Goal: Contribute content: Contribute content

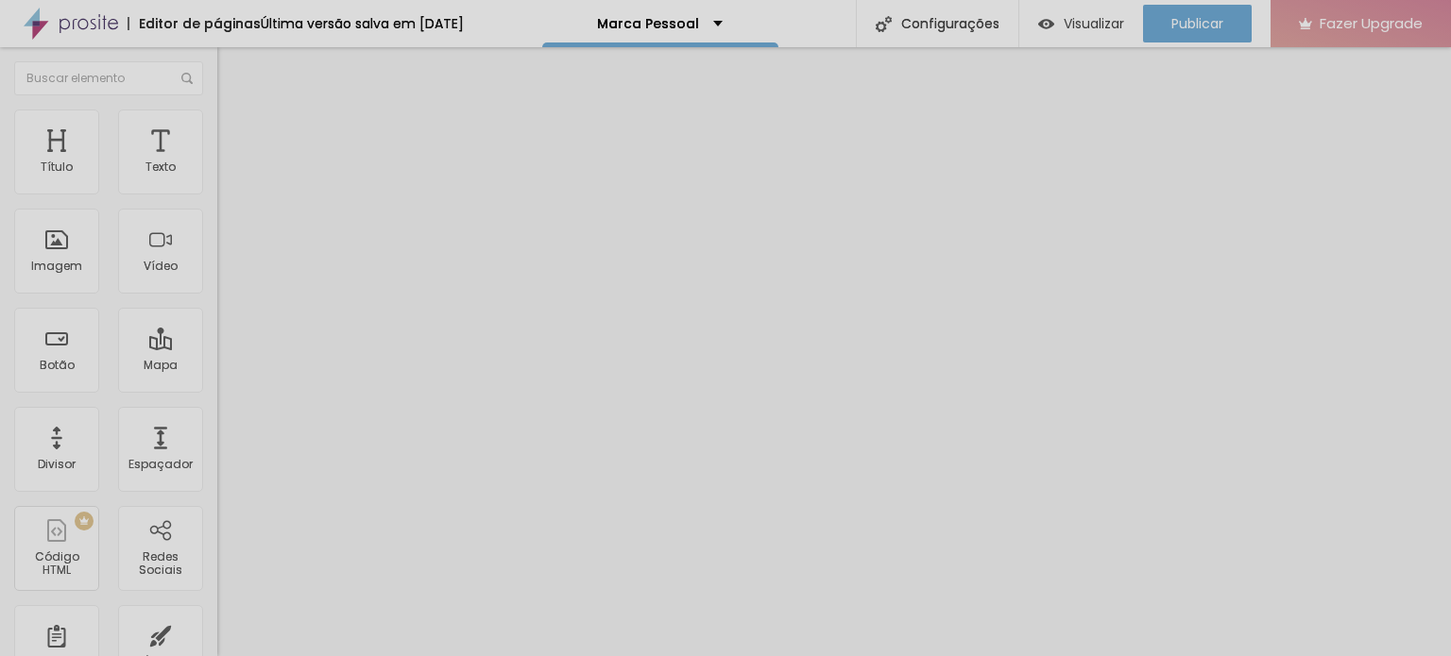
click at [217, 181] on button "button" at bounding box center [230, 172] width 26 height 20
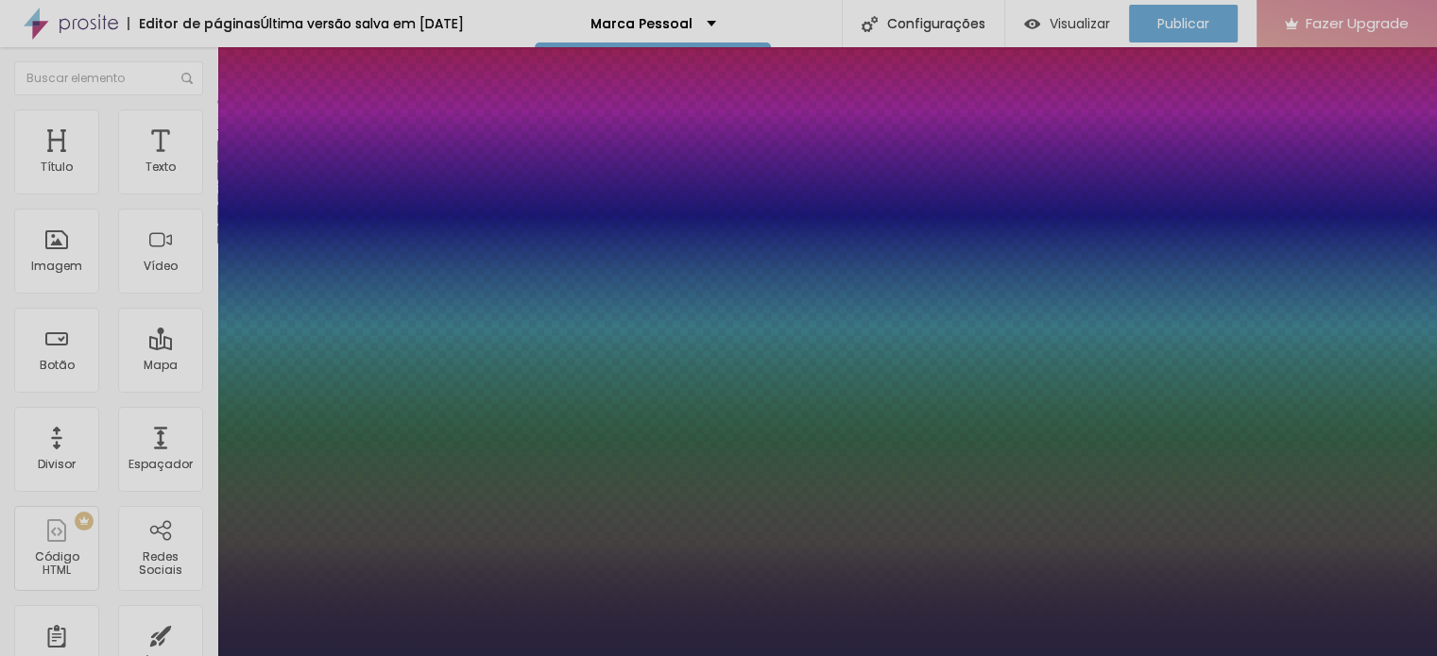
type input "1"
type input "18"
type input "1"
type input "19"
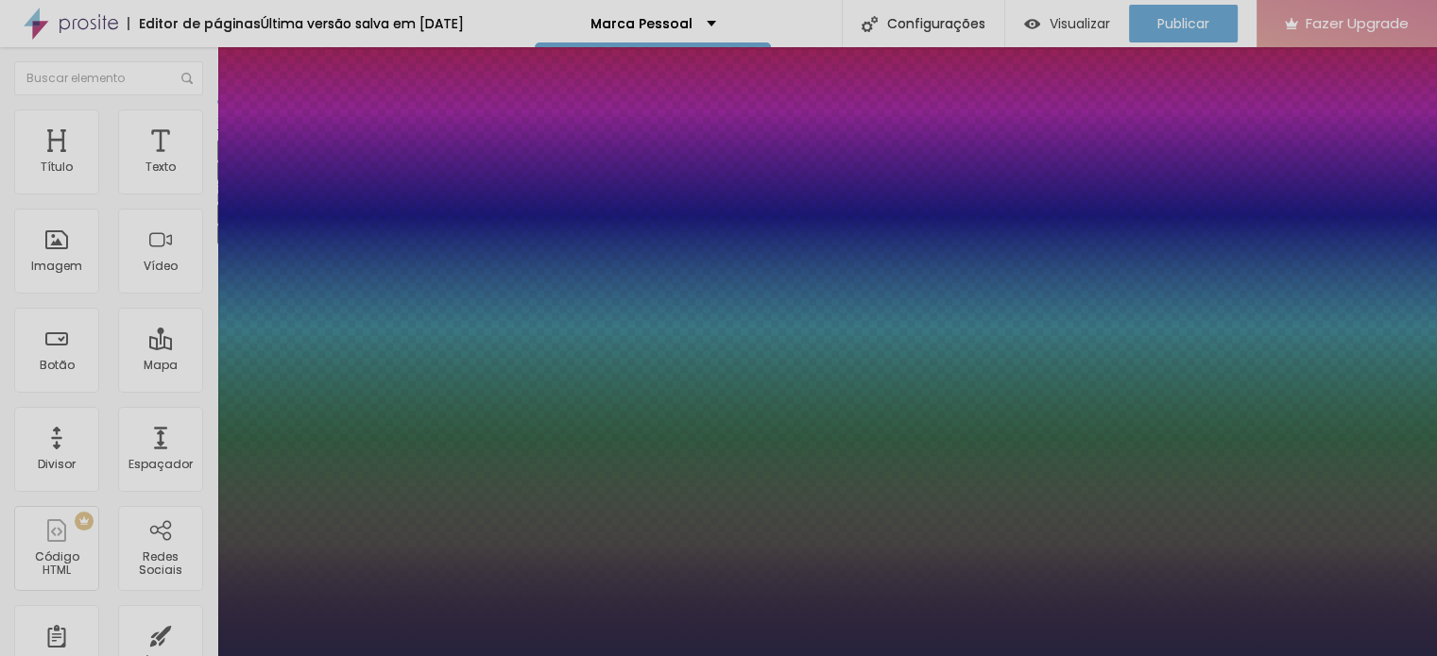
type input "19"
type input "1"
type input "20"
type input "1"
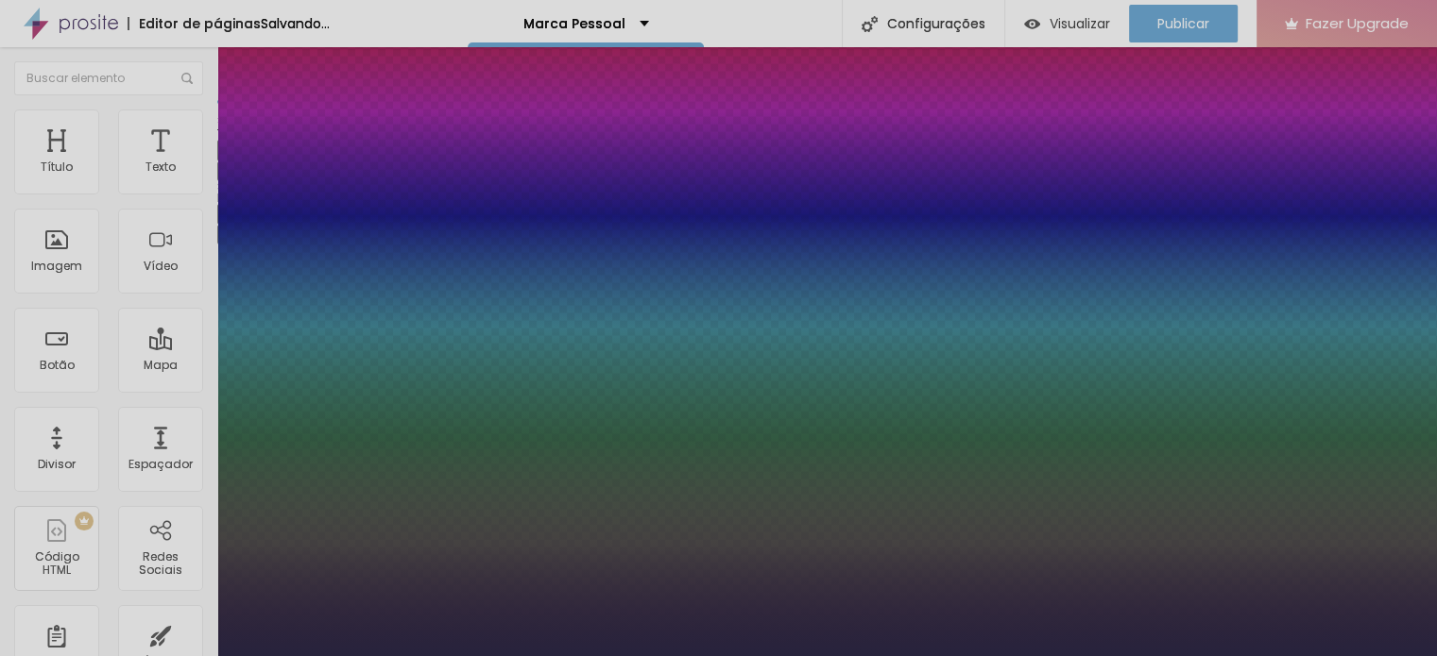
type input "19"
type input "1"
type input "19"
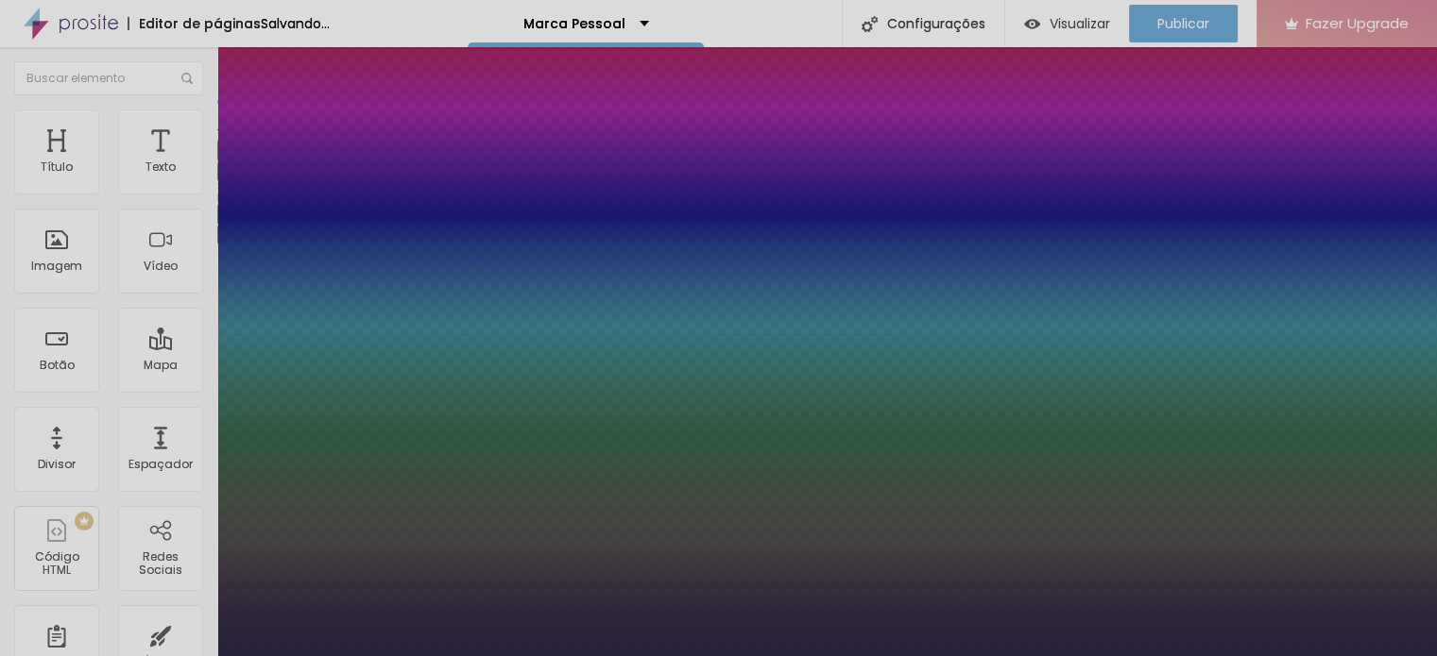
type input "1"
click at [510, 656] on div at bounding box center [718, 656] width 1437 height 0
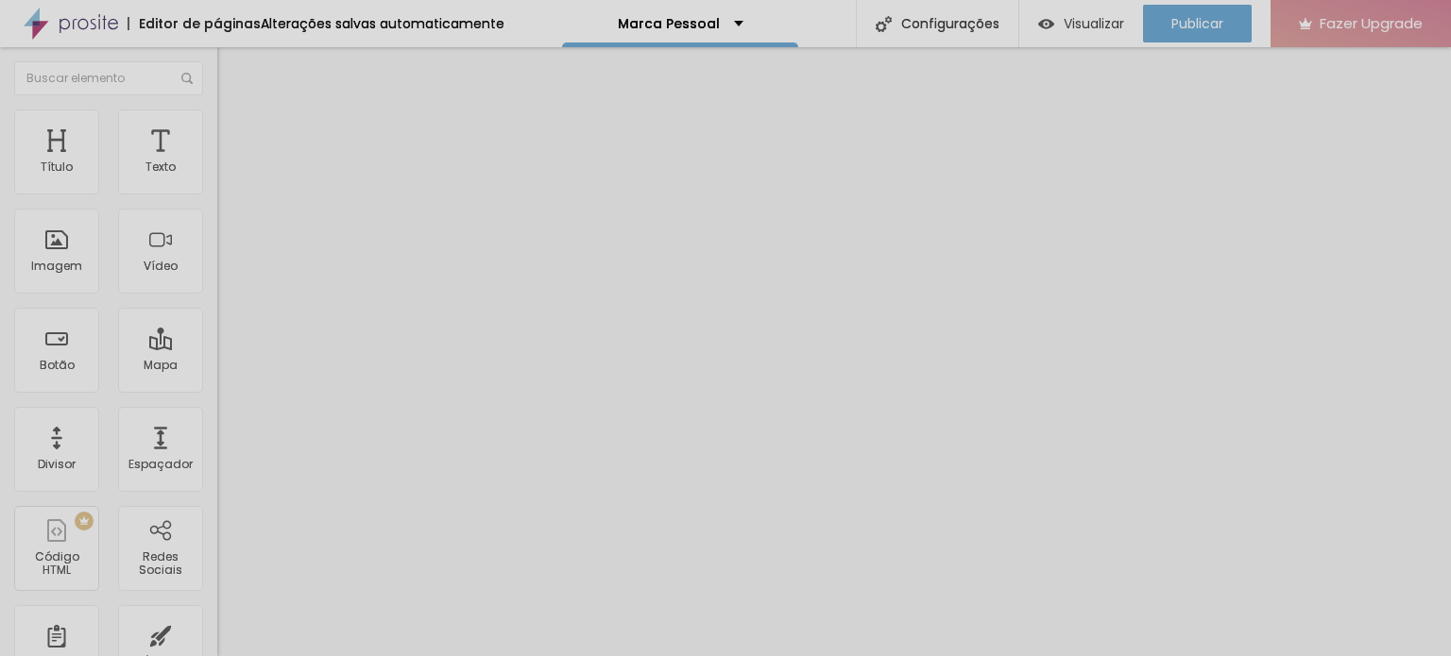
click at [234, 128] on span "Avançado" at bounding box center [265, 122] width 62 height 16
click at [234, 130] on span "Avançado" at bounding box center [265, 122] width 62 height 16
click at [234, 111] on span "Estilo" at bounding box center [248, 103] width 29 height 16
click at [217, 280] on button "button" at bounding box center [230, 270] width 26 height 20
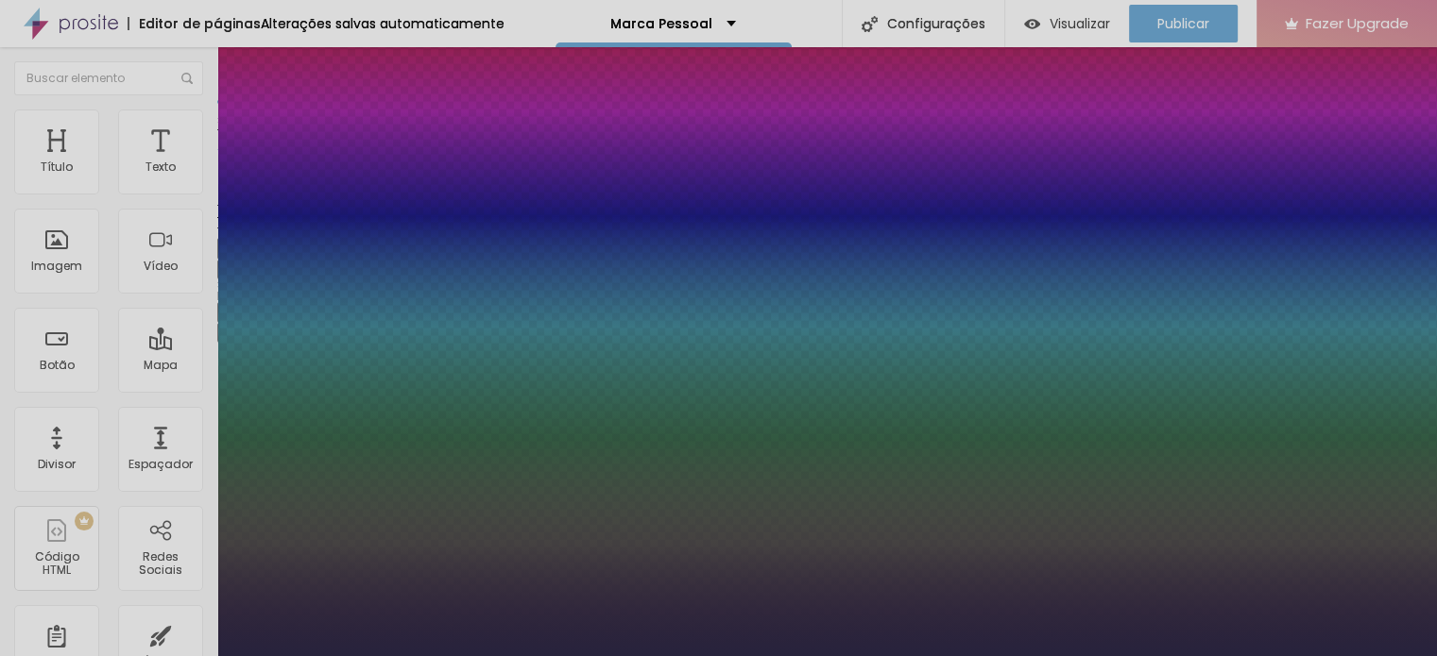
type input "1"
click at [734, 656] on div at bounding box center [718, 656] width 1437 height 0
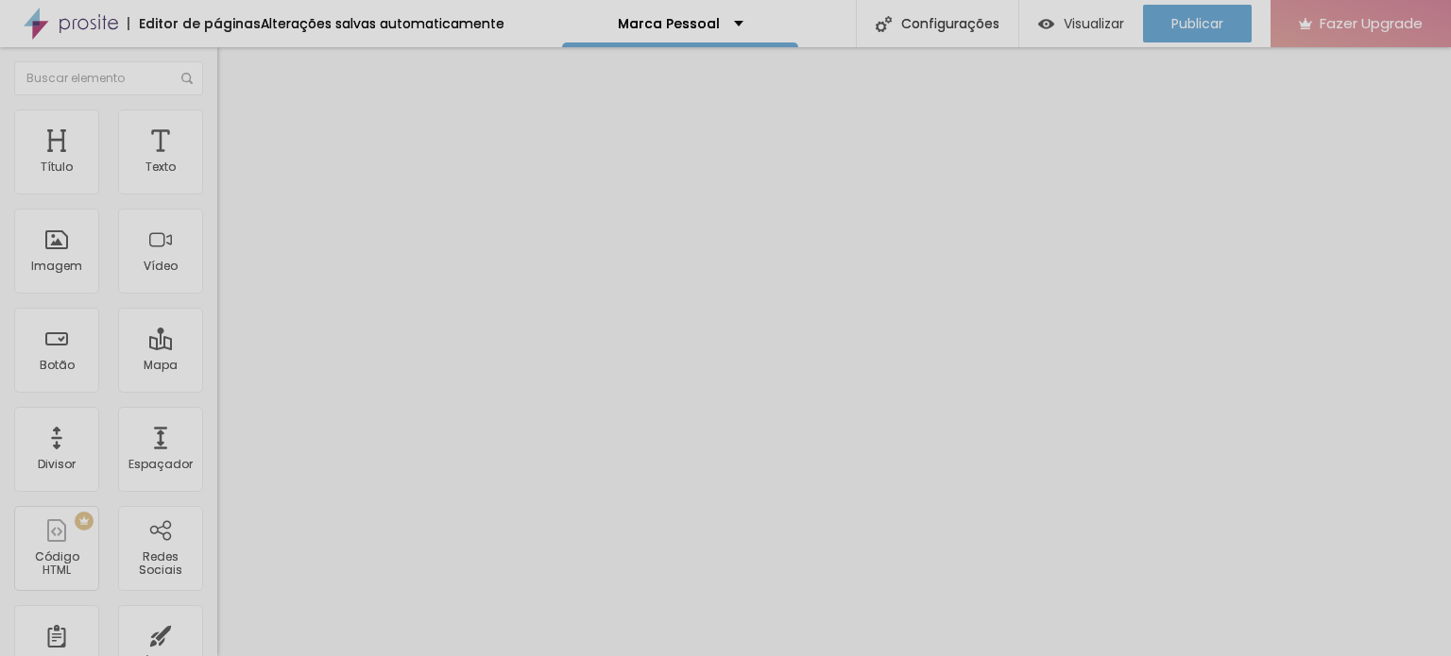
click at [234, 130] on span "Avançado" at bounding box center [265, 122] width 62 height 16
click at [217, 106] on img at bounding box center [225, 99] width 17 height 17
click at [225, 274] on icon "button" at bounding box center [230, 268] width 11 height 11
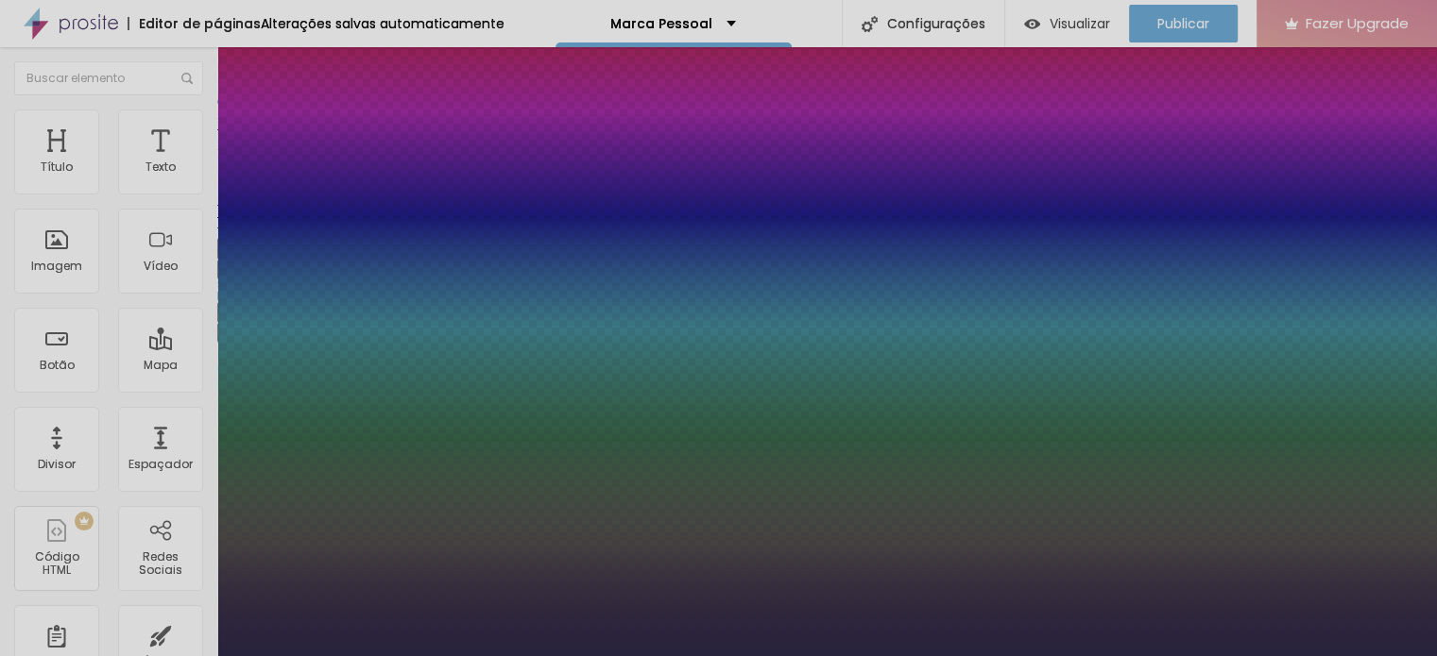
type input "1"
select select "Martel-Light"
type input "1"
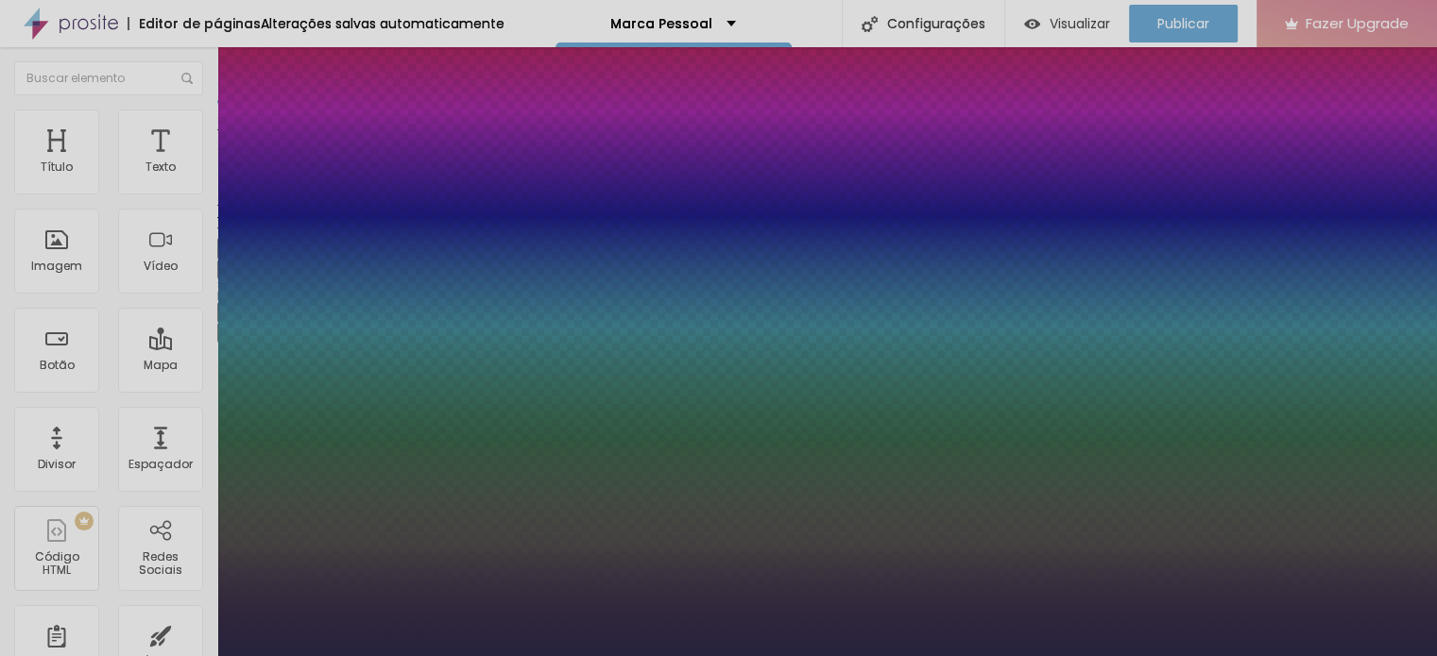
click at [421, 656] on div at bounding box center [718, 656] width 1437 height 0
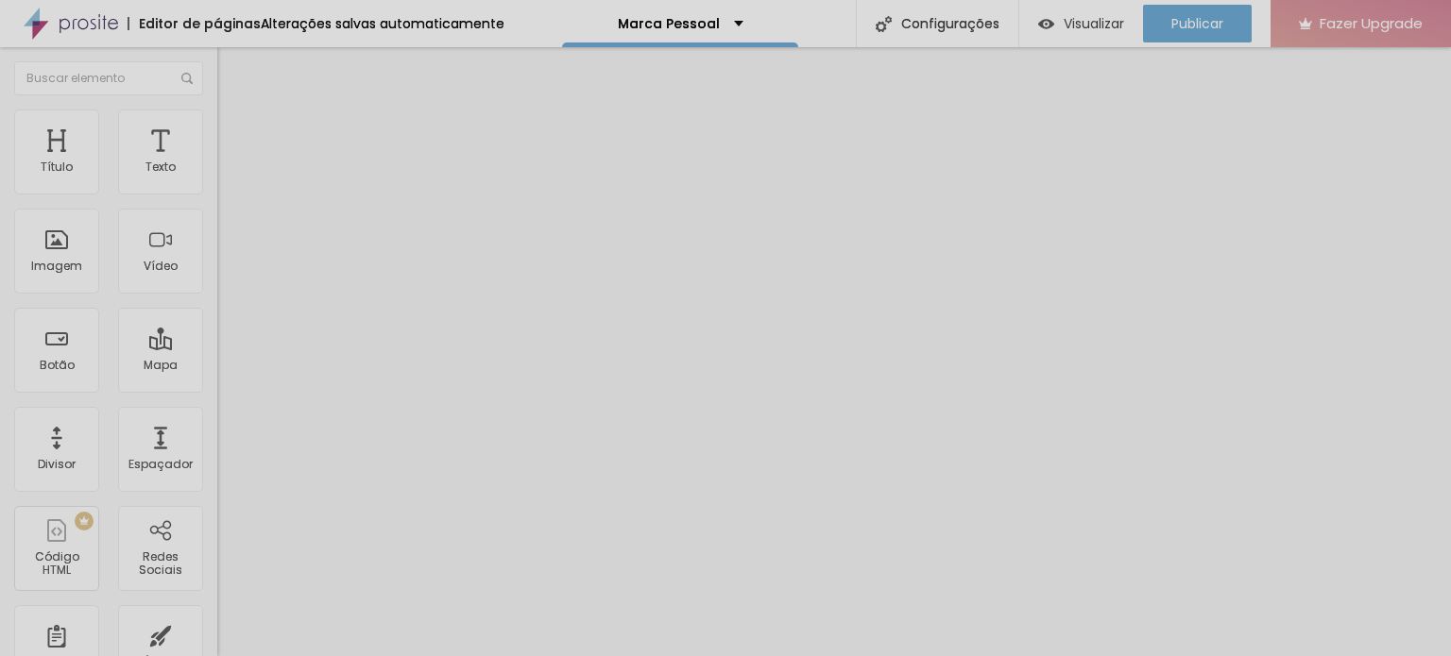
click at [225, 274] on icon "button" at bounding box center [230, 268] width 11 height 11
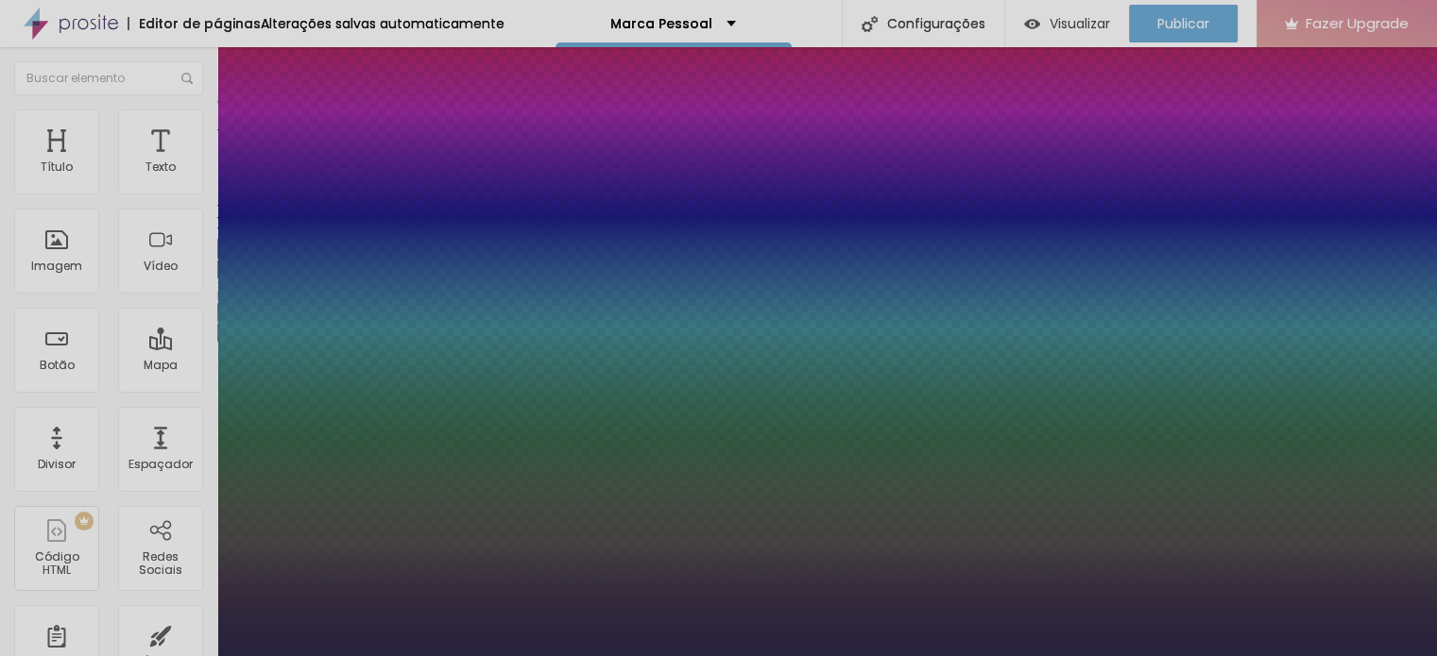
scroll to position [216, 0]
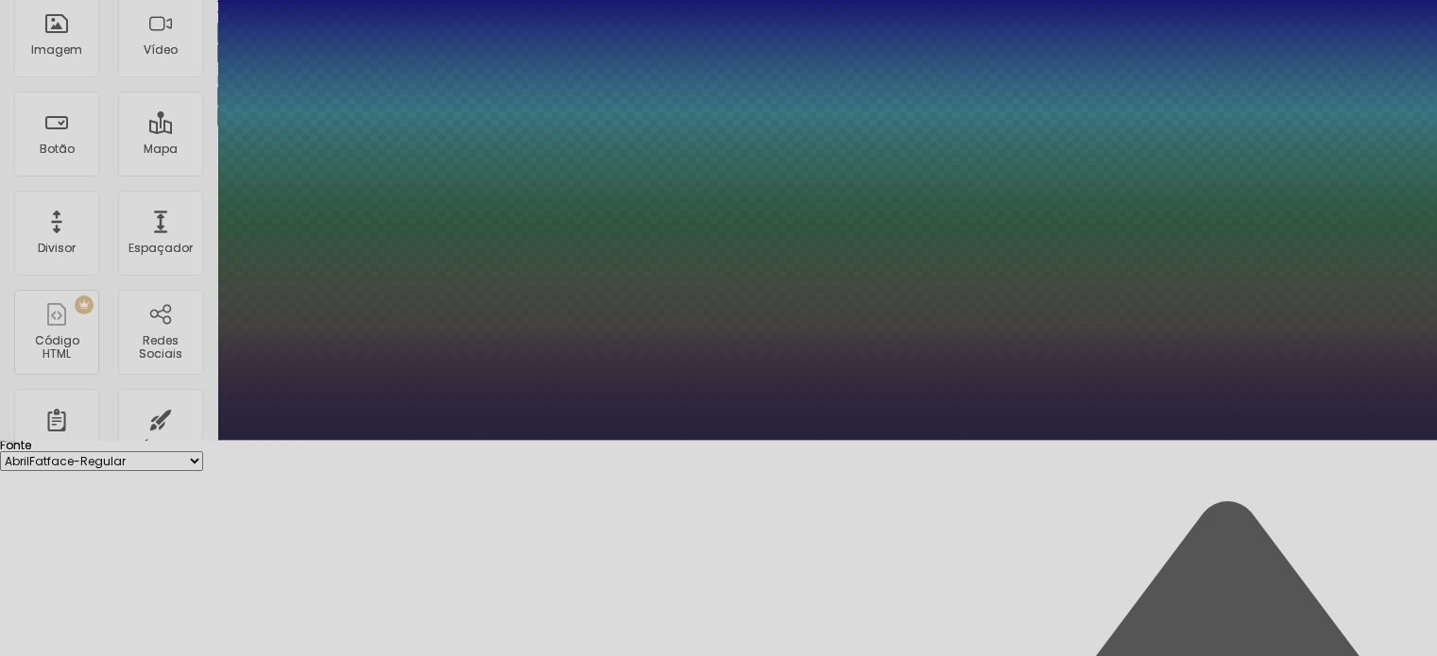
type input "1"
click at [602, 440] on div at bounding box center [718, 440] width 1437 height 0
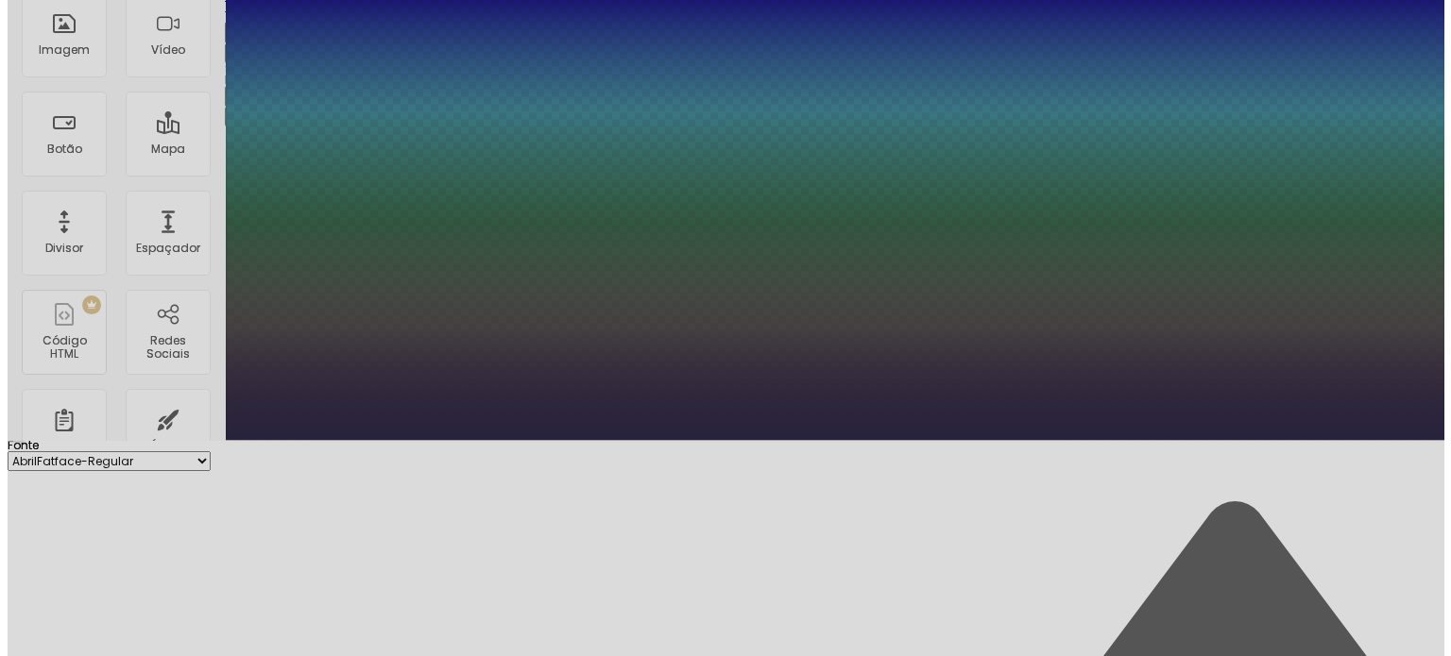
scroll to position [0, 0]
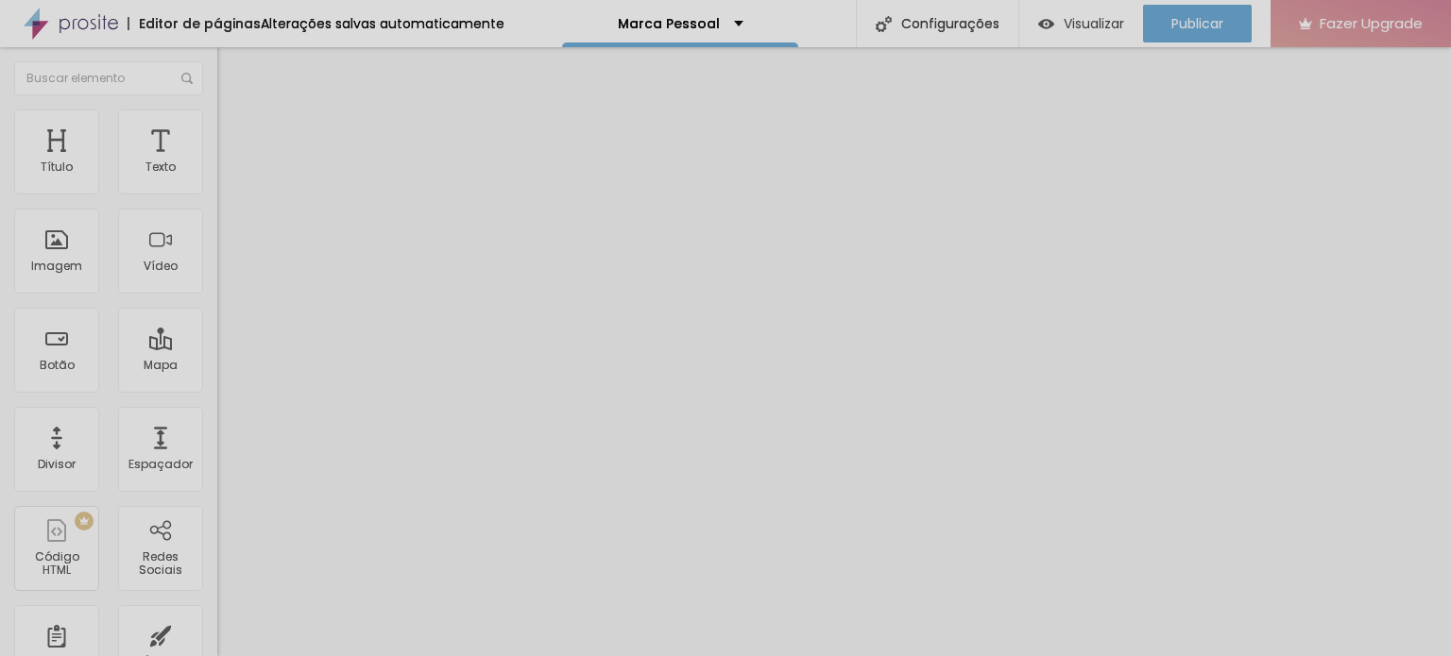
click at [217, 180] on button "button" at bounding box center [230, 172] width 26 height 20
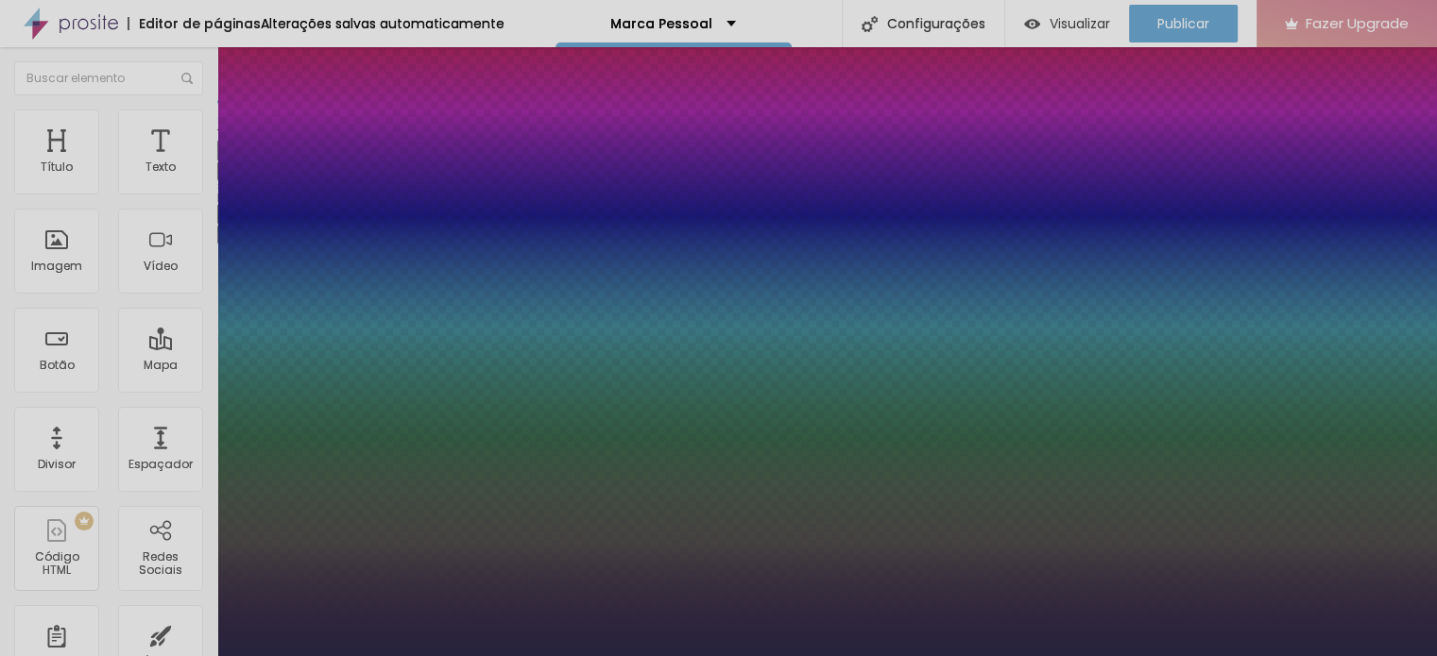
type input "1"
click at [172, 656] on div at bounding box center [718, 656] width 1437 height 0
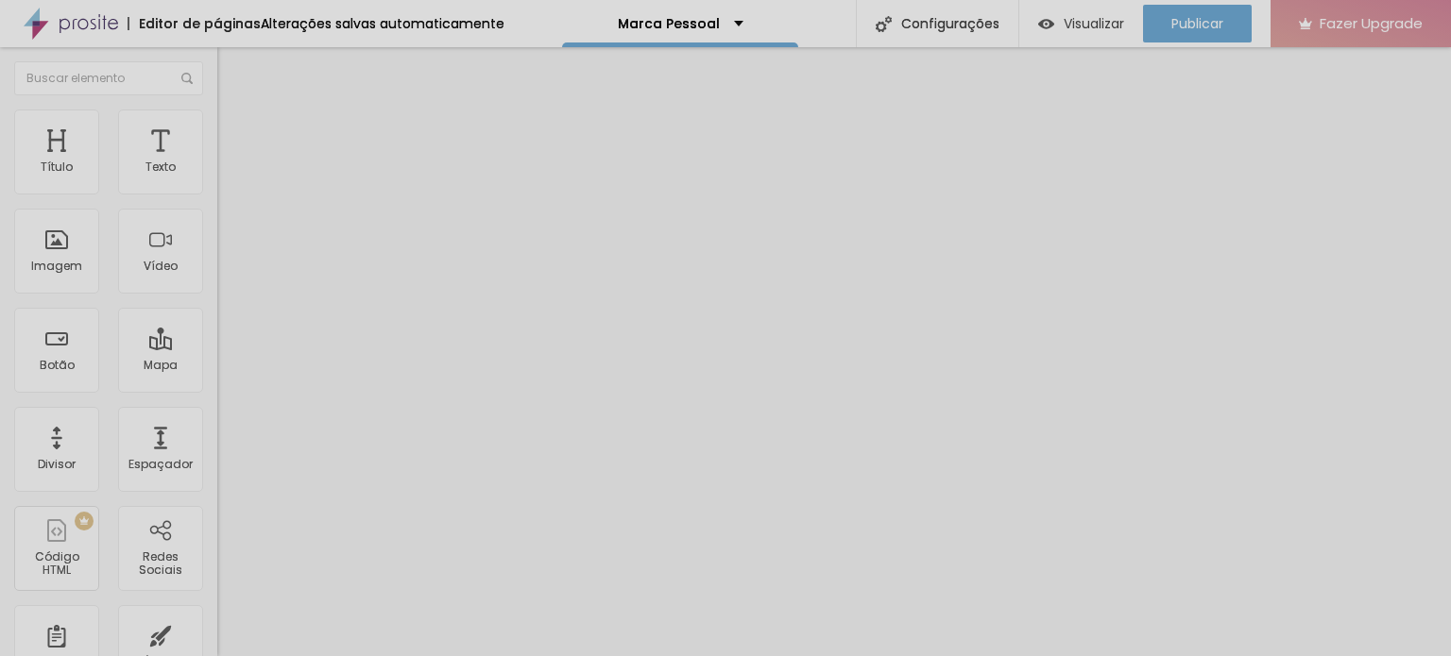
click at [217, 126] on li "Avançado" at bounding box center [325, 119] width 217 height 19
type input "4"
type input "0"
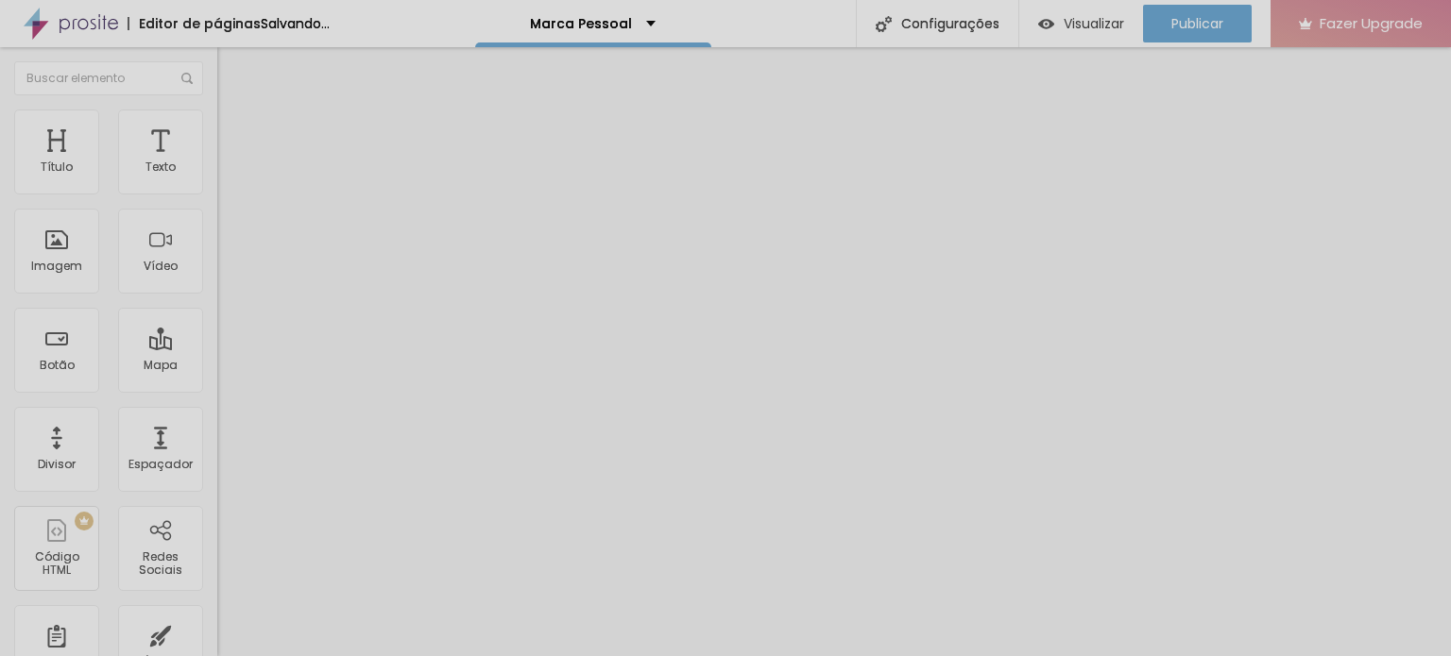
type input "1"
type input "2"
type input "3"
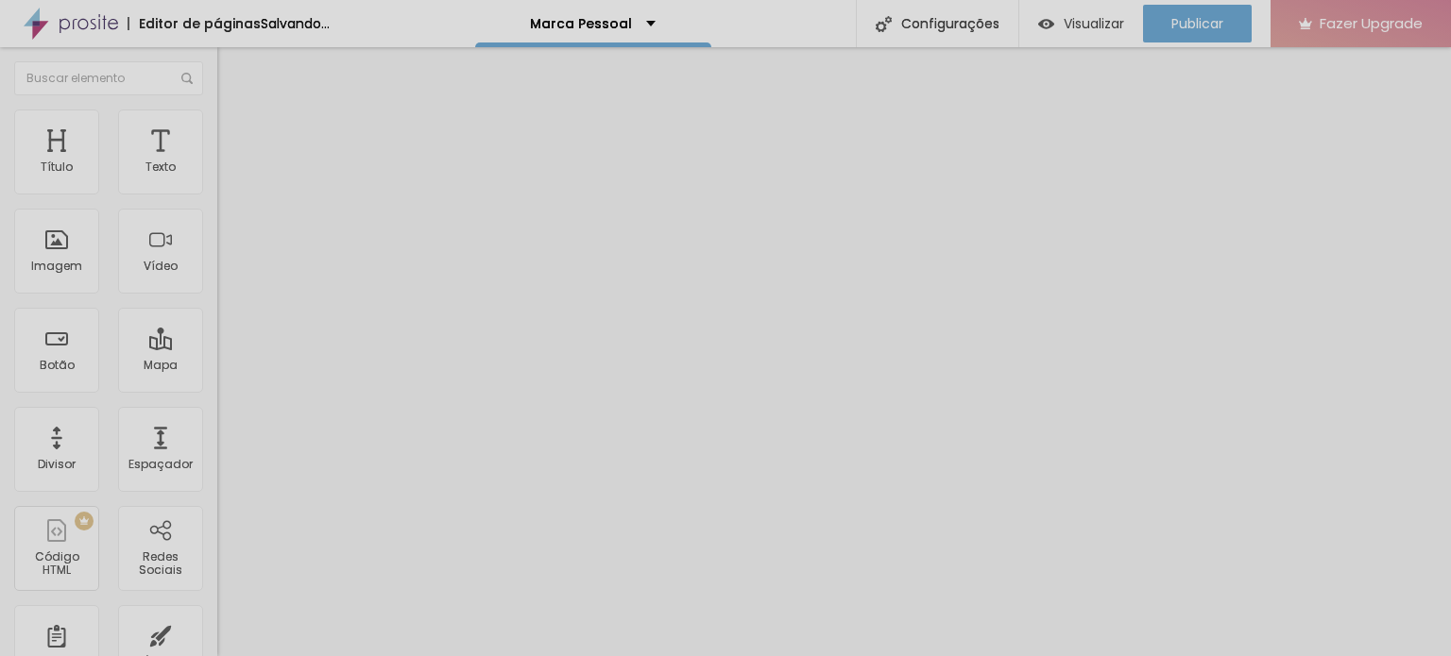
type input "3"
type input "1"
type input "0"
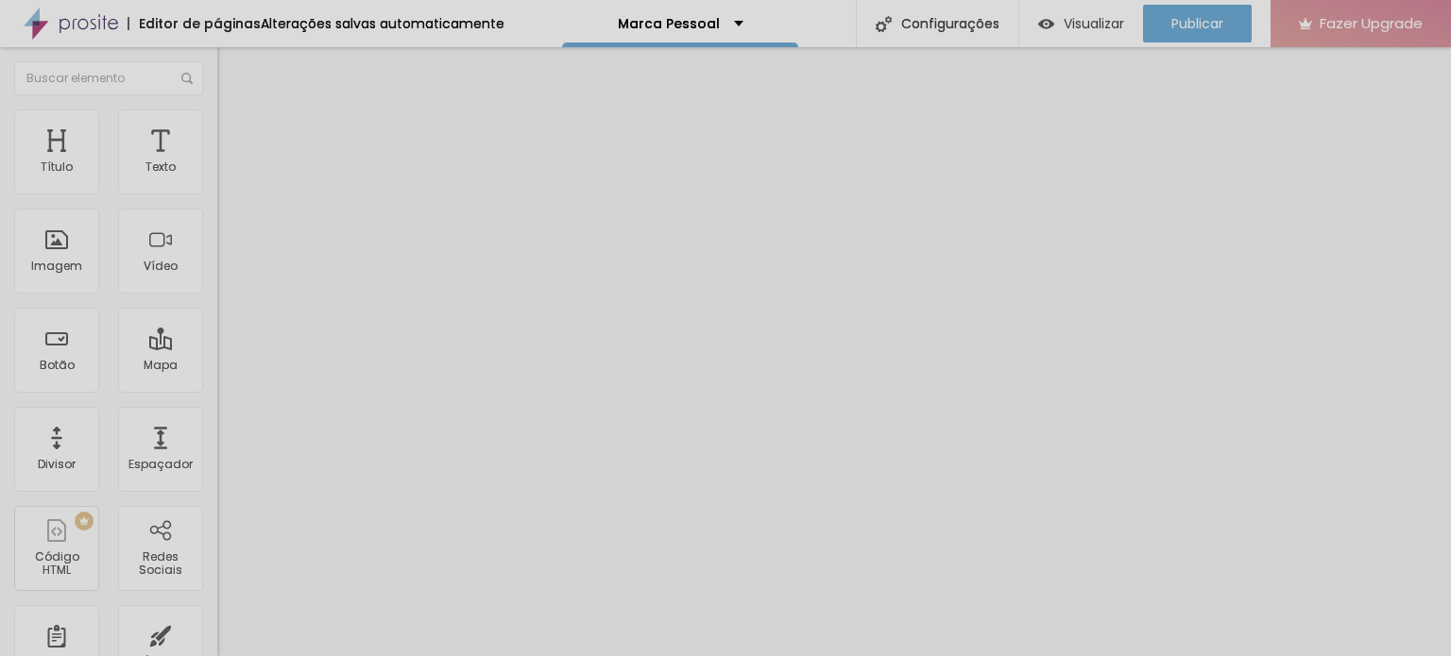
drag, startPoint x: 55, startPoint y: 190, endPoint x: 35, endPoint y: 190, distance: 19.8
type input "0"
click at [217, 348] on input "range" at bounding box center [278, 355] width 122 height 15
click at [217, 128] on ul "Estilo Avançado" at bounding box center [325, 110] width 217 height 38
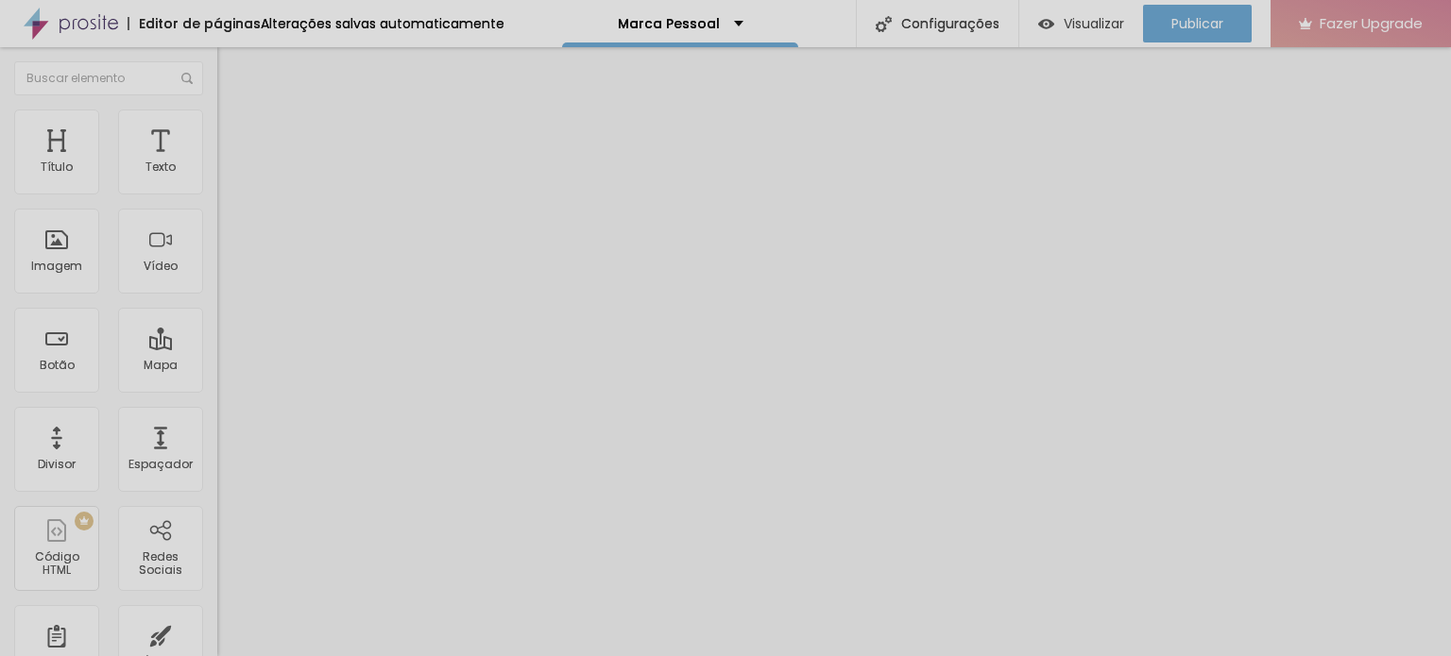
click at [234, 111] on span "Estilo" at bounding box center [248, 103] width 29 height 16
click at [225, 176] on icon "button" at bounding box center [230, 169] width 11 height 11
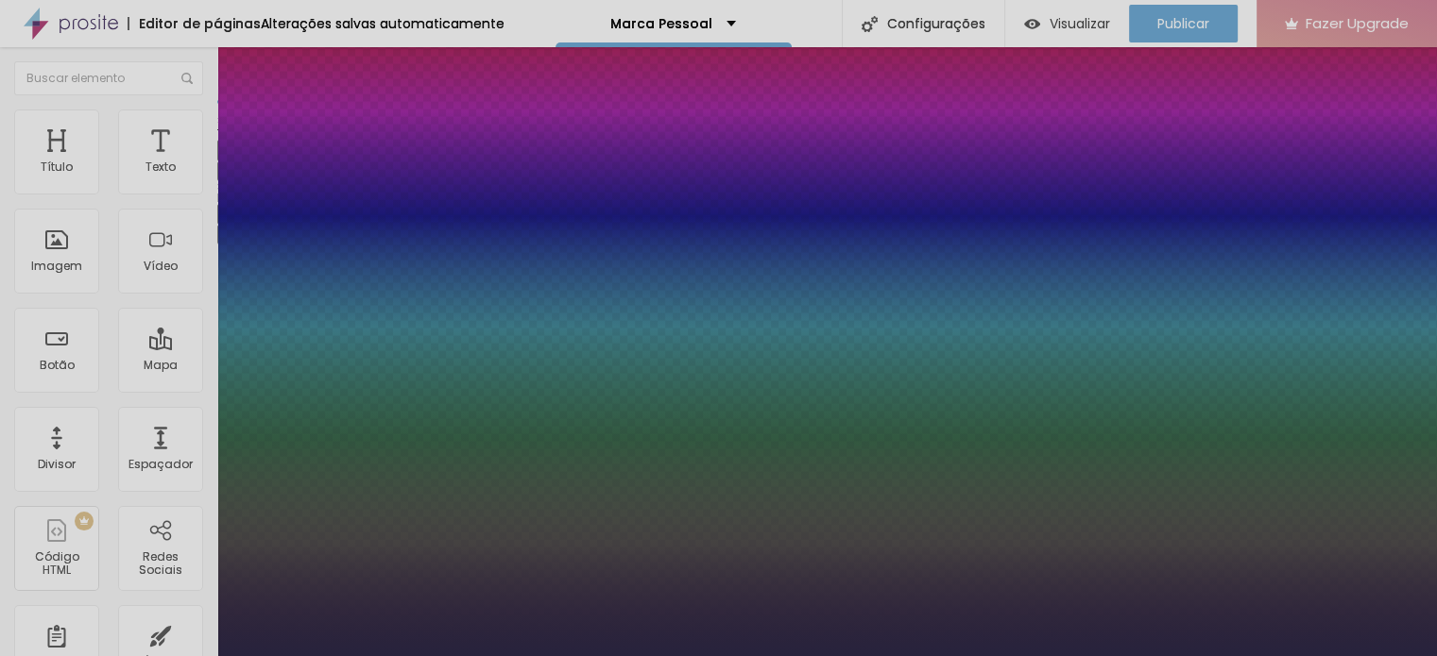
type input "1"
type input "12"
type input "1"
type input "9"
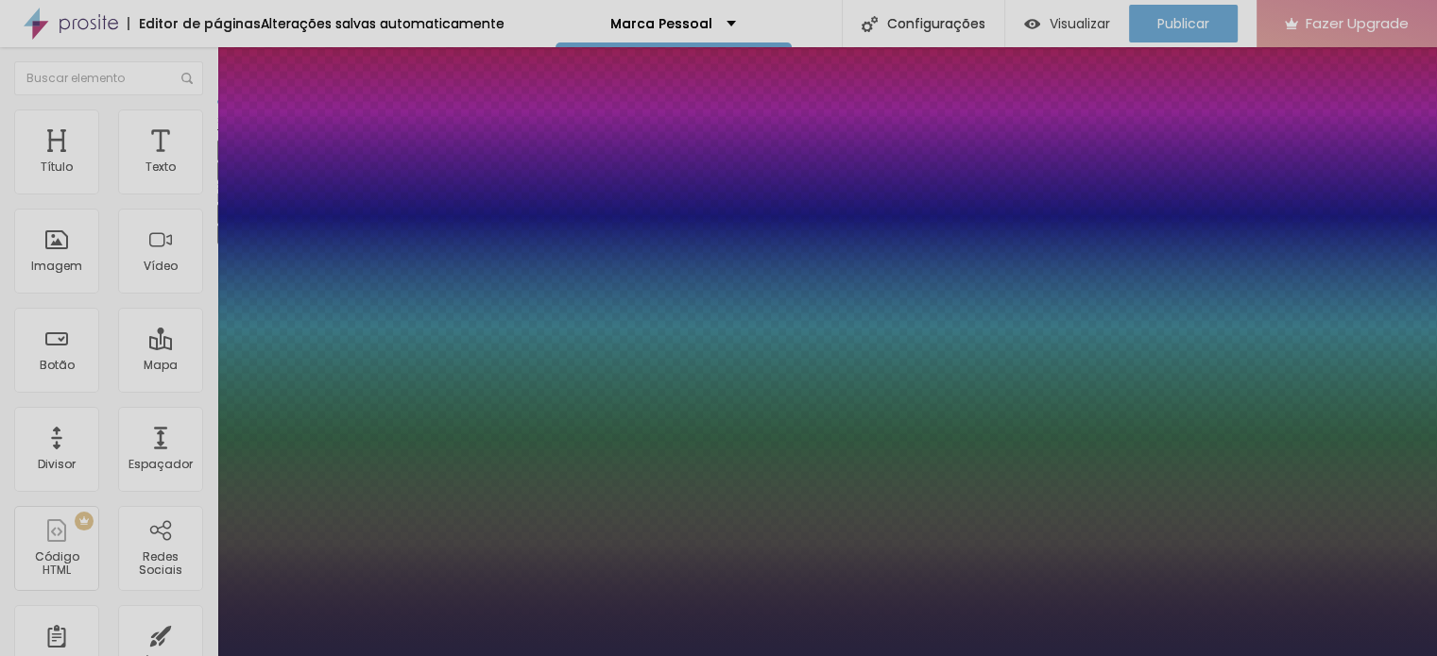
type input "9"
type input "1"
type input "8"
type input "1"
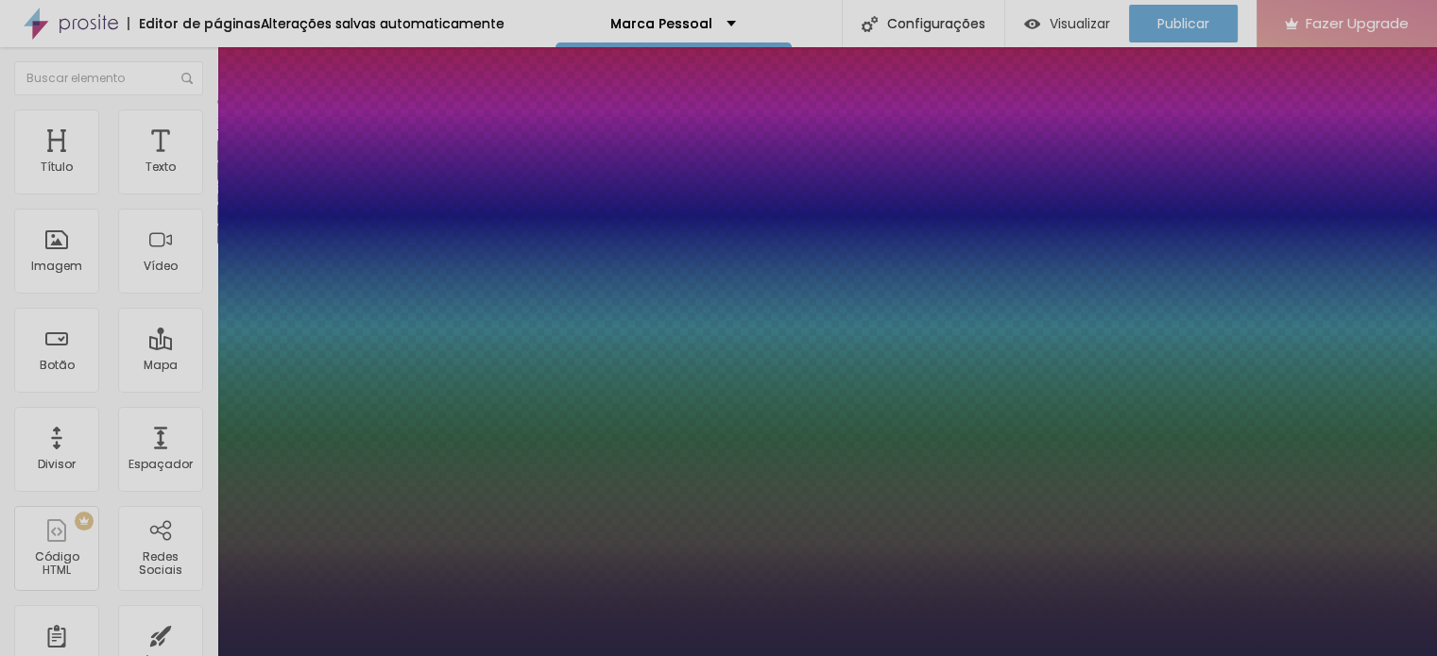
type input "11"
type input "1"
type input "12"
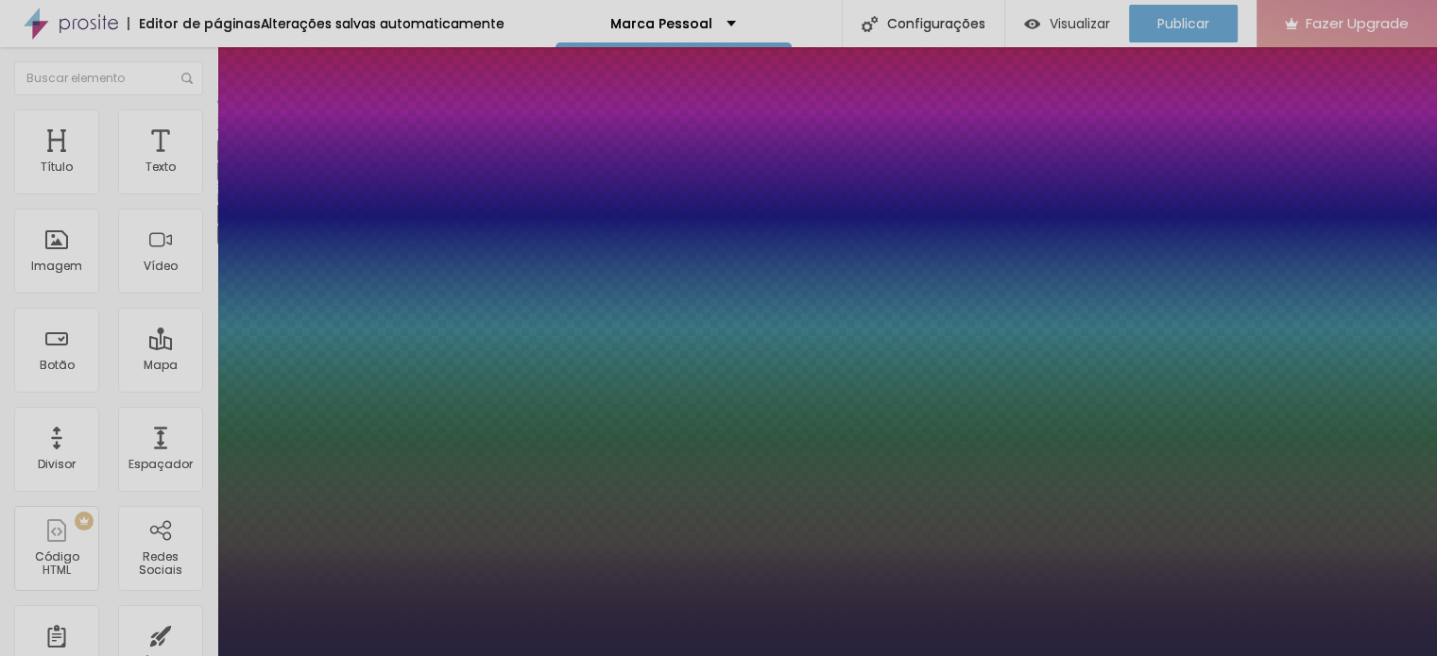
type input "1"
type input "13"
type input "1"
type input "14"
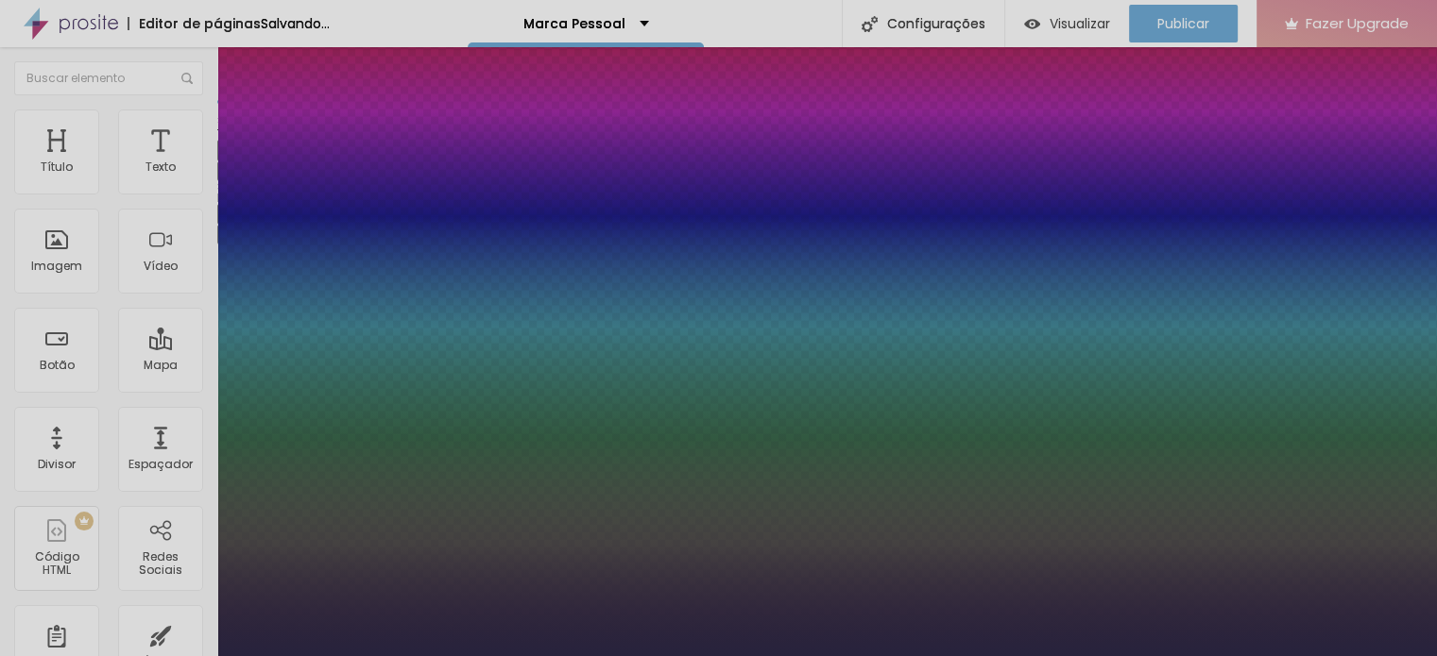
type input "14"
type input "1"
type input "15"
type input "1"
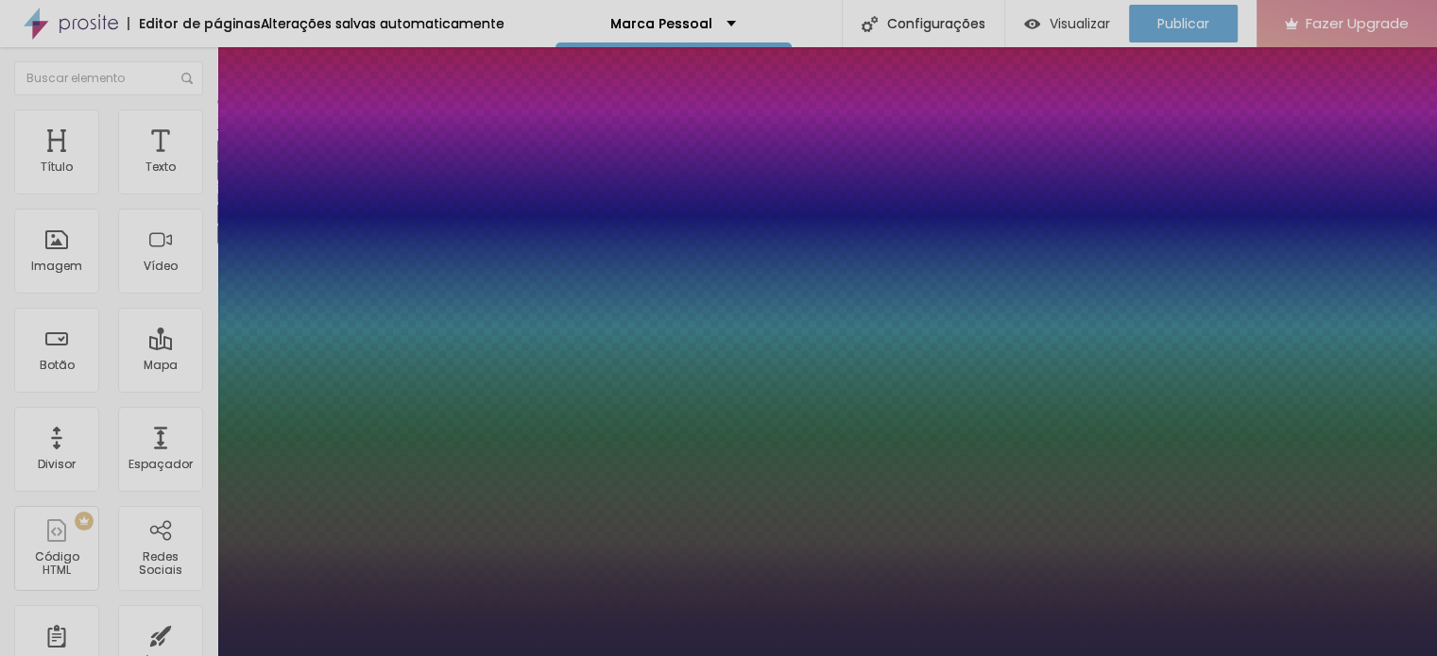
type input "16"
type input "1"
type input "17"
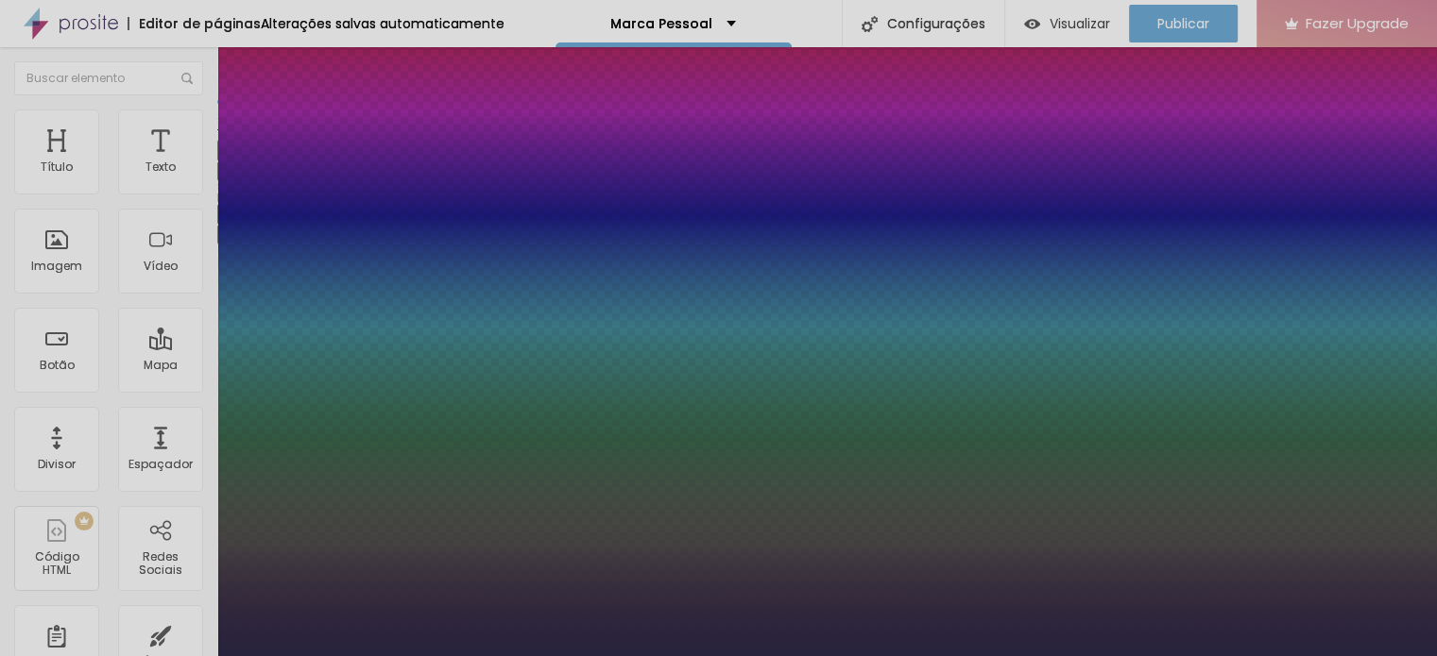
type input "1"
drag, startPoint x: 267, startPoint y: 315, endPoint x: 257, endPoint y: 313, distance: 10.8
type input "17"
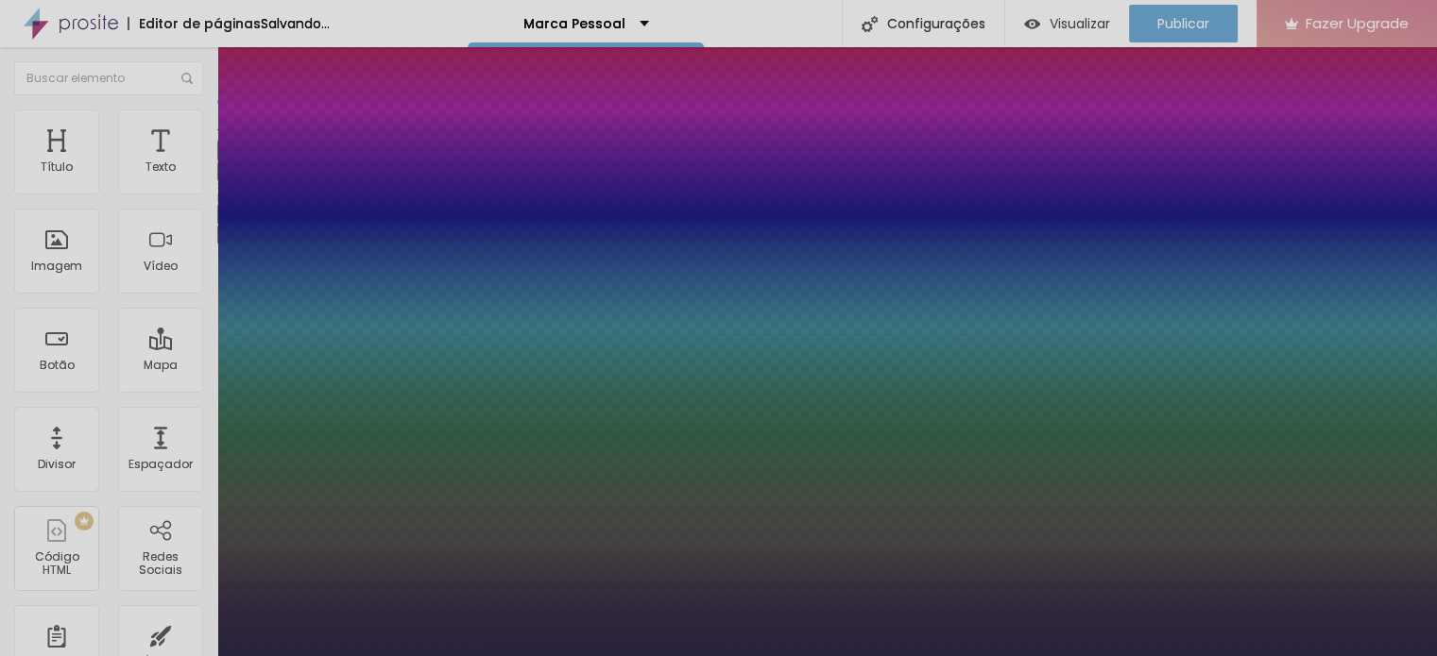
type input "1"
select select "Montserrat"
type input "1"
click at [537, 656] on div at bounding box center [718, 656] width 1437 height 0
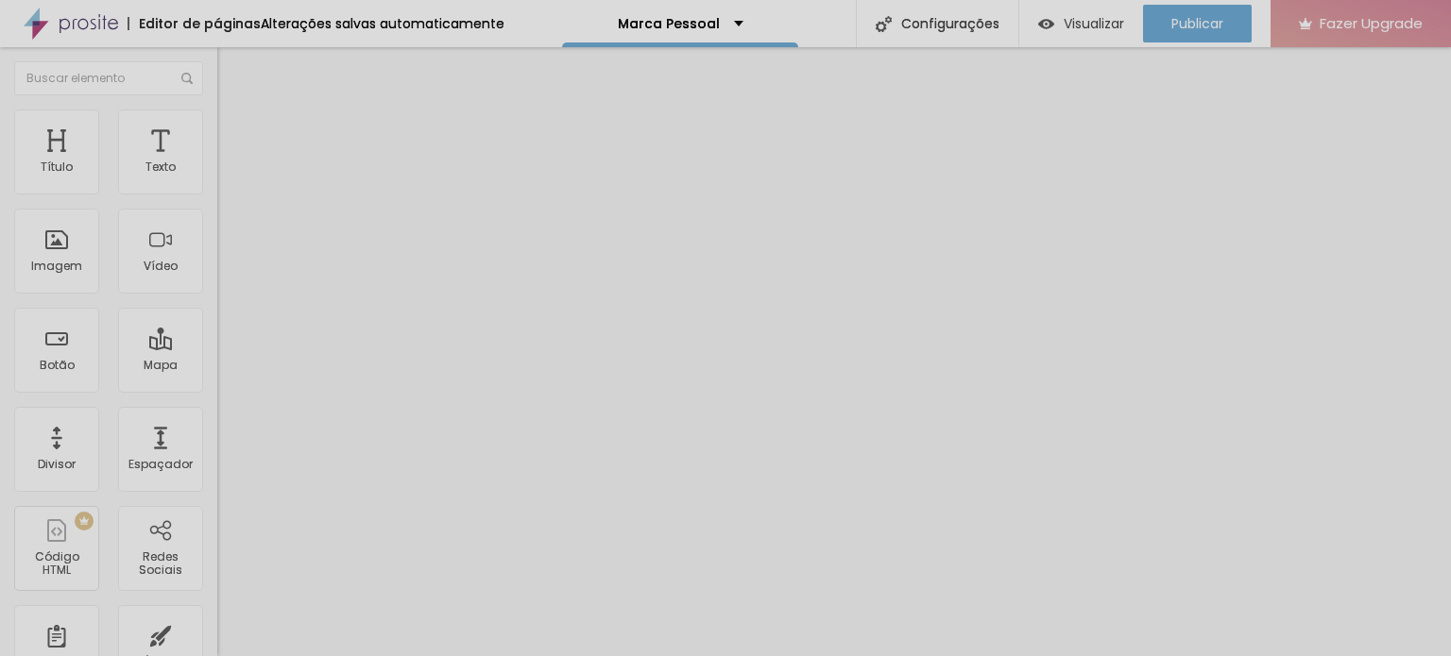
click at [217, 142] on ul "Conteúdo Estilo Avançado" at bounding box center [325, 119] width 217 height 57
click at [234, 130] on span "Estilo" at bounding box center [248, 122] width 29 height 16
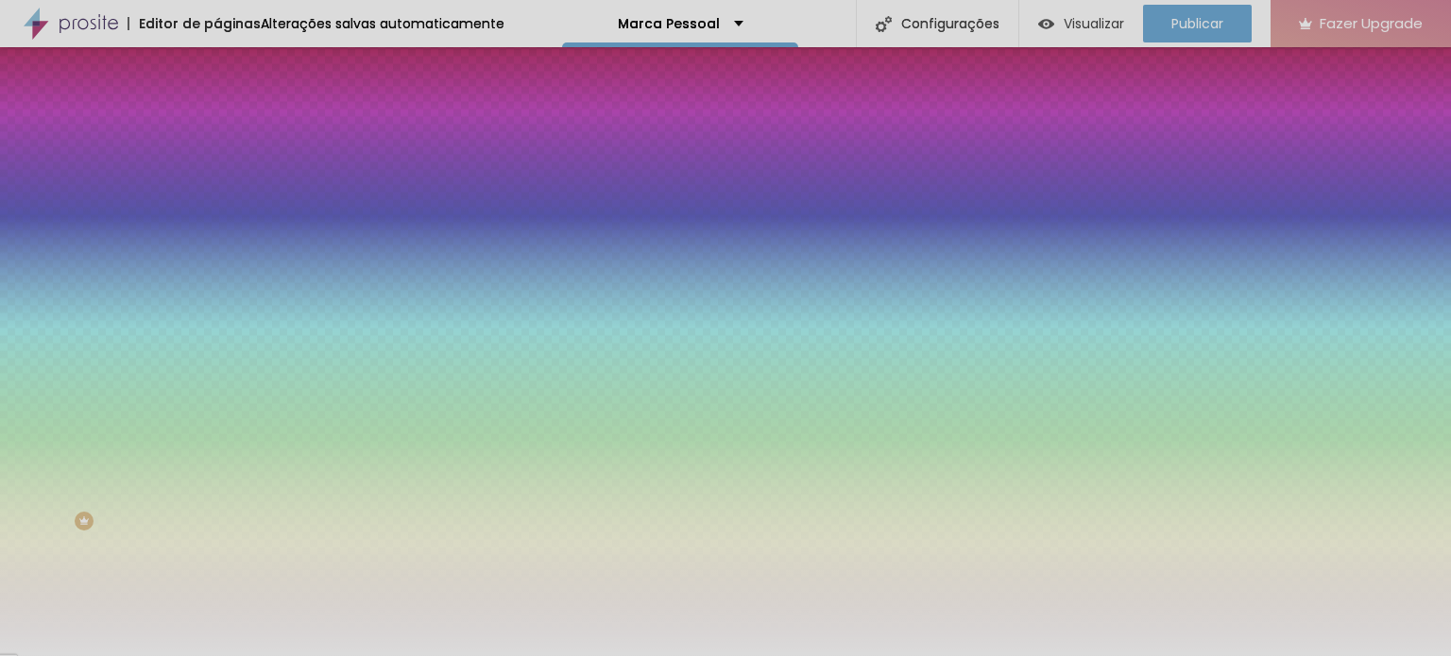
click at [217, 81] on button "Editar Coluna" at bounding box center [325, 68] width 217 height 43
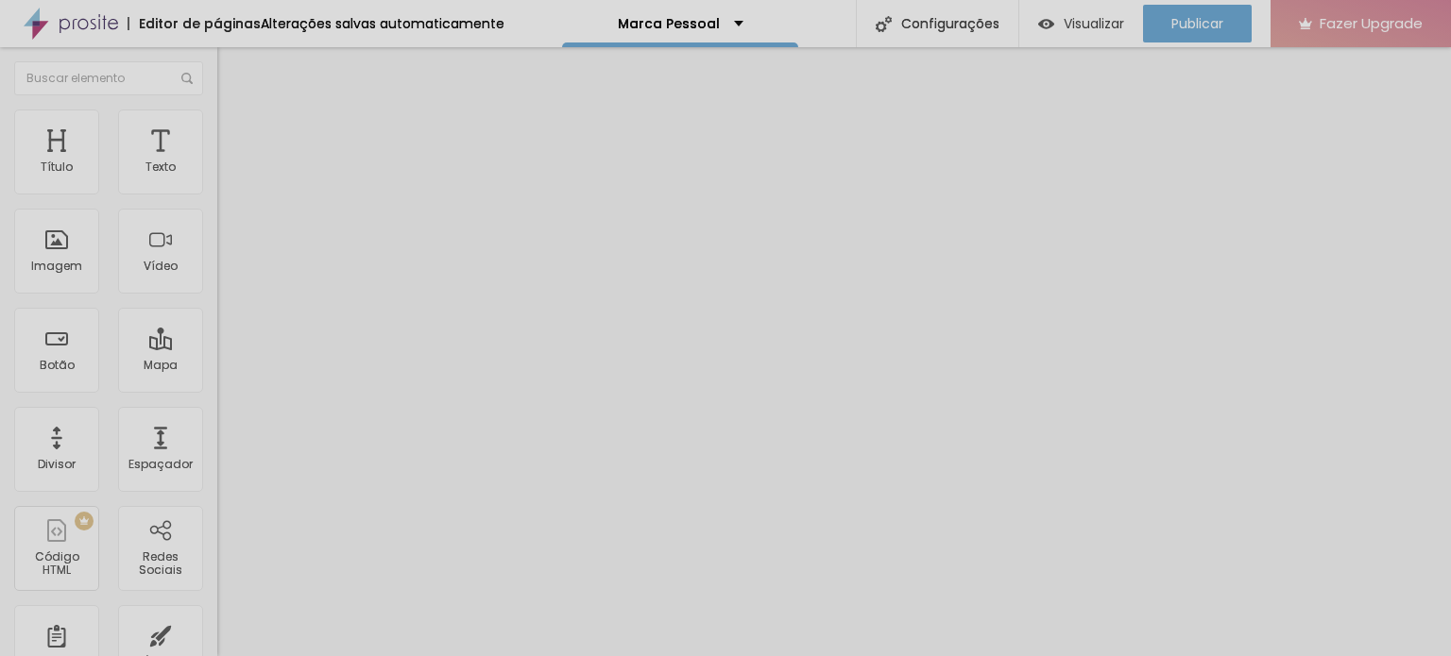
click at [34, 81] on div "Título Texto Imagem Vídeo Botão Mapa Divisor Espaçador PREMIUM Código HTML Rede…" at bounding box center [108, 351] width 217 height 609
click at [217, 128] on img at bounding box center [225, 136] width 17 height 17
type input "20"
type input "7"
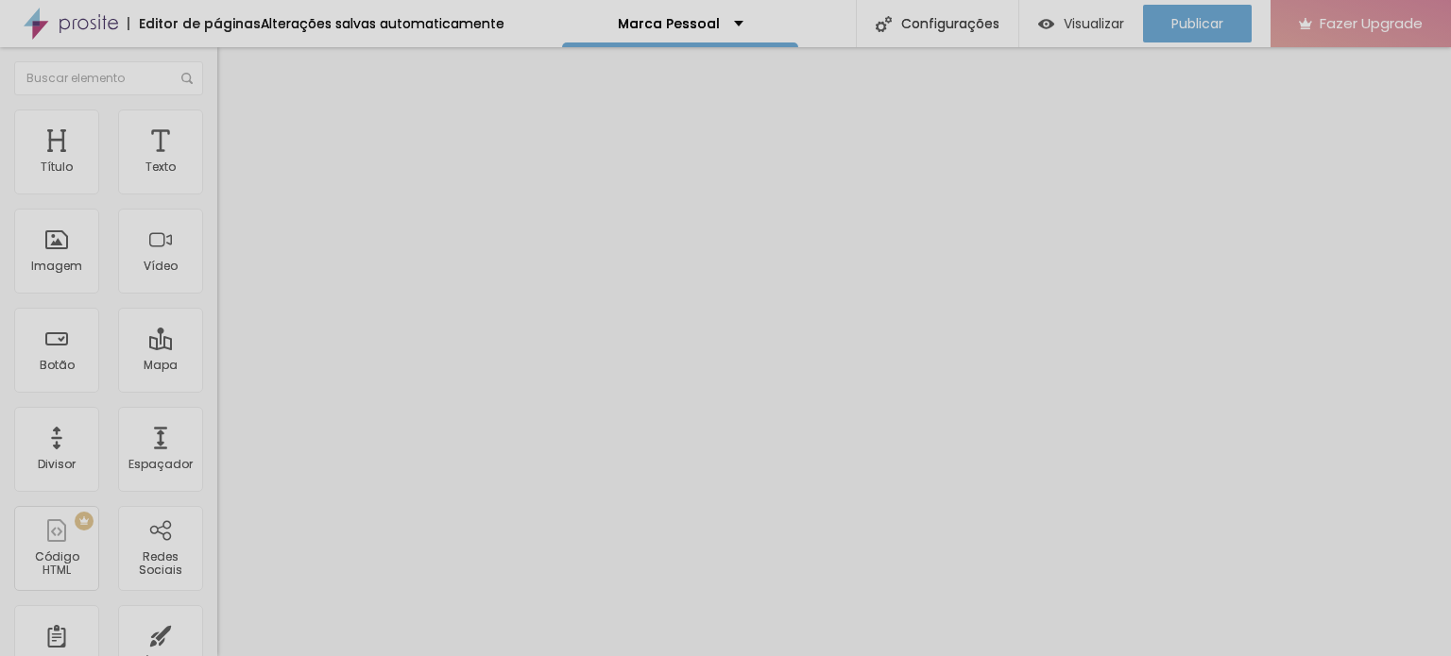
type input "7"
type input "0"
drag, startPoint x: 63, startPoint y: 185, endPoint x: 18, endPoint y: 187, distance: 45.4
type input "0"
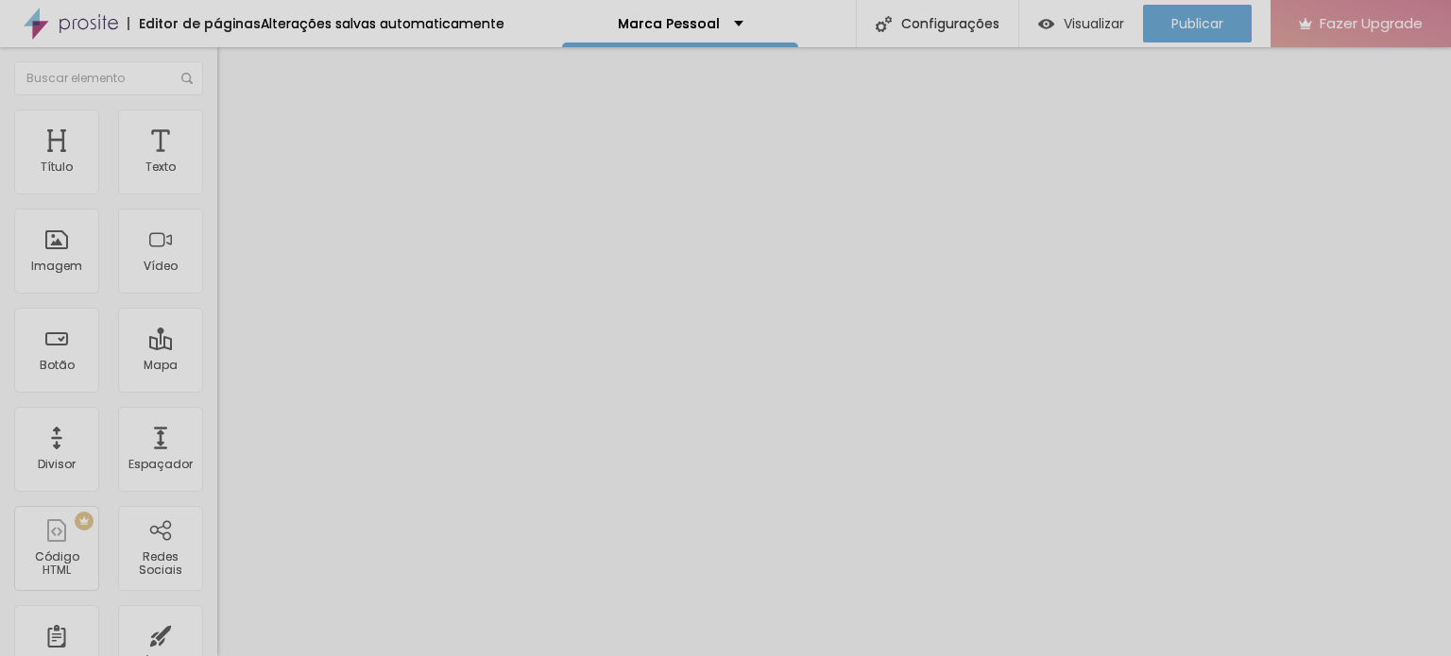
click at [217, 367] on input "range" at bounding box center [278, 374] width 122 height 15
click at [217, 110] on li "Estilo" at bounding box center [325, 119] width 217 height 19
type input "85"
type input "70"
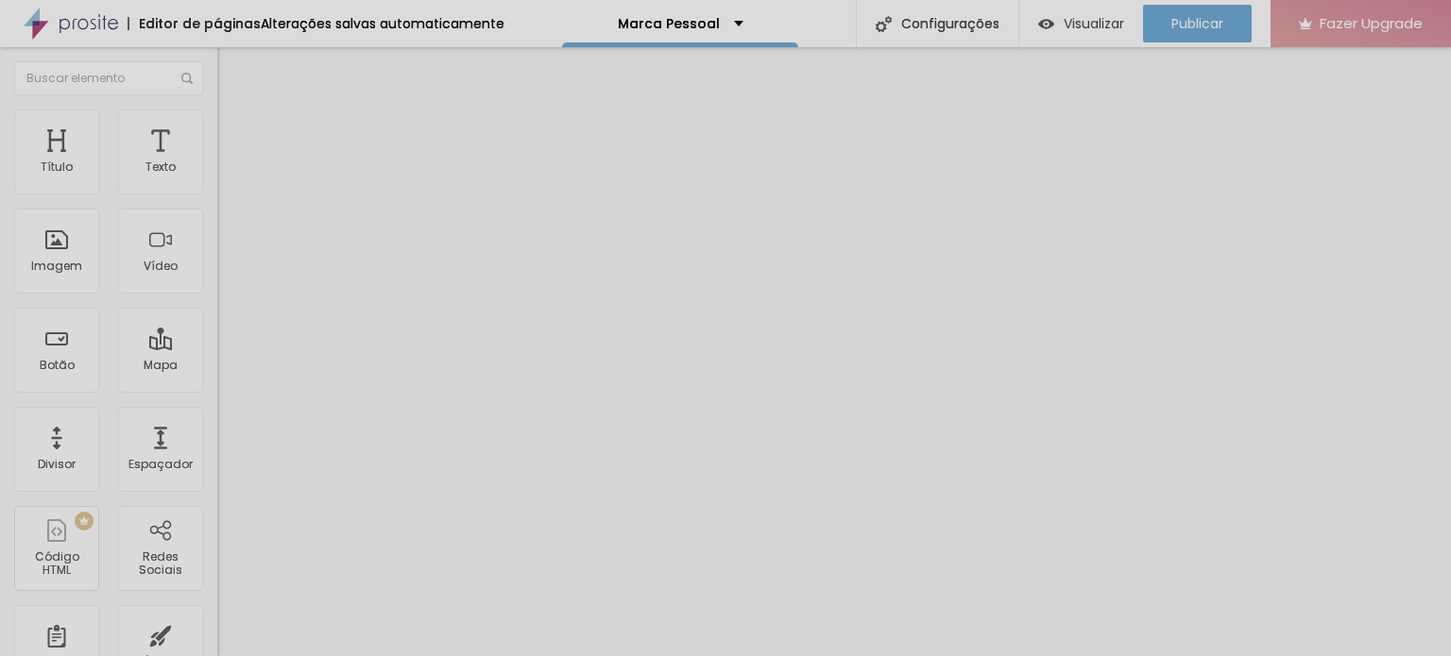
type input "70"
type input "65"
type input "60"
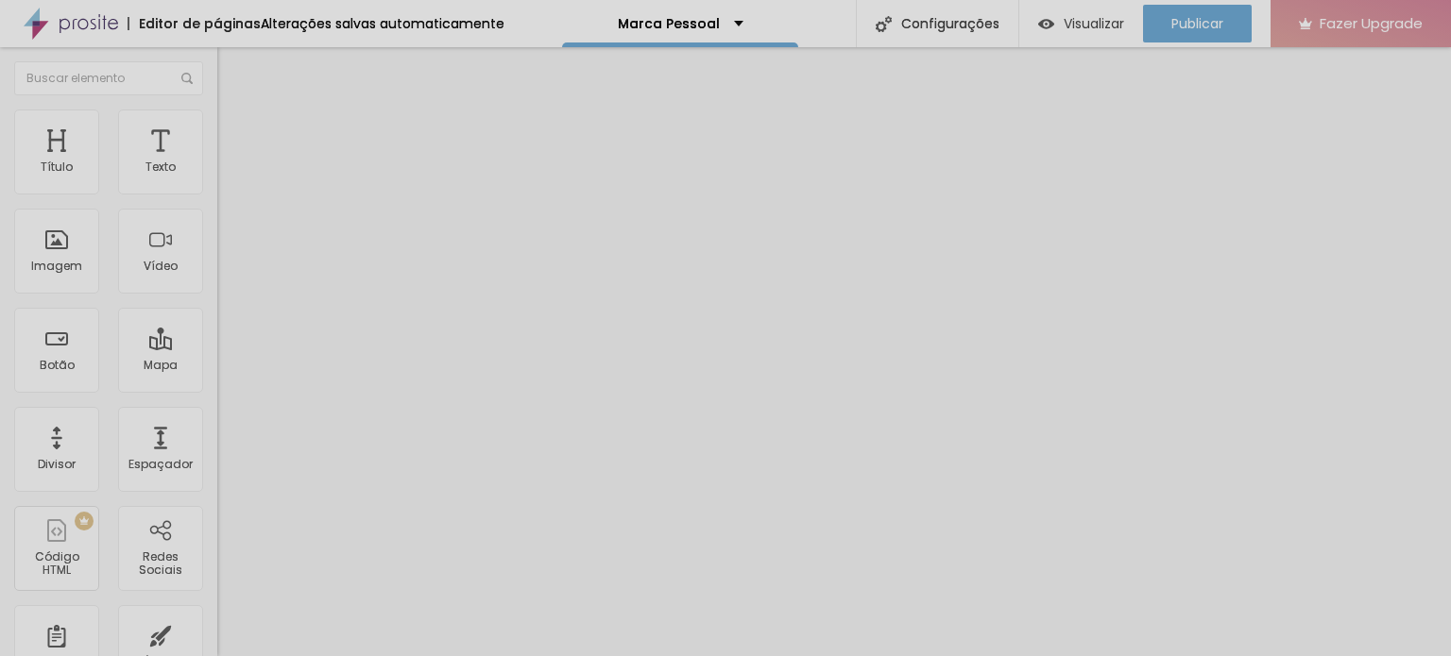
type input "55"
type input "50"
type input "45"
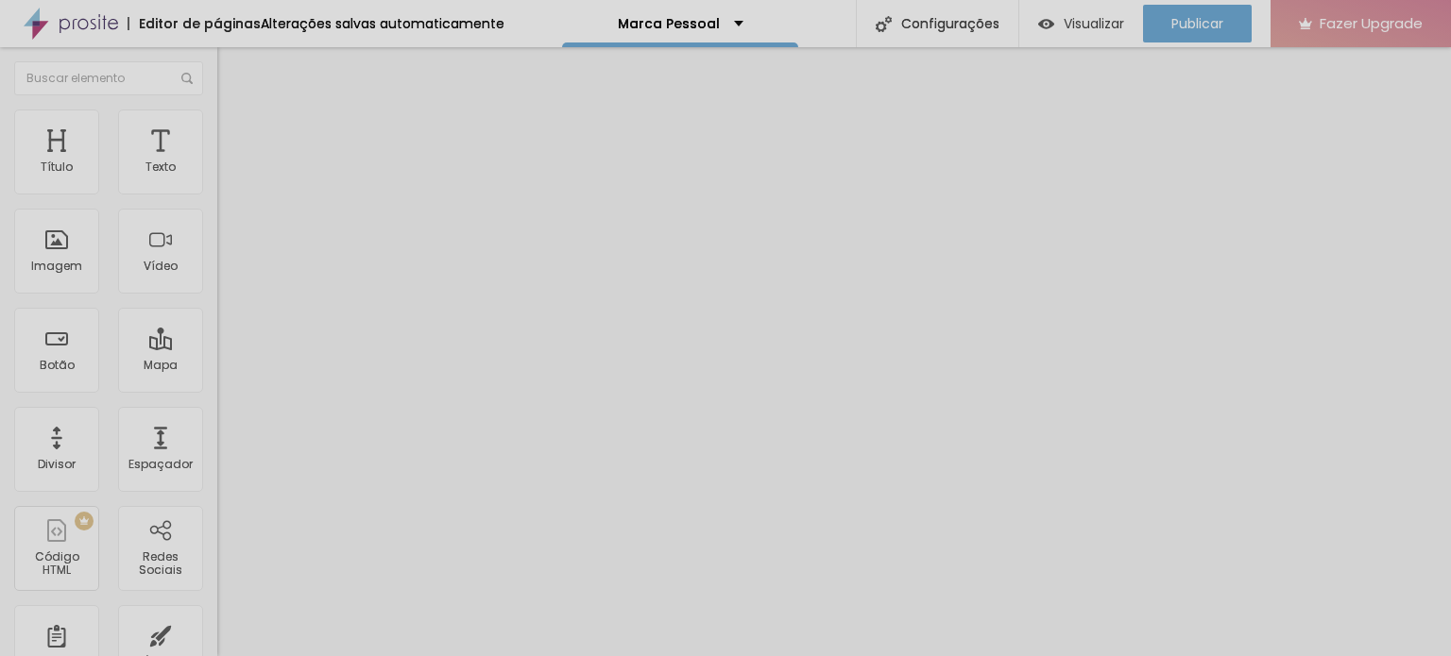
type input "45"
type input "40"
type input "45"
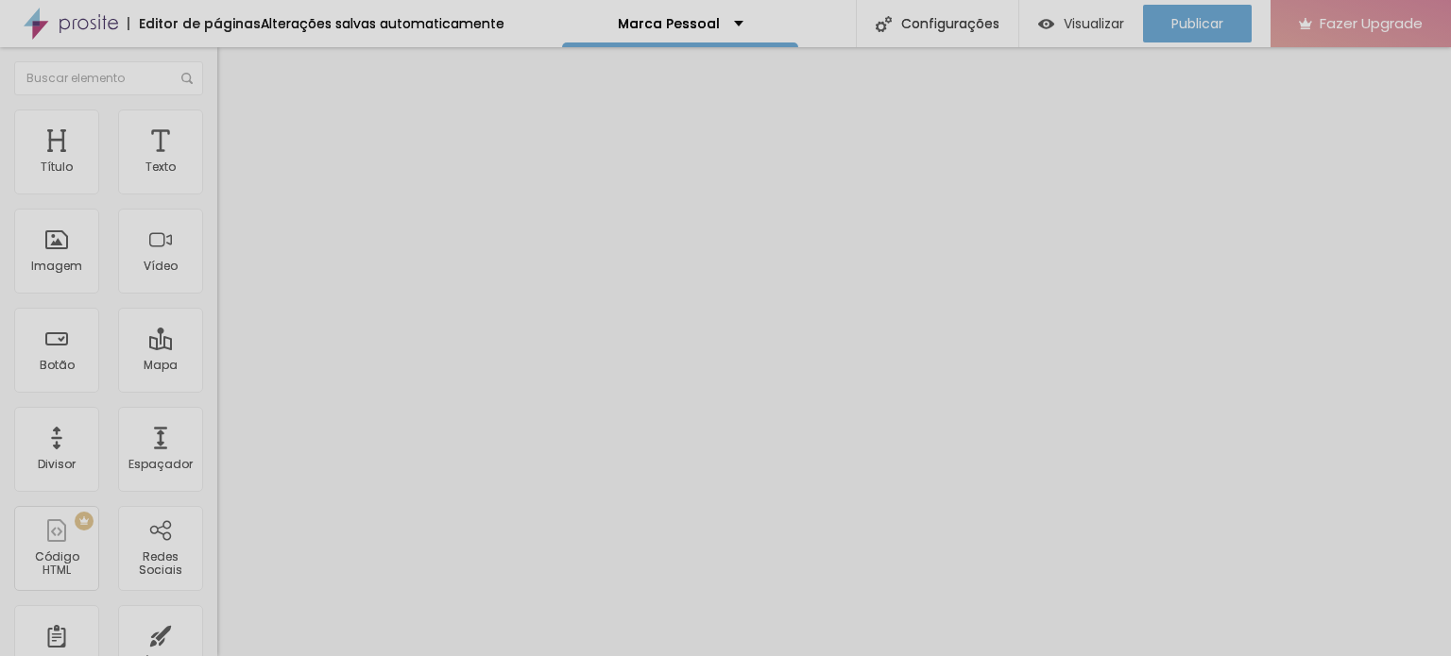
type input "50"
type input "55"
type input "60"
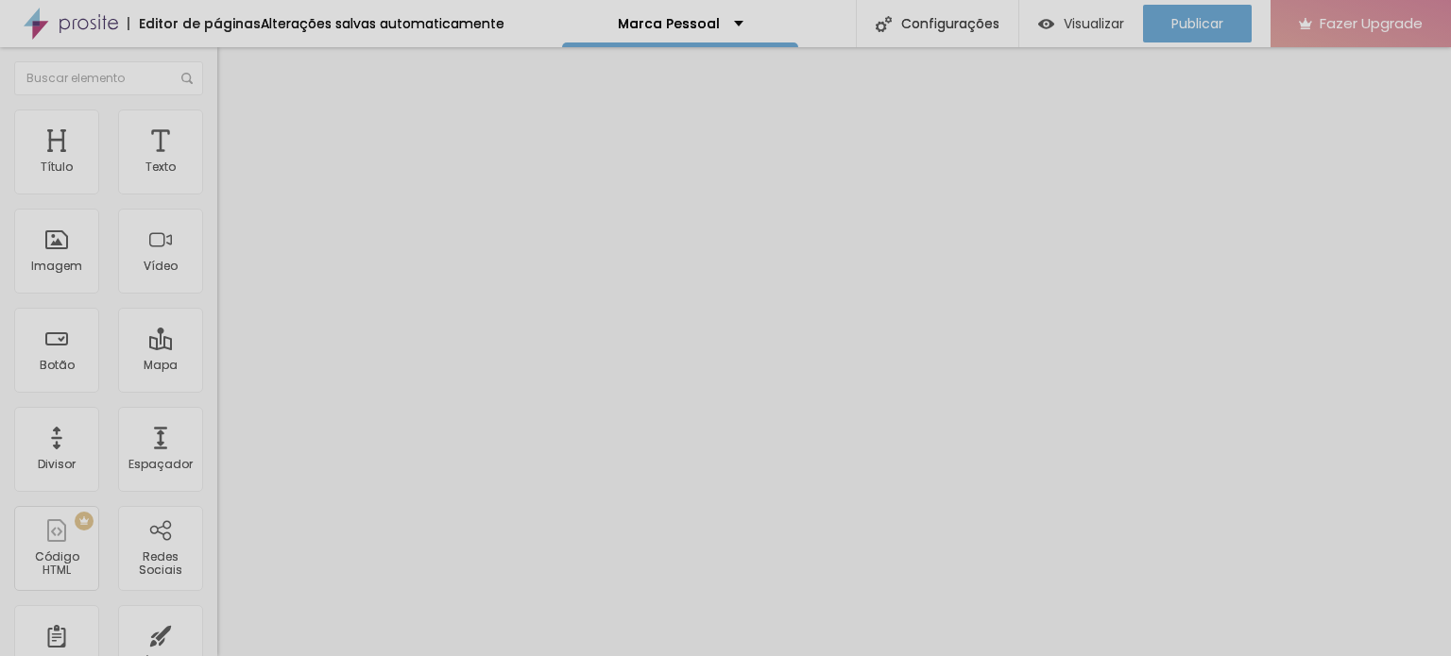
type input "60"
type input "55"
type input "50"
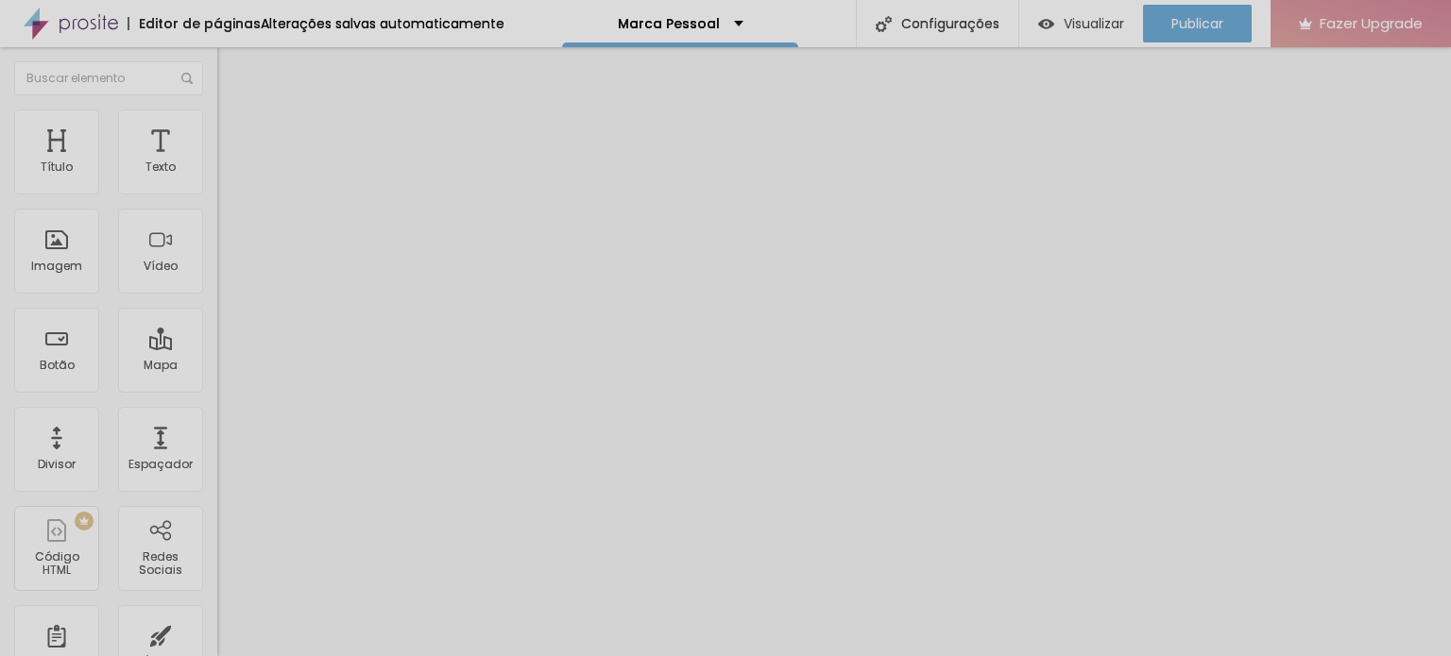
type input "45"
type input "40"
drag, startPoint x: 193, startPoint y: 203, endPoint x: 81, endPoint y: 204, distance: 111.5
type input "40"
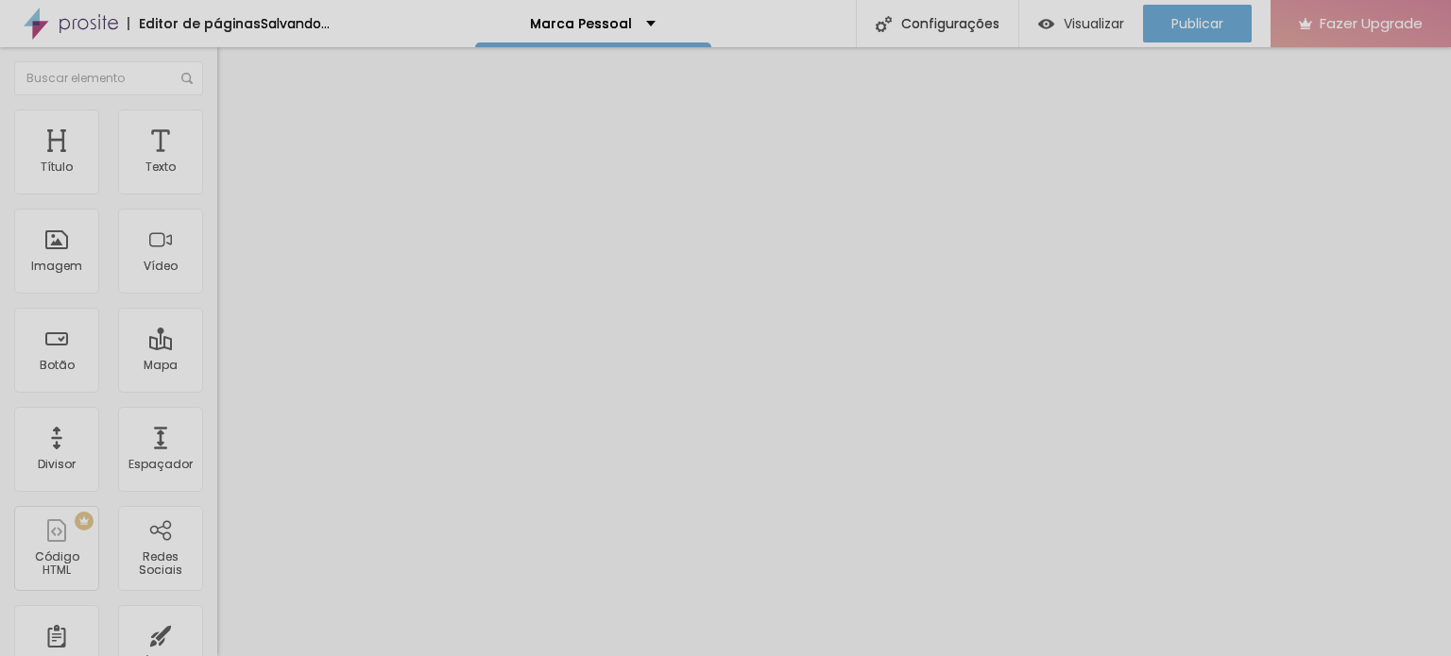
click at [217, 194] on input "range" at bounding box center [278, 186] width 122 height 15
type input "9"
type input "53"
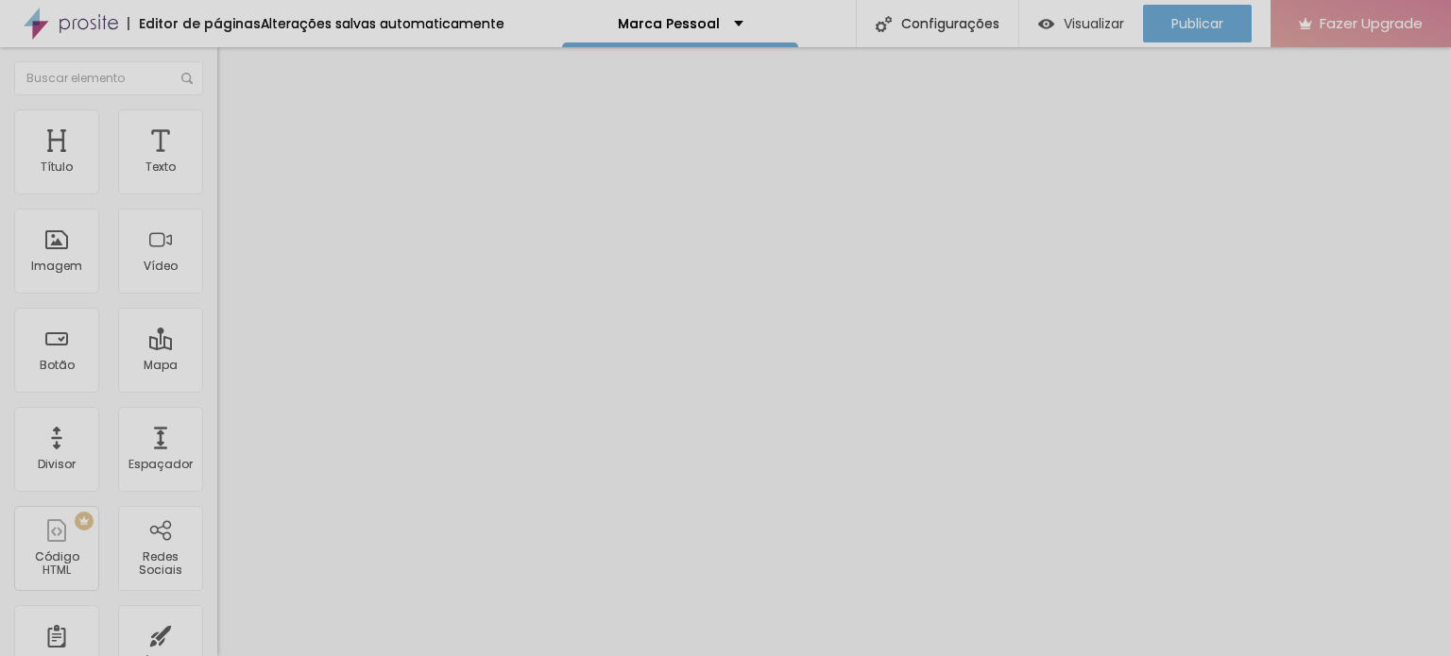
type input "57"
type input "60"
type input "67"
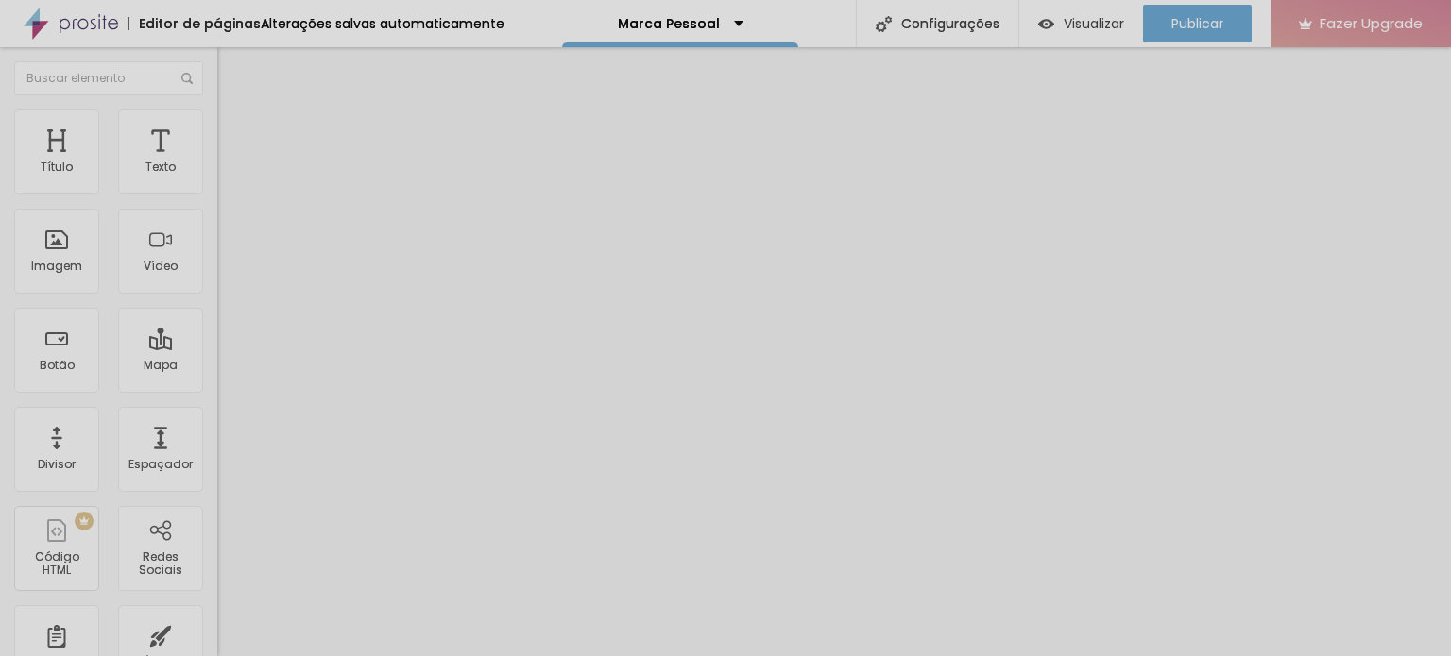
type input "67"
type input "74"
type input "85"
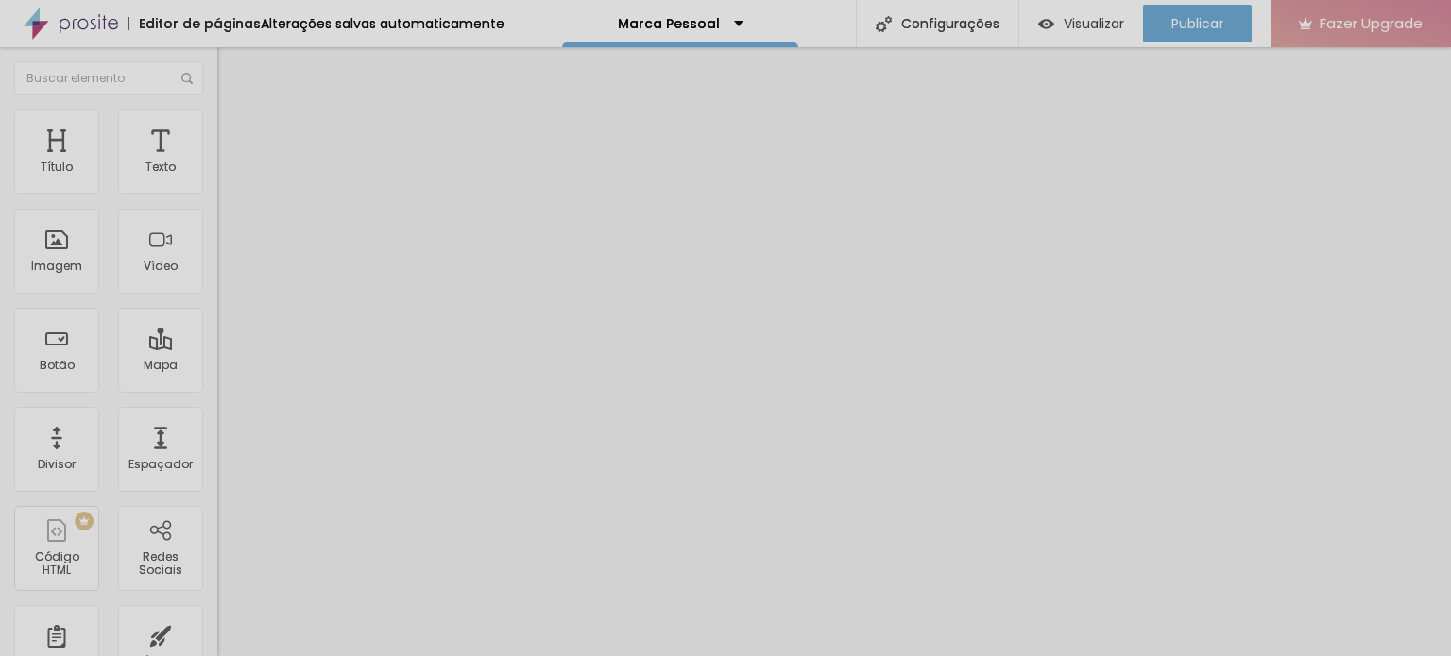
type input "90"
type input "92"
type input "95"
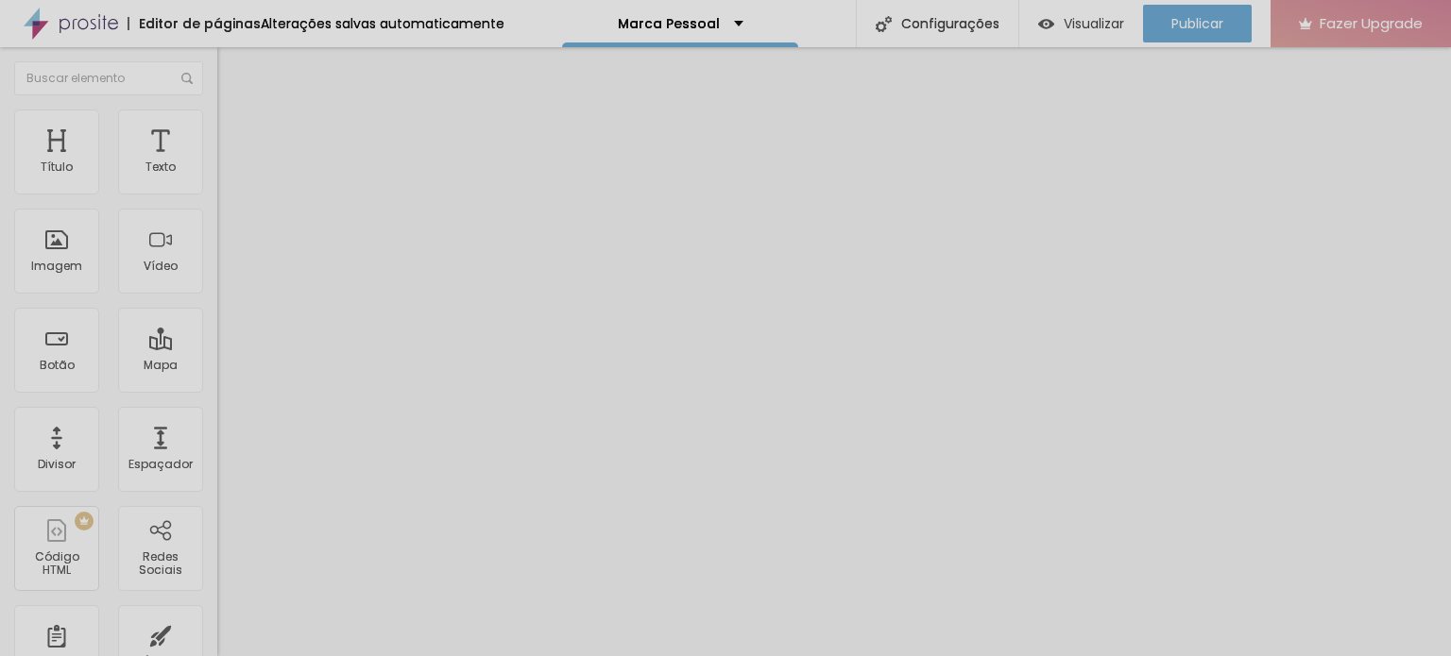
type input "95"
type input "99"
type input "100"
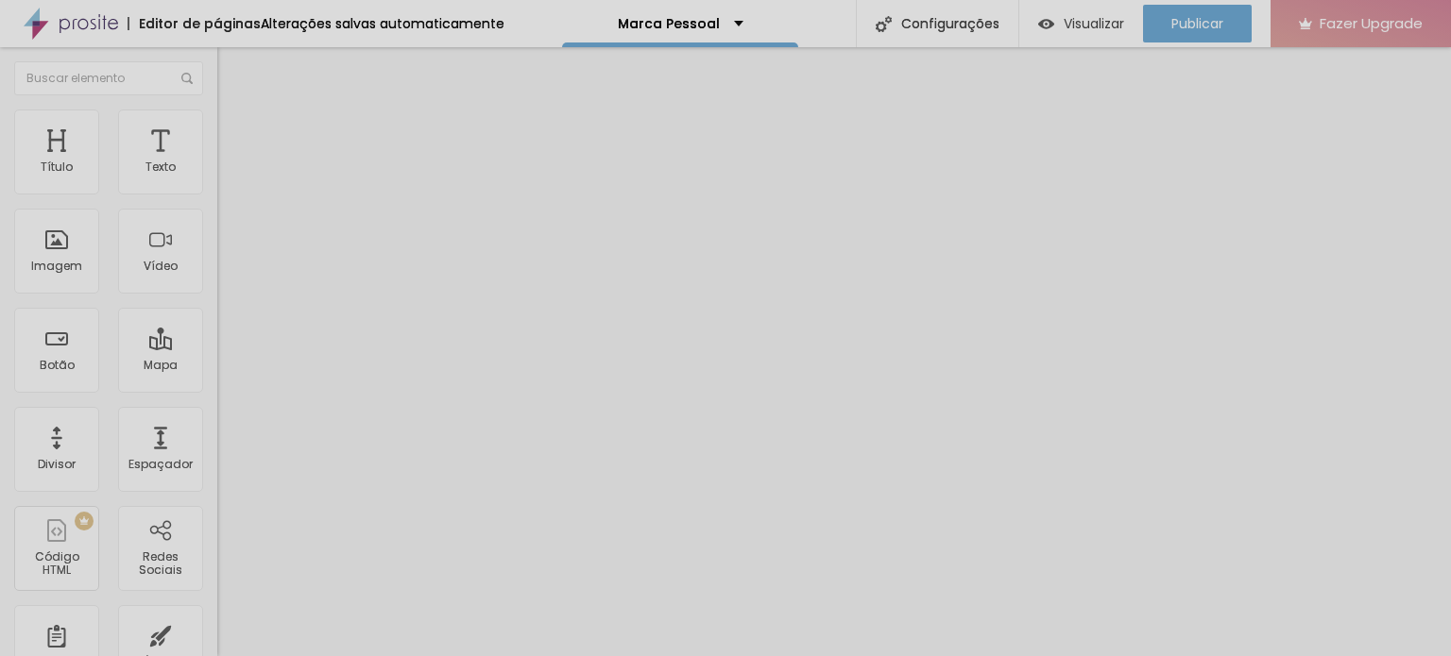
drag, startPoint x: 47, startPoint y: 235, endPoint x: 102, endPoint y: 227, distance: 55.4
click at [217, 415] on input "range" at bounding box center [278, 422] width 122 height 15
type input "85"
type input "45"
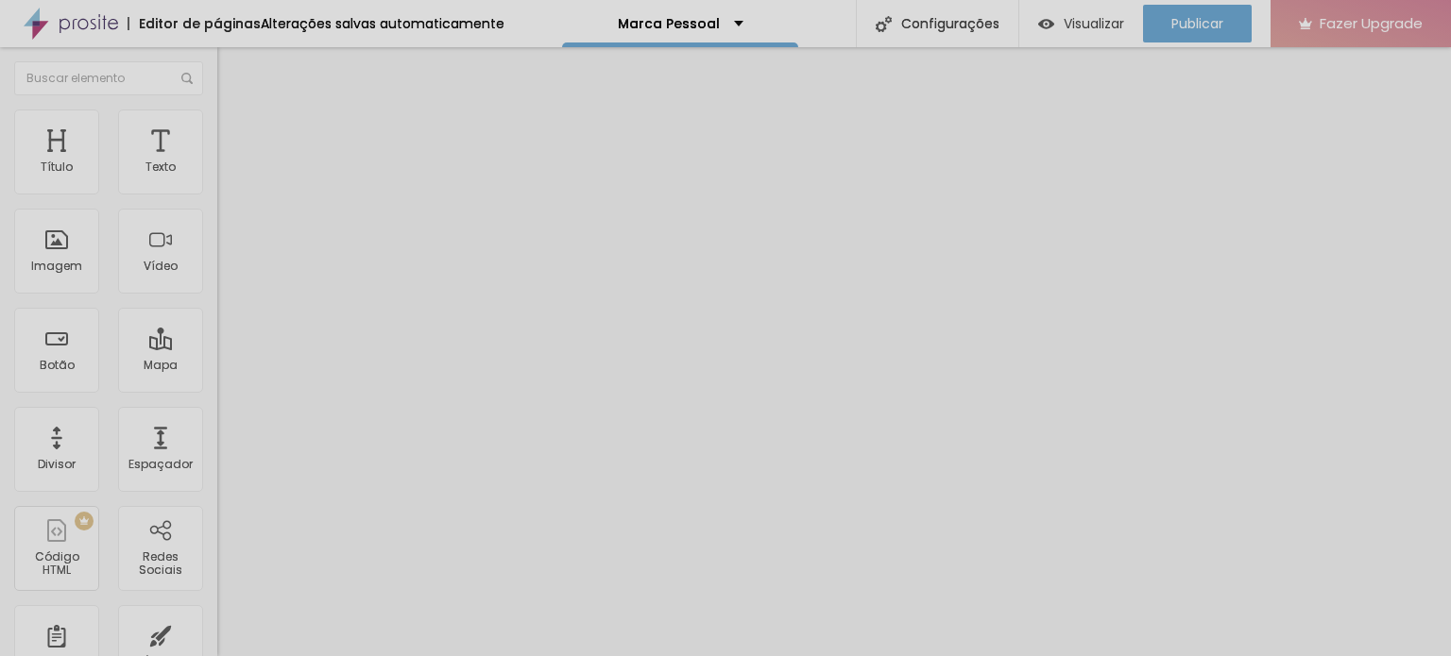
type input "45"
type input "9"
type input "0"
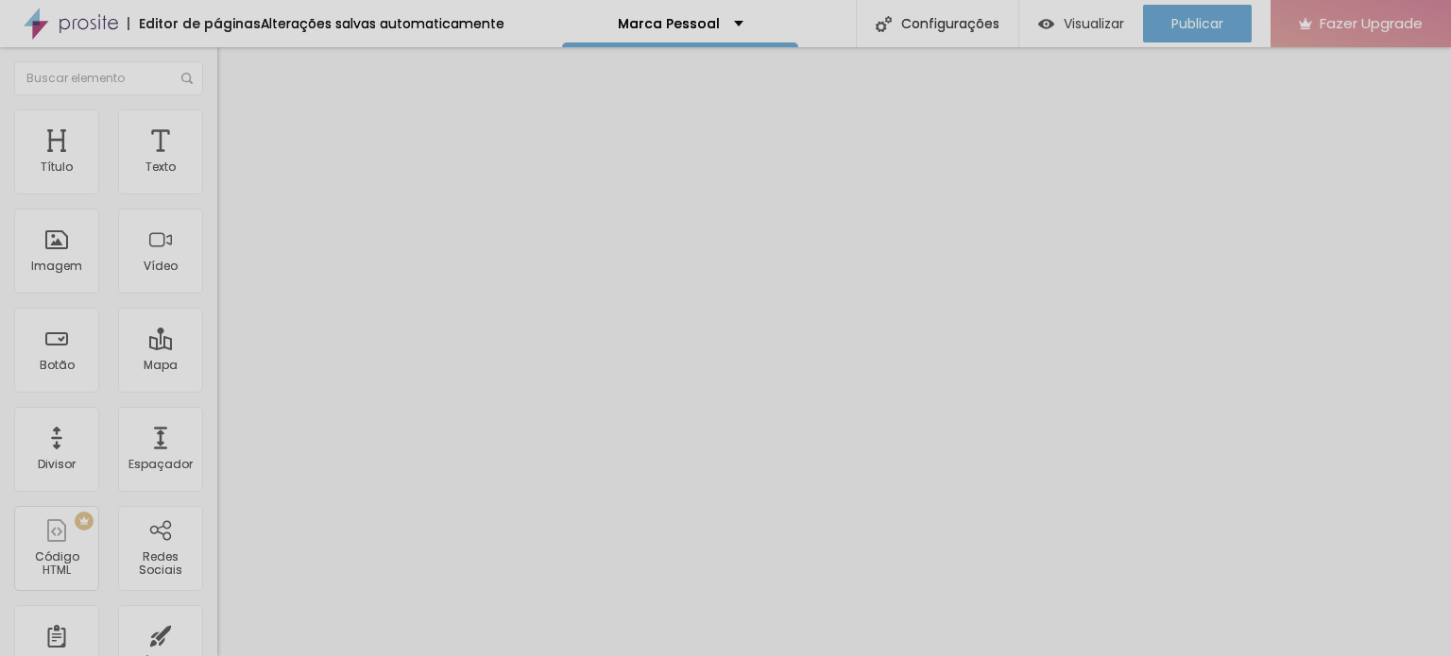
drag, startPoint x: 98, startPoint y: 238, endPoint x: 0, endPoint y: 242, distance: 98.3
type input "0"
click at [217, 415] on input "range" at bounding box center [278, 422] width 122 height 15
type input "60"
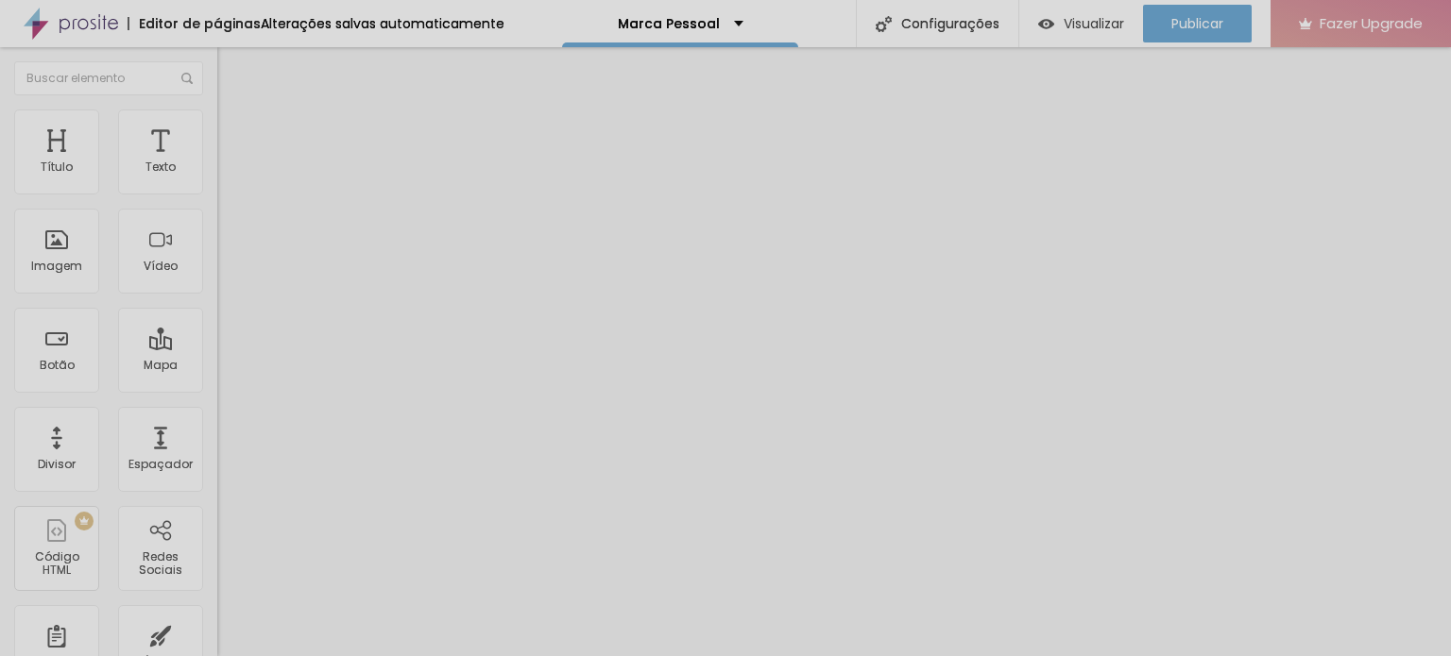
type input "80"
drag, startPoint x: 83, startPoint y: 198, endPoint x: 161, endPoint y: 213, distance: 78.7
type input "80"
click at [217, 194] on input "range" at bounding box center [278, 186] width 122 height 15
click at [217, 180] on button "button" at bounding box center [230, 172] width 26 height 20
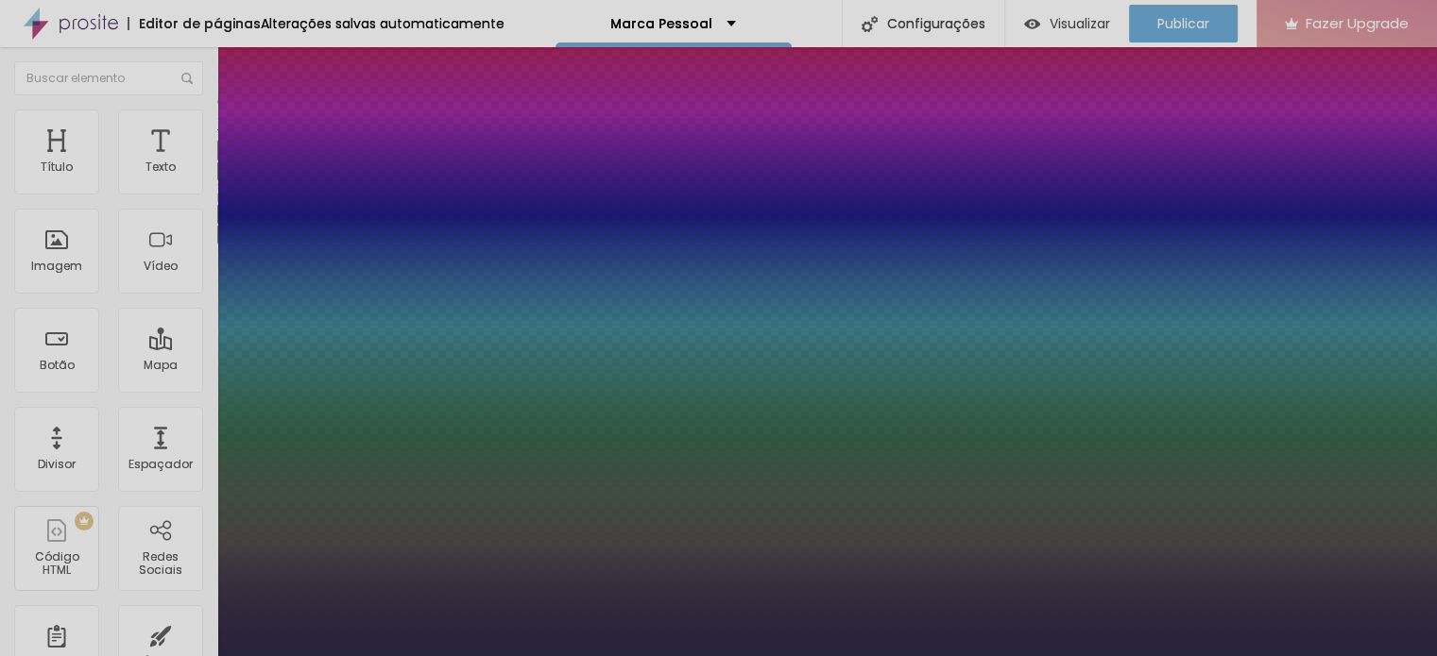
type input "1"
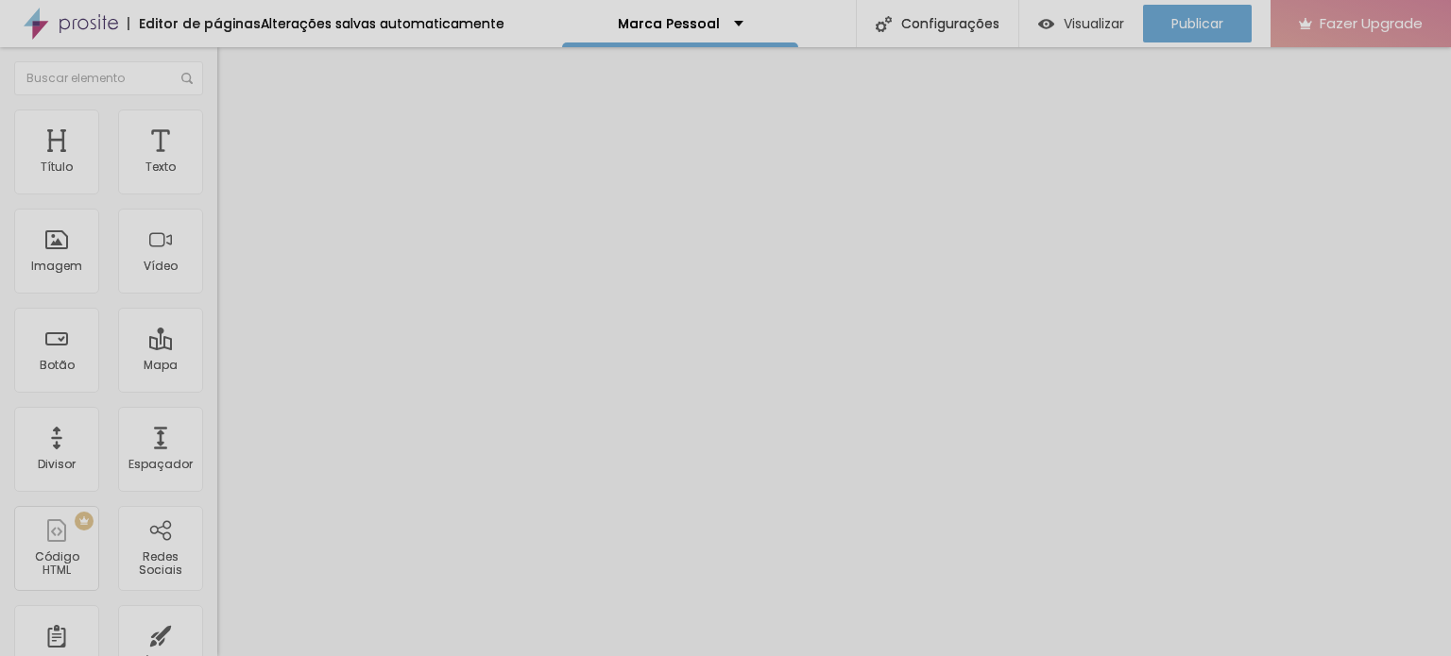
click at [217, 181] on button "button" at bounding box center [230, 172] width 26 height 20
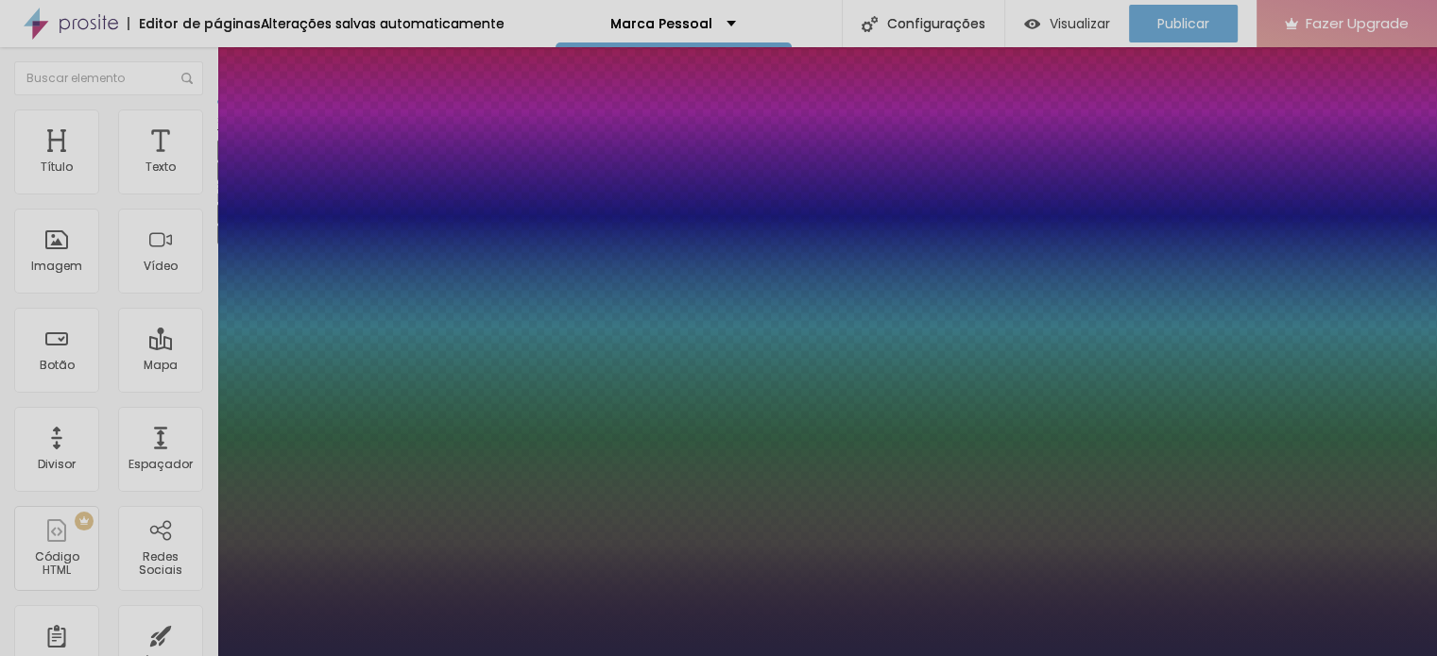
type input "1"
select select "Montserrat"
type input "1"
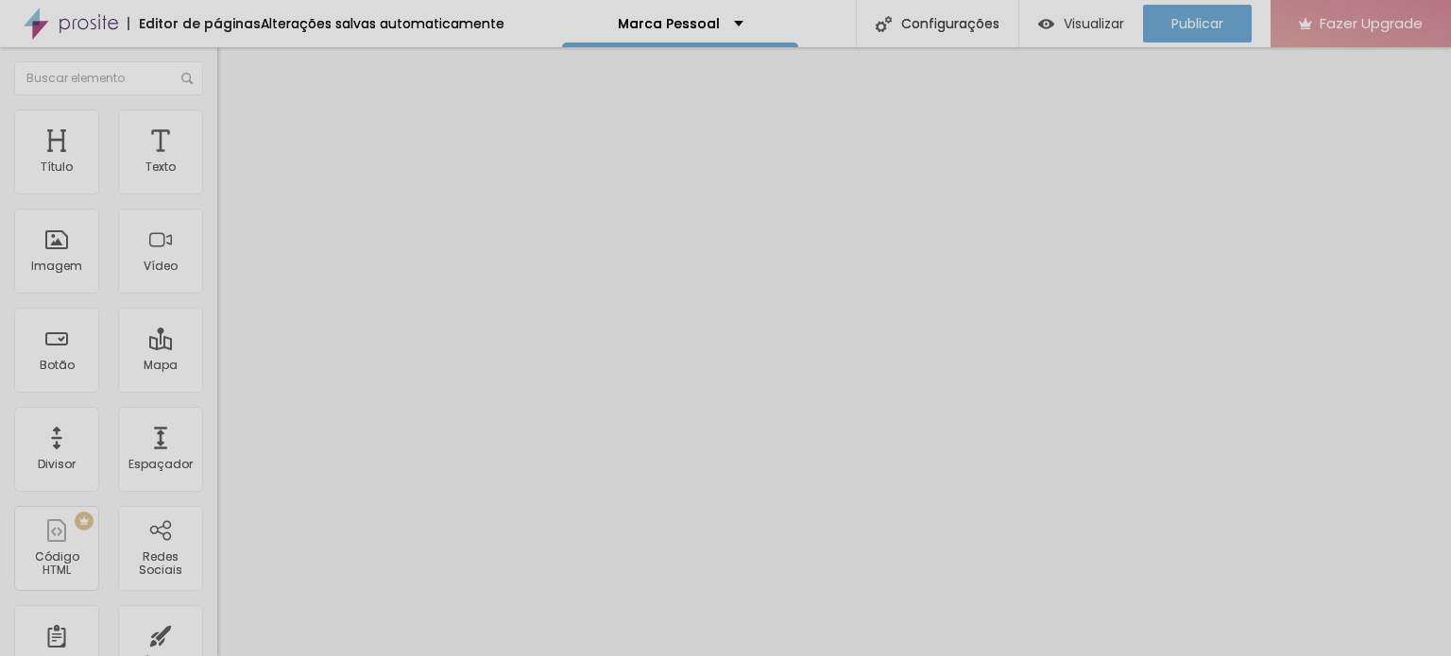
click at [234, 130] on span "Avançado" at bounding box center [265, 122] width 62 height 16
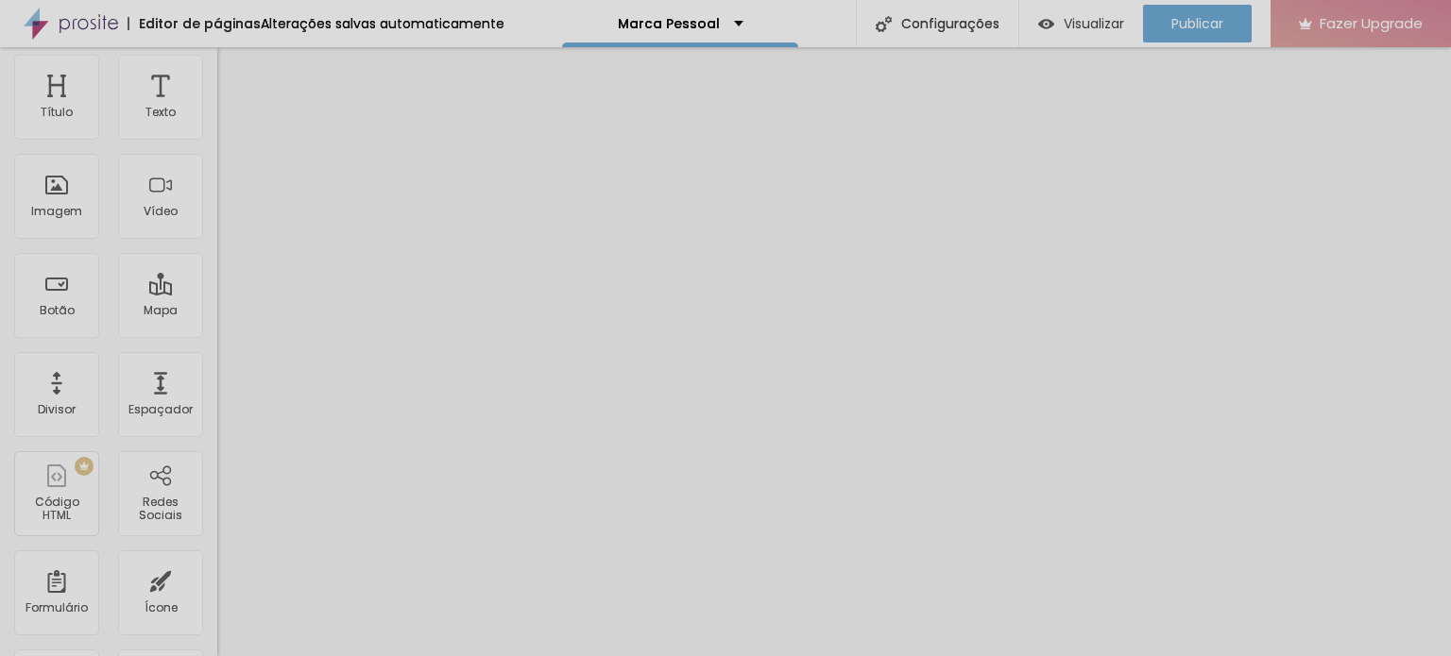
click at [234, 57] on span "Estilo" at bounding box center [248, 49] width 29 height 16
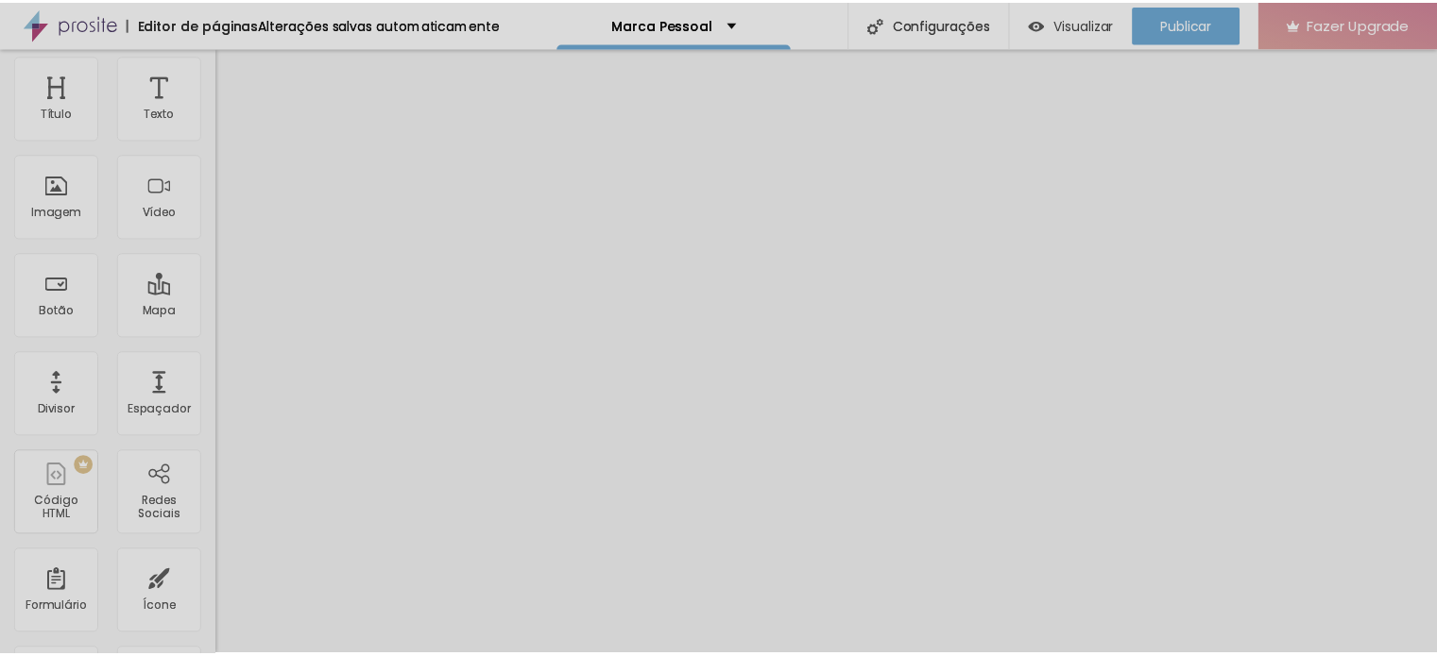
scroll to position [0, 0]
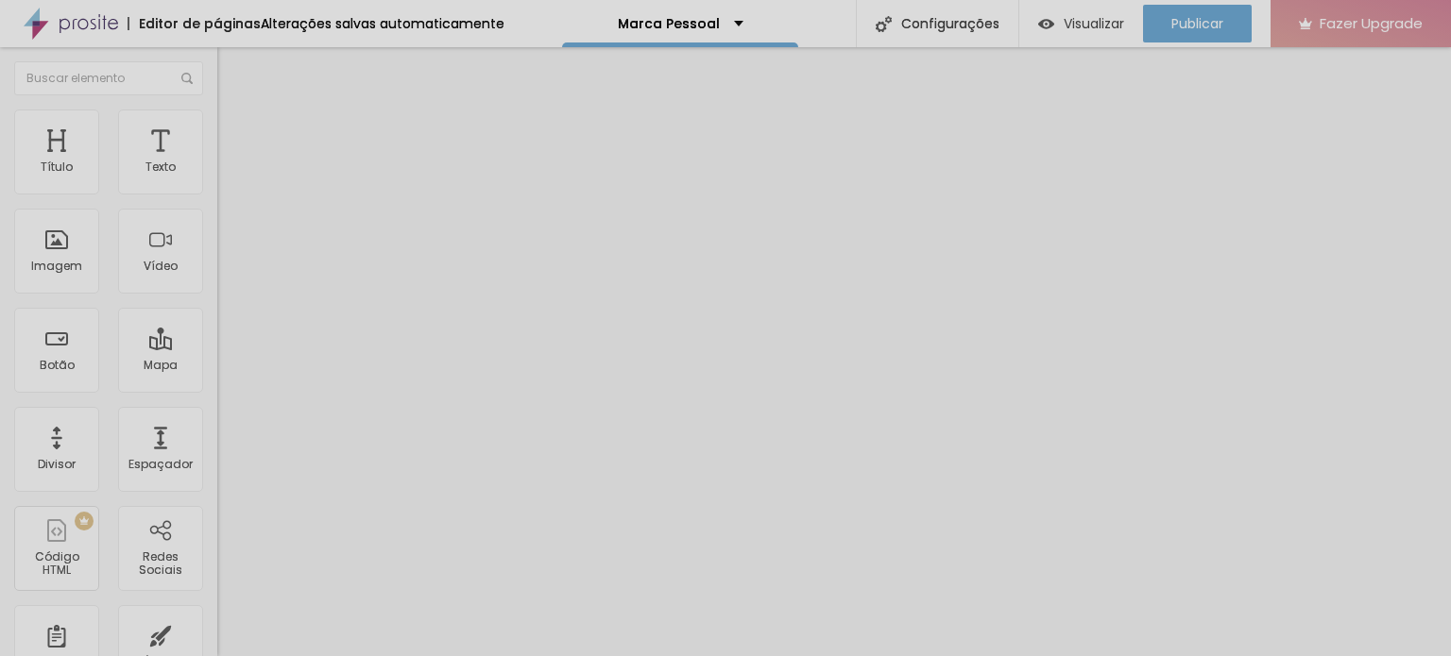
click at [225, 176] on icon "button" at bounding box center [230, 169] width 11 height 11
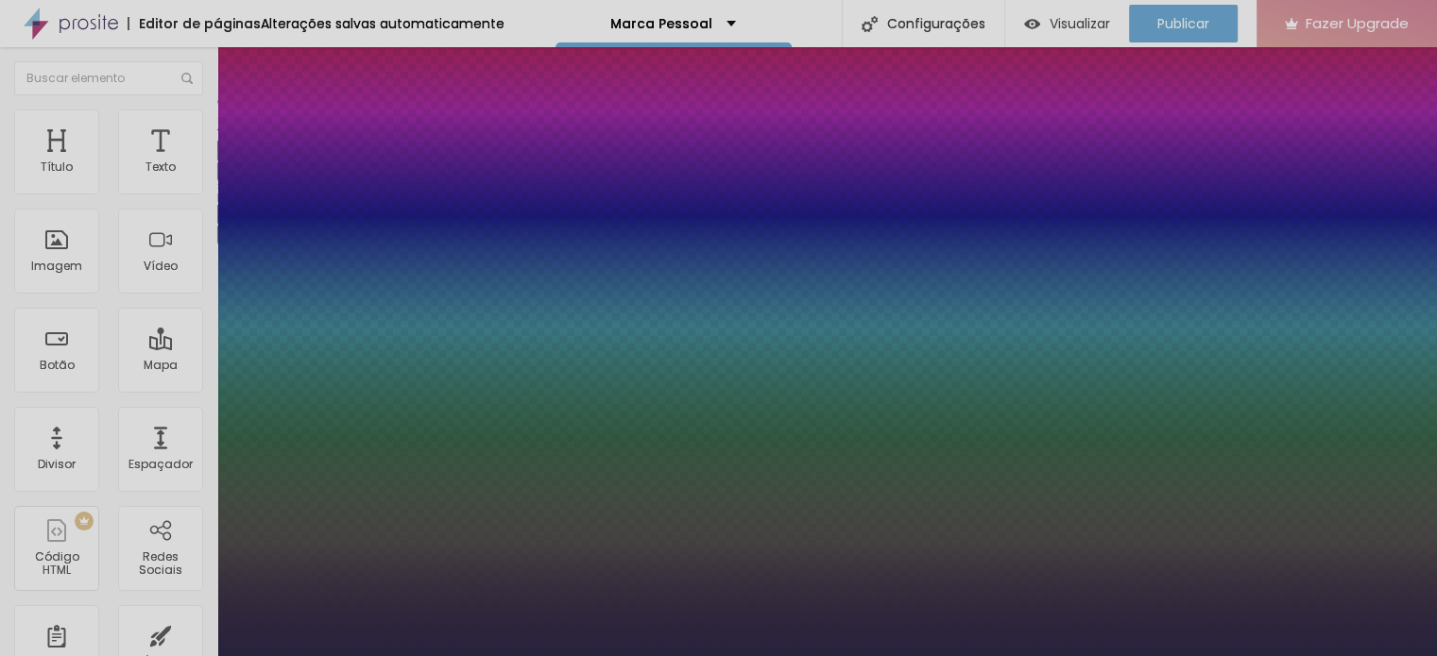
type input "1"
type input "18"
type input "1"
type input "17"
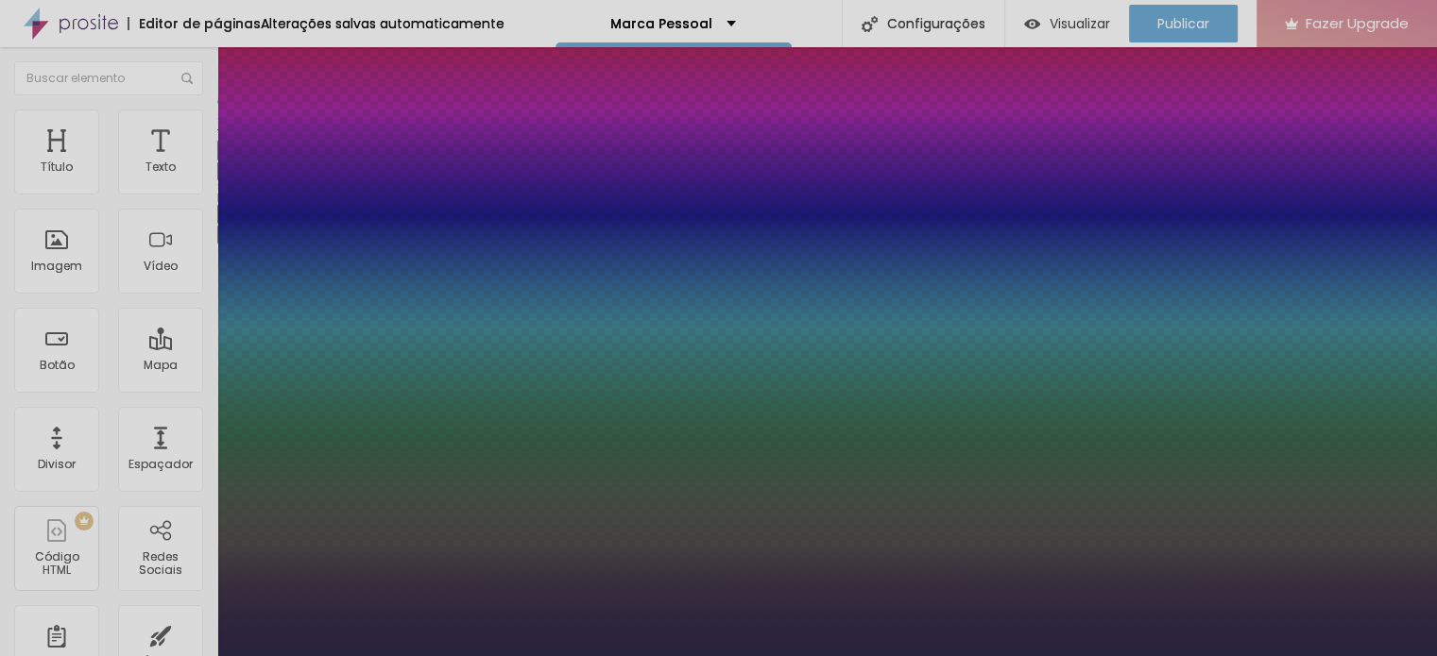
type input "17"
type input "1"
type input "18"
type input "1"
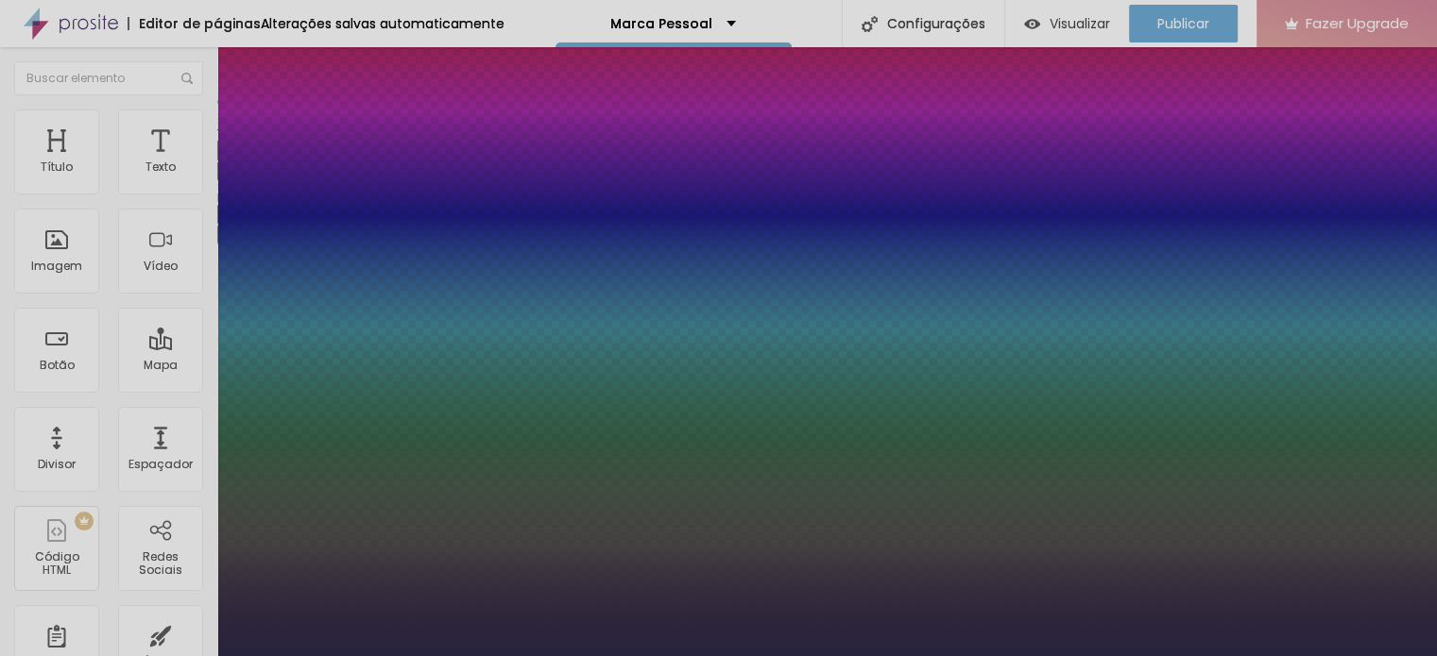
type input "19"
type input "1"
type input "20"
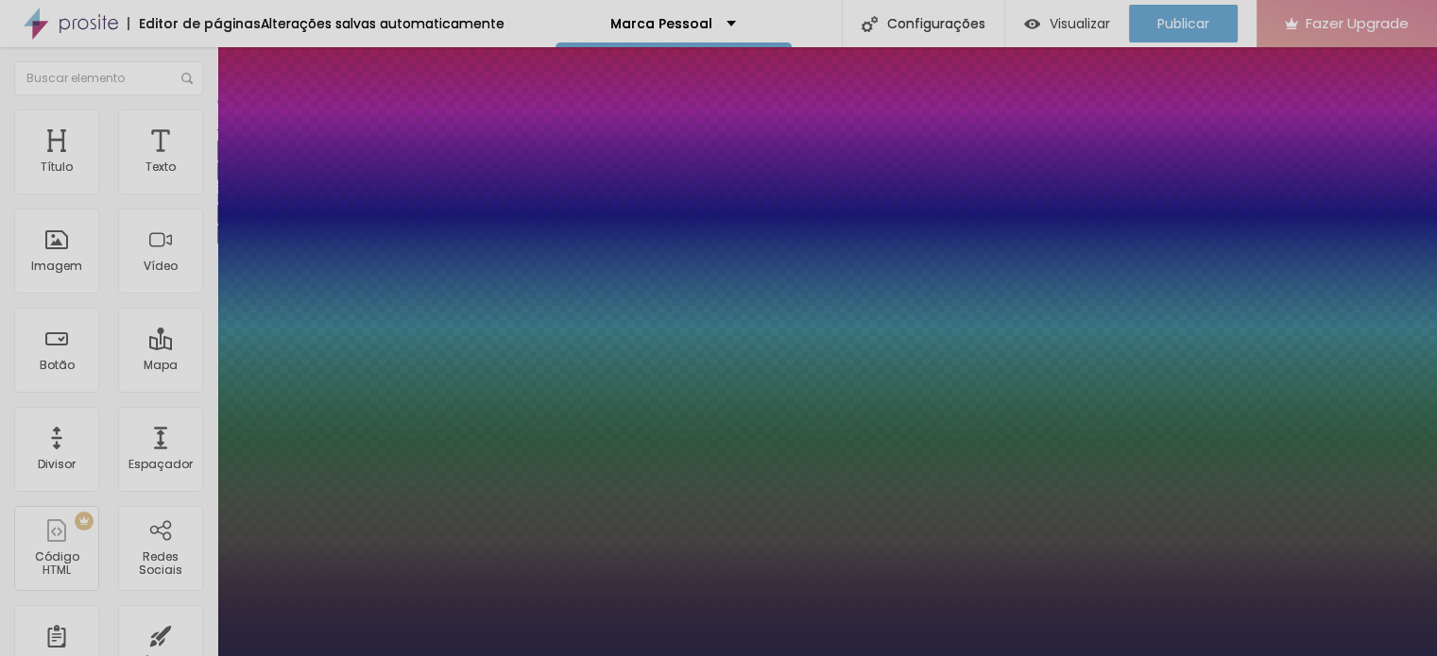
type input "1"
type input "21"
type input "1"
type input "20"
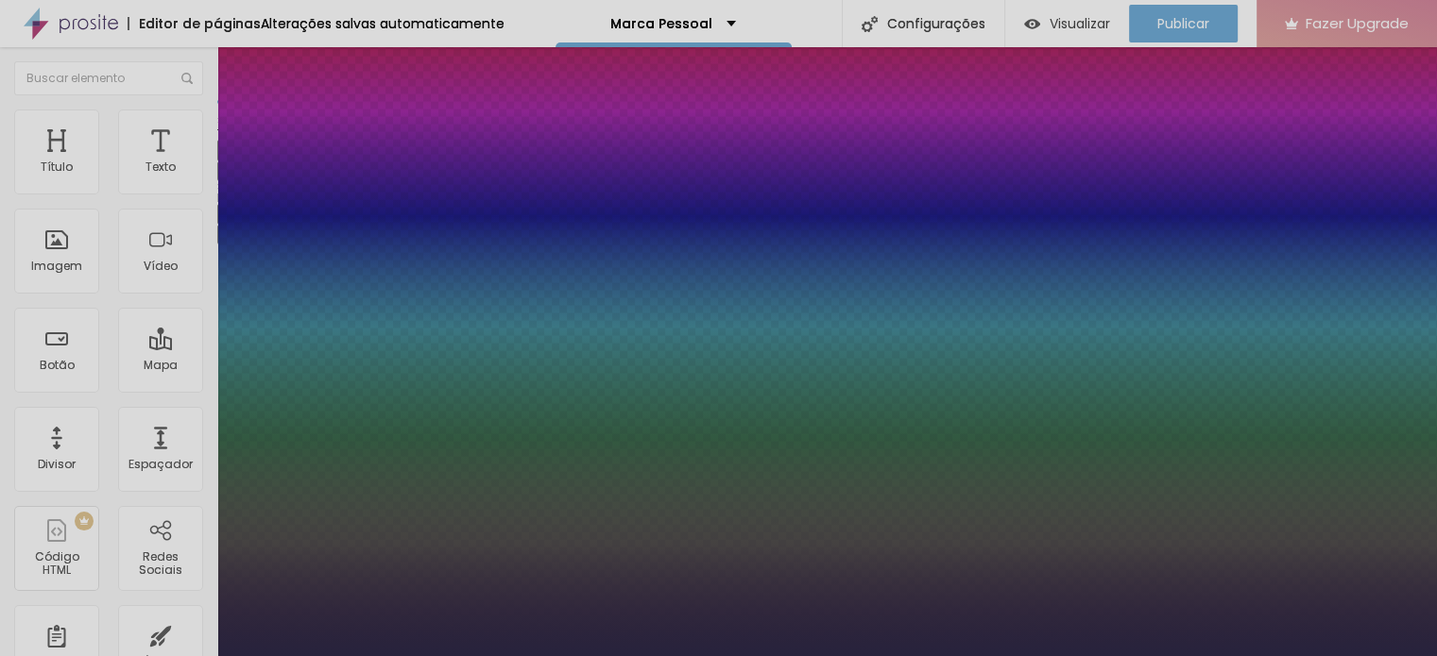
type input "20"
type input "1"
type input "19"
type input "1"
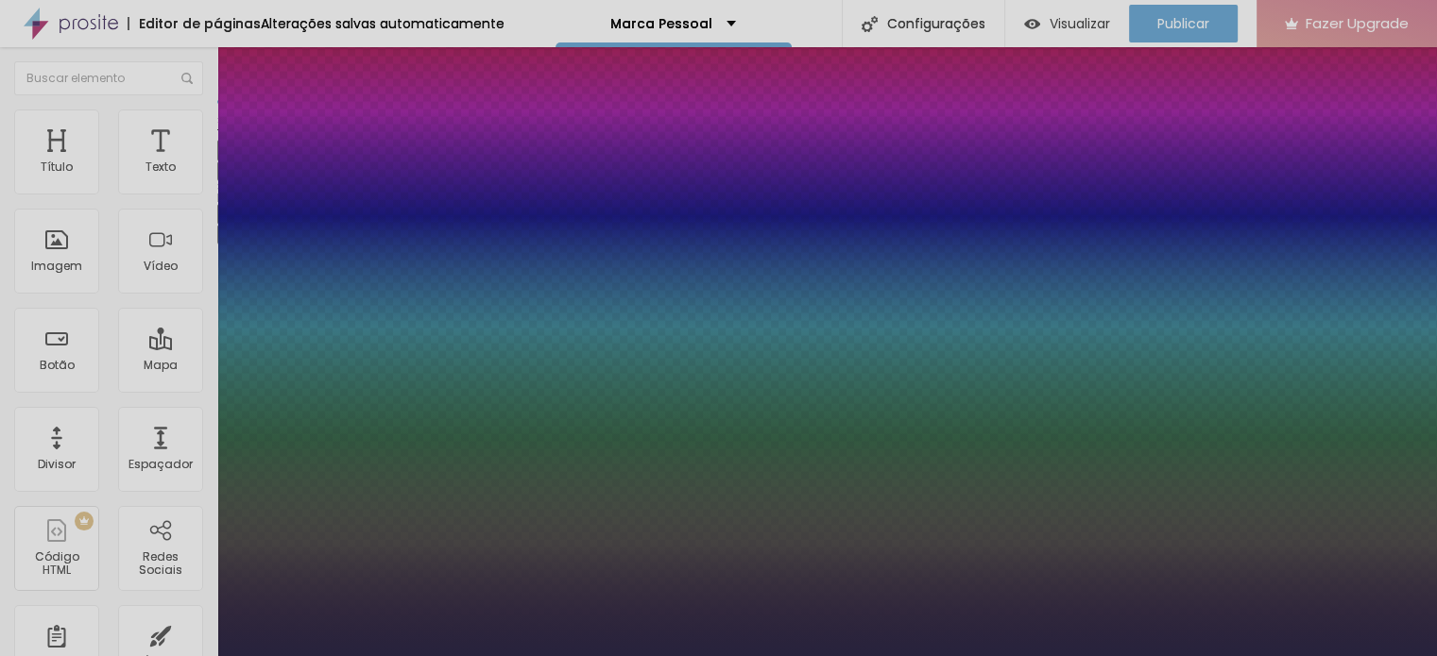
type input "19"
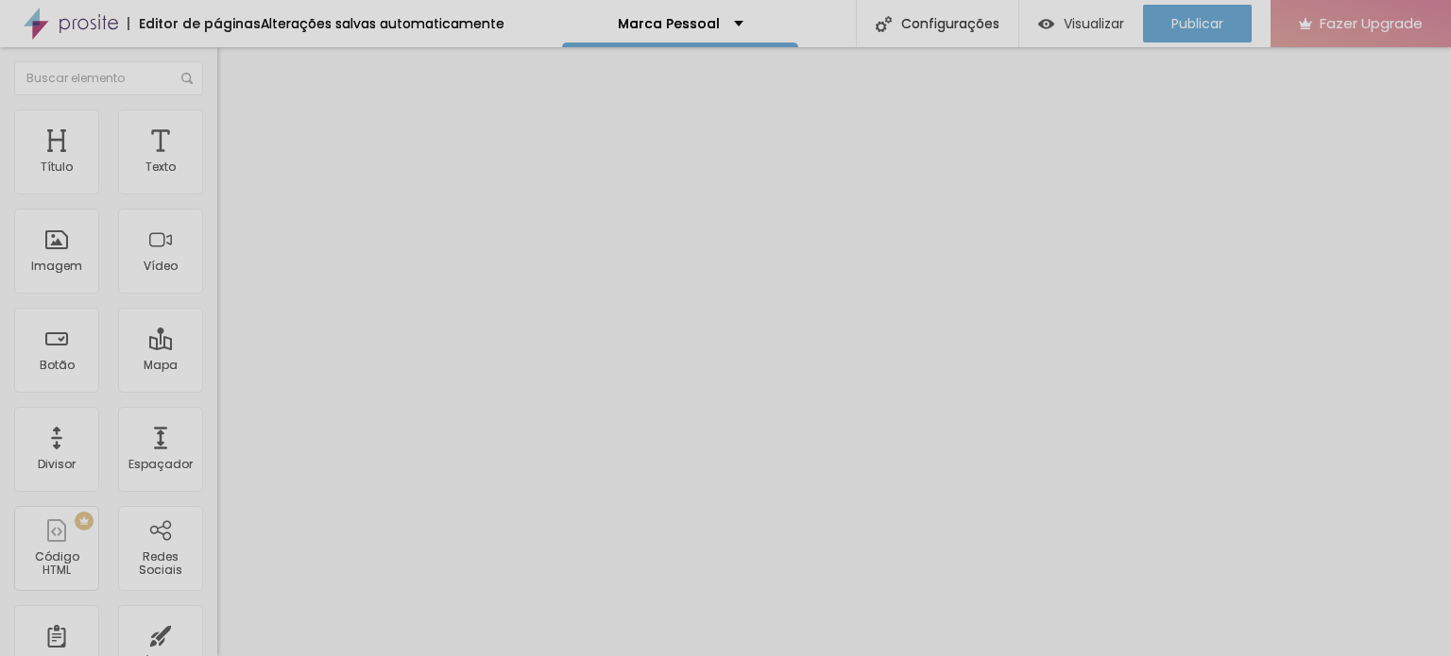
click at [217, 112] on li "Avançado" at bounding box center [325, 119] width 217 height 19
click at [217, 108] on img at bounding box center [225, 99] width 17 height 17
click at [217, 280] on button "button" at bounding box center [230, 270] width 26 height 20
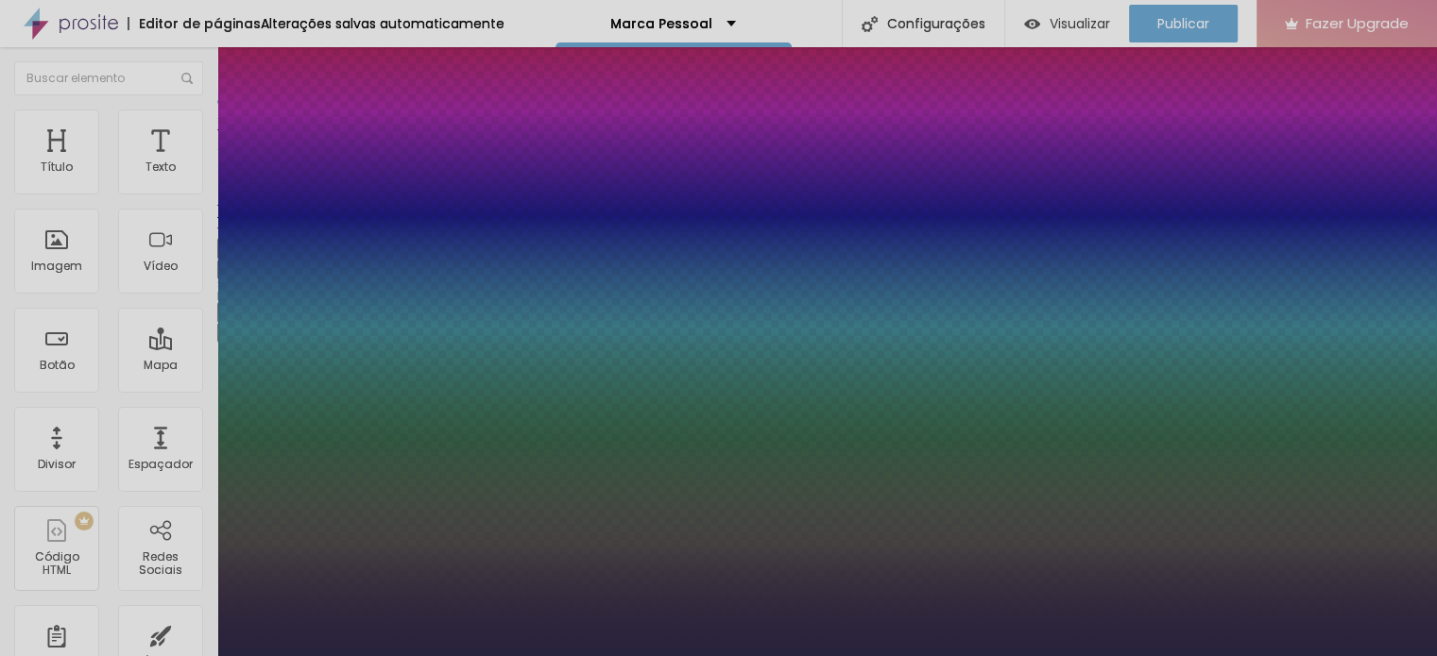
type input "1"
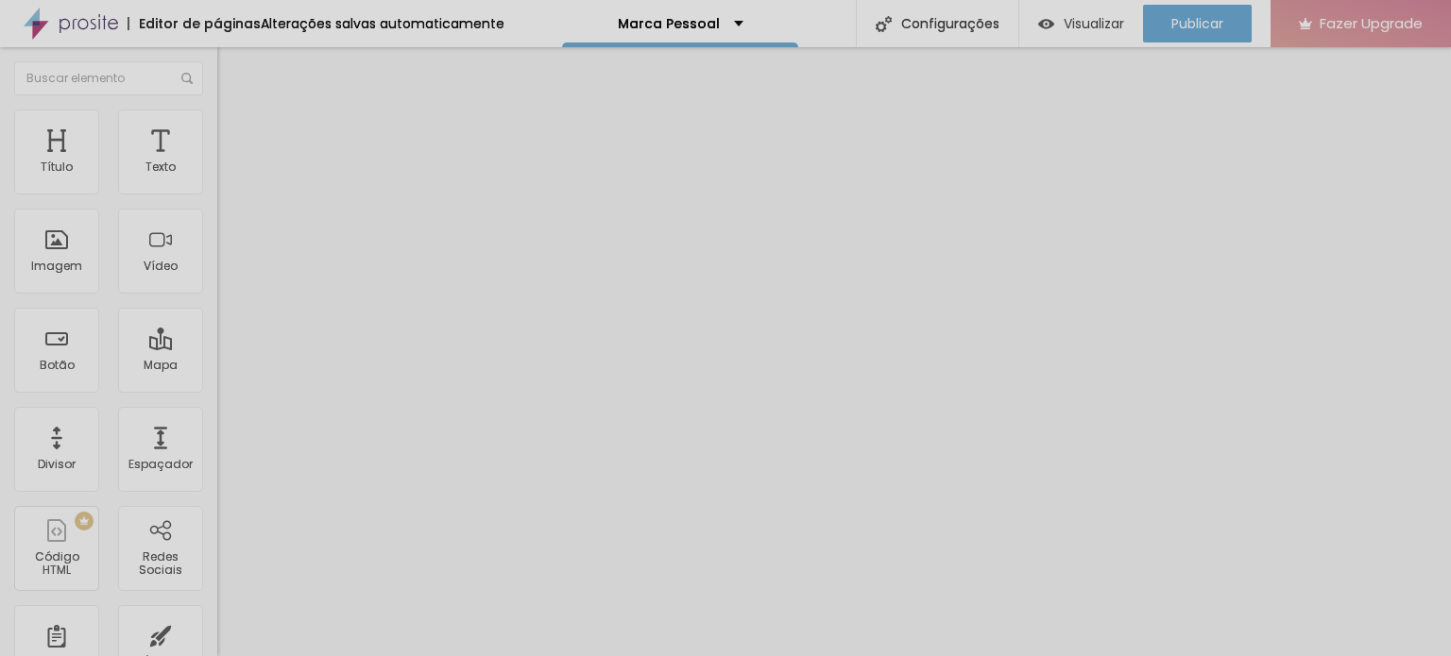
click at [234, 130] on span "Avançado" at bounding box center [265, 122] width 62 height 16
click at [217, 110] on li "Estilo" at bounding box center [325, 100] width 217 height 19
click at [232, 266] on icon "button" at bounding box center [234, 265] width 4 height 4
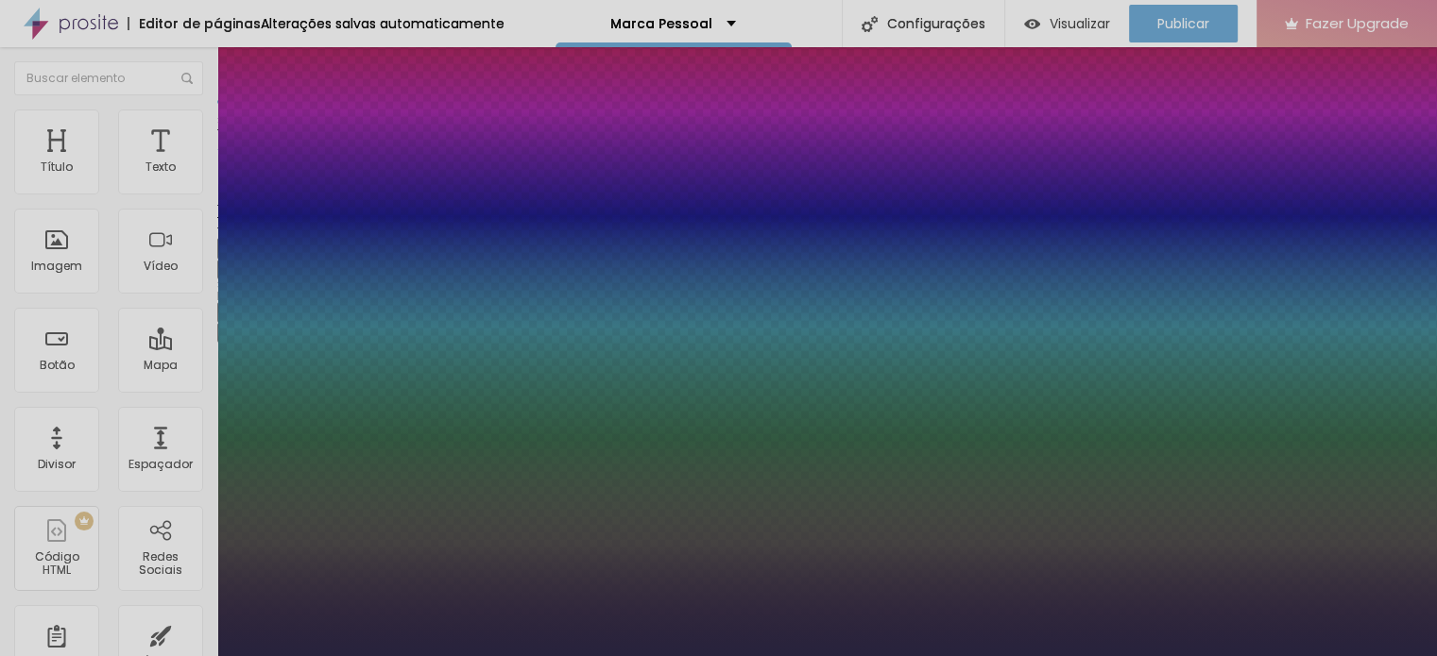
type input "1"
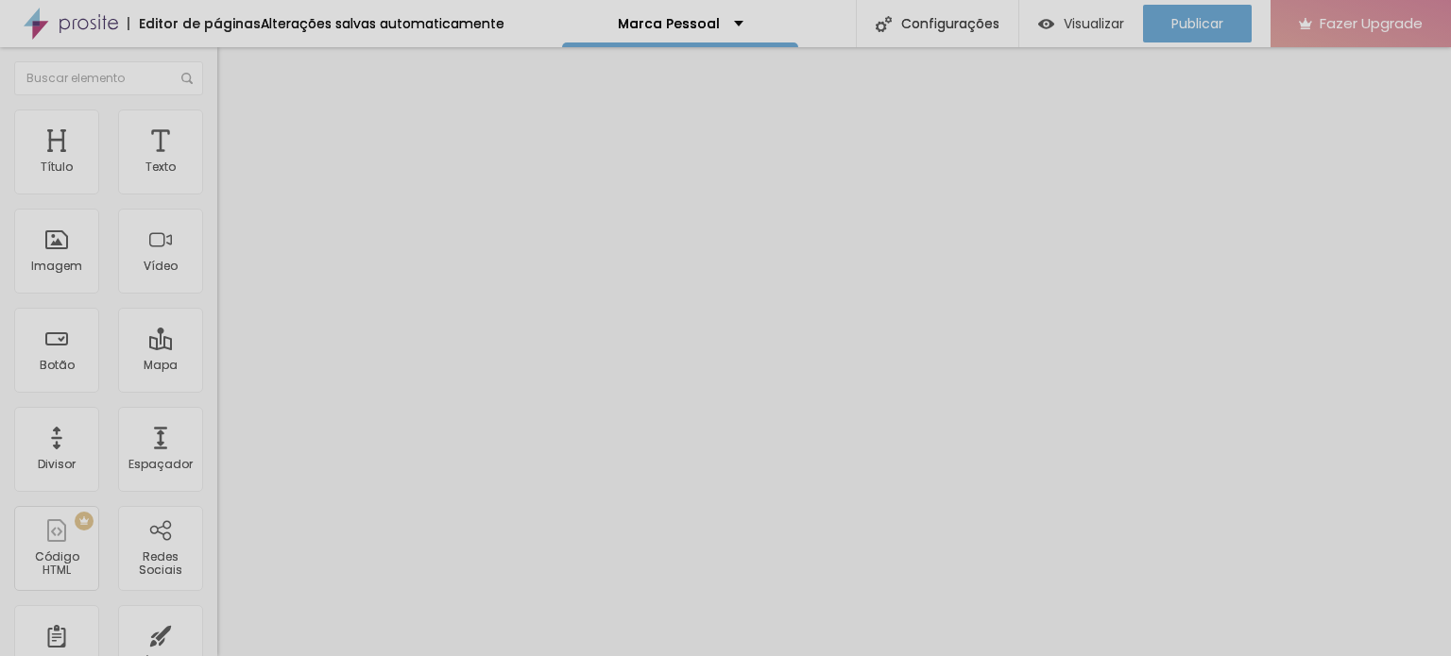
click at [225, 274] on icon "button" at bounding box center [230, 268] width 11 height 11
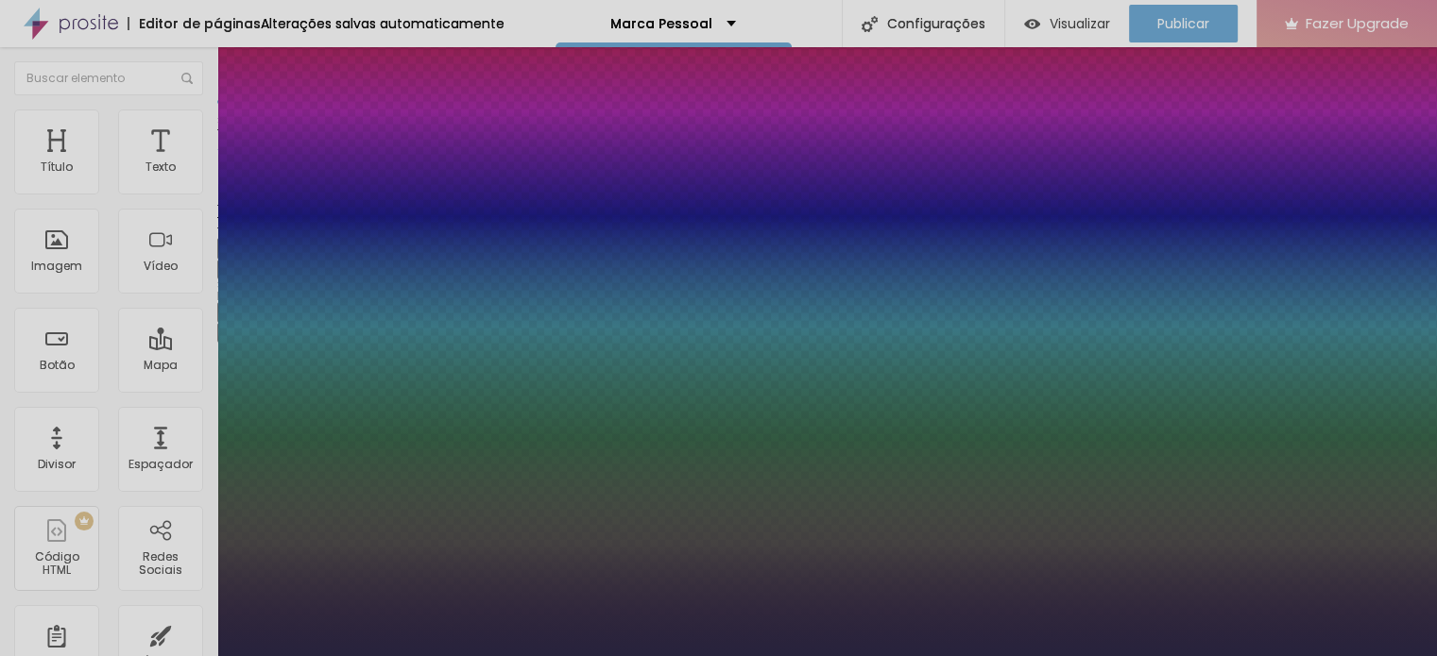
type input "1"
select select "Martel-Light"
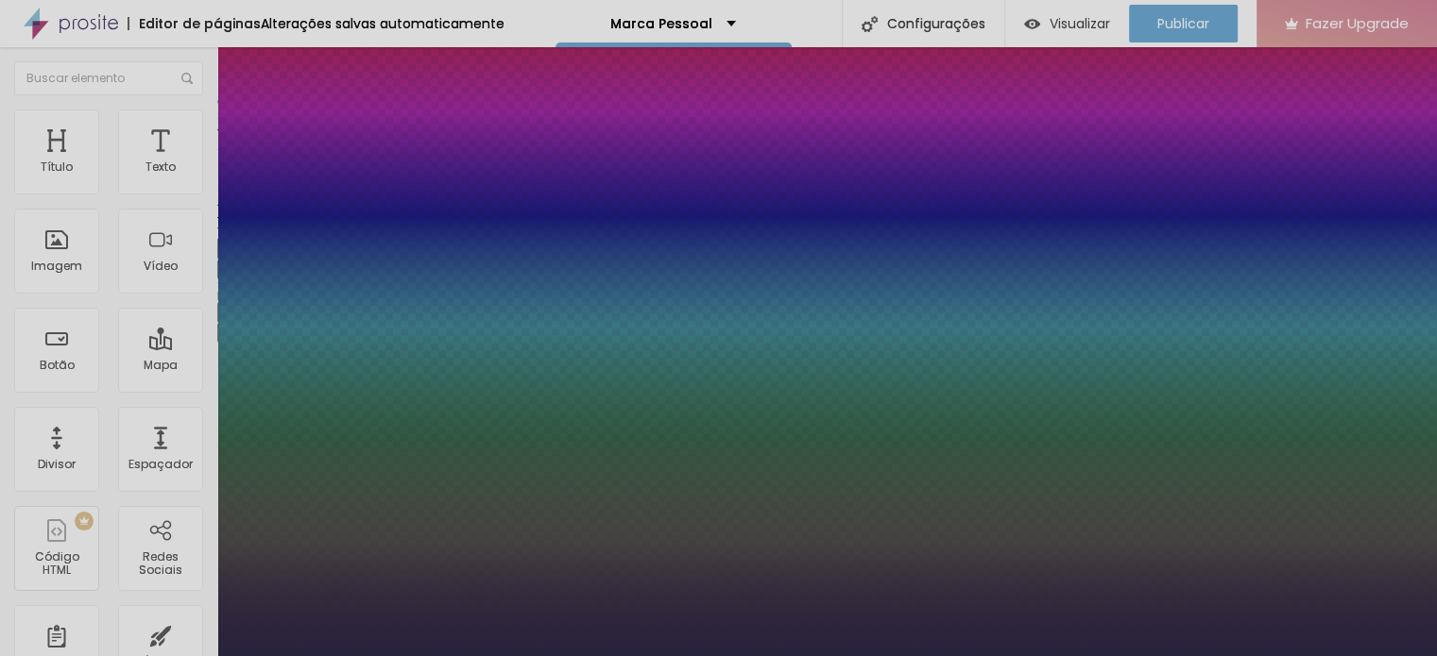
scroll to position [216, 0]
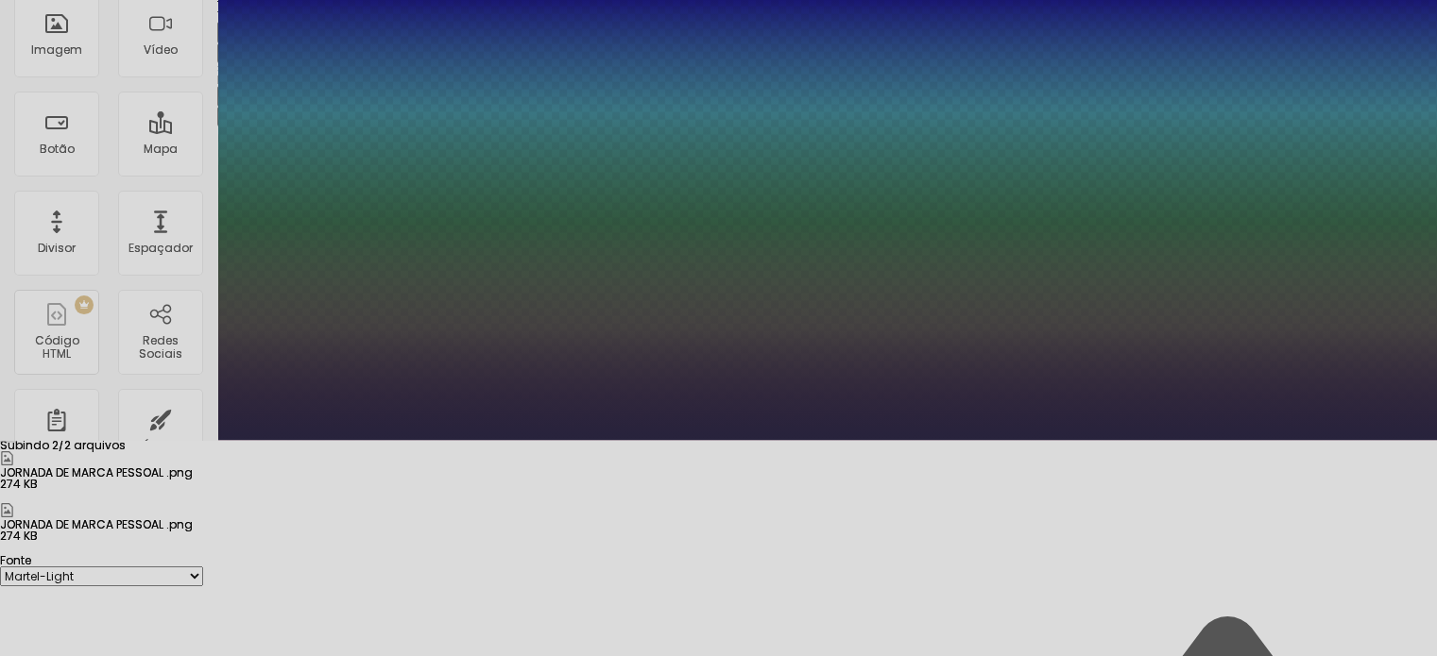
type input "1"
click at [838, 555] on div at bounding box center [718, 555] width 1437 height 0
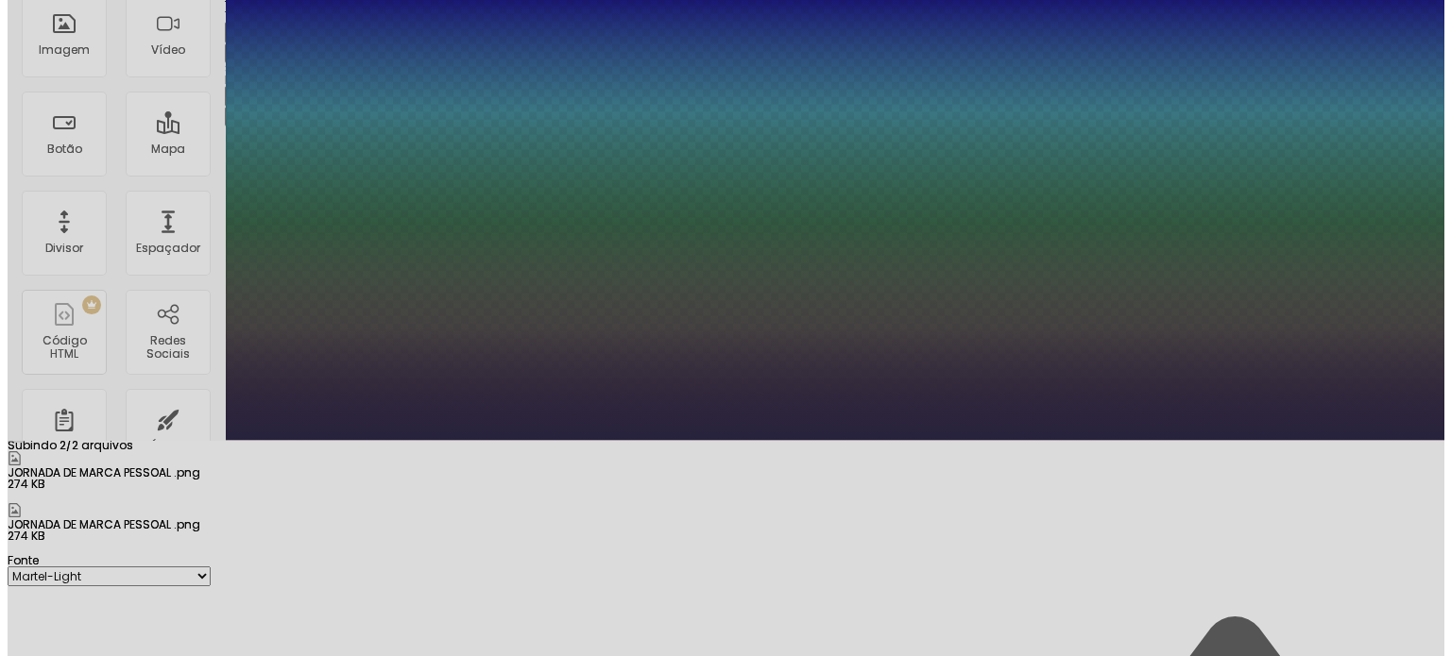
scroll to position [0, 0]
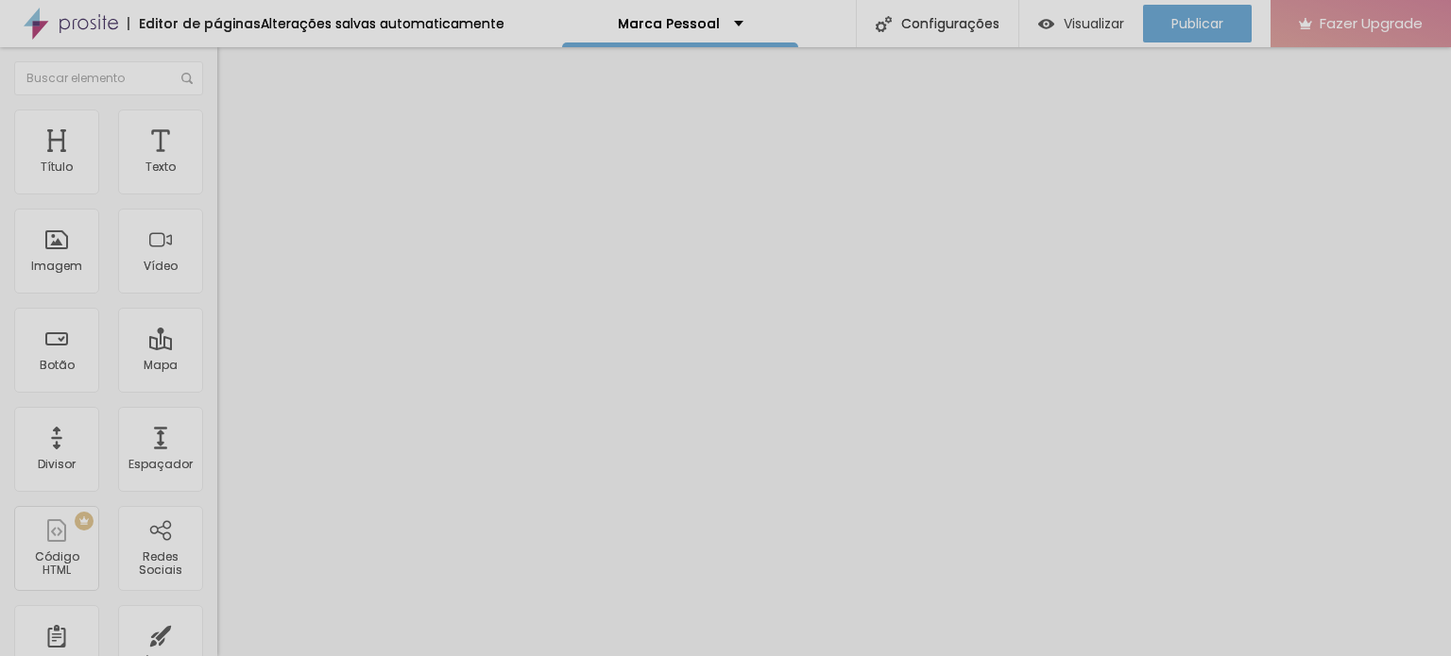
click at [339, 656] on div "Subindo 2/2 arquivos" at bounding box center [725, 661] width 1451 height 11
click at [217, 124] on li "Estilo" at bounding box center [325, 119] width 217 height 19
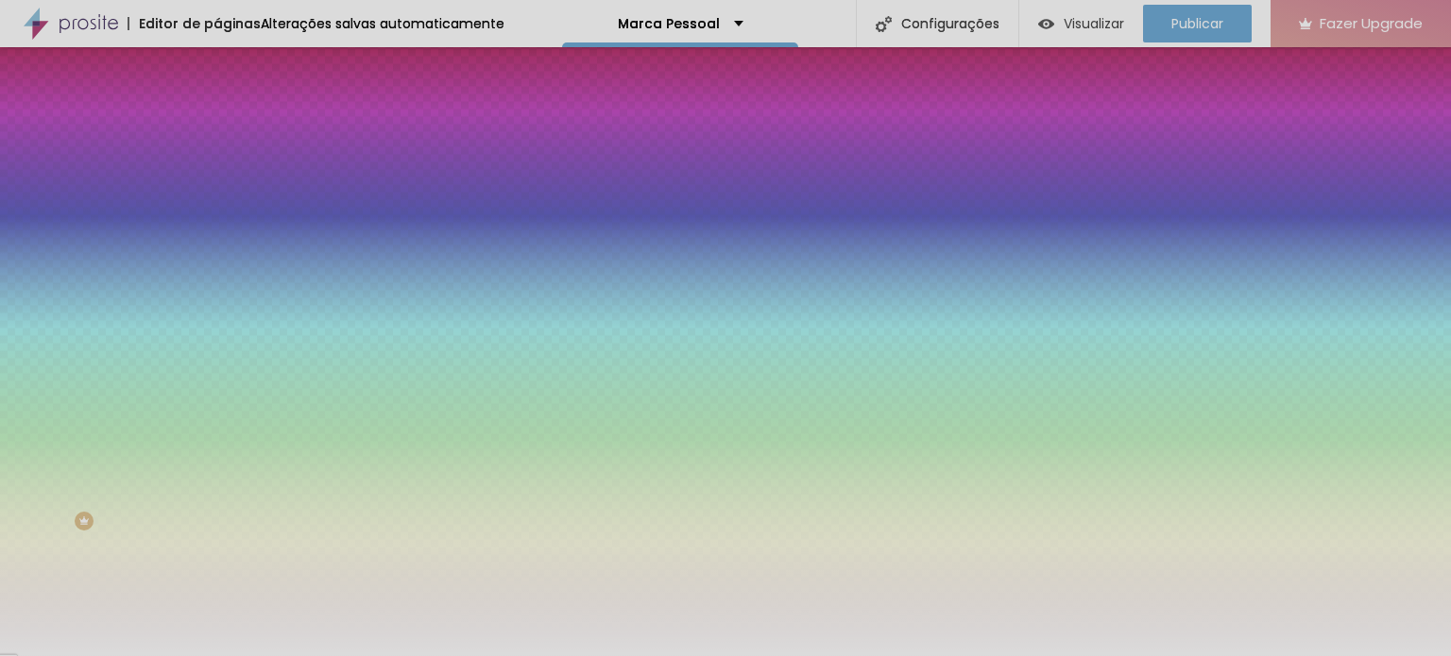
click at [231, 71] on div "Editar Coluna" at bounding box center [289, 68] width 117 height 15
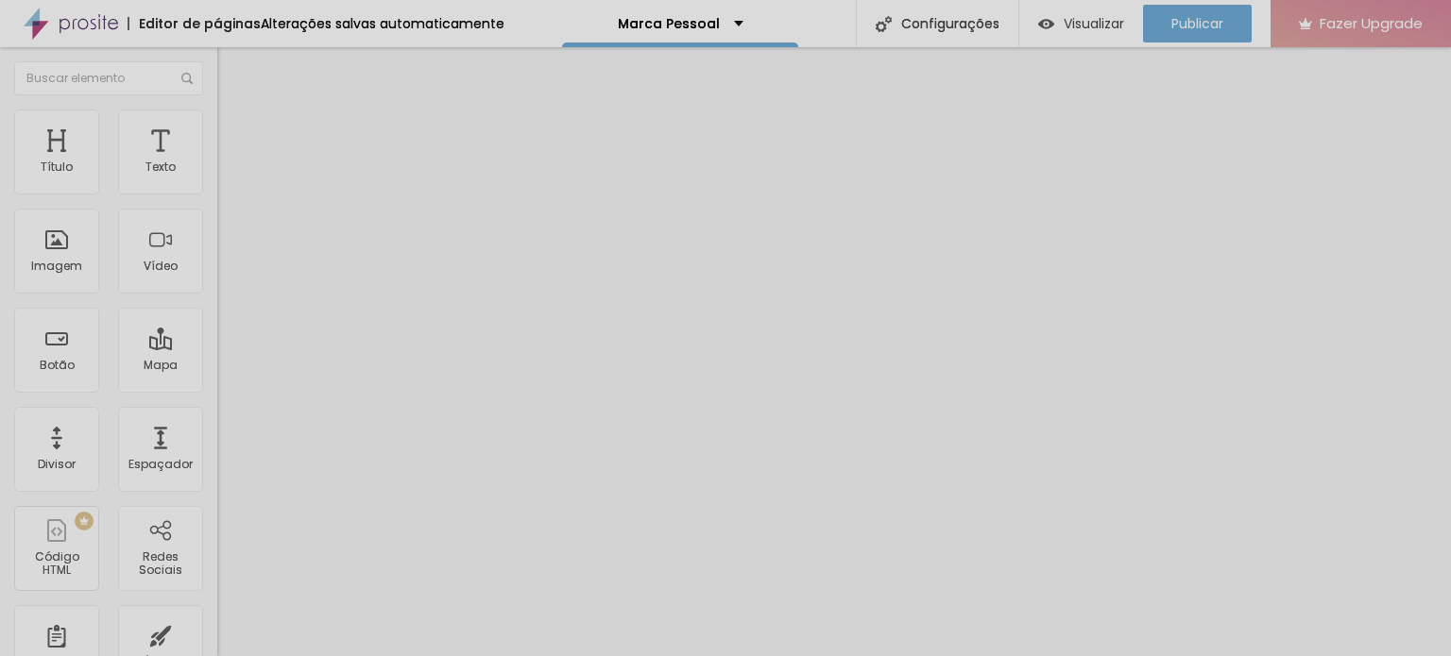
click at [217, 128] on li "Avançado" at bounding box center [325, 119] width 217 height 19
click at [234, 111] on span "Estilo" at bounding box center [248, 103] width 29 height 16
click at [225, 176] on icon "button" at bounding box center [230, 169] width 11 height 11
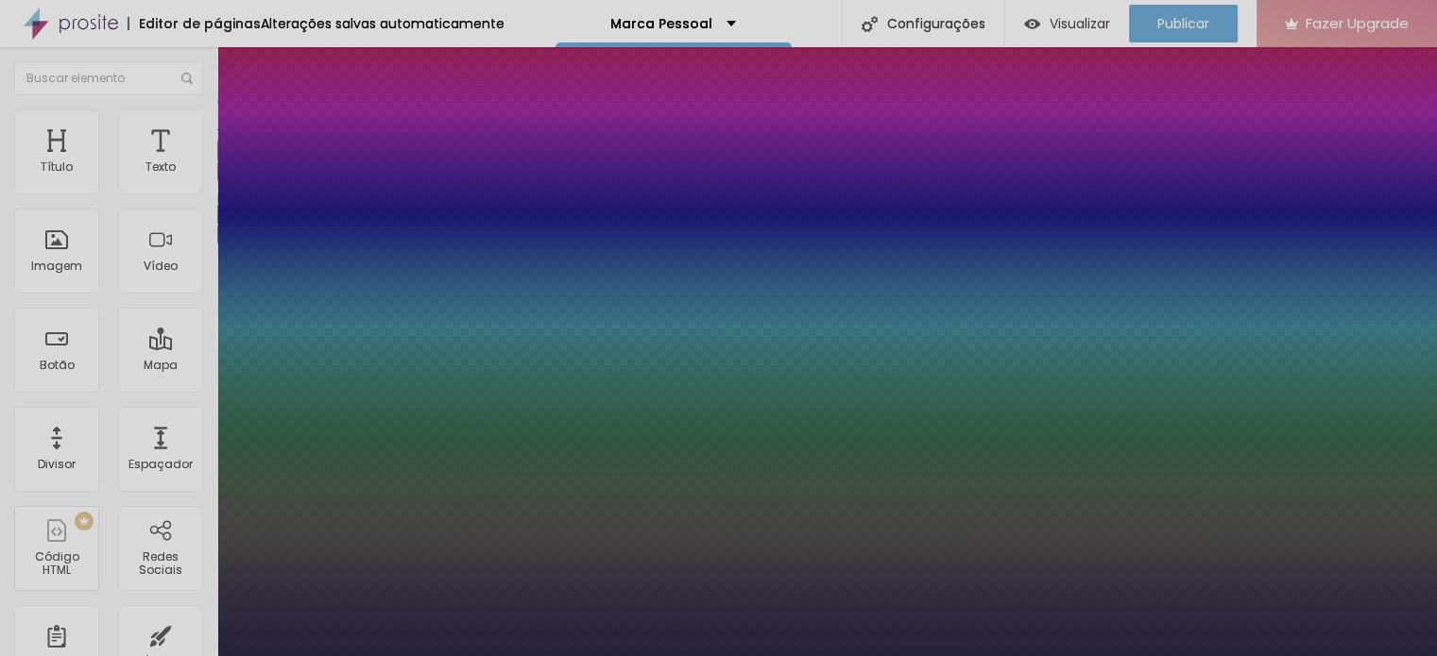
type input "1"
click at [801, 656] on div at bounding box center [718, 668] width 1437 height 0
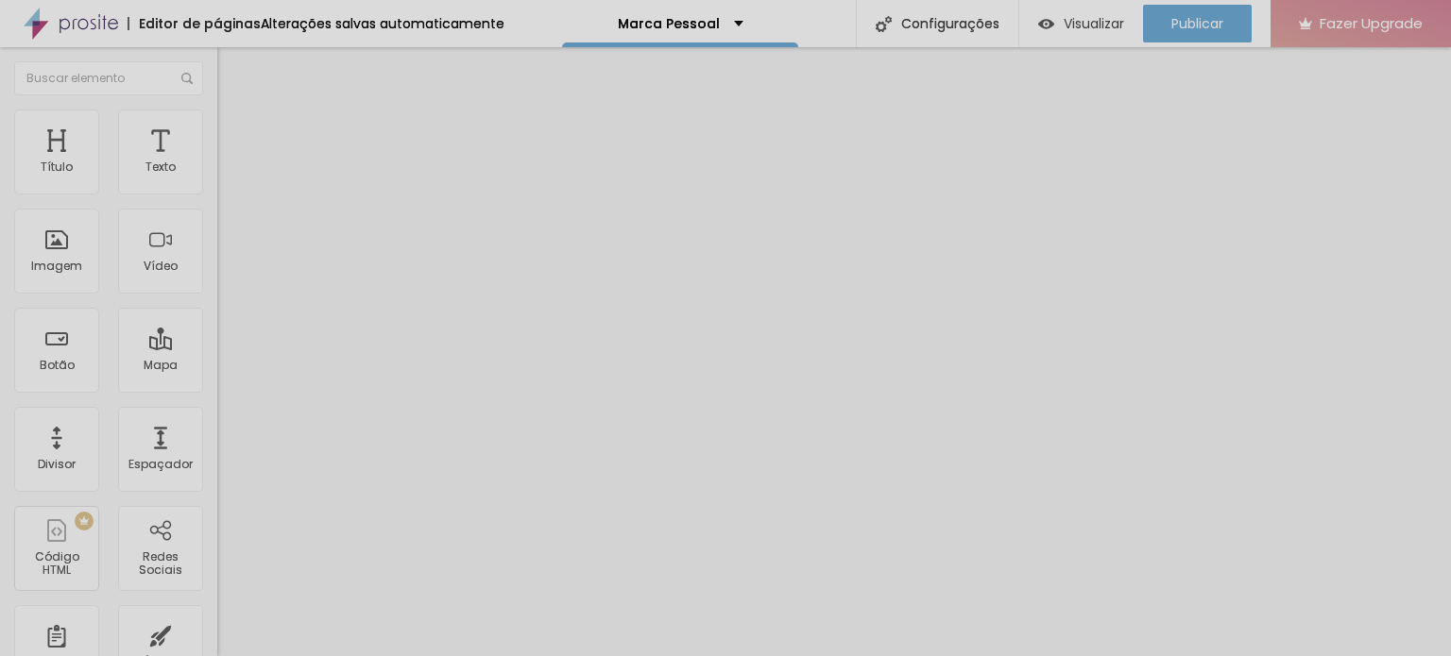
click at [231, 65] on img "button" at bounding box center [238, 68] width 15 height 15
click at [217, 162] on span "Adicionar imagem" at bounding box center [278, 154] width 122 height 16
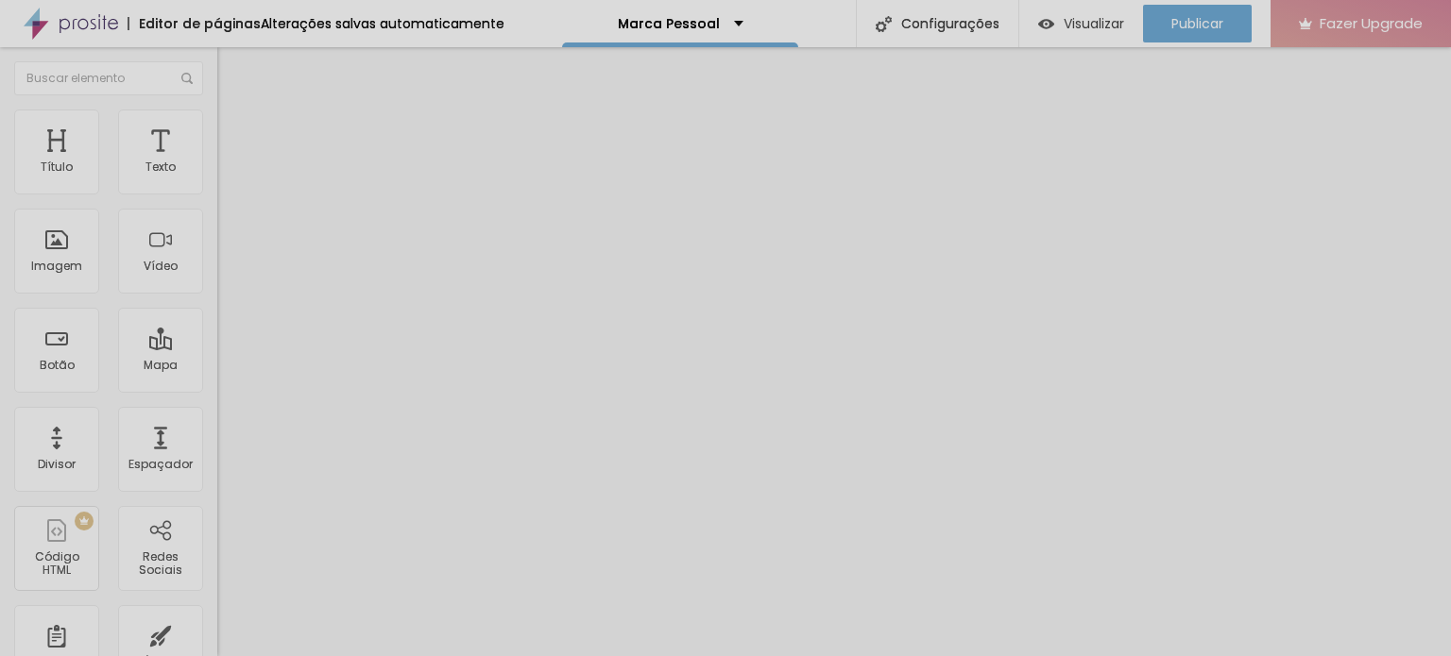
click at [70, 245] on div "Imagem" at bounding box center [56, 251] width 85 height 85
click at [73, 263] on div "Imagem" at bounding box center [56, 266] width 51 height 13
click at [217, 162] on span "Adicionar imagem" at bounding box center [278, 154] width 122 height 16
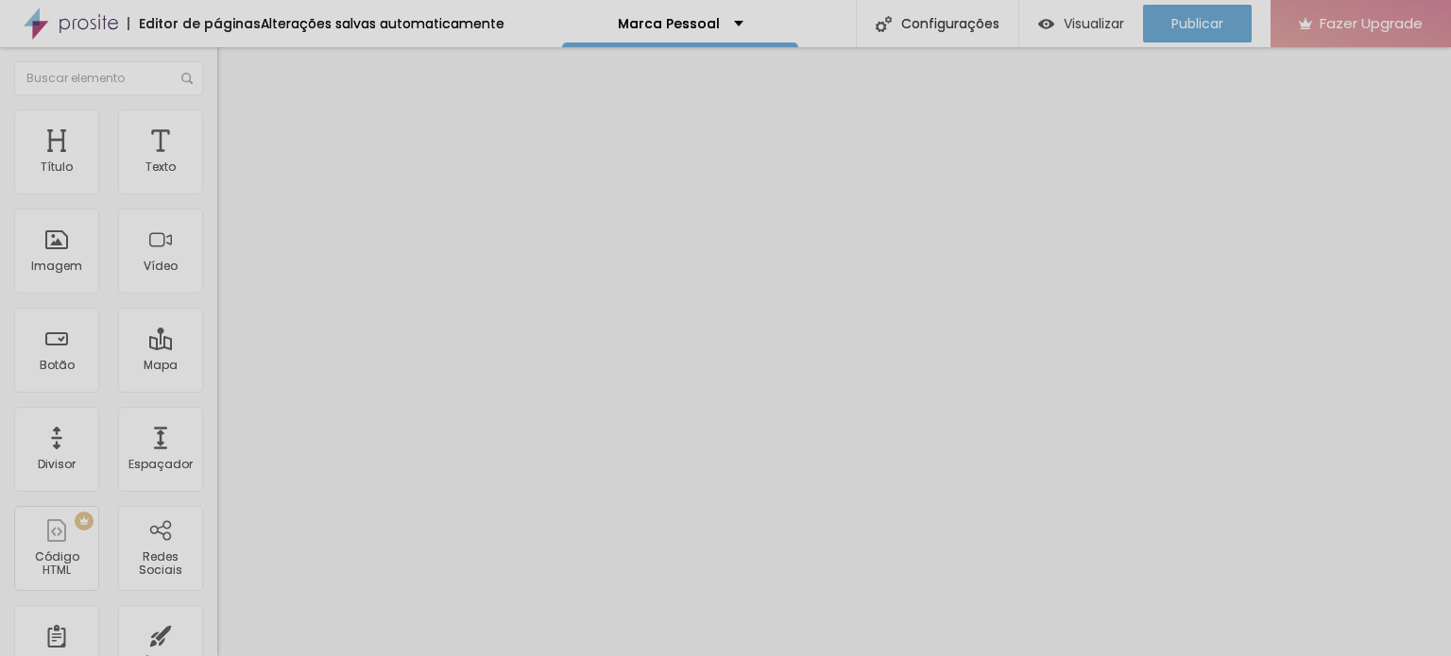
click at [234, 130] on span "Estilo" at bounding box center [248, 122] width 29 height 16
click at [217, 128] on li "Avançado" at bounding box center [325, 137] width 217 height 19
type input "100"
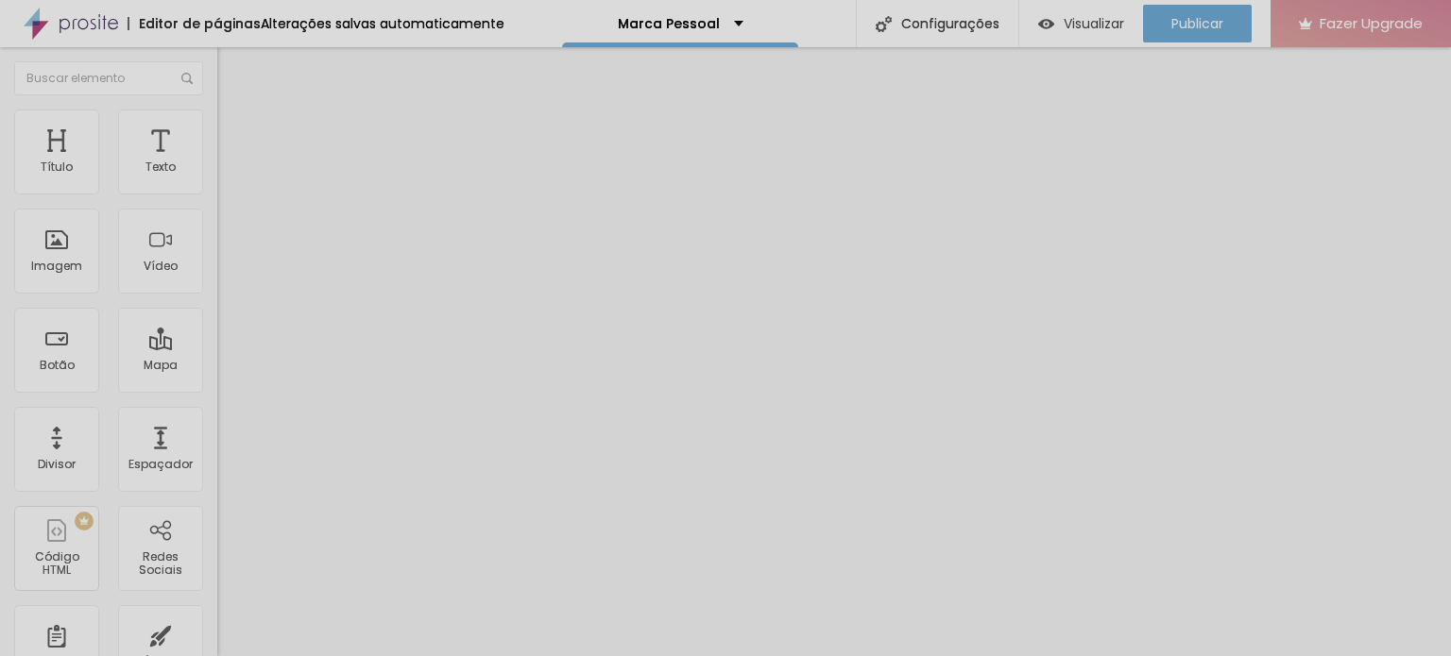
type input "97"
type input "43"
type input "40"
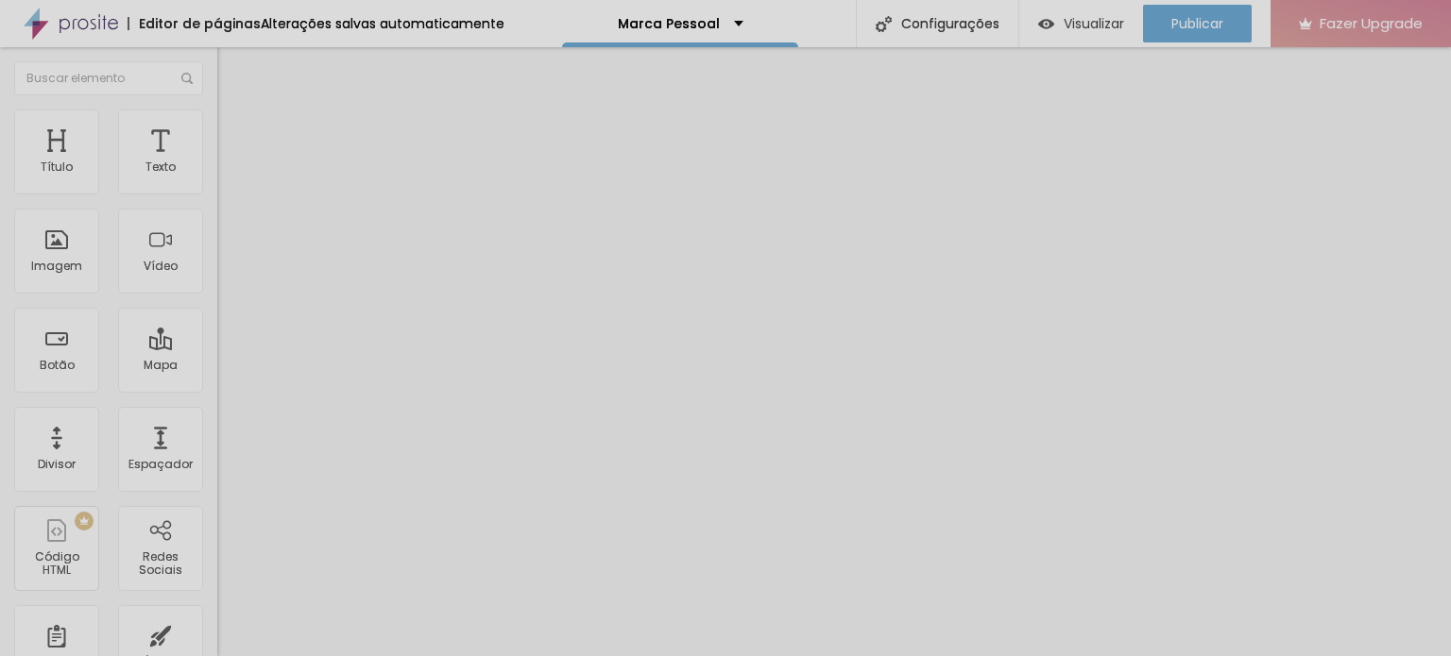
type input "40"
type input "38"
type input "37"
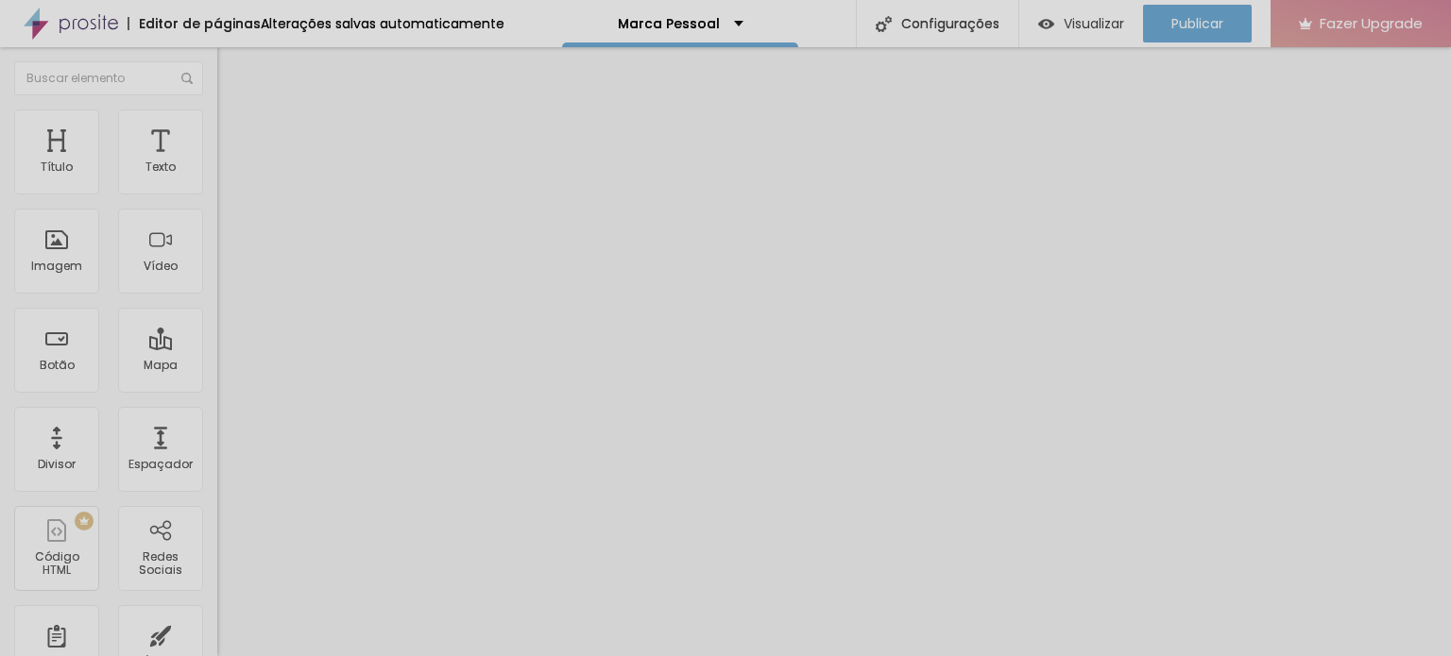
type input "8"
type input "0"
drag, startPoint x: 55, startPoint y: 182, endPoint x: 15, endPoint y: 190, distance: 40.4
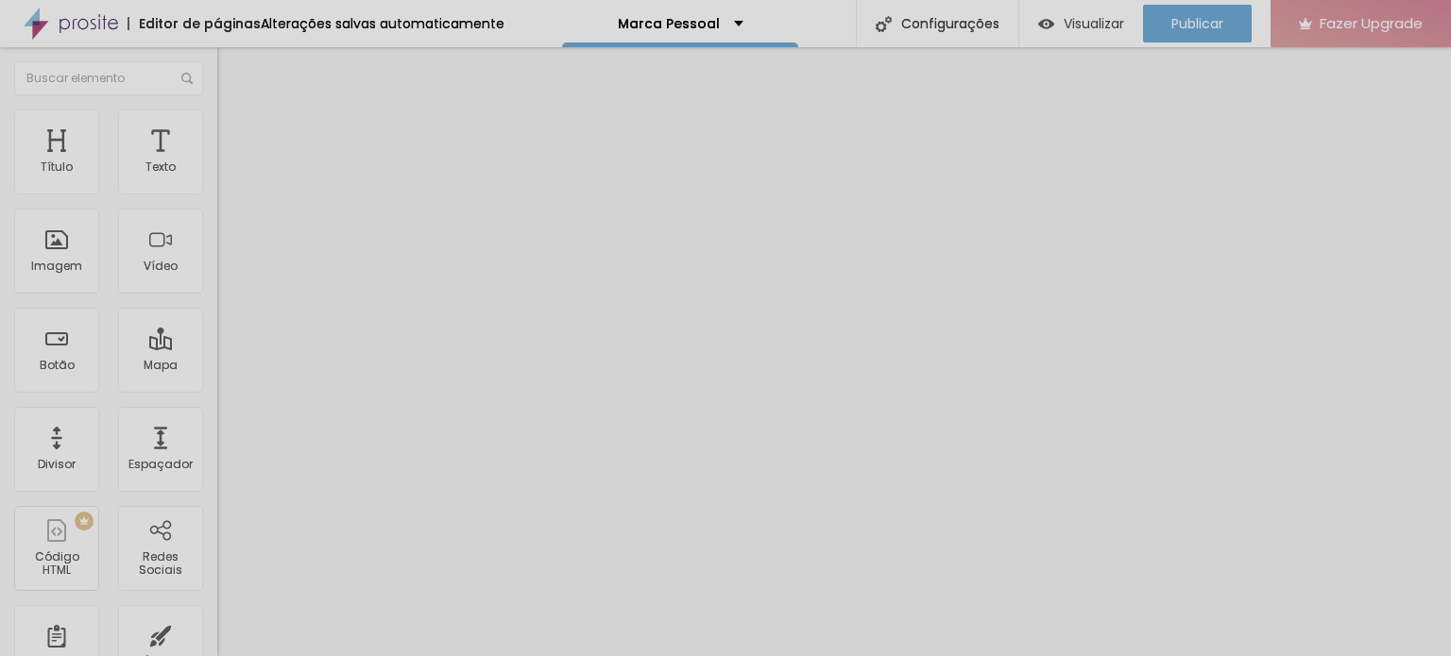
type input "0"
click at [217, 367] on input "range" at bounding box center [278, 374] width 122 height 15
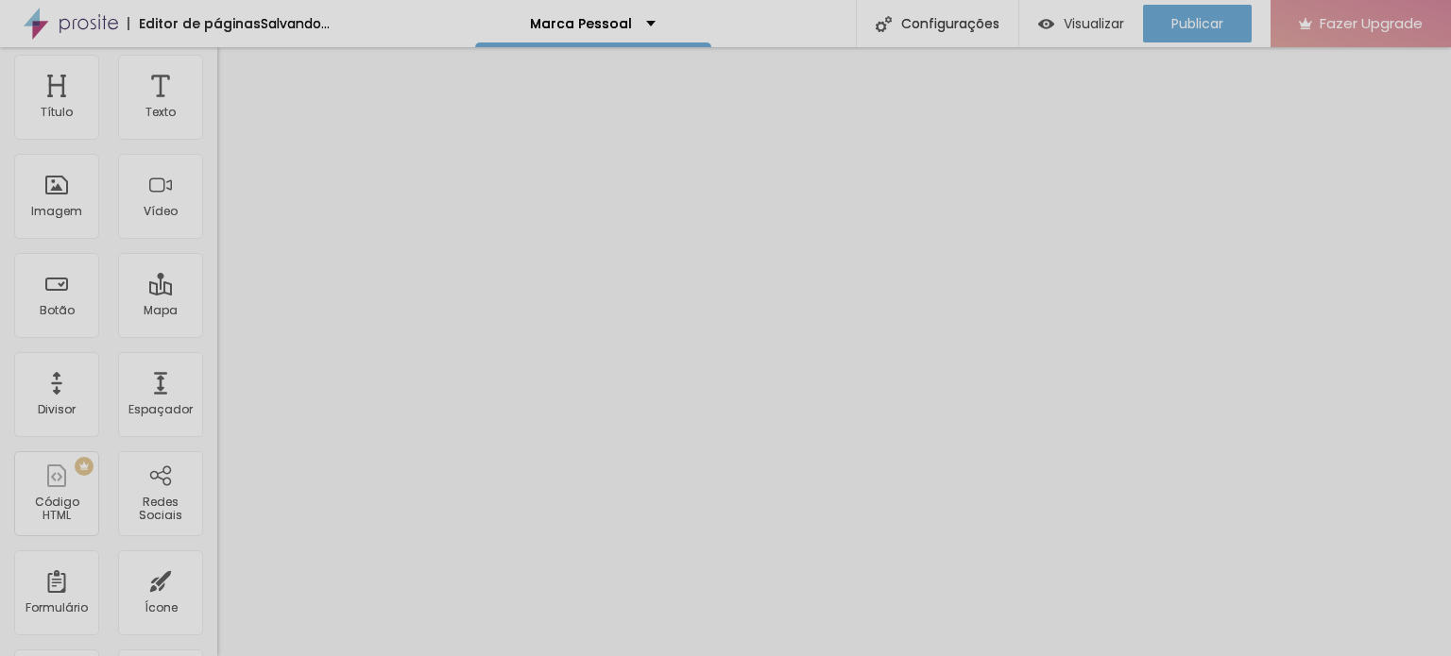
scroll to position [0, 0]
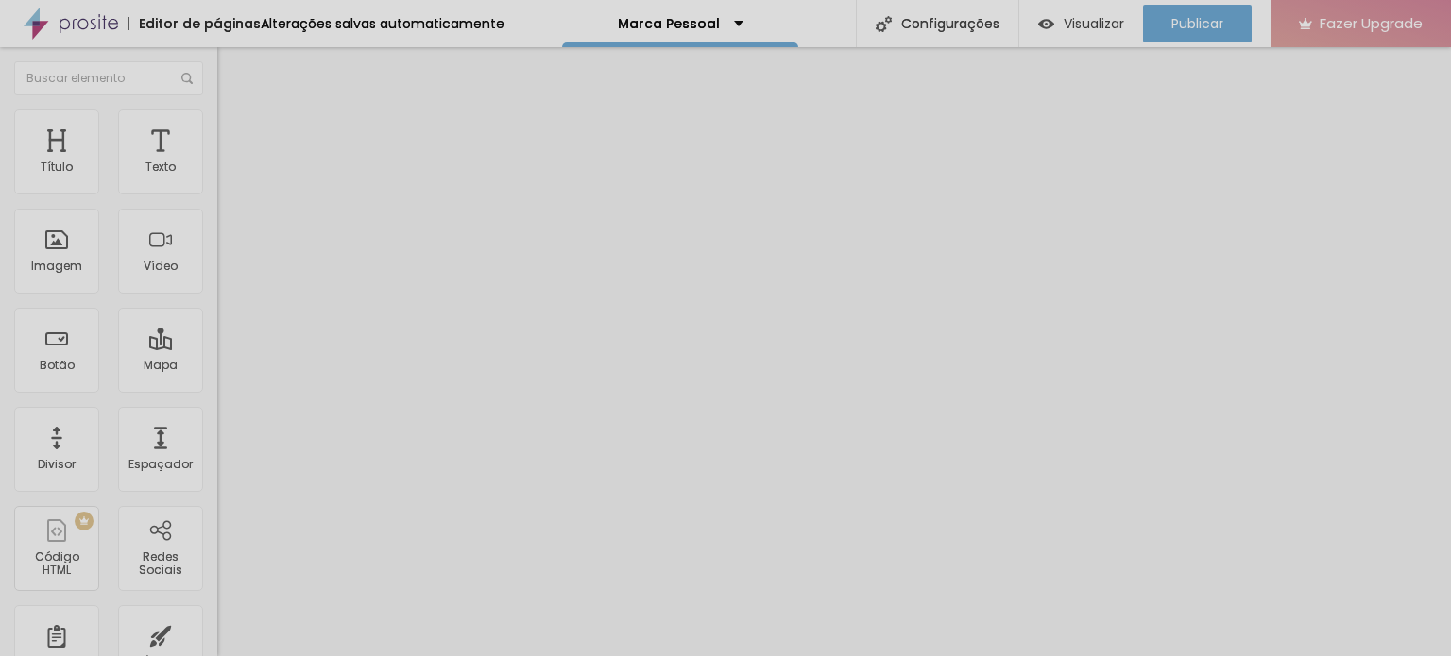
click at [217, 357] on div "Link" at bounding box center [325, 351] width 217 height 11
click at [217, 420] on img at bounding box center [221, 415] width 9 height 9
click at [1107, 24] on span "Visualizar" at bounding box center [1094, 23] width 60 height 15
click at [234, 127] on span "Estilo" at bounding box center [248, 122] width 29 height 16
click at [217, 116] on img at bounding box center [225, 118] width 17 height 17
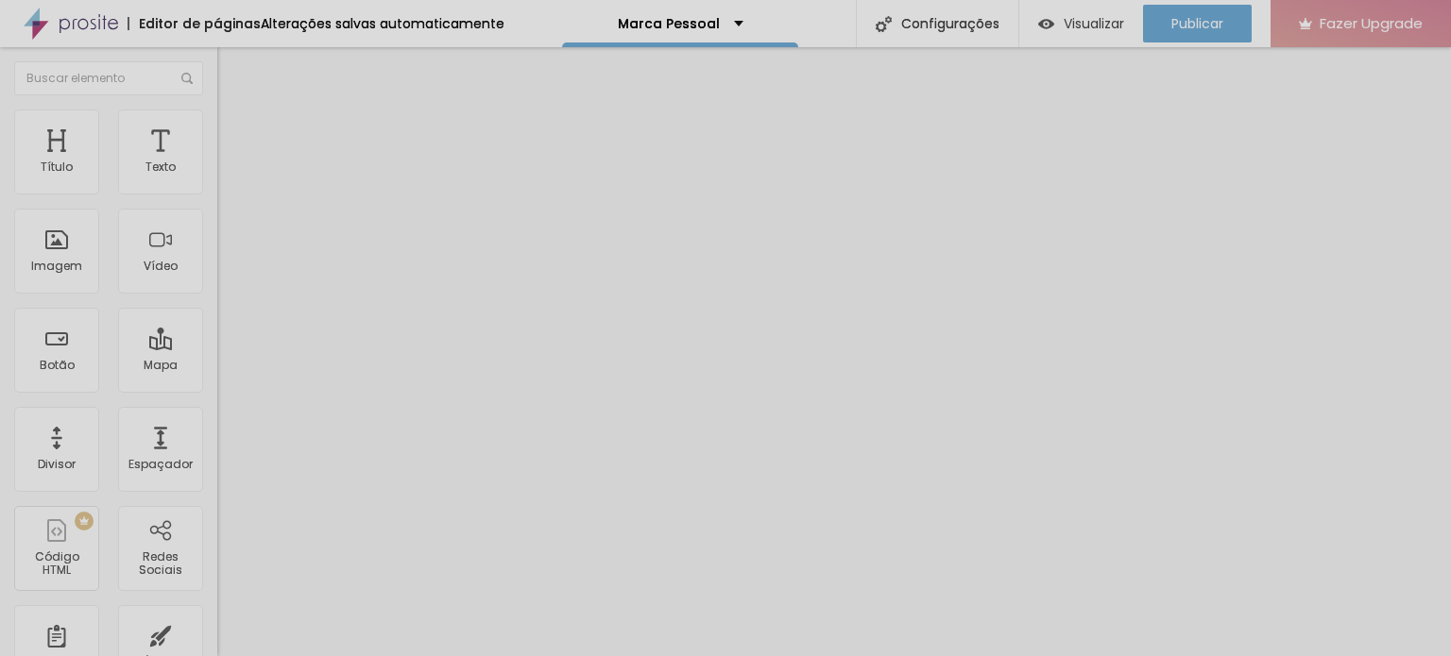
click at [217, 128] on li "Avançado" at bounding box center [325, 137] width 217 height 19
click at [234, 130] on span "Estilo" at bounding box center [248, 122] width 29 height 16
click at [234, 111] on span "Conteúdo" at bounding box center [263, 103] width 59 height 16
click at [217, 124] on li "Estilo" at bounding box center [325, 119] width 217 height 19
drag, startPoint x: 196, startPoint y: 203, endPoint x: 213, endPoint y: 207, distance: 16.5
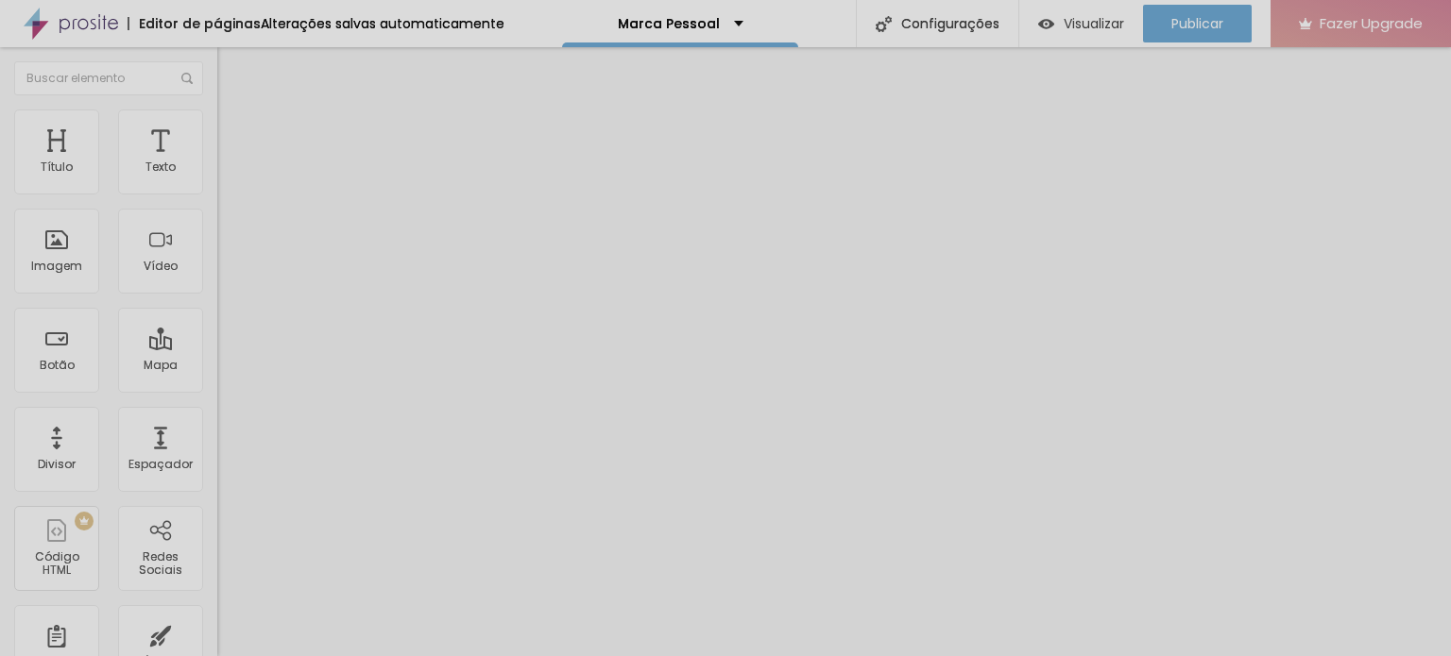
click at [217, 194] on input "range" at bounding box center [278, 186] width 122 height 15
click at [234, 111] on span "Conteúdo" at bounding box center [263, 103] width 59 height 16
click at [217, 296] on span "Original" at bounding box center [239, 288] width 45 height 16
click at [217, 318] on span "Padrão" at bounding box center [238, 310] width 43 height 16
click at [217, 348] on span "Original" at bounding box center [239, 340] width 45 height 16
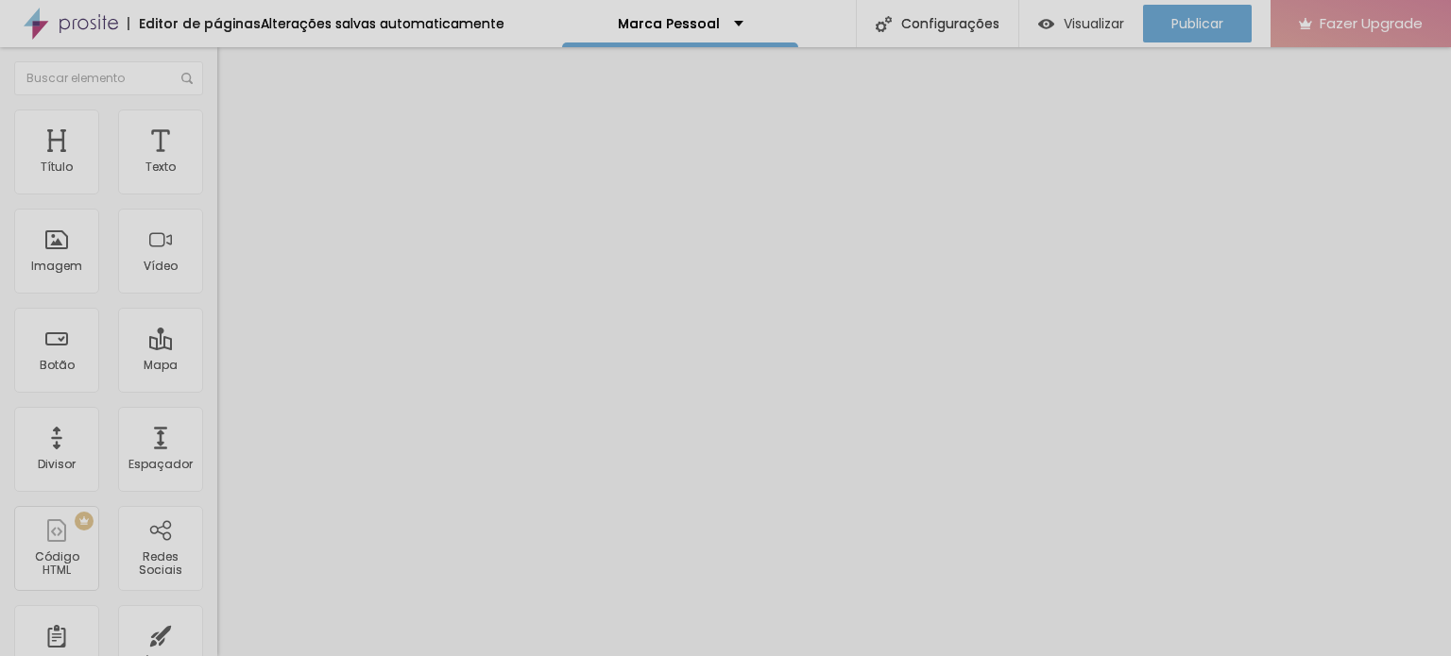
click at [234, 130] on span "Estilo" at bounding box center [248, 122] width 29 height 16
click at [217, 128] on li "Avançado" at bounding box center [325, 137] width 217 height 19
drag, startPoint x: 57, startPoint y: 183, endPoint x: 77, endPoint y: 193, distance: 22.0
click at [217, 367] on input "range" at bounding box center [278, 374] width 122 height 15
click at [234, 130] on span "Estilo" at bounding box center [248, 122] width 29 height 16
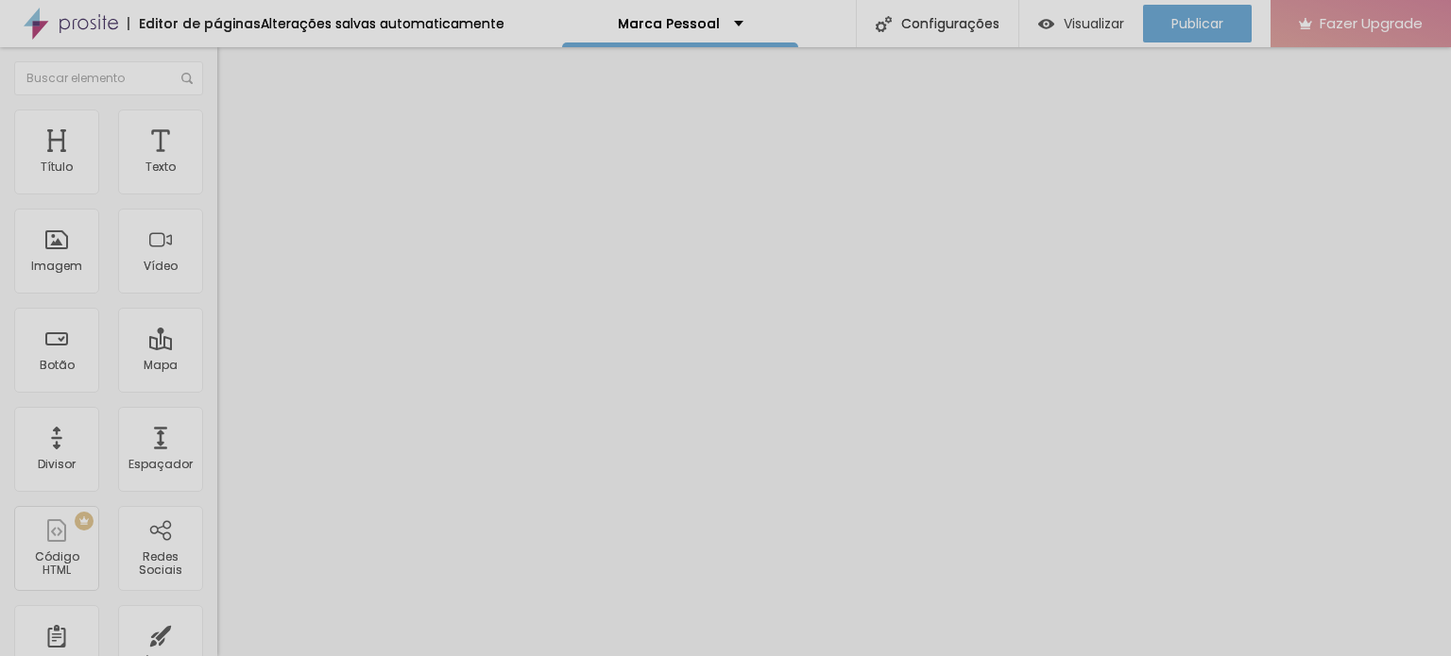
click at [217, 128] on img at bounding box center [225, 136] width 17 height 17
drag, startPoint x: 75, startPoint y: 184, endPoint x: 49, endPoint y: 184, distance: 25.5
click at [217, 367] on input "range" at bounding box center [278, 374] width 122 height 15
click at [217, 128] on li "Estilo" at bounding box center [325, 119] width 217 height 19
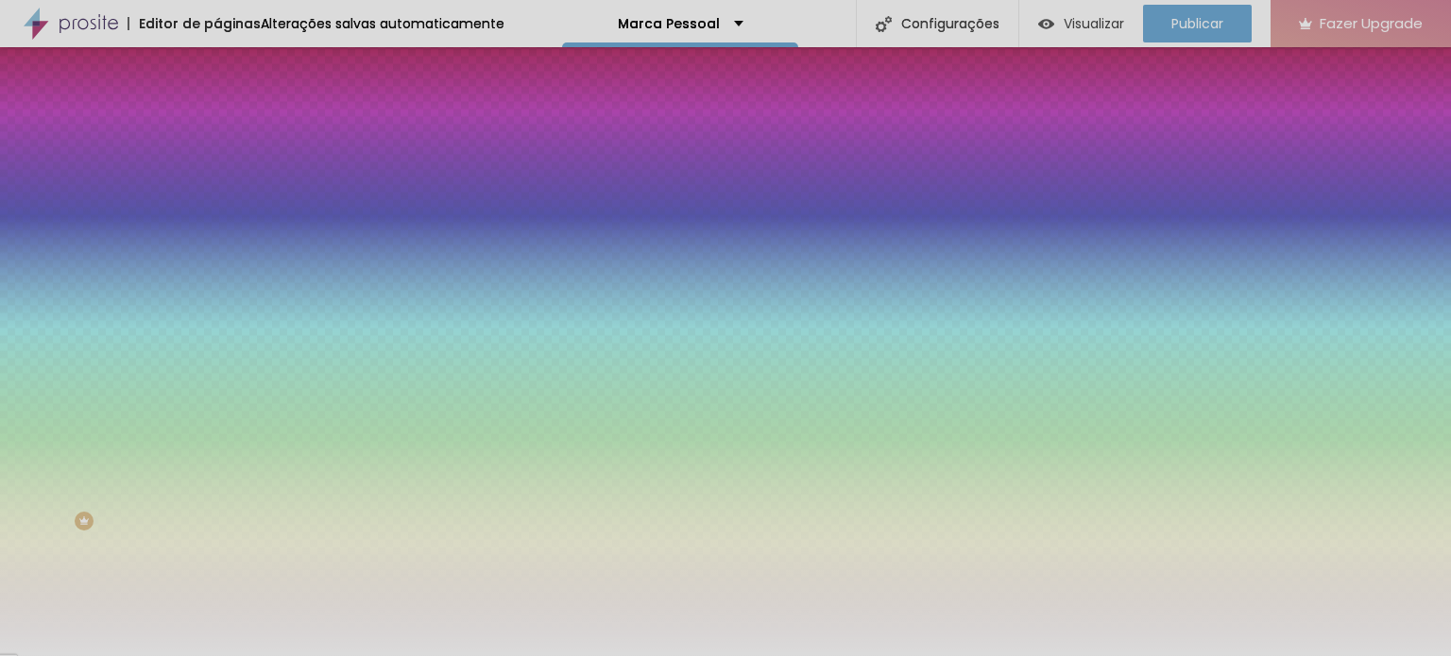
click at [217, 128] on li "Avançado" at bounding box center [325, 137] width 217 height 19
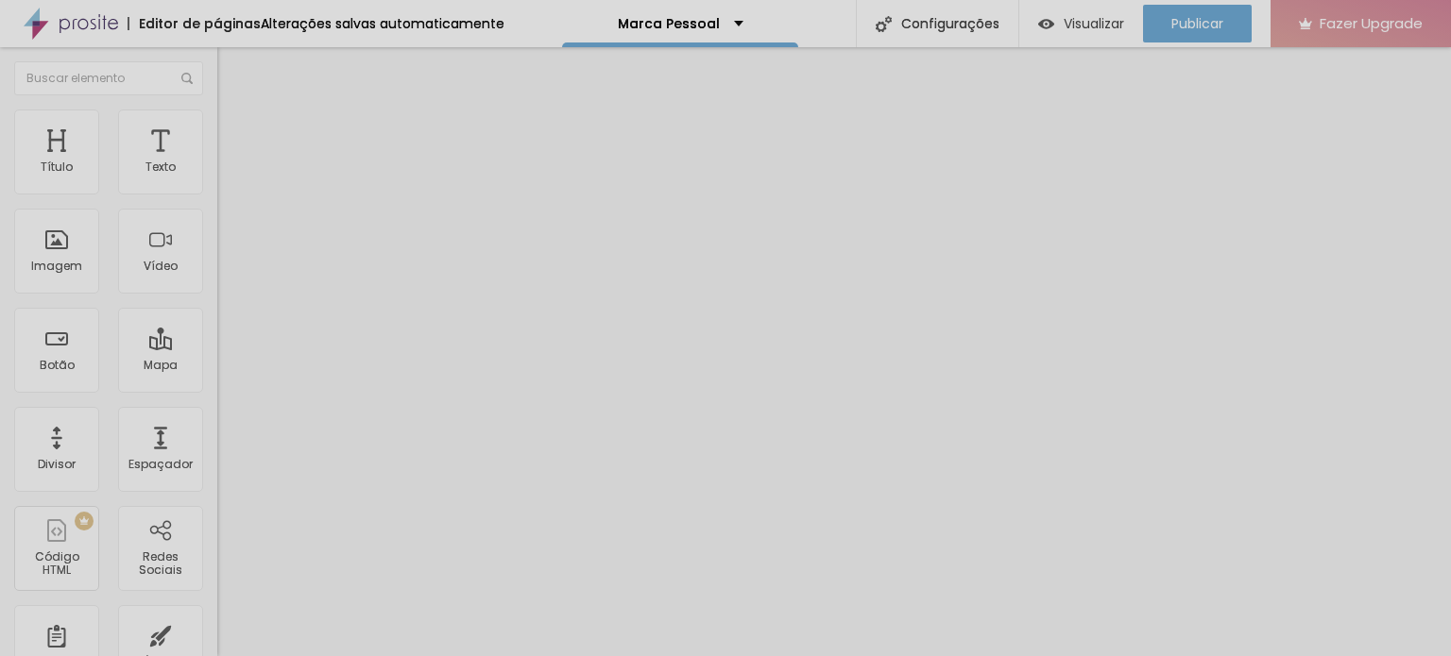
drag, startPoint x: 117, startPoint y: 180, endPoint x: 64, endPoint y: 156, distance: 58.3
click at [217, 367] on input "range" at bounding box center [278, 374] width 122 height 15
click at [234, 127] on span "Estilo" at bounding box center [248, 122] width 29 height 16
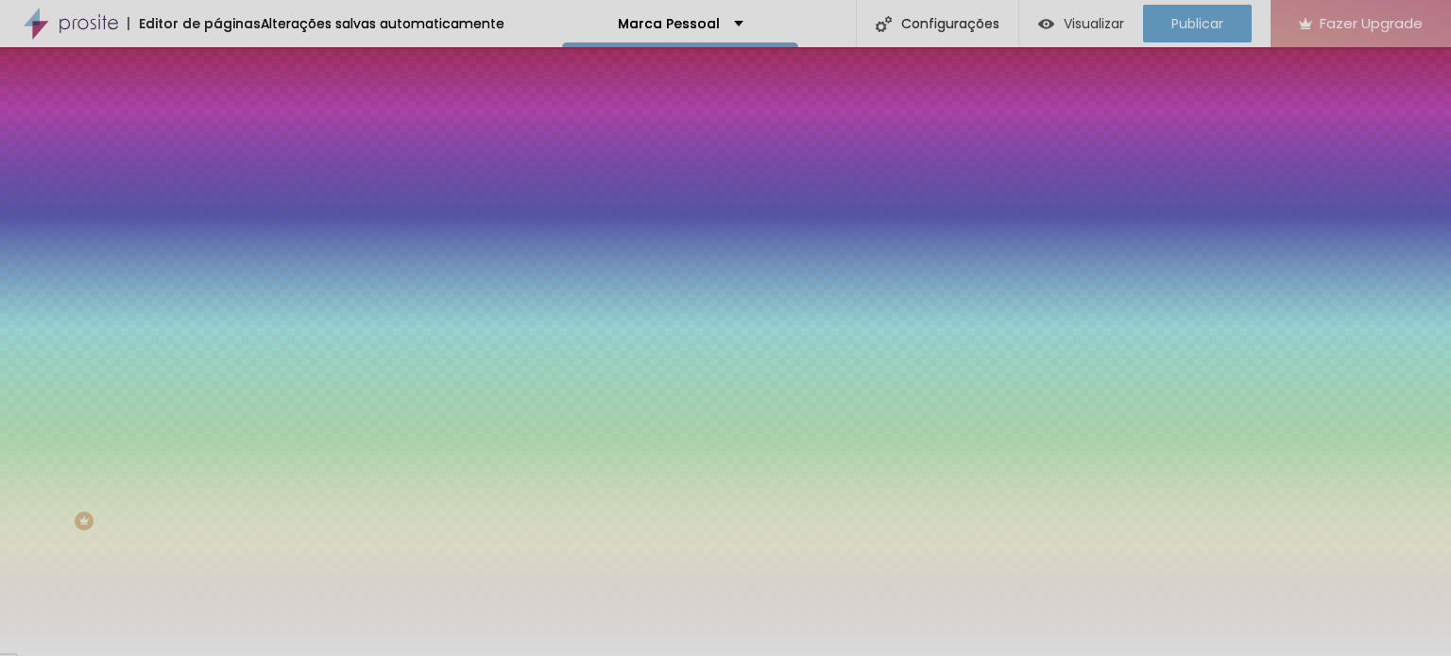
click at [217, 142] on li "Avançado" at bounding box center [325, 137] width 217 height 19
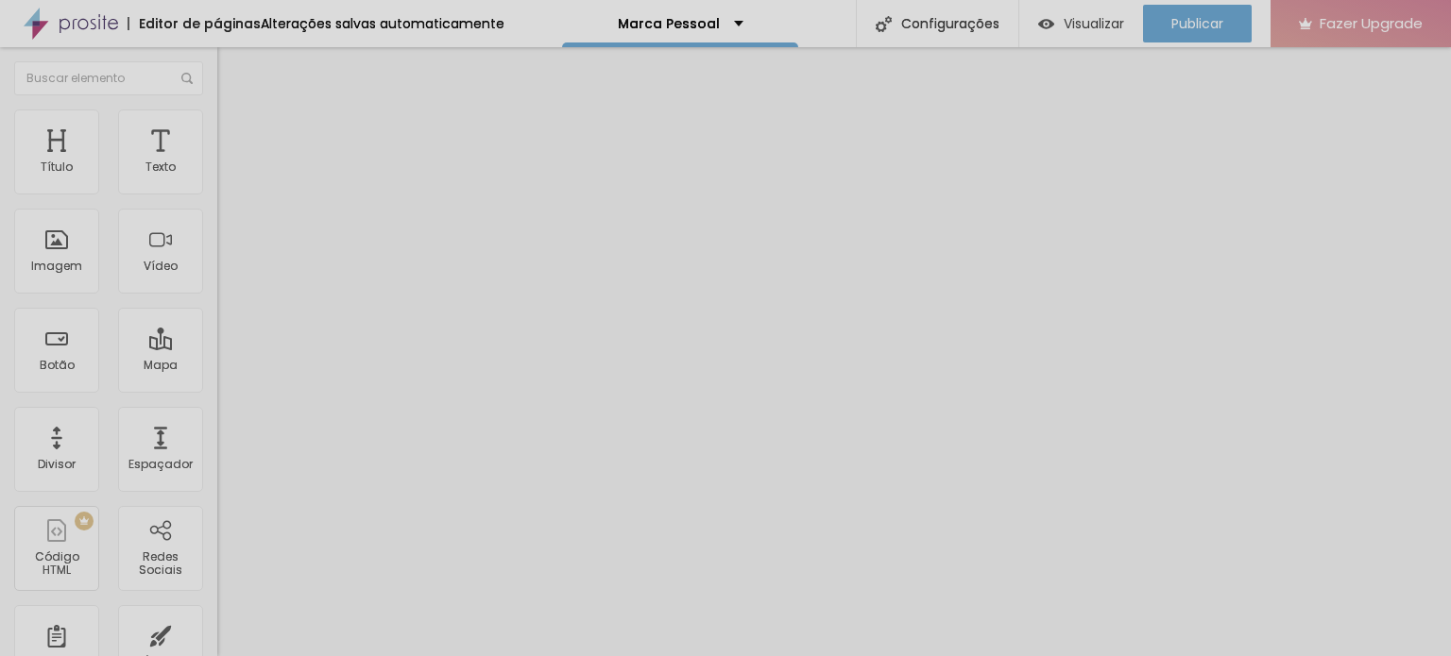
click at [217, 367] on input "range" at bounding box center [278, 374] width 122 height 15
click at [217, 367] on div at bounding box center [325, 375] width 217 height 17
drag, startPoint x: 60, startPoint y: 186, endPoint x: 0, endPoint y: 197, distance: 61.5
click at [217, 367] on input "range" at bounding box center [278, 374] width 122 height 15
click at [217, 128] on li "Avançado" at bounding box center [325, 137] width 217 height 19
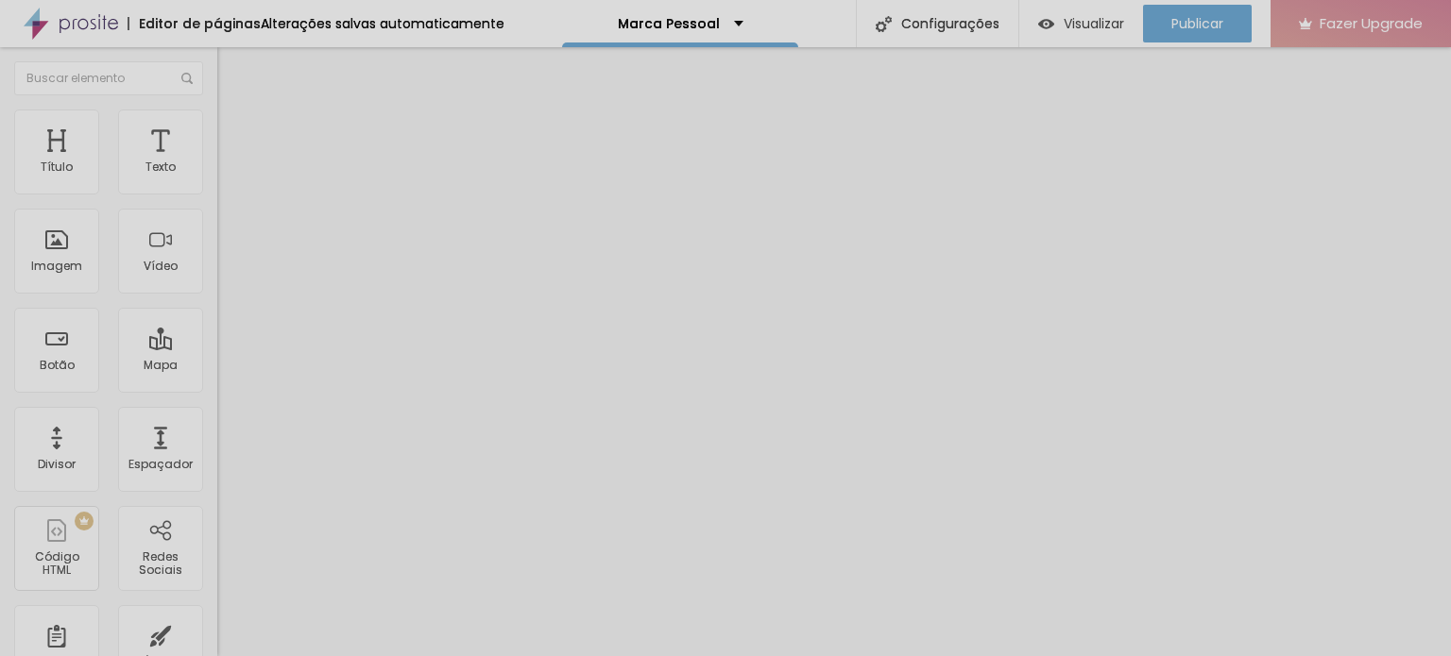
drag, startPoint x: 60, startPoint y: 185, endPoint x: 0, endPoint y: 202, distance: 61.9
click at [217, 367] on input "range" at bounding box center [278, 374] width 122 height 15
click at [217, 162] on span "Adicionar imagem" at bounding box center [278, 154] width 122 height 16
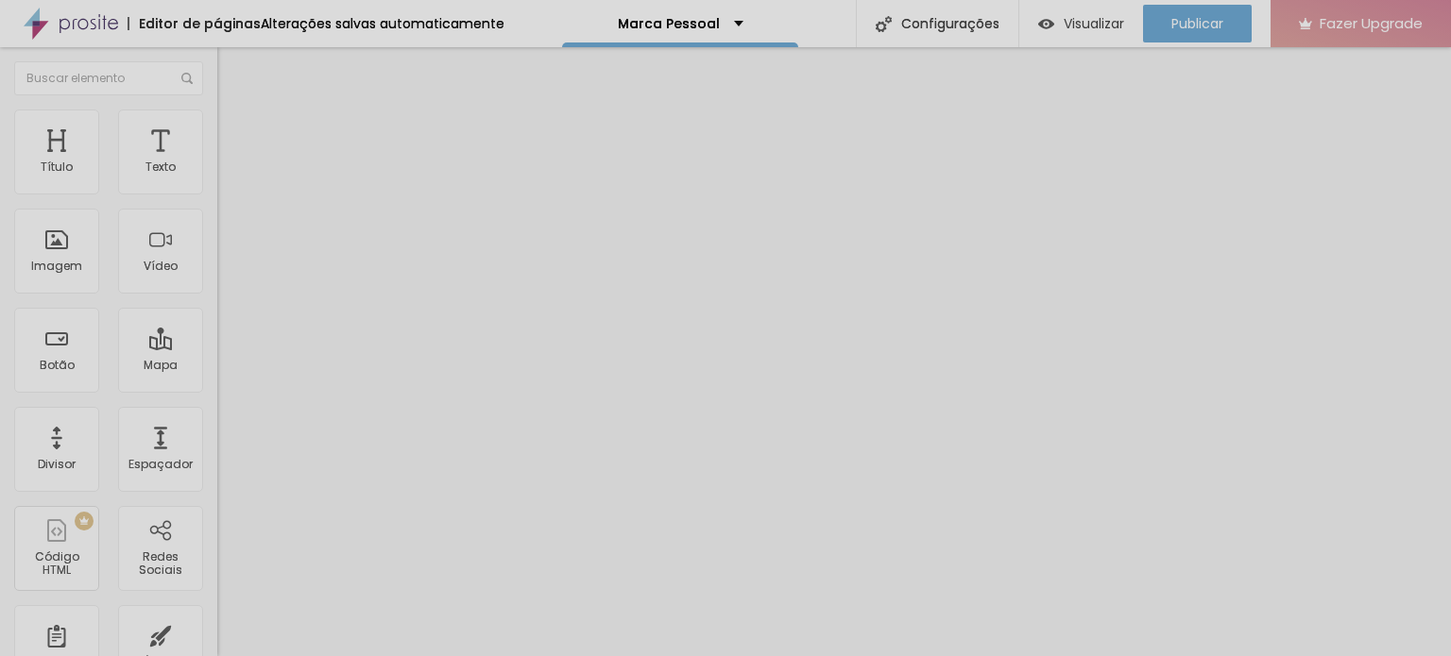
click at [217, 162] on span "Adicionar imagem" at bounding box center [278, 154] width 122 height 16
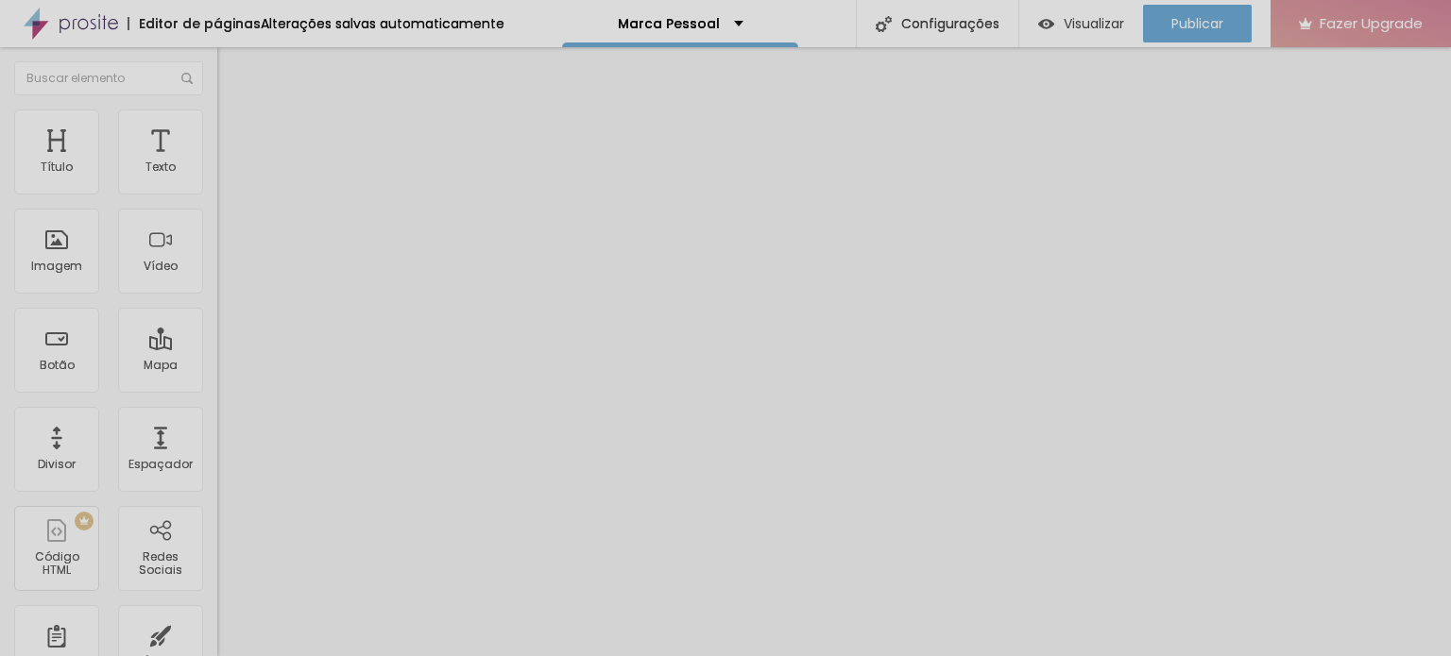
click at [217, 162] on span "Adicionar imagem" at bounding box center [278, 154] width 122 height 16
click at [231, 67] on img "button" at bounding box center [238, 68] width 15 height 15
click at [217, 162] on span "Adicionar imagem" at bounding box center [278, 154] width 122 height 16
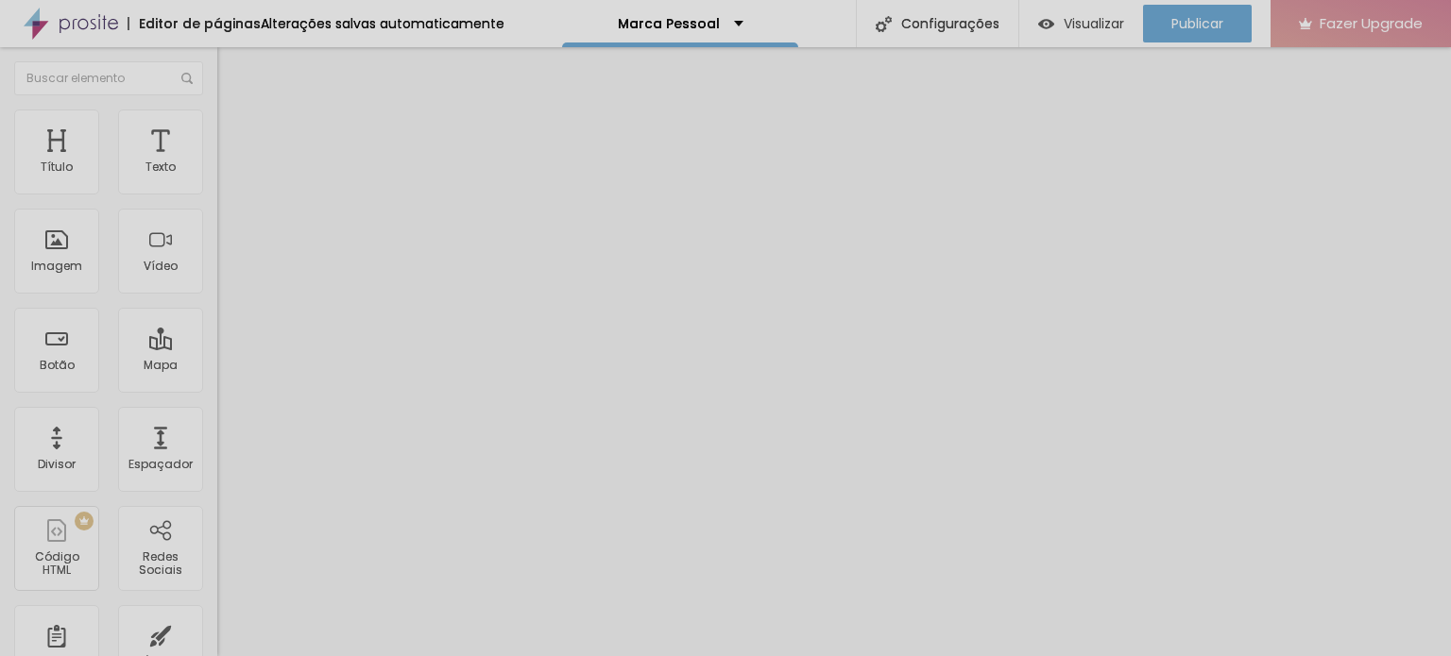
click at [217, 162] on span "Adicionar imagem" at bounding box center [278, 154] width 122 height 16
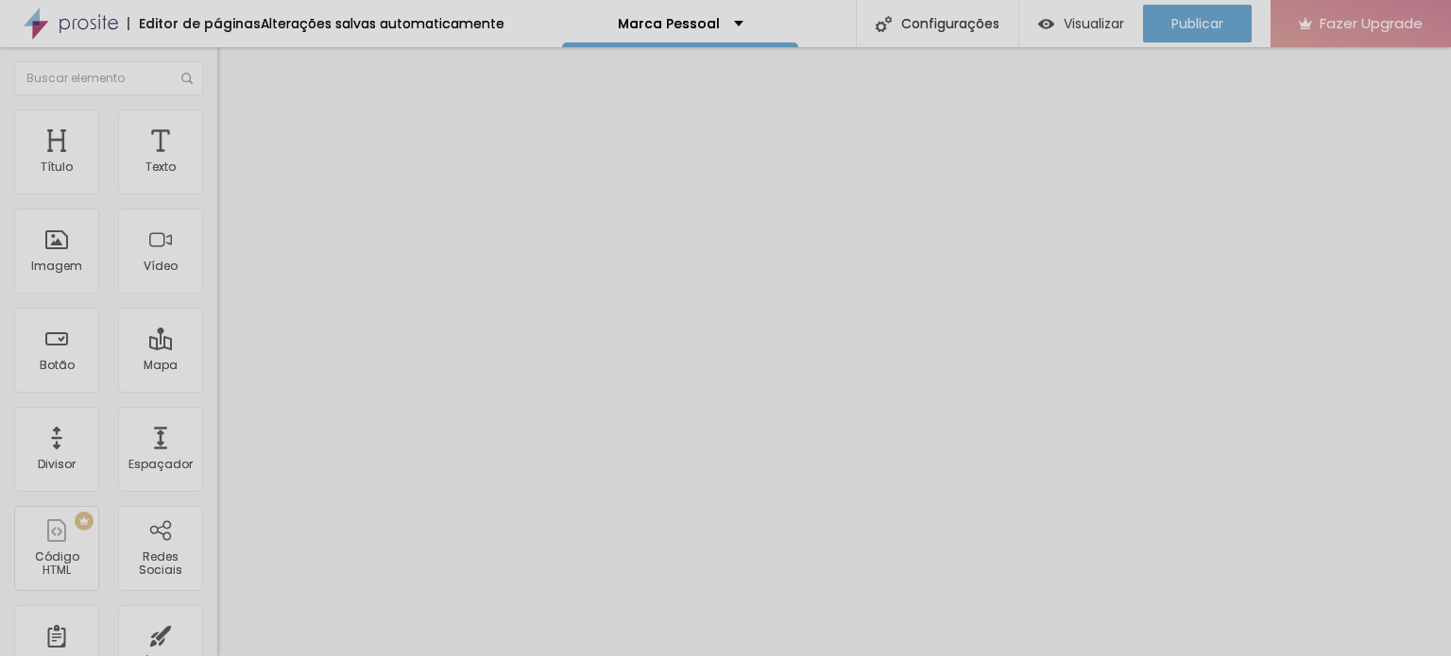
click at [217, 162] on span "Adicionar imagem" at bounding box center [278, 154] width 122 height 16
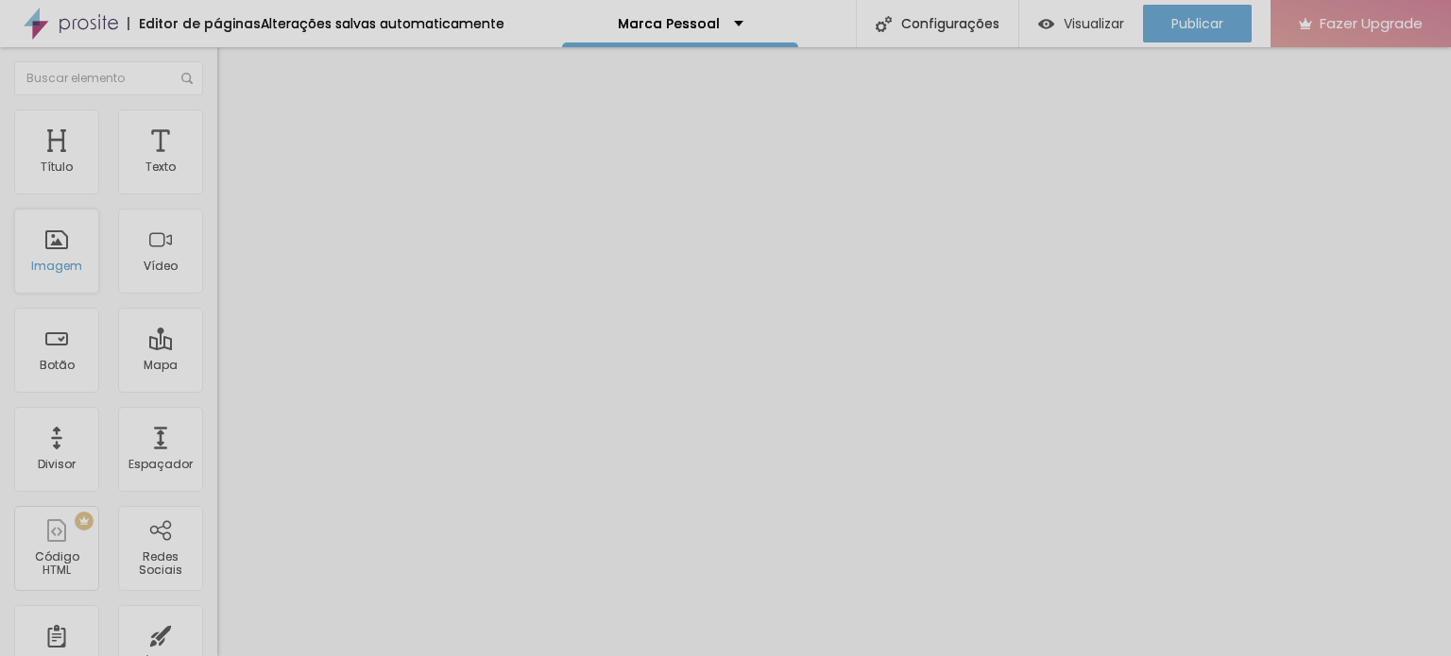
click at [52, 246] on div "Imagem" at bounding box center [56, 251] width 85 height 85
click at [217, 161] on div "Adicionar imagem" at bounding box center [325, 153] width 217 height 13
click at [217, 162] on span "Adicionar imagem" at bounding box center [278, 154] width 122 height 16
click at [386, 656] on div at bounding box center [725, 668] width 1451 height 0
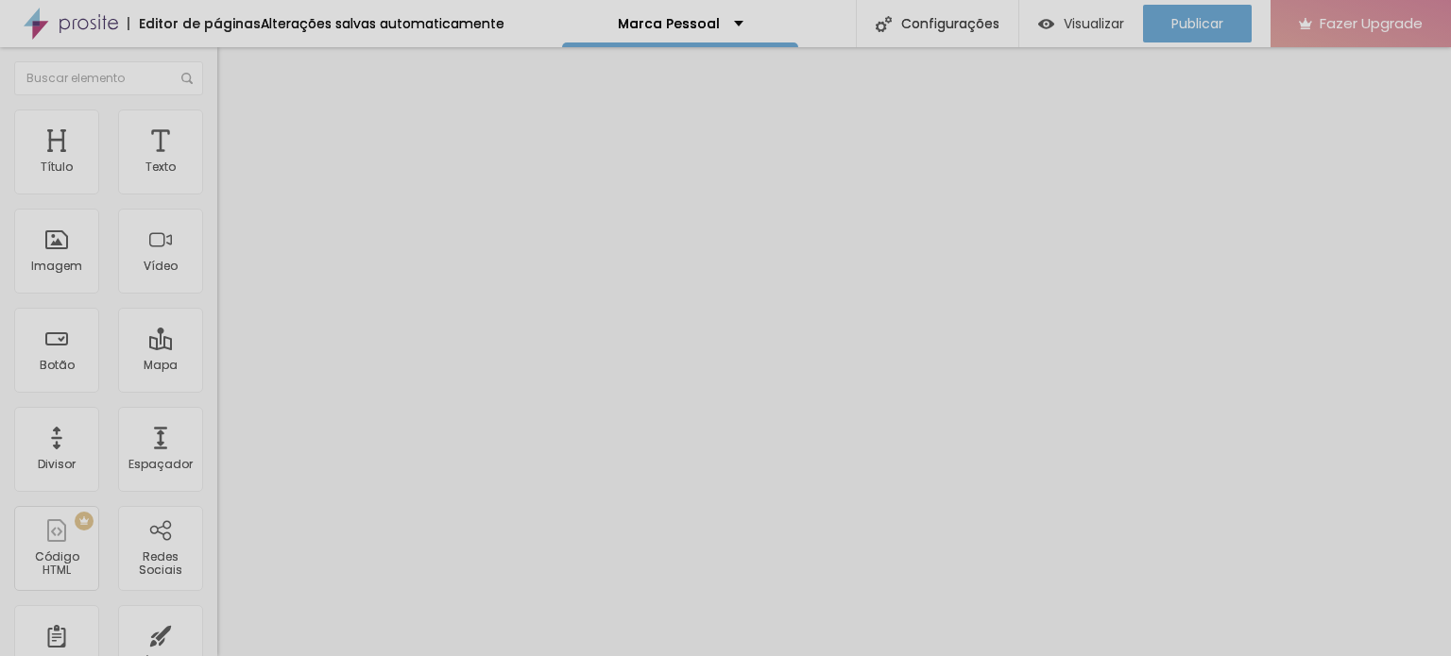
scroll to position [170, 0]
click at [399, 656] on div "Subindo 0/1 arquivos" at bounding box center [725, 661] width 1451 height 11
click at [332, 656] on div at bounding box center [725, 668] width 1451 height 0
click at [217, 162] on span "Adicionar imagem" at bounding box center [278, 154] width 122 height 16
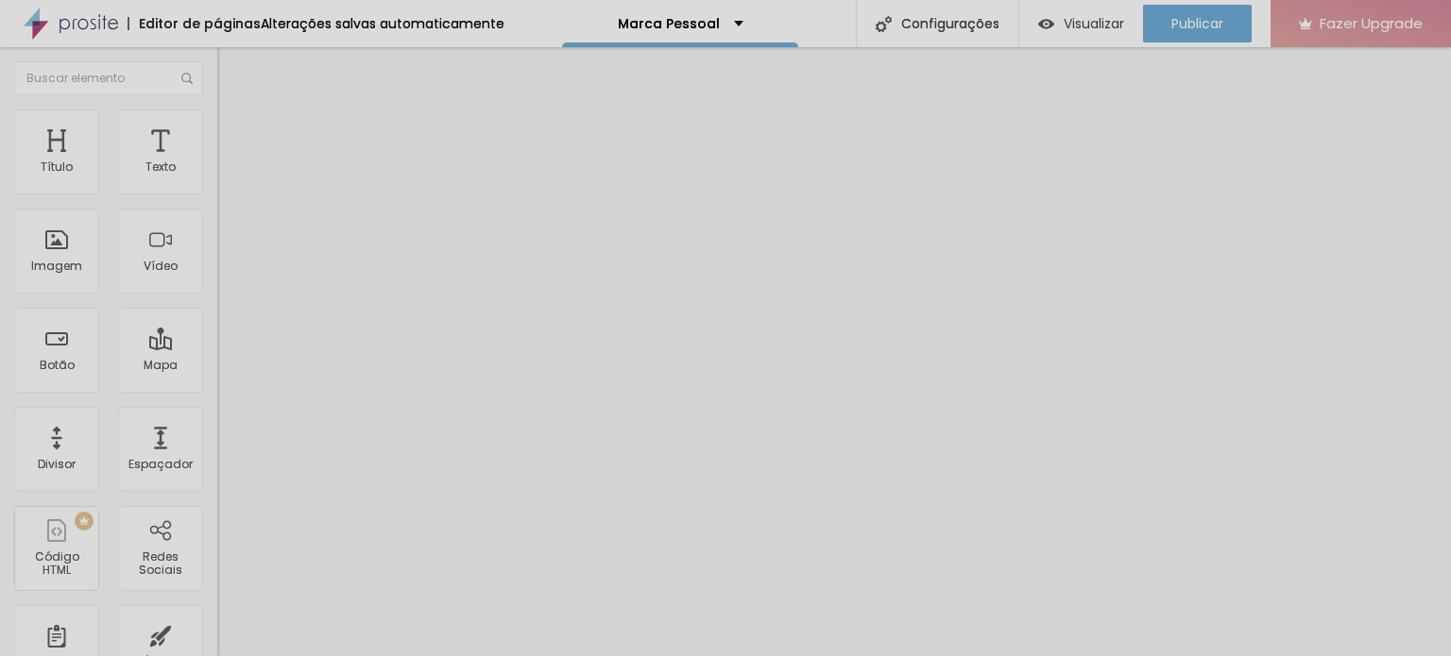
click at [395, 656] on div at bounding box center [725, 668] width 1451 height 0
click at [217, 162] on span "Adicionar imagem" at bounding box center [278, 154] width 122 height 16
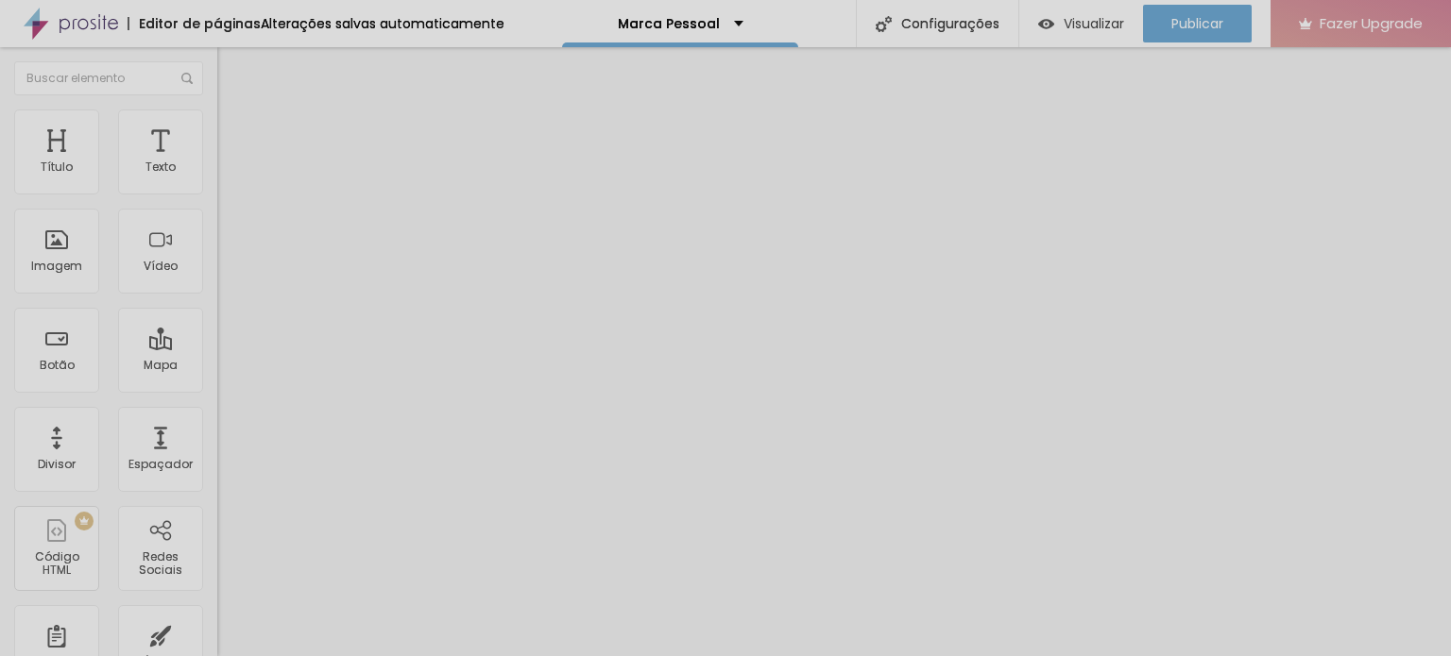
click at [234, 130] on span "Estilo" at bounding box center [248, 122] width 29 height 16
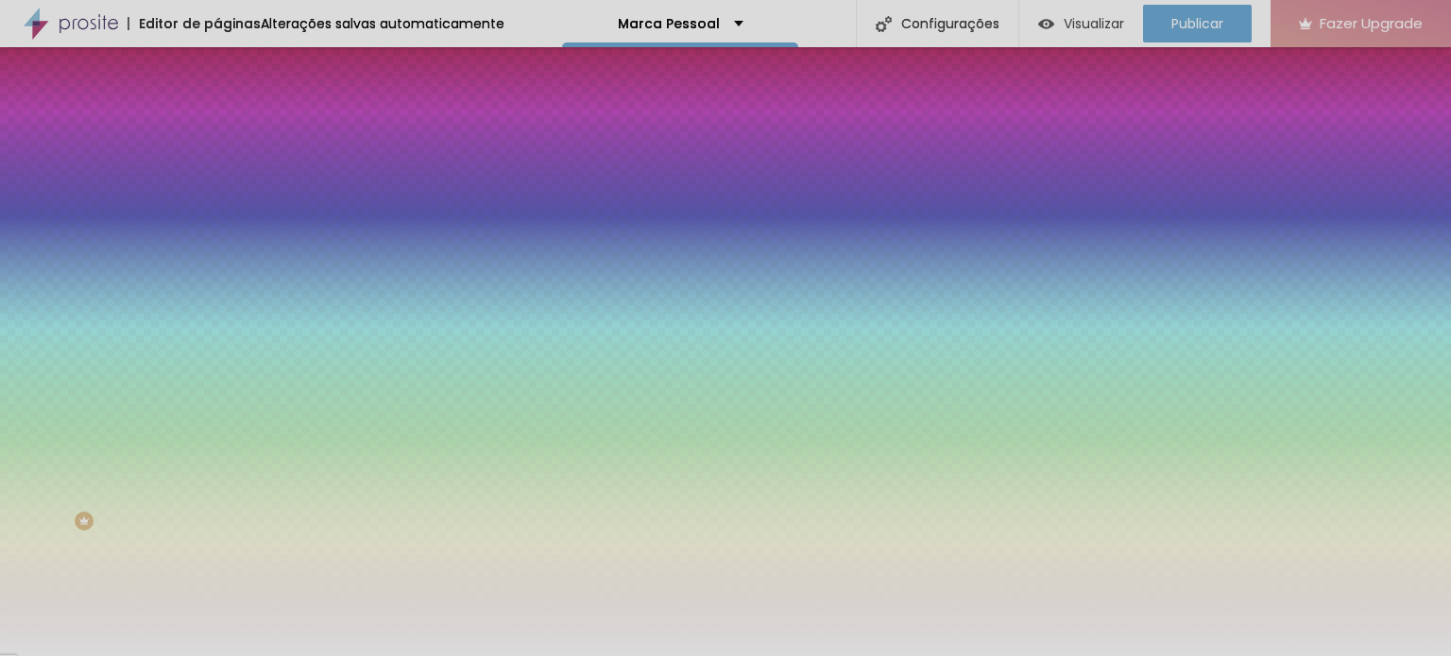
click at [217, 128] on img at bounding box center [225, 136] width 17 height 17
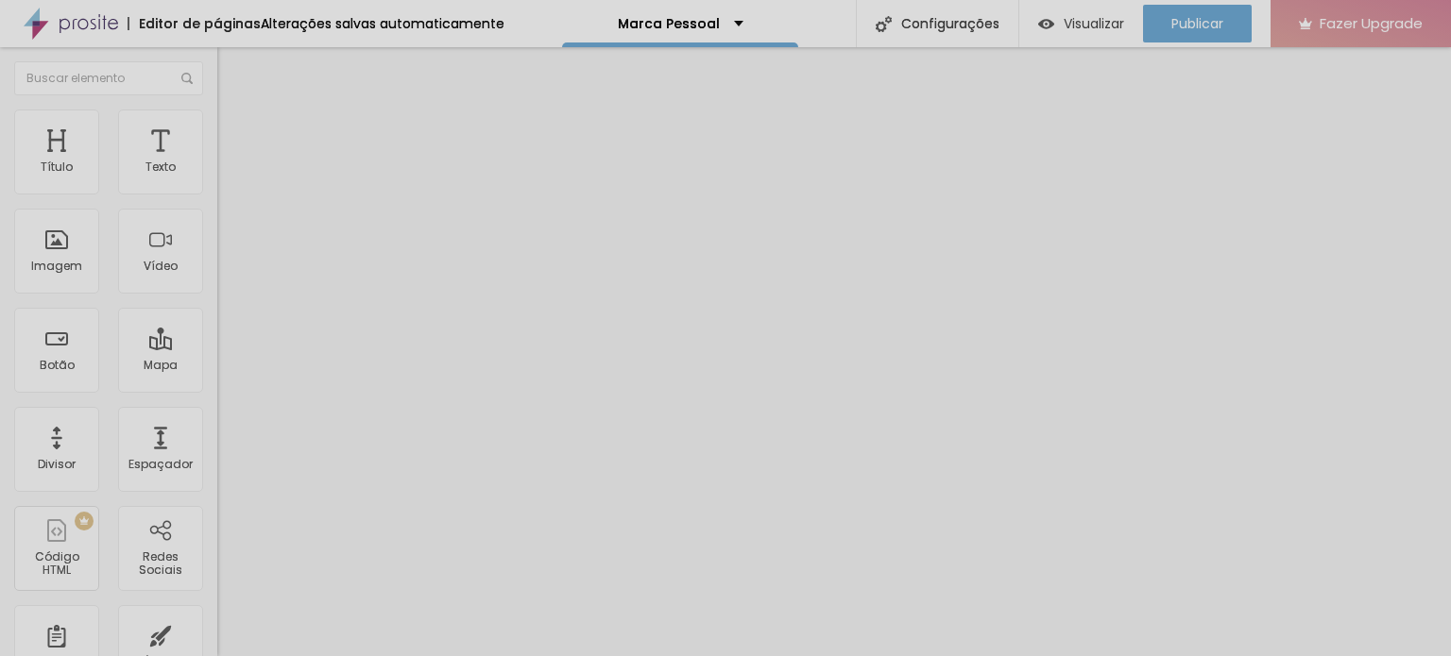
type input "10"
type input "5"
type input "10"
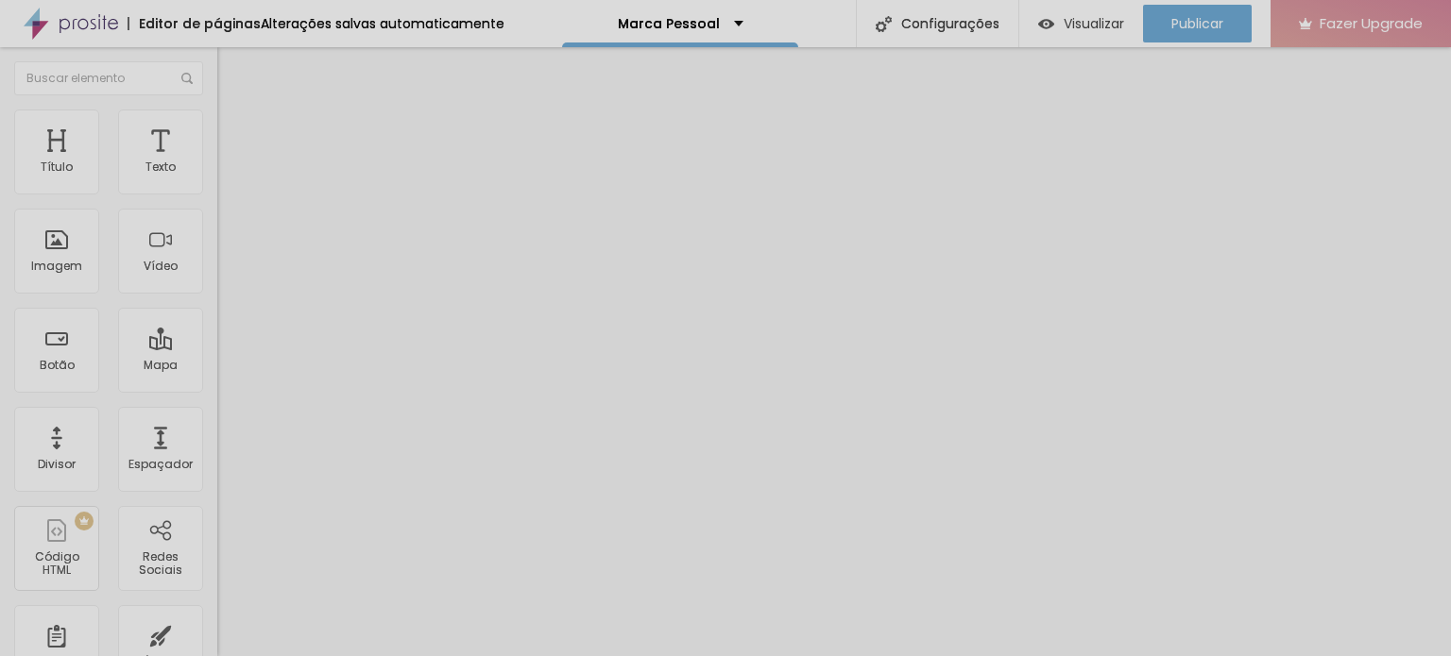
type input "10"
type input "5"
type input "0"
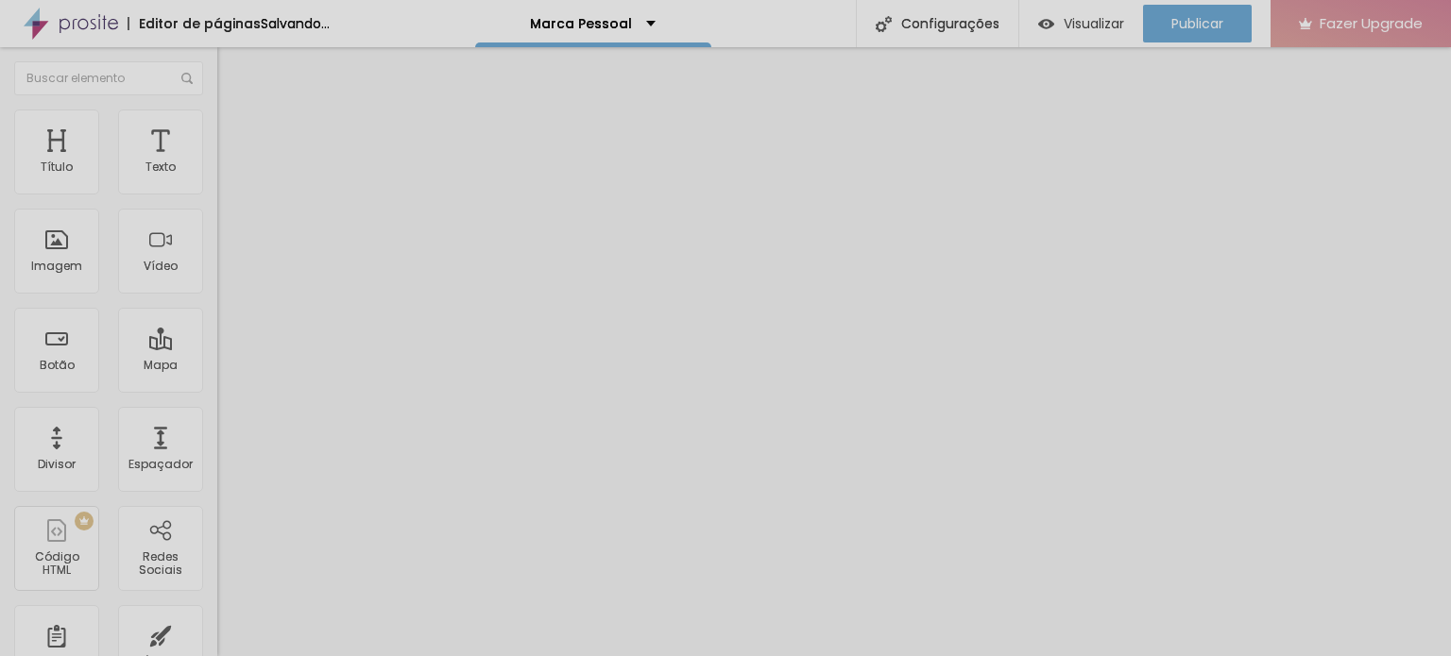
drag, startPoint x: 69, startPoint y: 187, endPoint x: 0, endPoint y: 185, distance: 69.0
type input "0"
click at [217, 367] on input "range" at bounding box center [278, 374] width 122 height 15
click at [217, 128] on img at bounding box center [225, 136] width 17 height 17
type input "0"
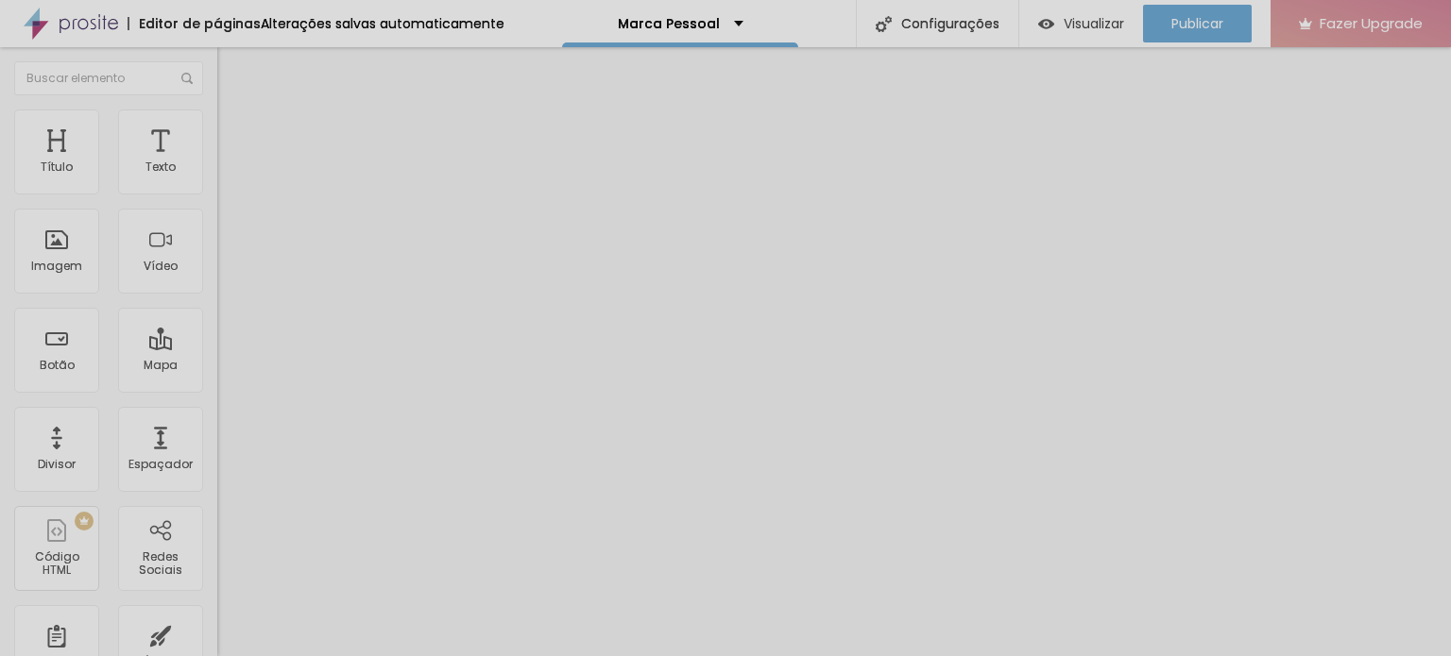
type input "0"
drag, startPoint x: 74, startPoint y: 188, endPoint x: 0, endPoint y: 213, distance: 78.0
type input "0"
click at [217, 367] on input "range" at bounding box center [278, 374] width 122 height 15
click at [217, 128] on li "Avançado" at bounding box center [325, 137] width 217 height 19
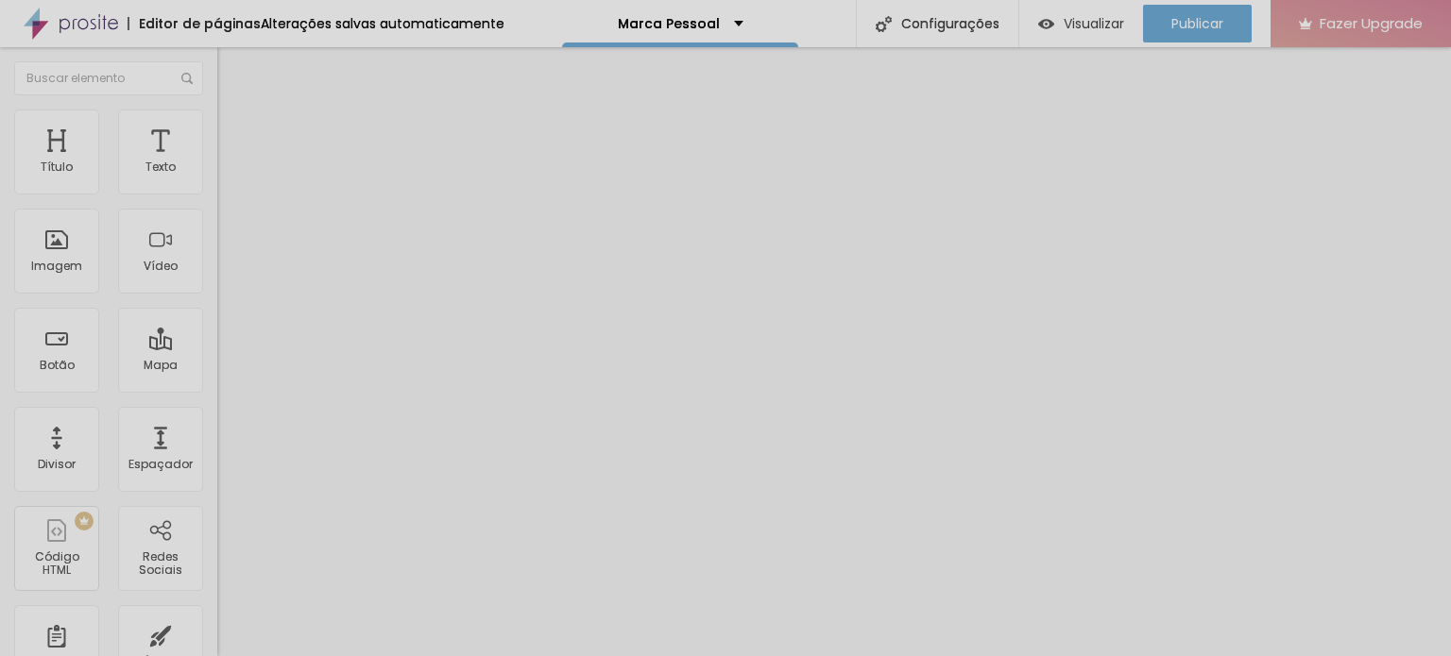
type input "0"
drag, startPoint x: 66, startPoint y: 187, endPoint x: 0, endPoint y: 186, distance: 66.1
type input "0"
click at [217, 367] on input "range" at bounding box center [278, 374] width 122 height 15
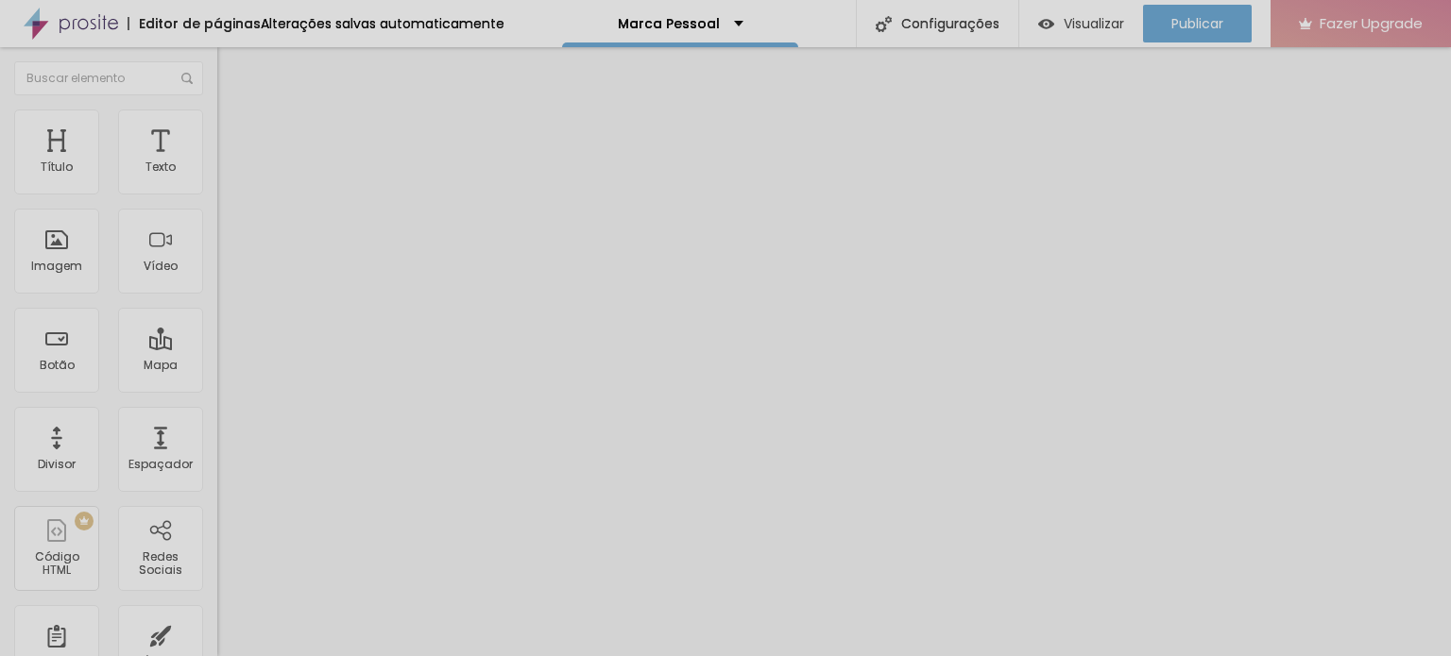
click at [234, 133] on span "Avançado" at bounding box center [265, 141] width 62 height 16
type input "0"
drag, startPoint x: 117, startPoint y: 187, endPoint x: 0, endPoint y: 188, distance: 117.1
type input "0"
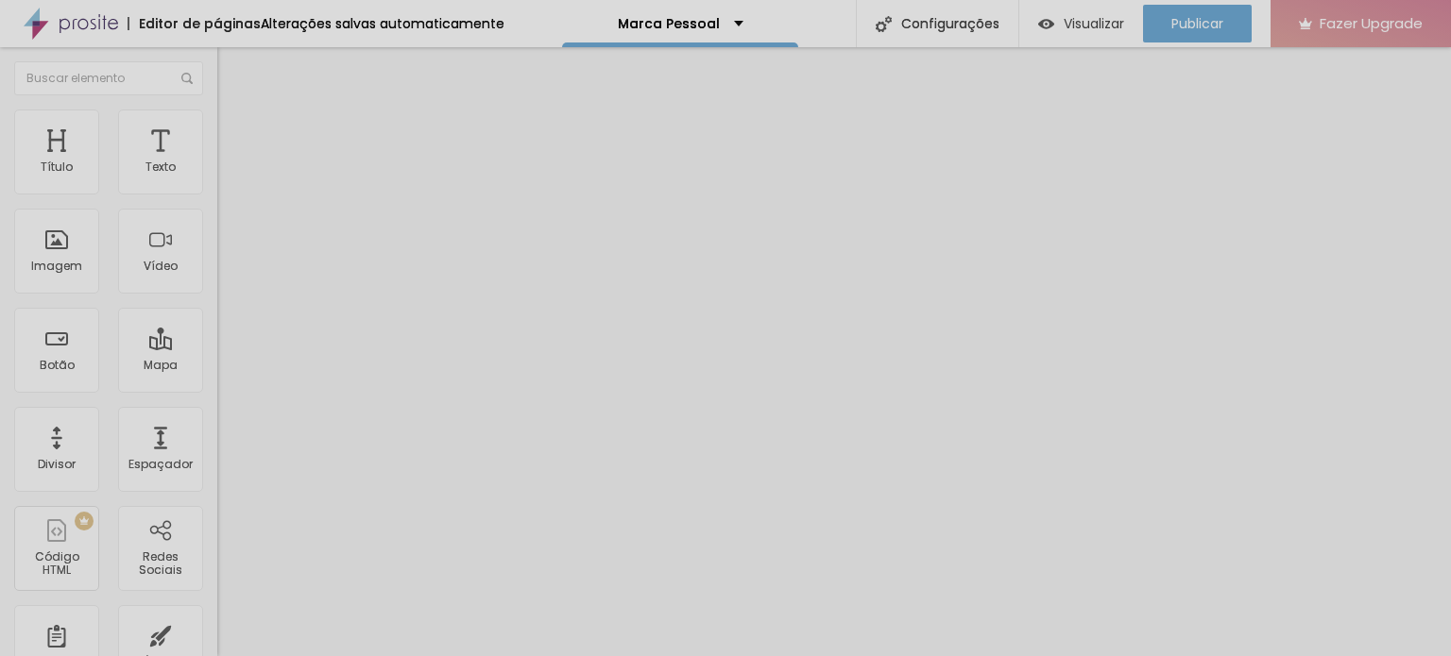
click at [217, 367] on input "range" at bounding box center [278, 374] width 122 height 15
click at [217, 128] on li "Avançado" at bounding box center [325, 137] width 217 height 19
type input "0"
drag, startPoint x: 69, startPoint y: 188, endPoint x: 0, endPoint y: 188, distance: 69.0
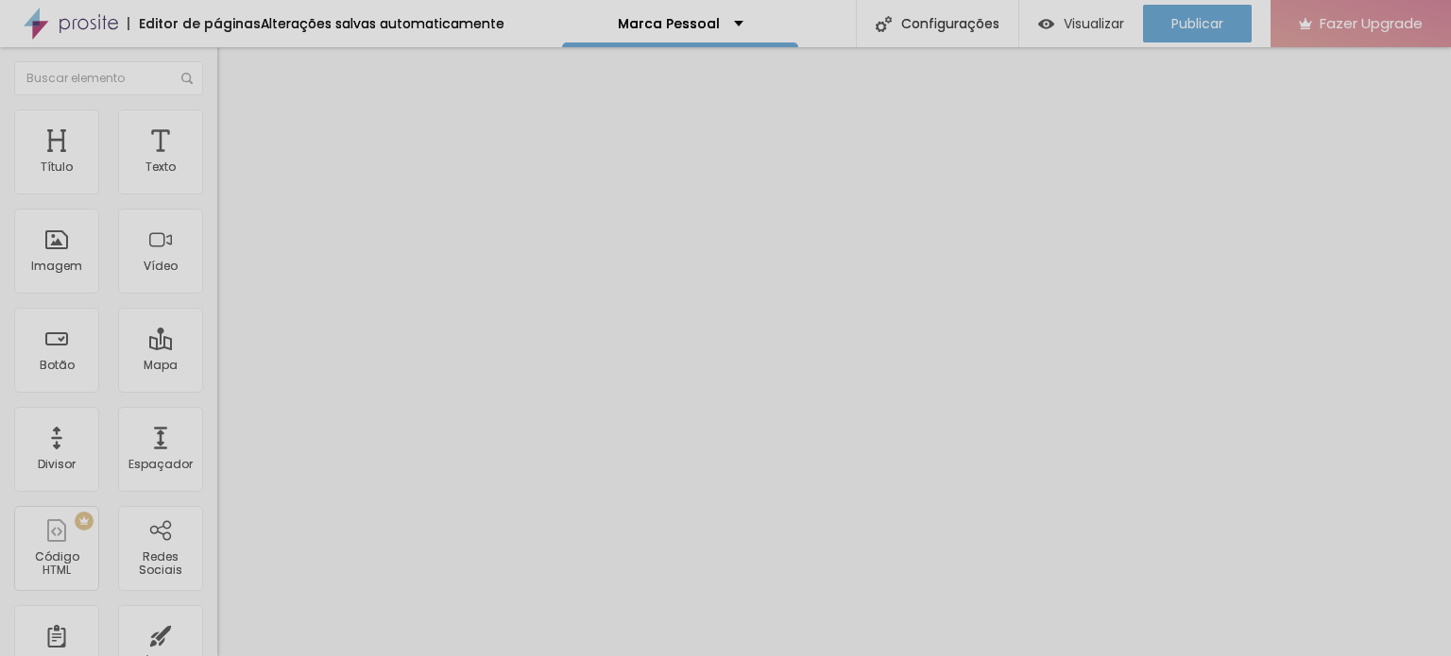
type input "0"
click at [217, 367] on input "range" at bounding box center [278, 374] width 122 height 15
click at [234, 133] on span "Avançado" at bounding box center [265, 141] width 62 height 16
type input "0"
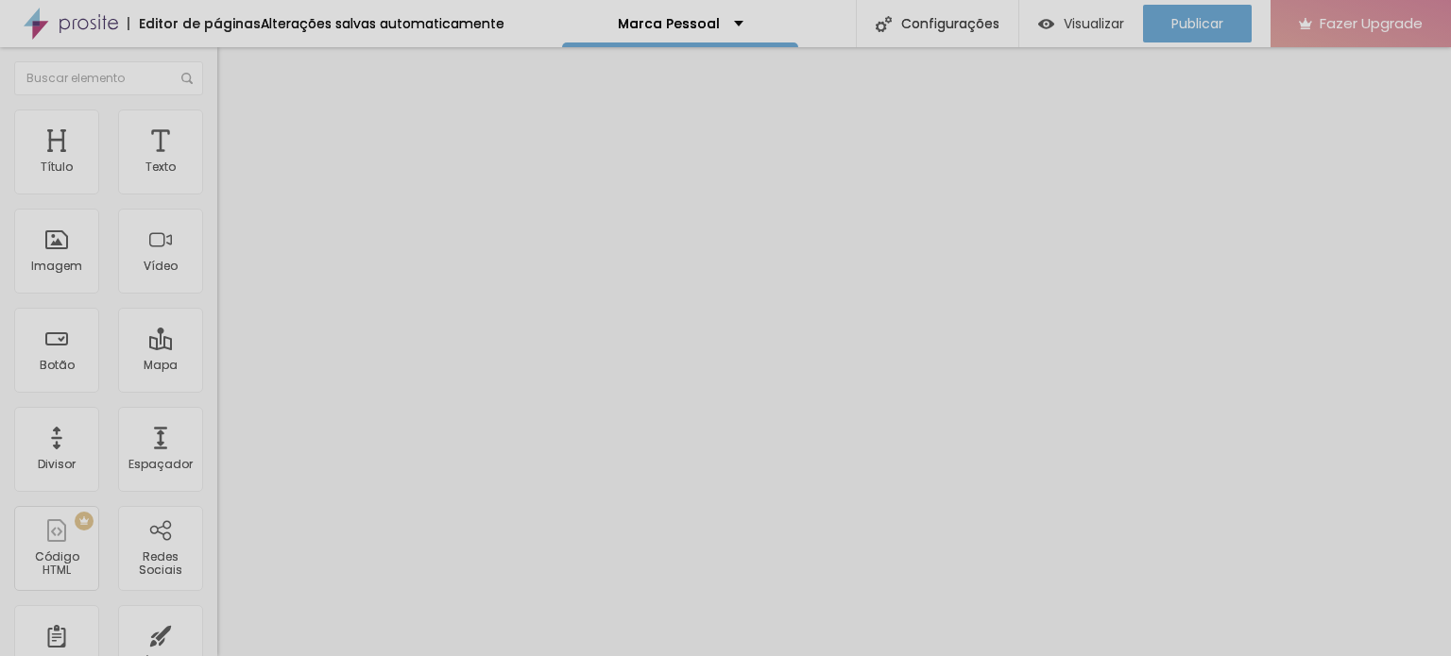
drag, startPoint x: 70, startPoint y: 181, endPoint x: 0, endPoint y: 206, distance: 74.1
type input "0"
click at [217, 367] on input "range" at bounding box center [278, 374] width 122 height 15
click at [217, 110] on li "Avançado" at bounding box center [325, 119] width 217 height 19
click at [217, 110] on li "Estilo" at bounding box center [325, 100] width 217 height 19
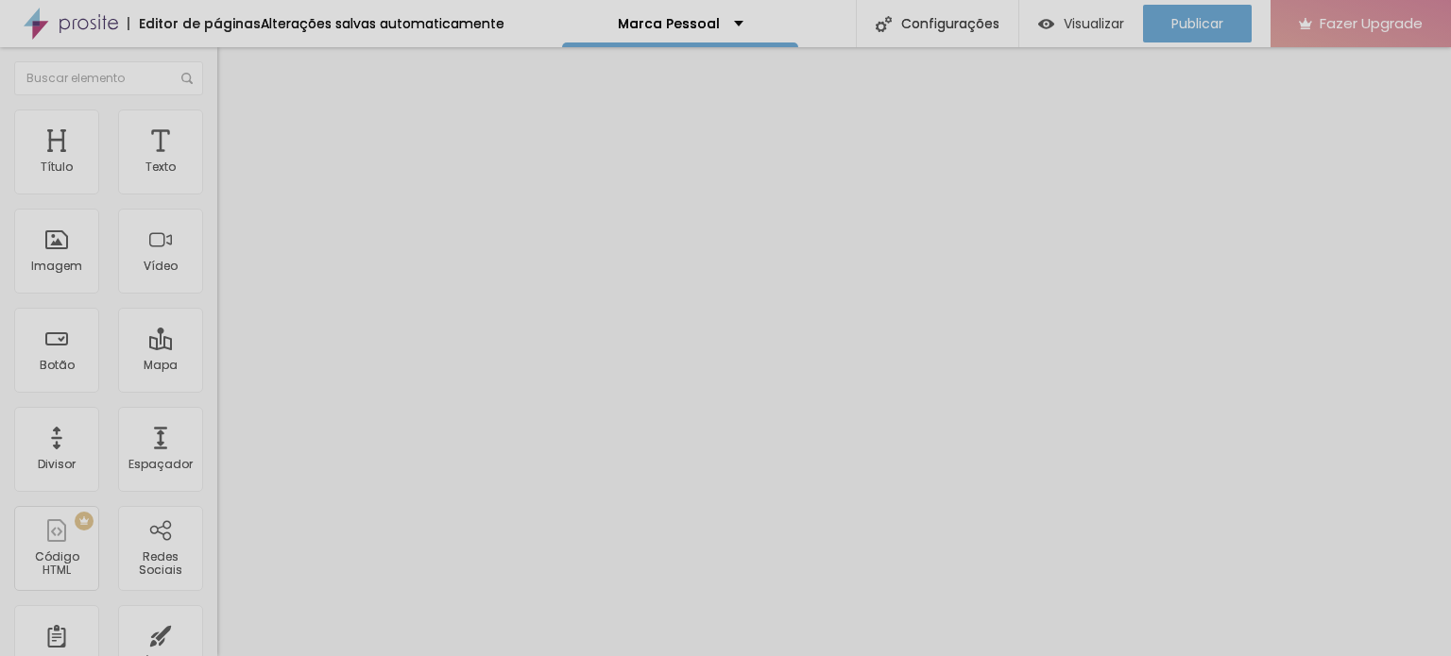
click at [217, 181] on button "button" at bounding box center [230, 172] width 26 height 20
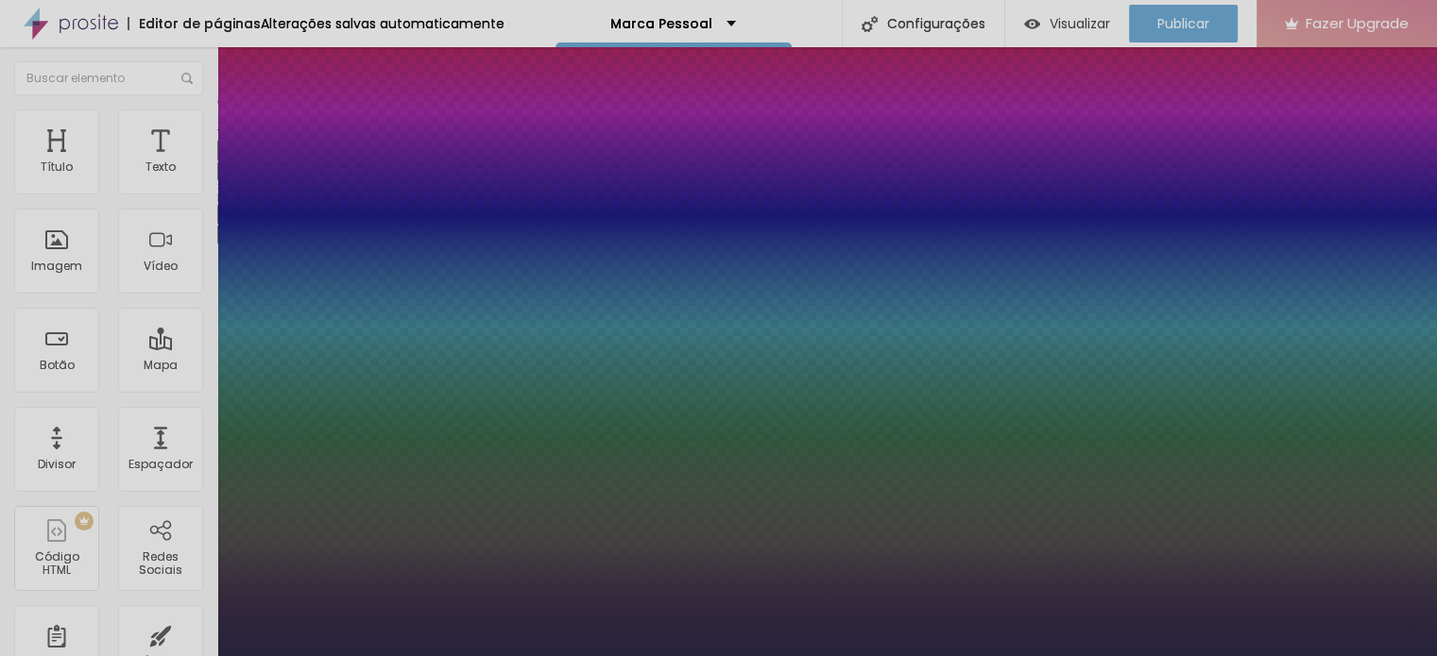
type input "1"
select select "MartelSans-Light"
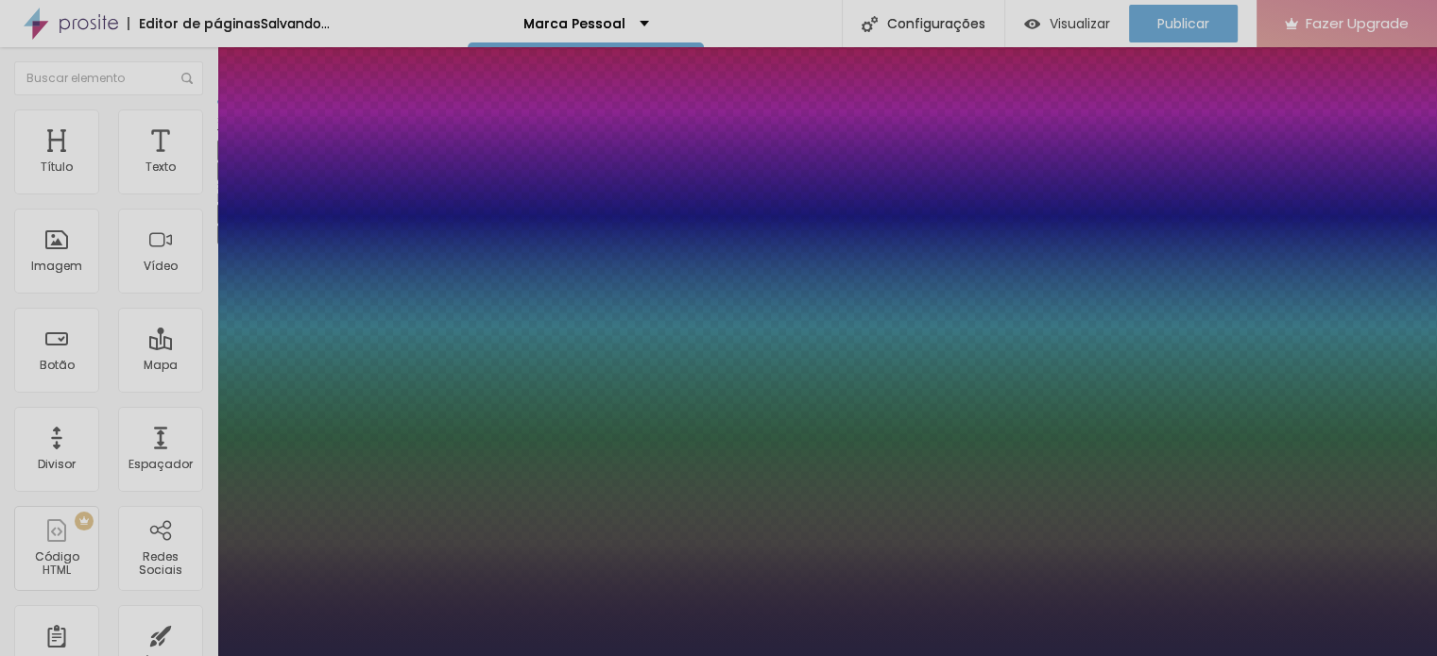
type input "1"
click at [623, 656] on div at bounding box center [718, 656] width 1437 height 0
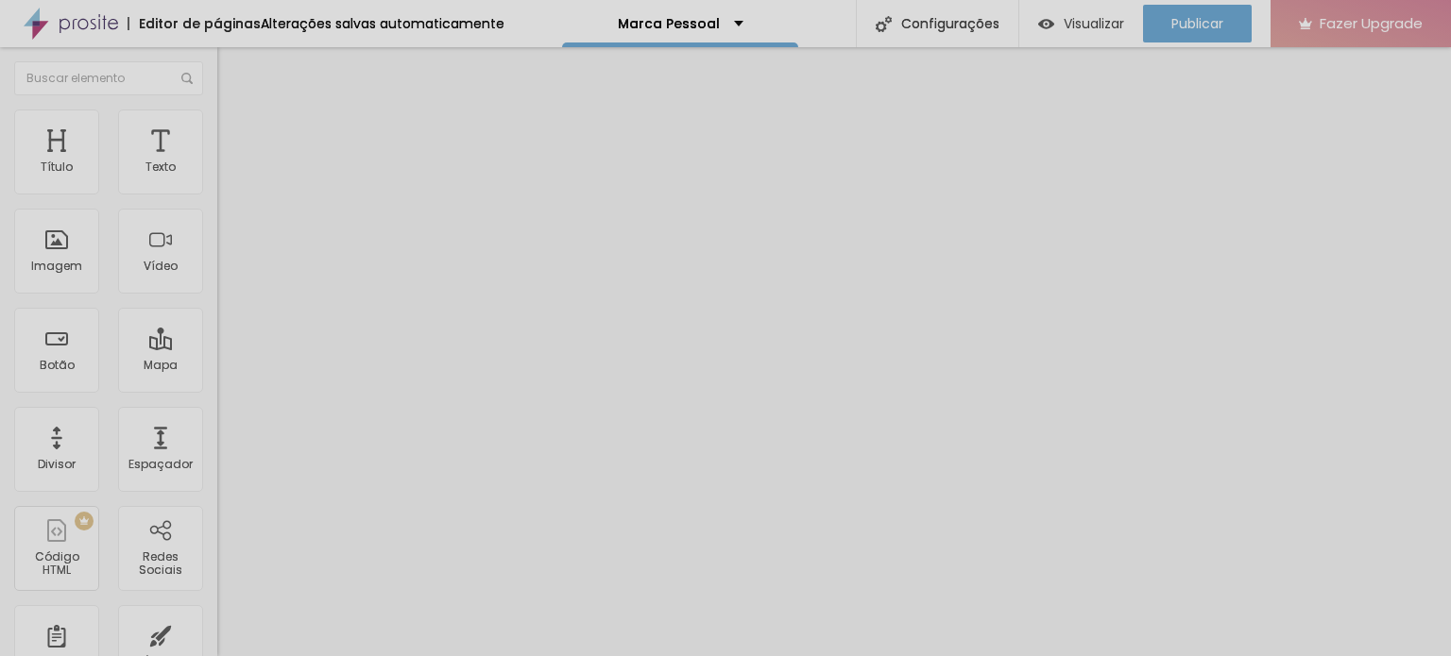
click at [217, 110] on li "Avançado" at bounding box center [325, 119] width 217 height 19
click at [217, 107] on ul "Estilo Avançado" at bounding box center [325, 110] width 217 height 38
click at [217, 108] on img at bounding box center [225, 99] width 17 height 17
click at [217, 179] on button "button" at bounding box center [230, 172] width 26 height 20
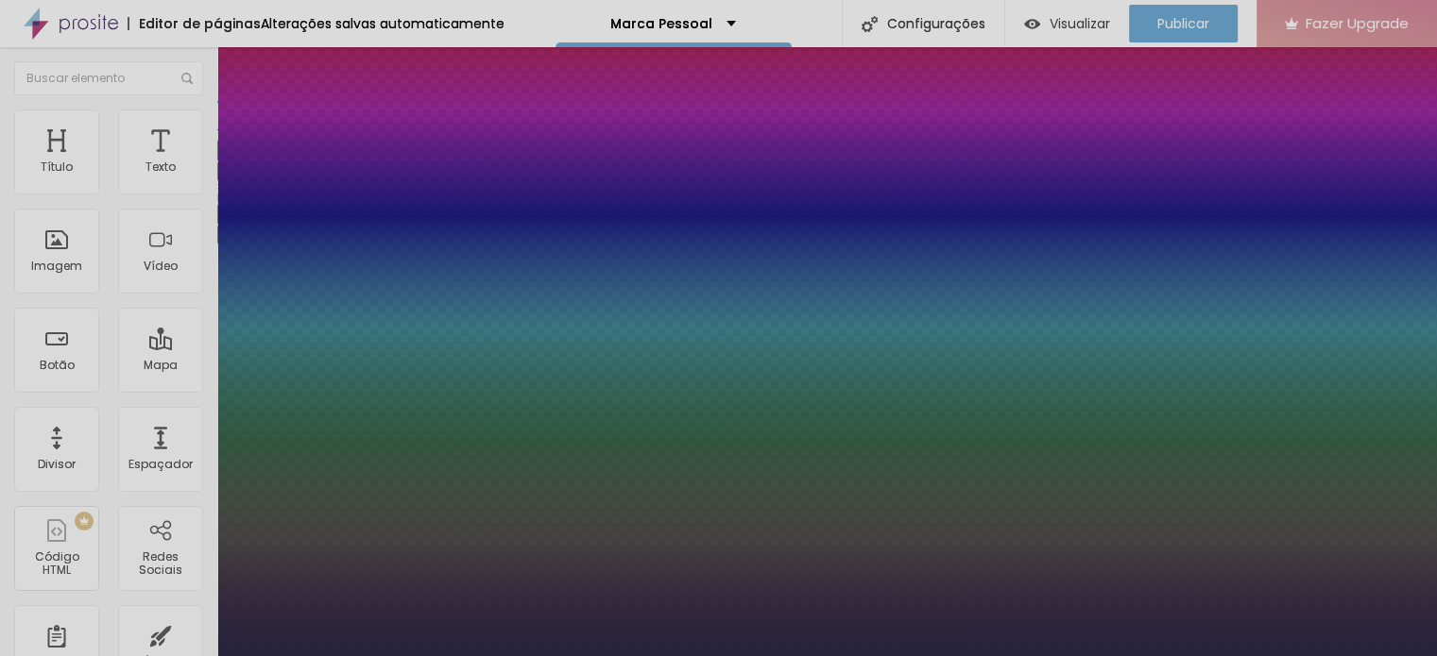
type input "1"
select select "Martel-Regular"
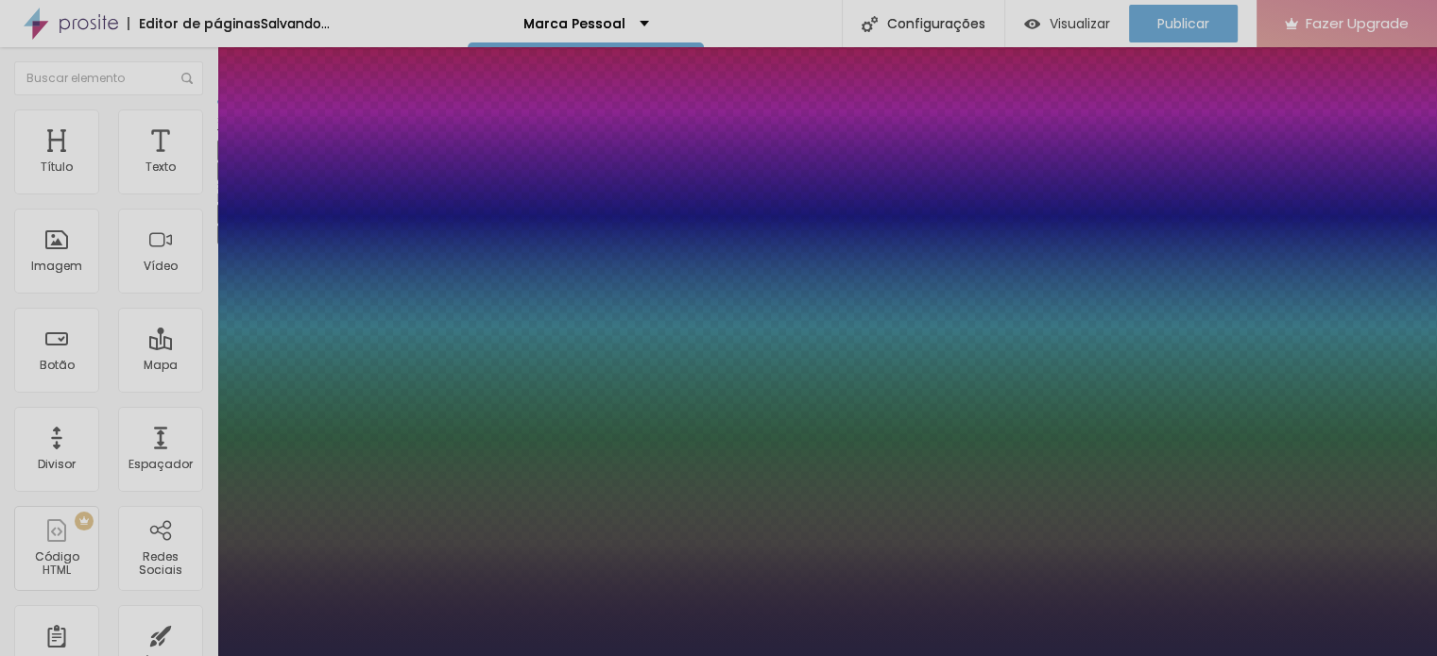
type input "1"
click at [601, 656] on div at bounding box center [718, 656] width 1437 height 0
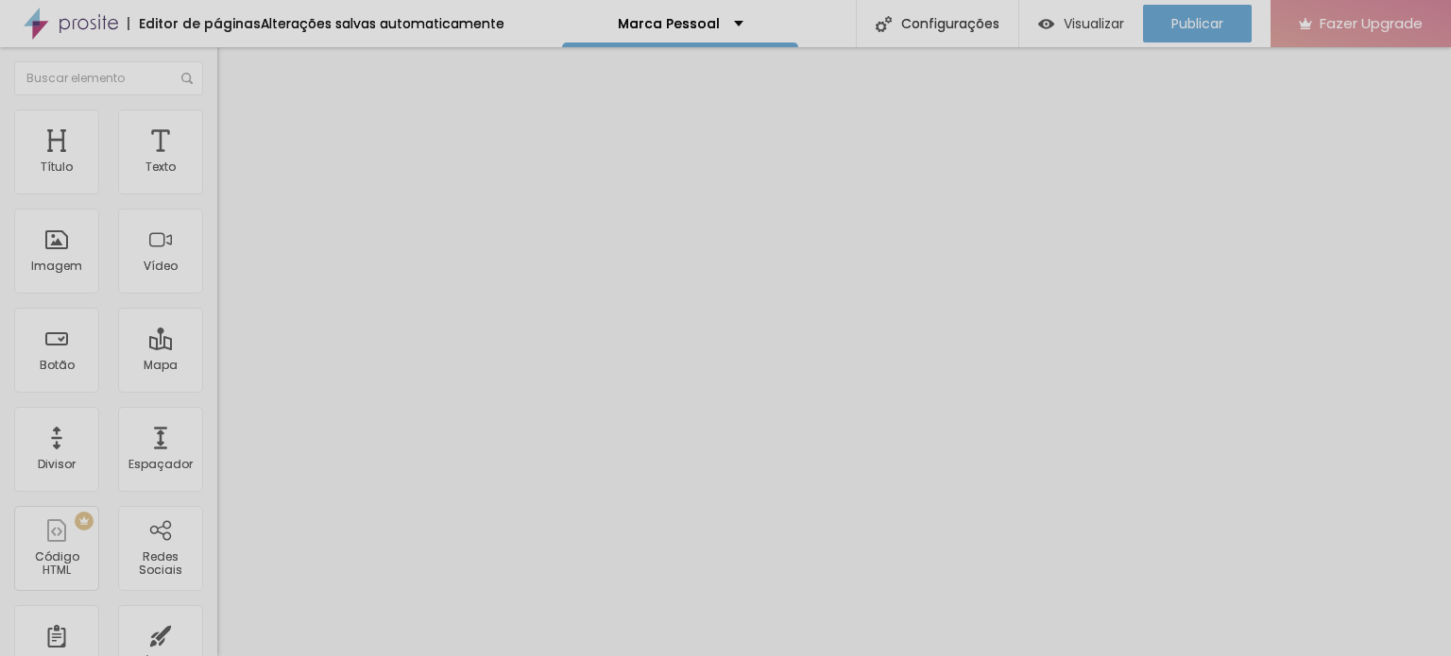
click at [217, 136] on ul "Conteúdo Estilo Avançado" at bounding box center [325, 119] width 217 height 57
click at [234, 130] on span "Estilo" at bounding box center [248, 122] width 29 height 16
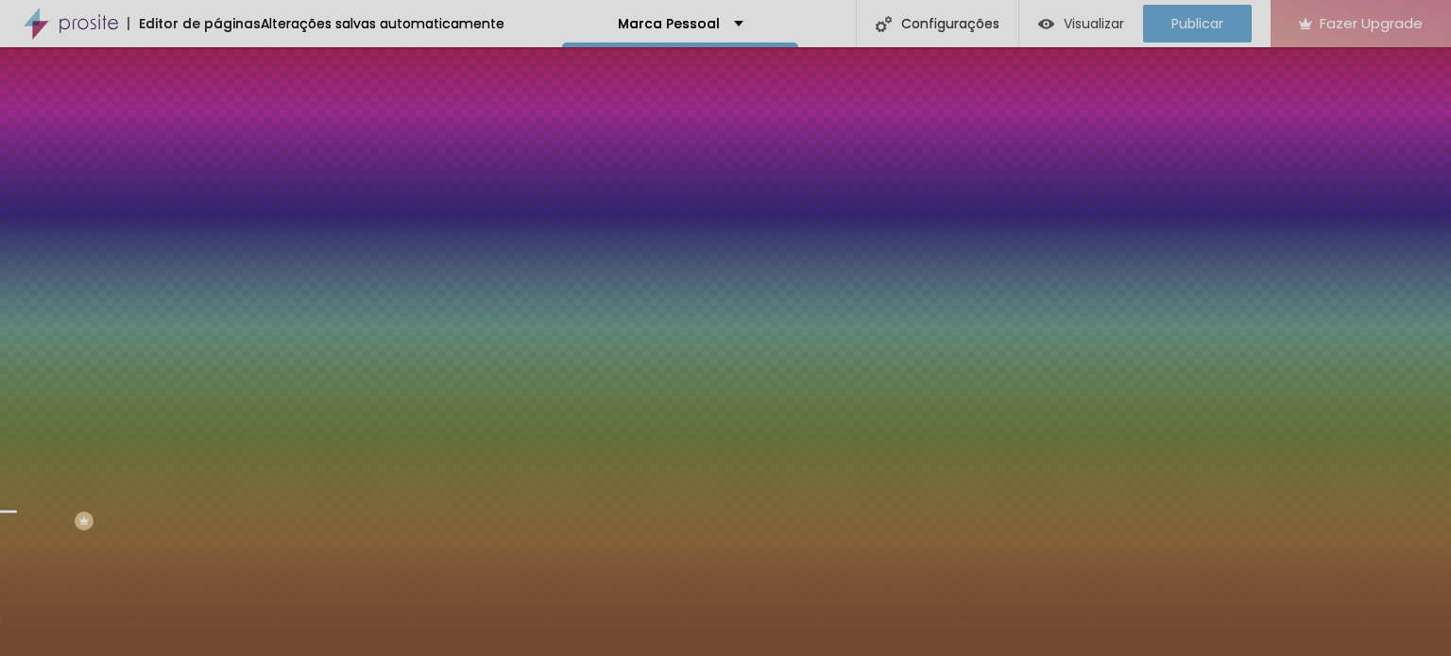
click at [217, 110] on li "Conteúdo" at bounding box center [325, 100] width 217 height 19
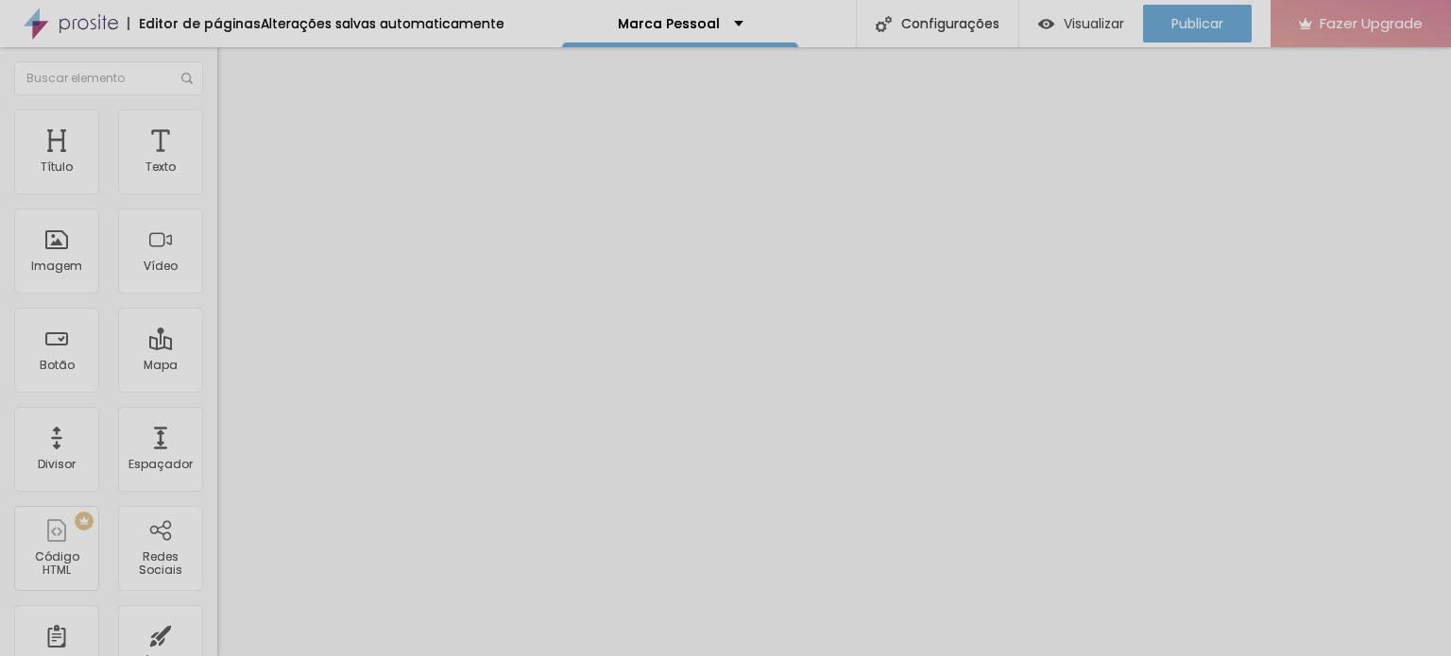
click at [230, 184] on div "QUERO PARTICIPAR!" at bounding box center [326, 175] width 193 height 17
click at [234, 129] on span "Estilo" at bounding box center [248, 122] width 29 height 16
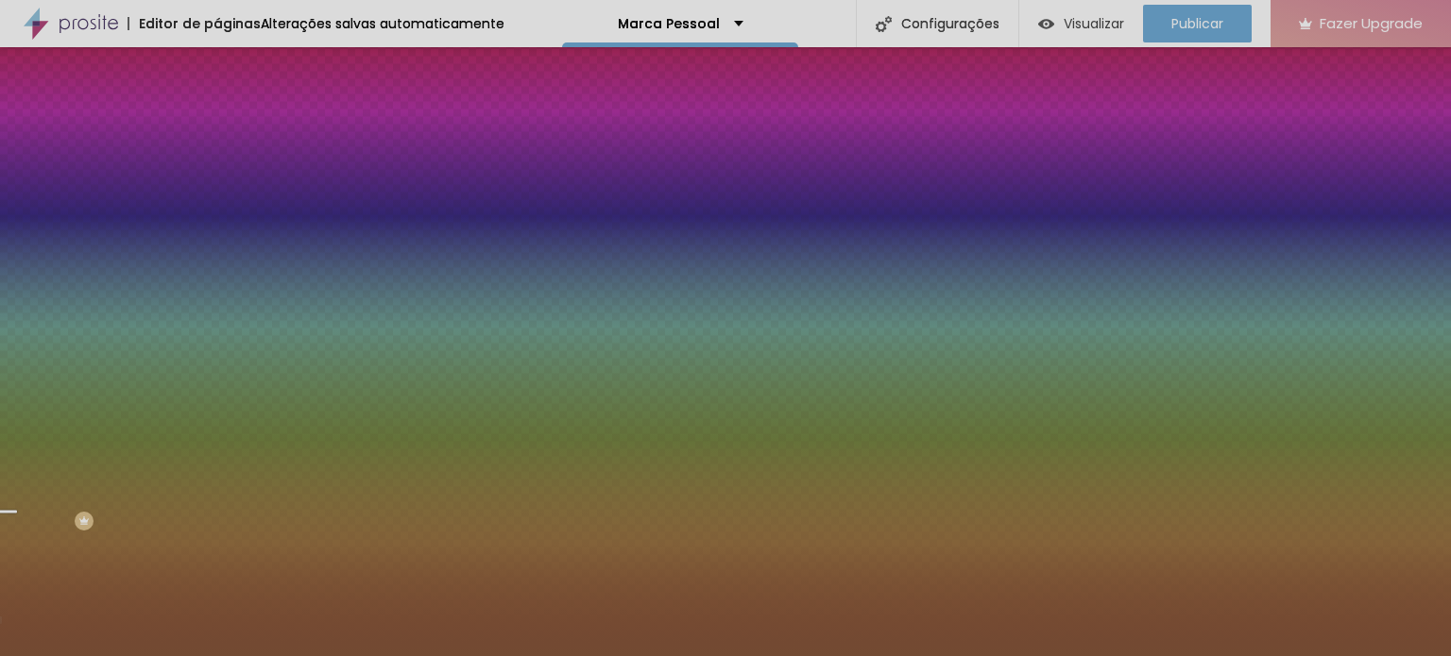
click at [217, 212] on button "button" at bounding box center [230, 202] width 26 height 20
click at [106, 656] on div at bounding box center [725, 656] width 1451 height 0
click at [217, 372] on div at bounding box center [325, 372] width 217 height 0
click at [232, 430] on icon "button" at bounding box center [234, 428] width 4 height 4
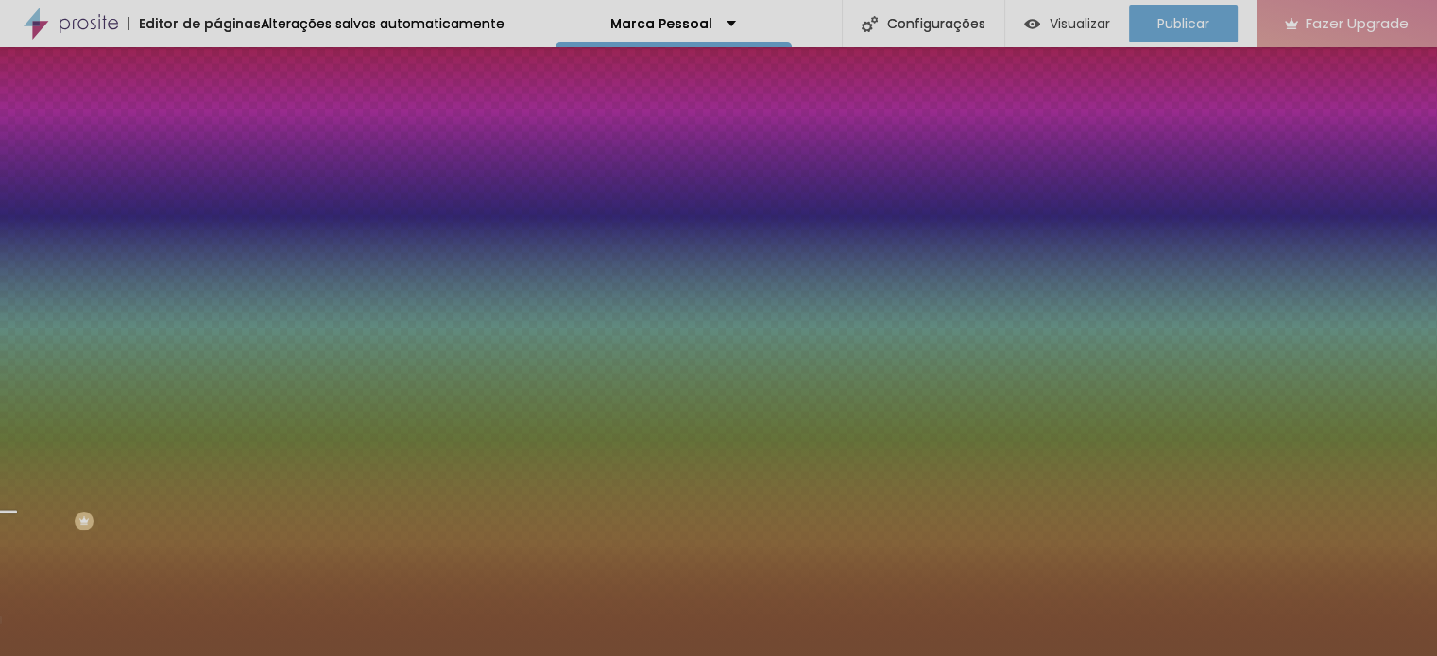
click at [179, 656] on div at bounding box center [718, 656] width 1437 height 0
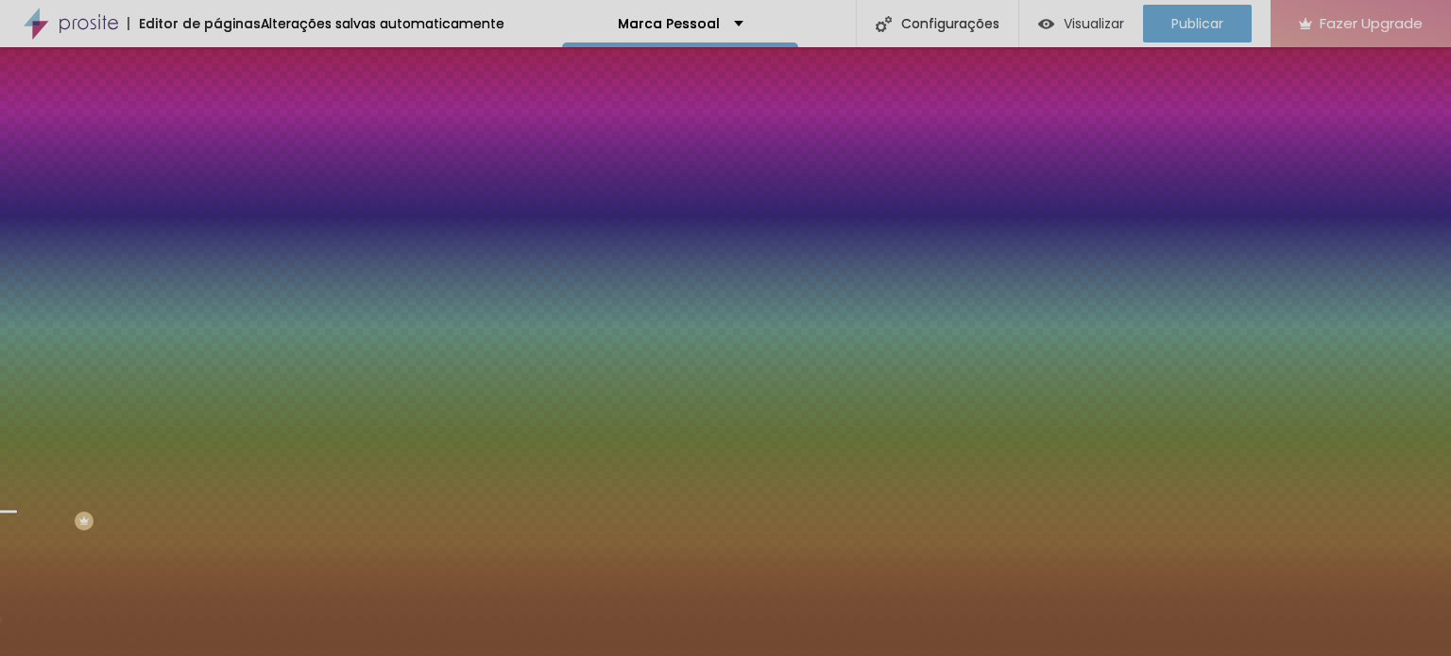
click at [232, 430] on icon "button" at bounding box center [234, 428] width 4 height 4
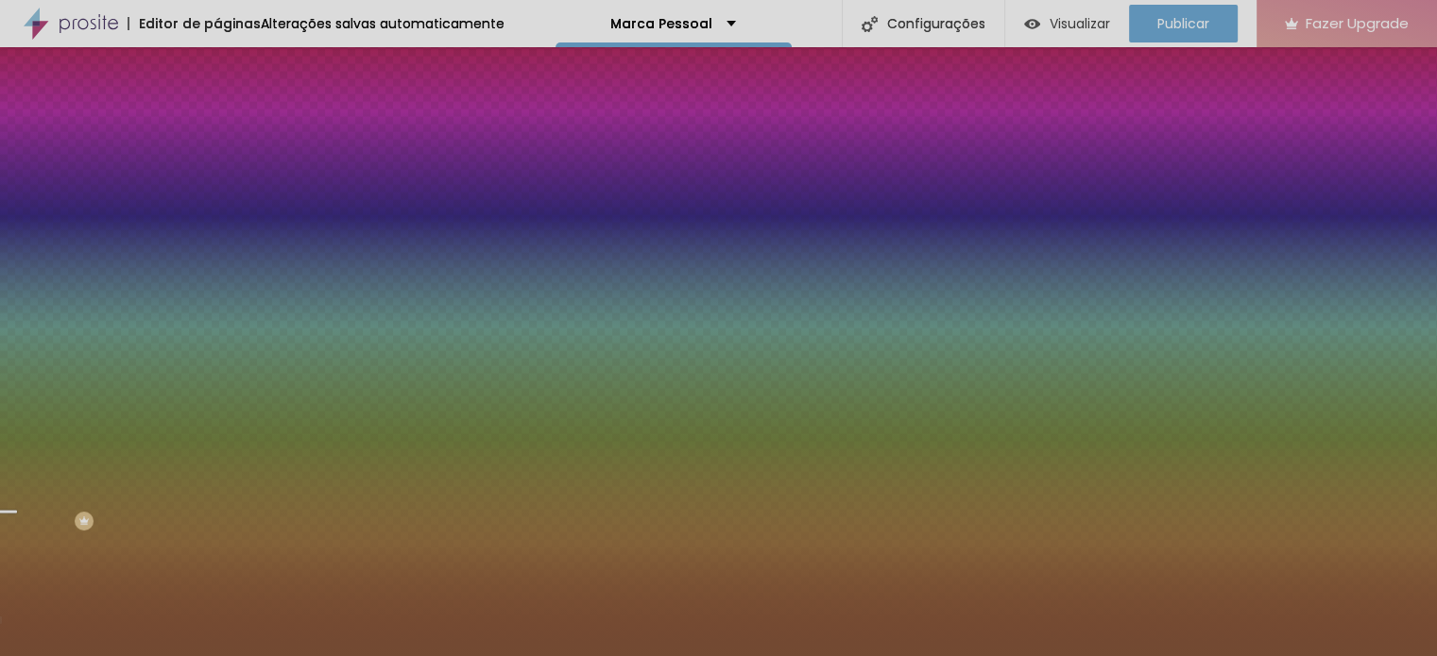
select select "Montserrat"
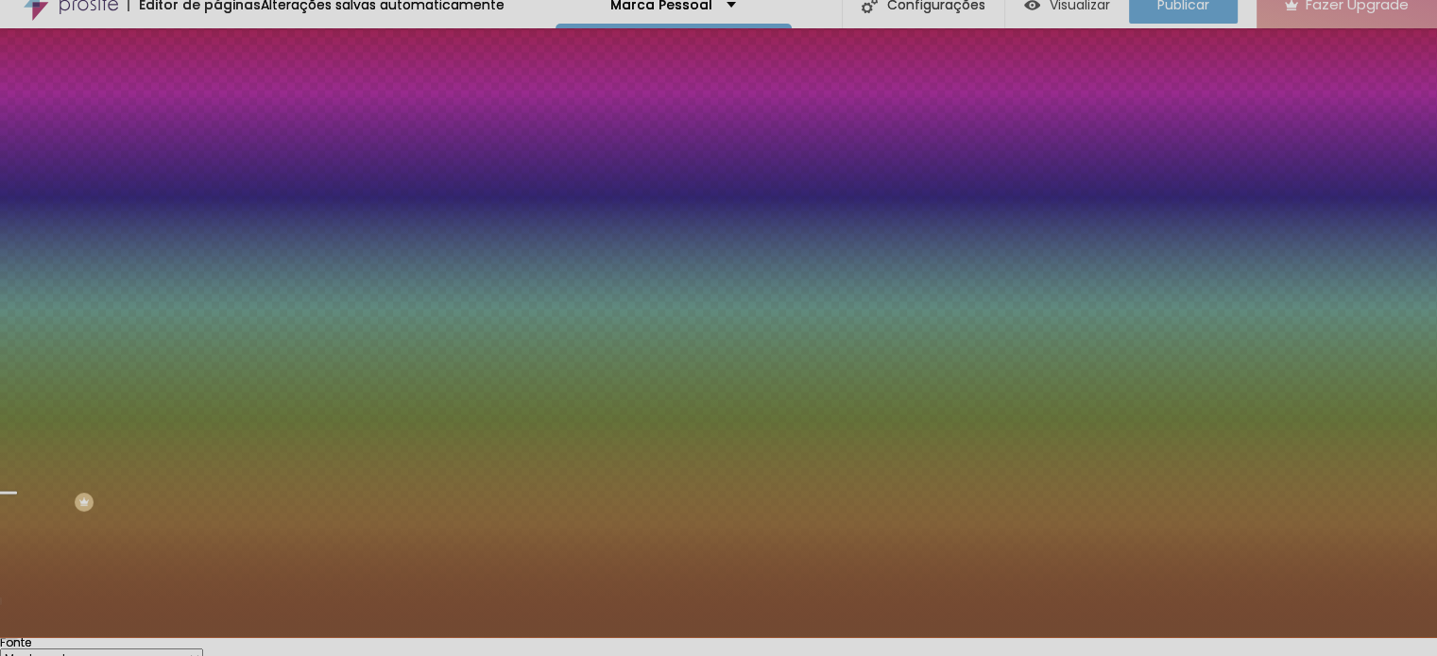
click at [122, 638] on div at bounding box center [718, 638] width 1437 height 0
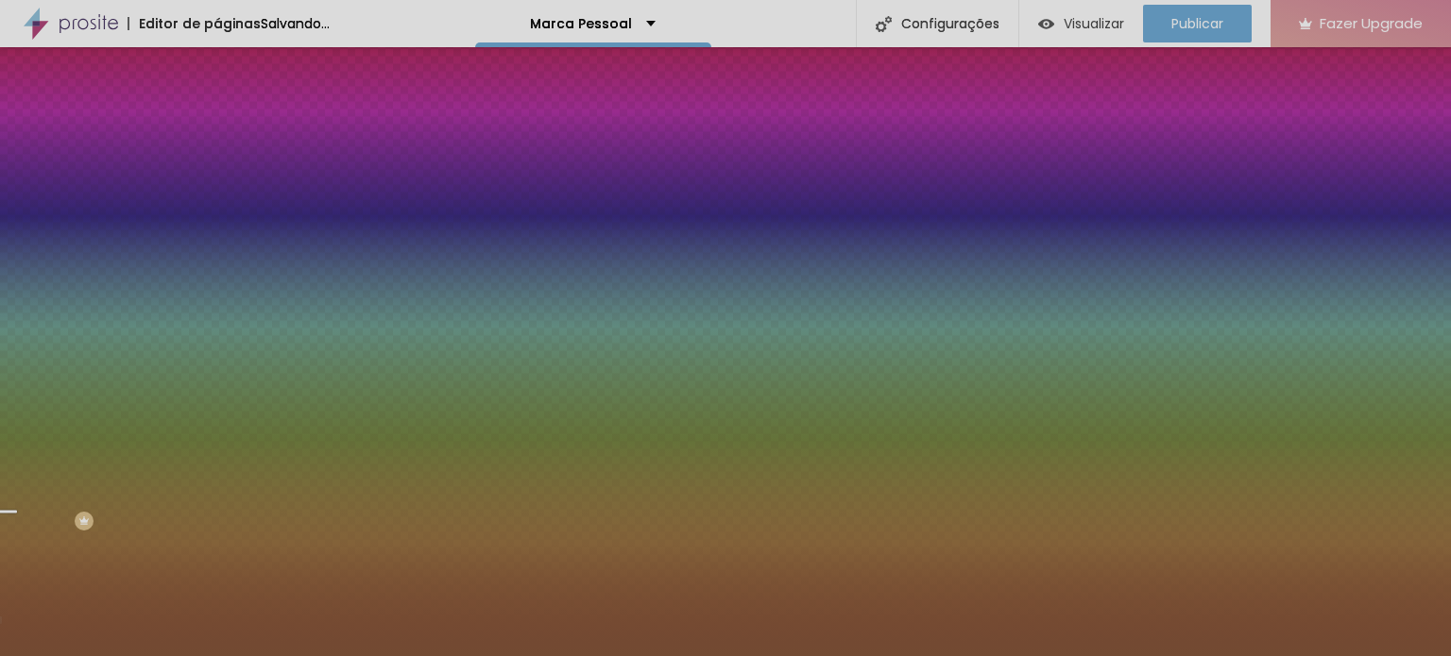
scroll to position [23, 0]
click at [217, 601] on button "button" at bounding box center [230, 591] width 26 height 20
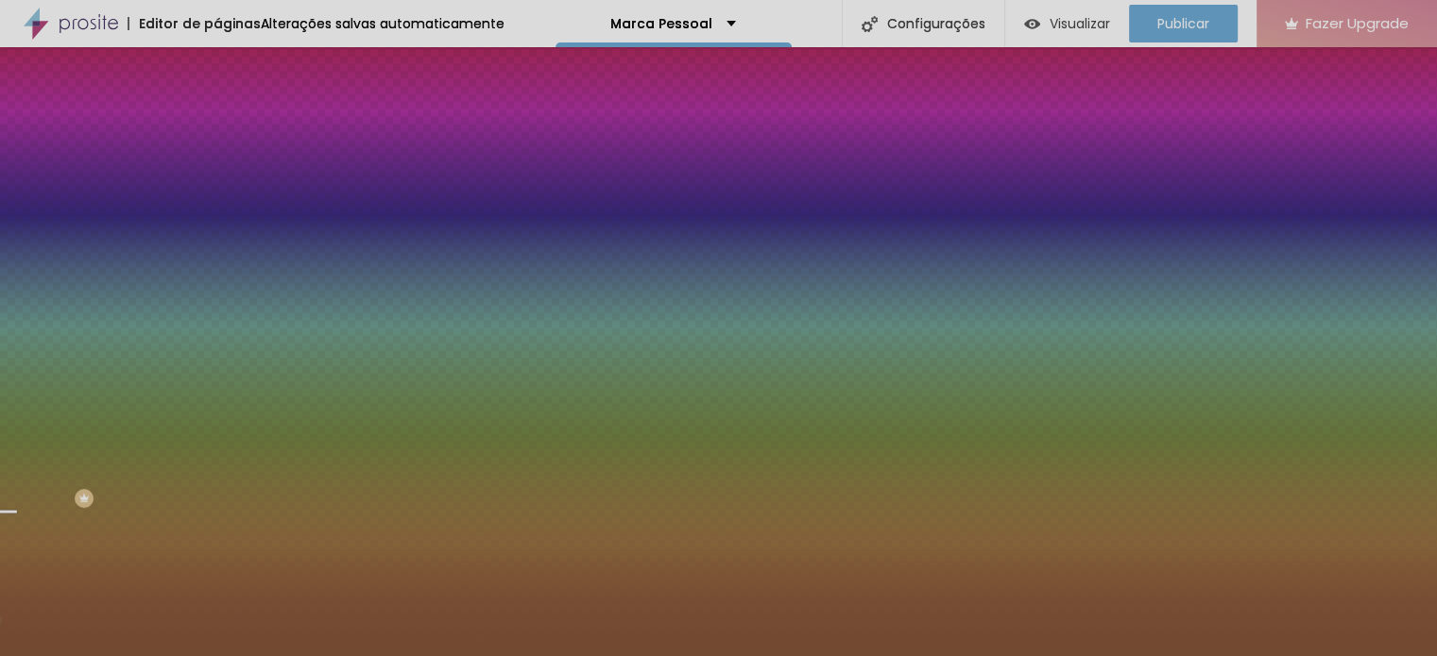
click at [677, 656] on div at bounding box center [718, 656] width 1437 height 0
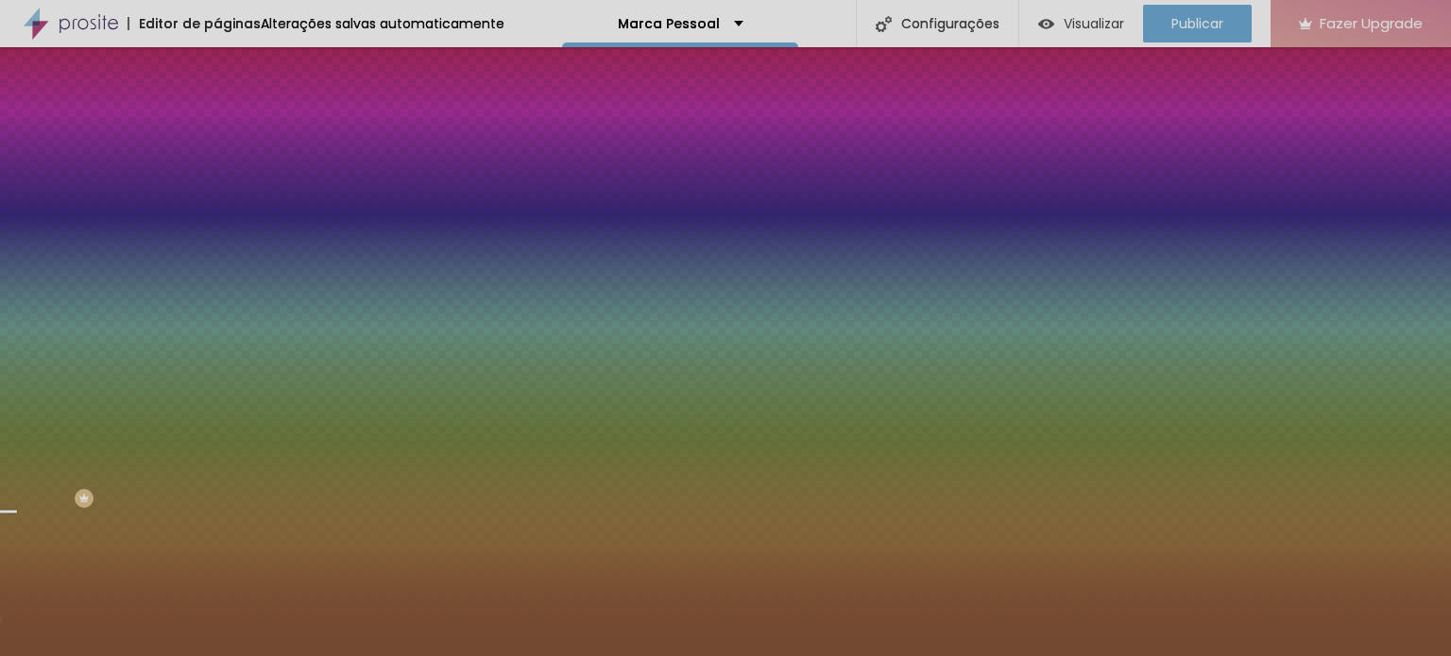
click at [217, 87] on li "Conteúdo" at bounding box center [325, 77] width 217 height 19
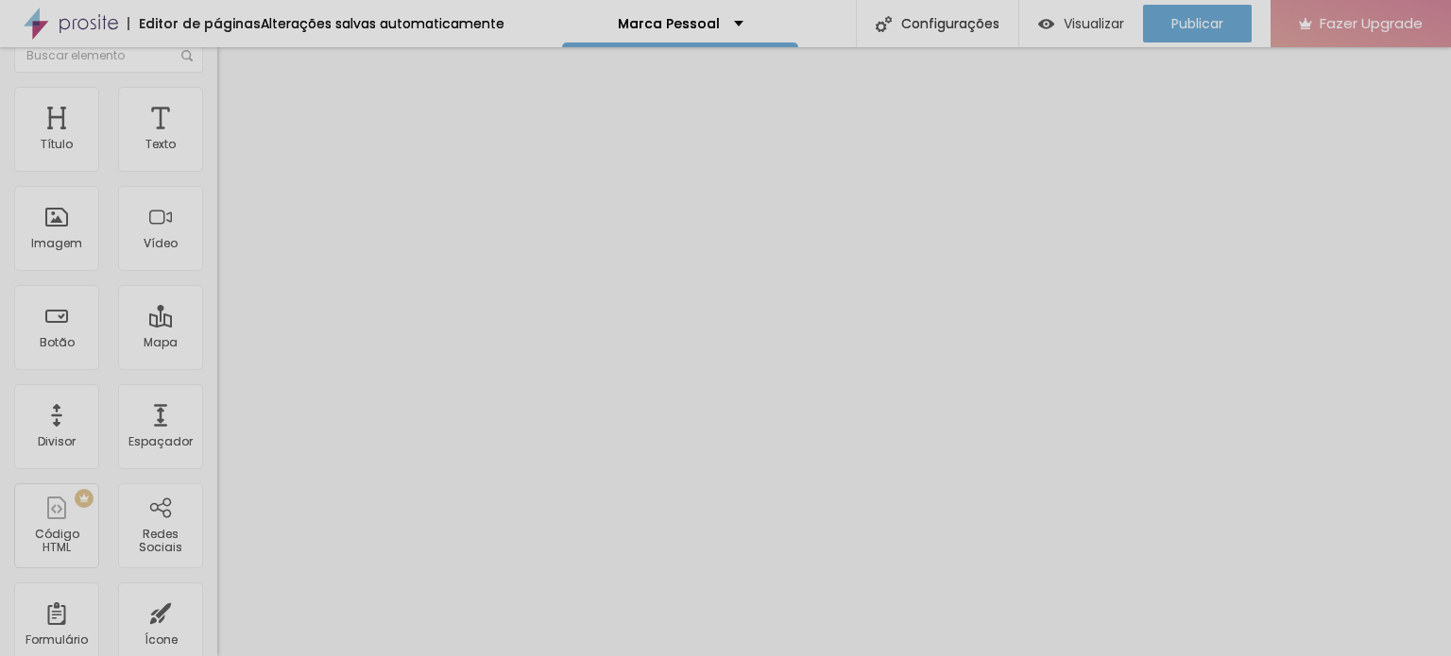
scroll to position [0, 0]
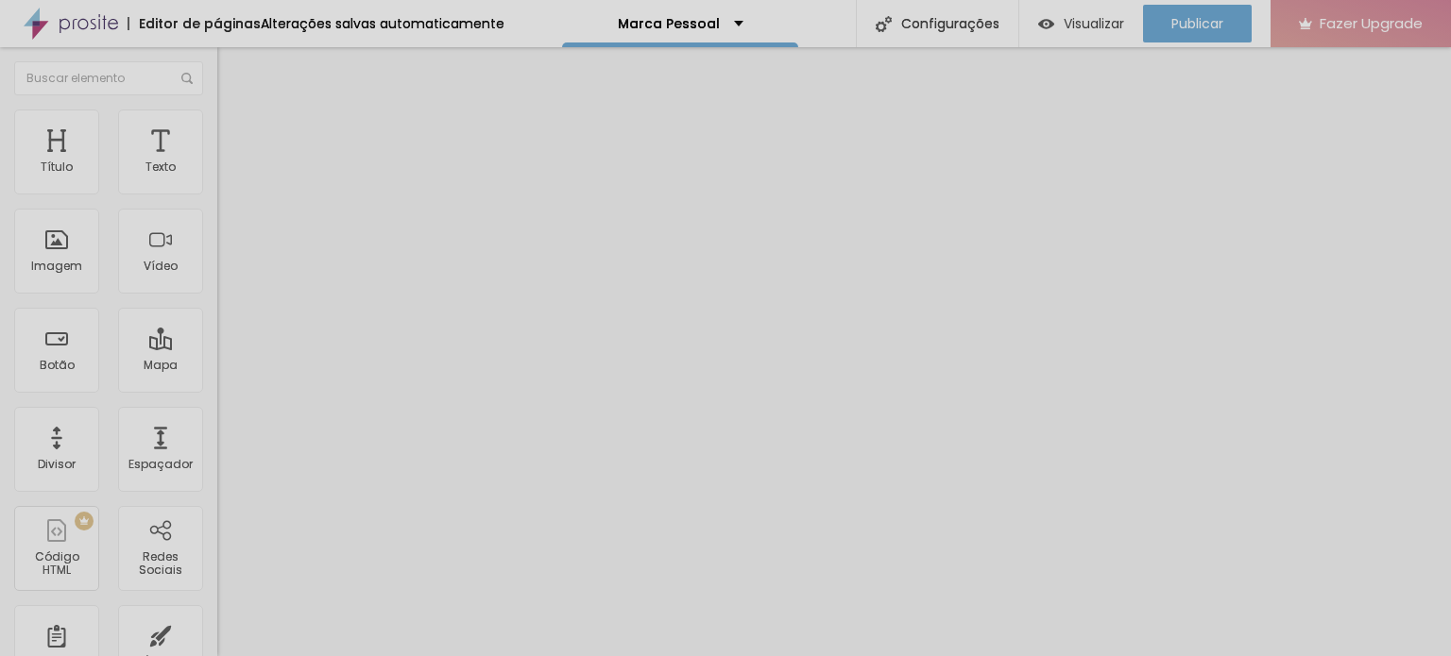
click at [230, 184] on div "QUERO PARTICIPAR!" at bounding box center [326, 175] width 193 height 17
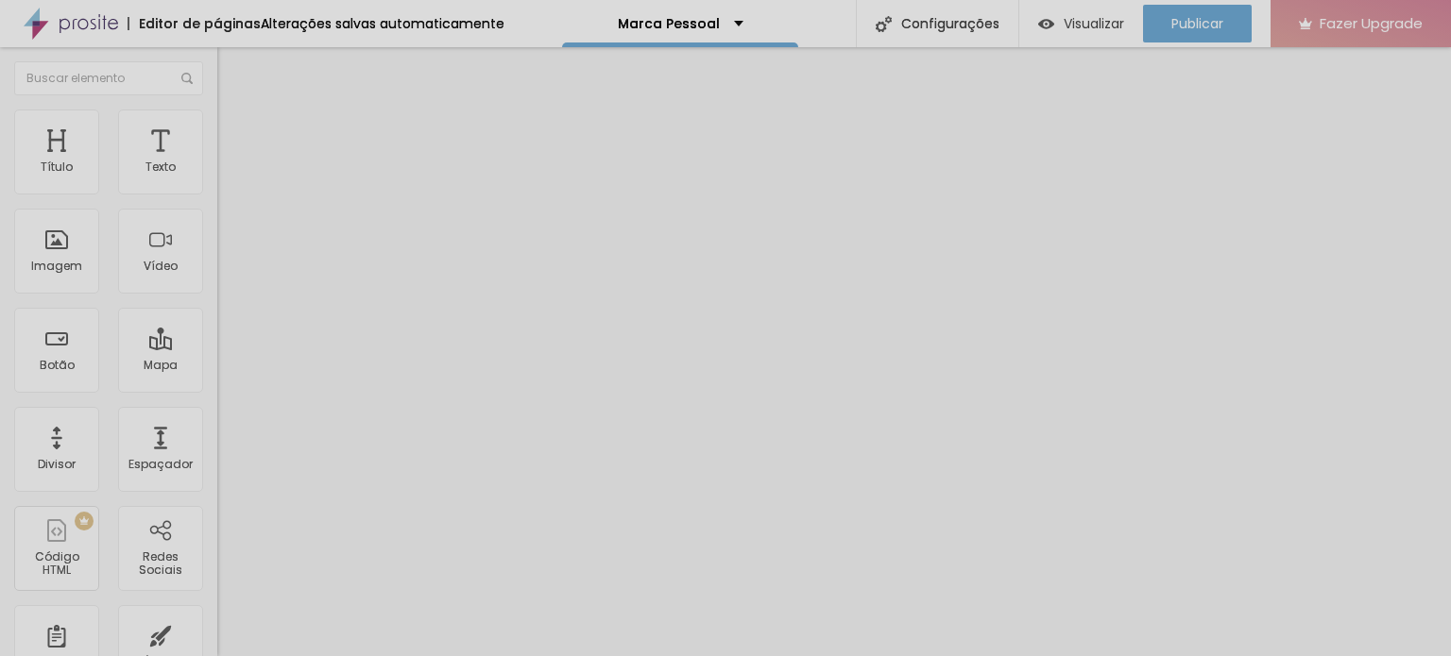
click at [217, 191] on img at bounding box center [222, 196] width 11 height 11
drag, startPoint x: 594, startPoint y: 473, endPoint x: 554, endPoint y: 331, distance: 148.0
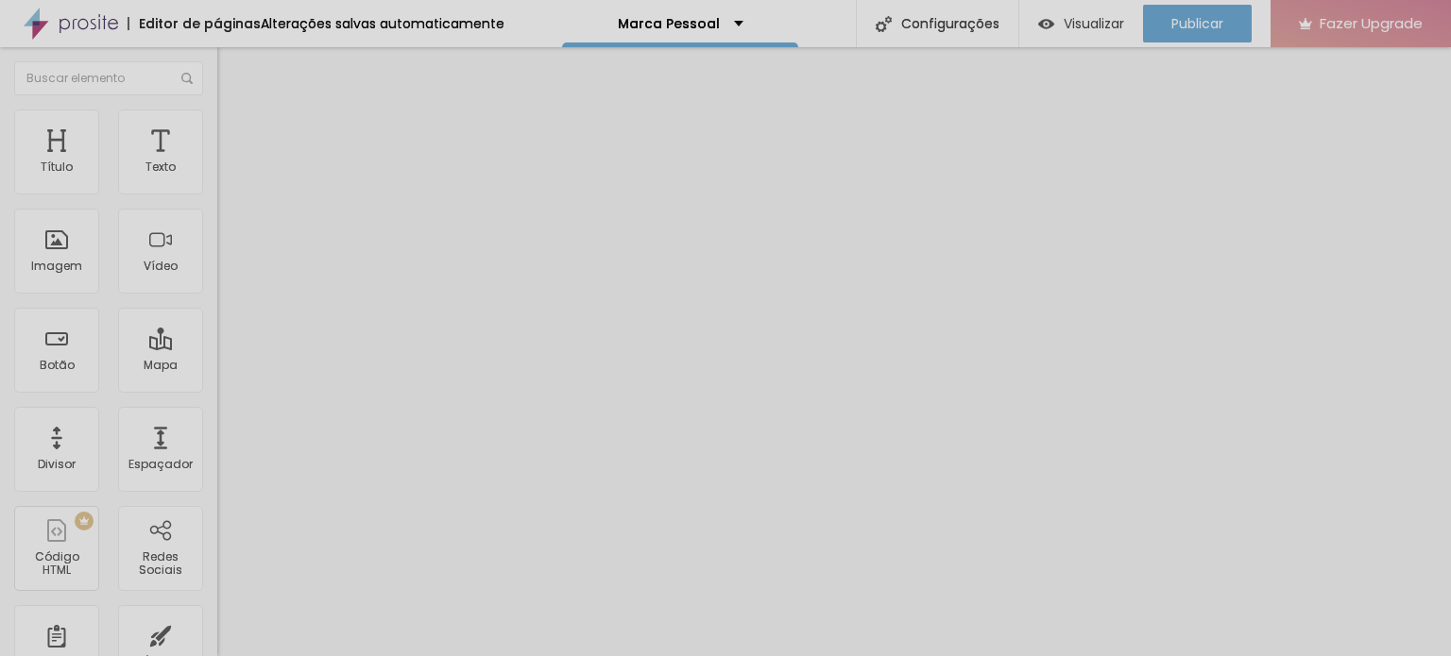
click at [217, 122] on ul "Conteúdo Estilo Avançado" at bounding box center [325, 119] width 217 height 57
click at [234, 127] on span "Estilo" at bounding box center [248, 122] width 29 height 16
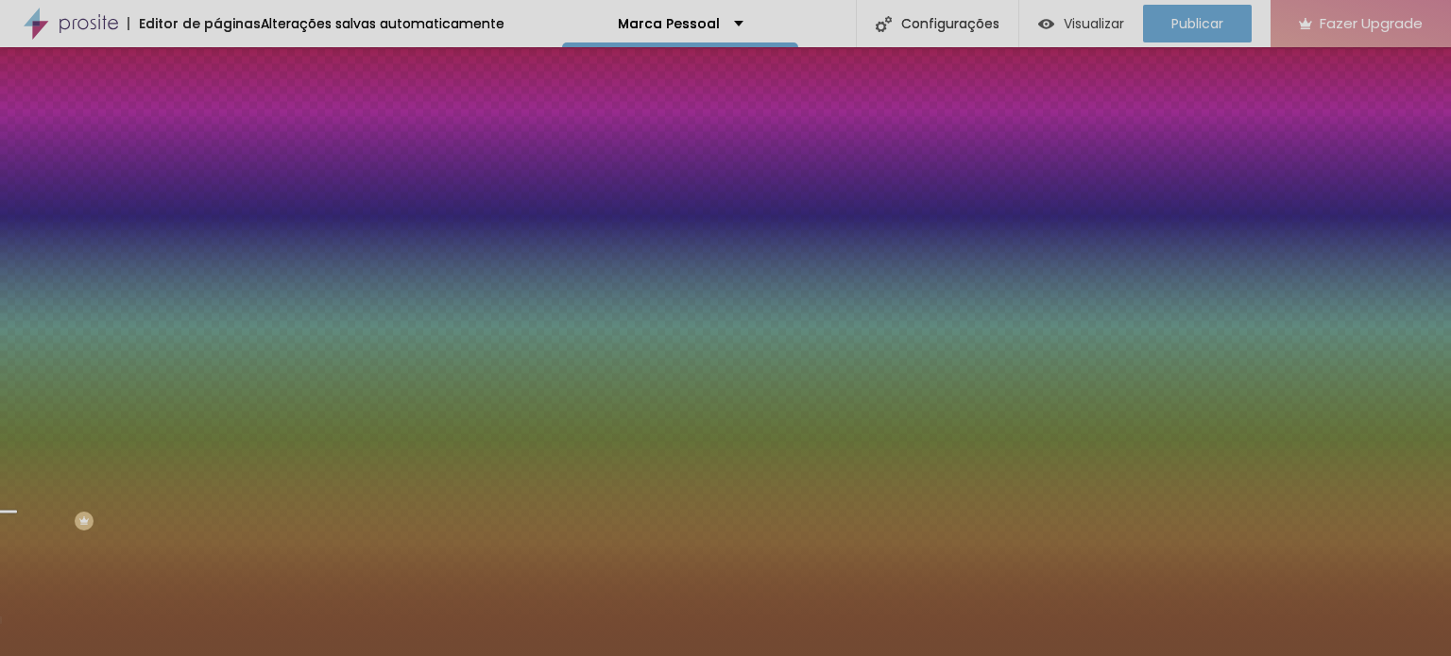
scroll to position [23, 0]
click at [232, 176] on icon "button" at bounding box center [234, 174] width 4 height 4
click at [119, 656] on div at bounding box center [725, 656] width 1451 height 0
click at [217, 350] on div at bounding box center [325, 350] width 217 height 0
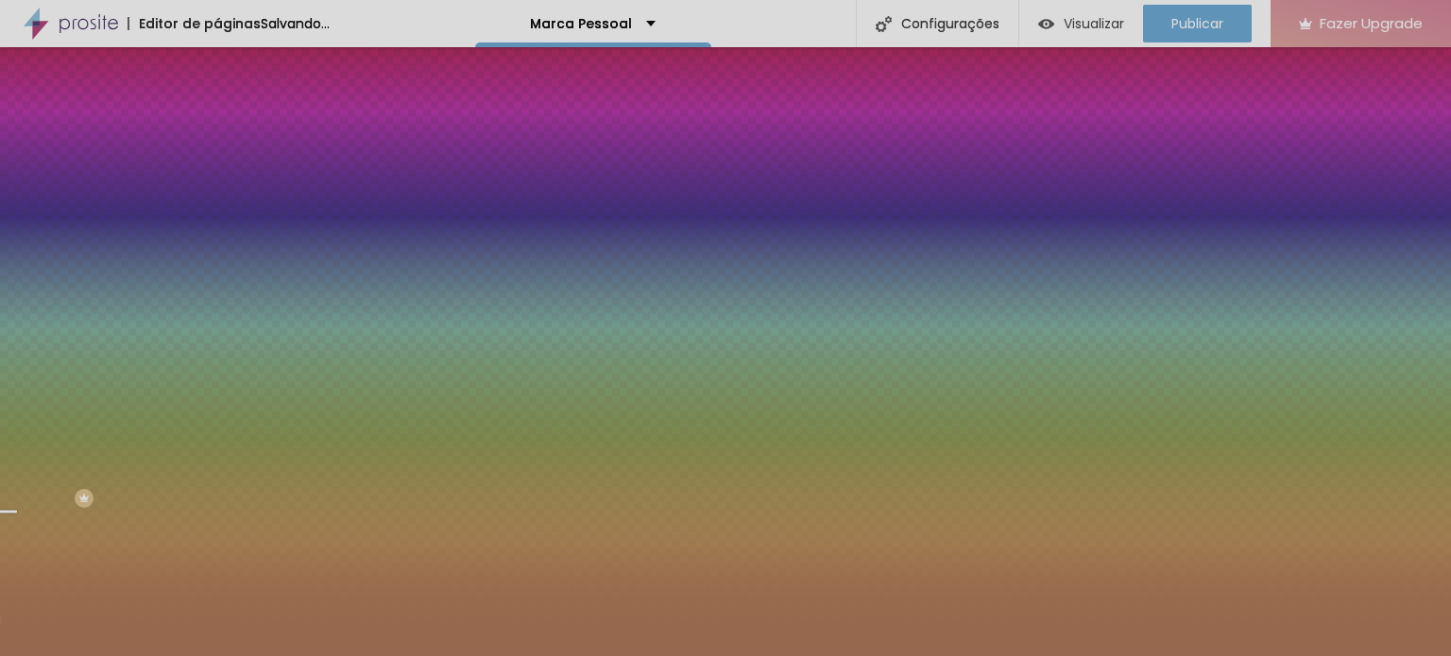
drag, startPoint x: 124, startPoint y: 460, endPoint x: 102, endPoint y: 435, distance: 32.8
click at [102, 435] on div at bounding box center [725, 328] width 1451 height 656
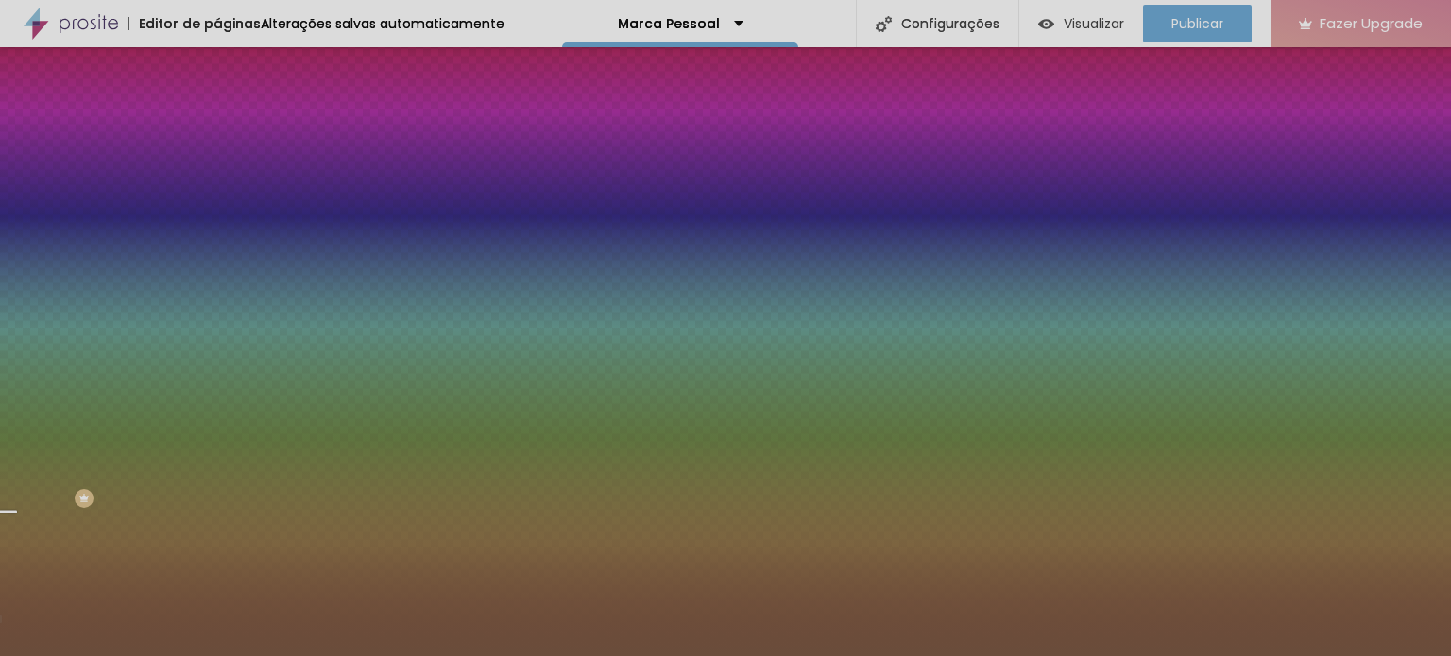
click at [1041, 311] on div at bounding box center [1043, 309] width 4 height 4
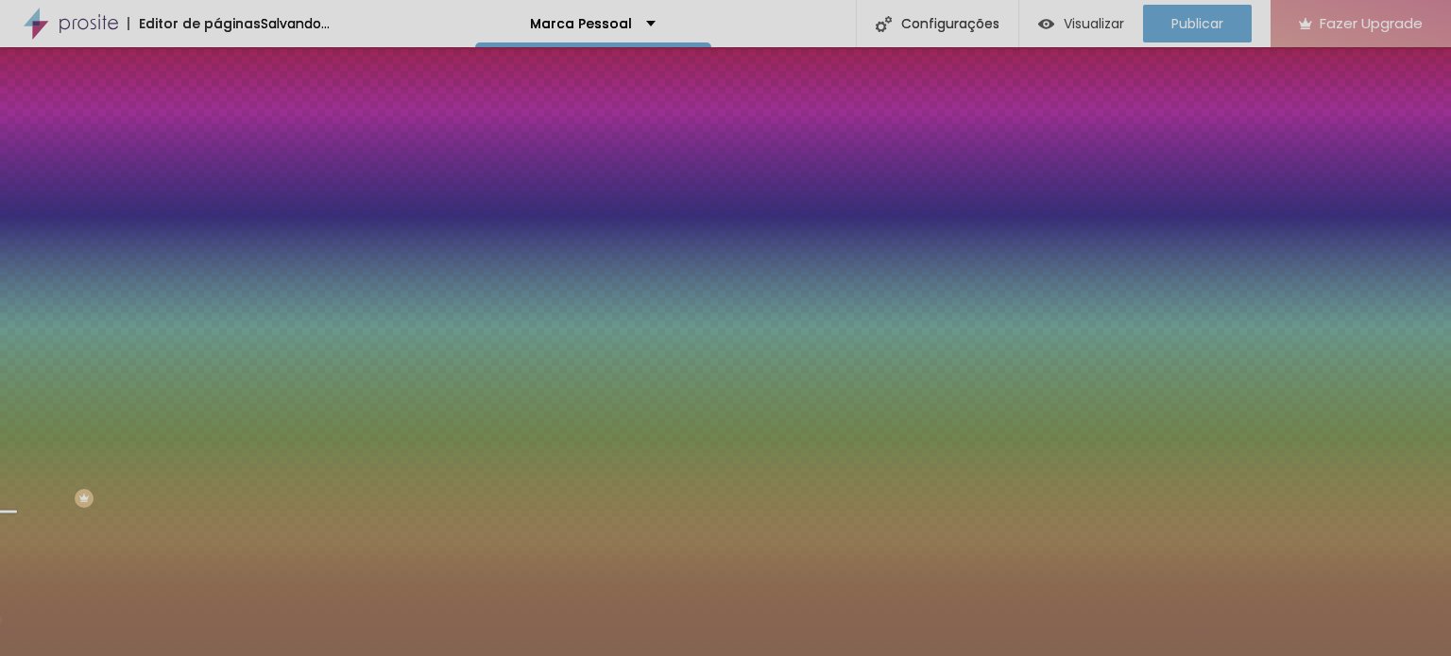
drag, startPoint x: 110, startPoint y: 483, endPoint x: 91, endPoint y: 452, distance: 35.6
click at [91, 452] on div at bounding box center [725, 328] width 1451 height 656
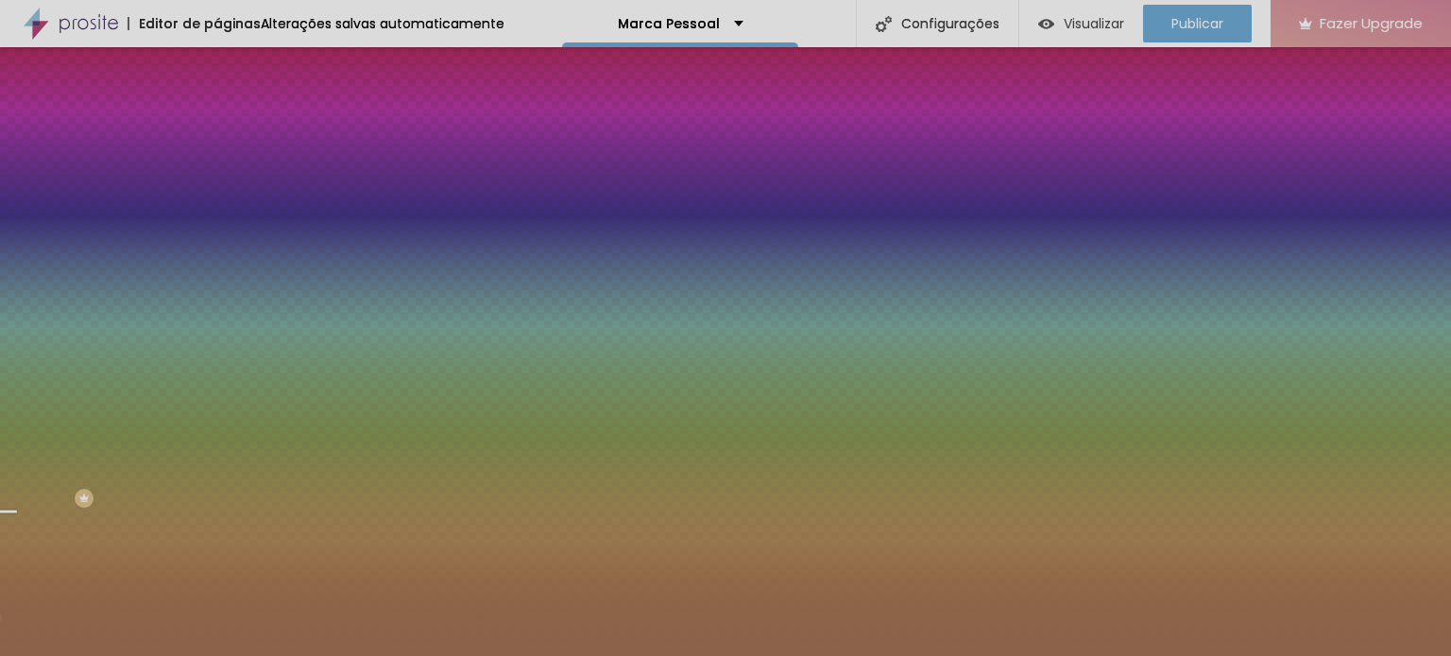
type input "#B86531"
drag, startPoint x: 91, startPoint y: 452, endPoint x: 108, endPoint y: 445, distance: 18.6
click at [1063, 185] on div at bounding box center [1065, 183] width 4 height 4
click at [217, 368] on input "#B86531" at bounding box center [330, 359] width 227 height 19
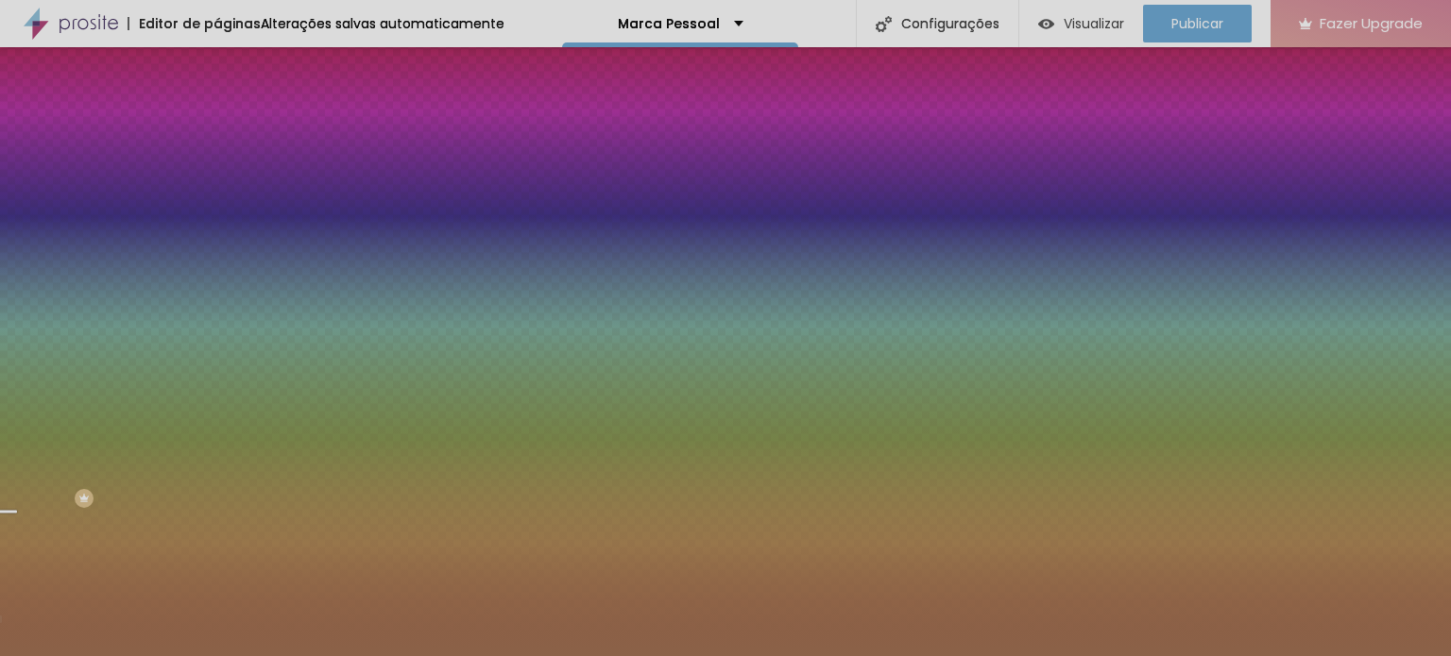
click at [217, 368] on input "#B86531" at bounding box center [330, 359] width 227 height 19
click at [232, 176] on icon "button" at bounding box center [234, 174] width 4 height 4
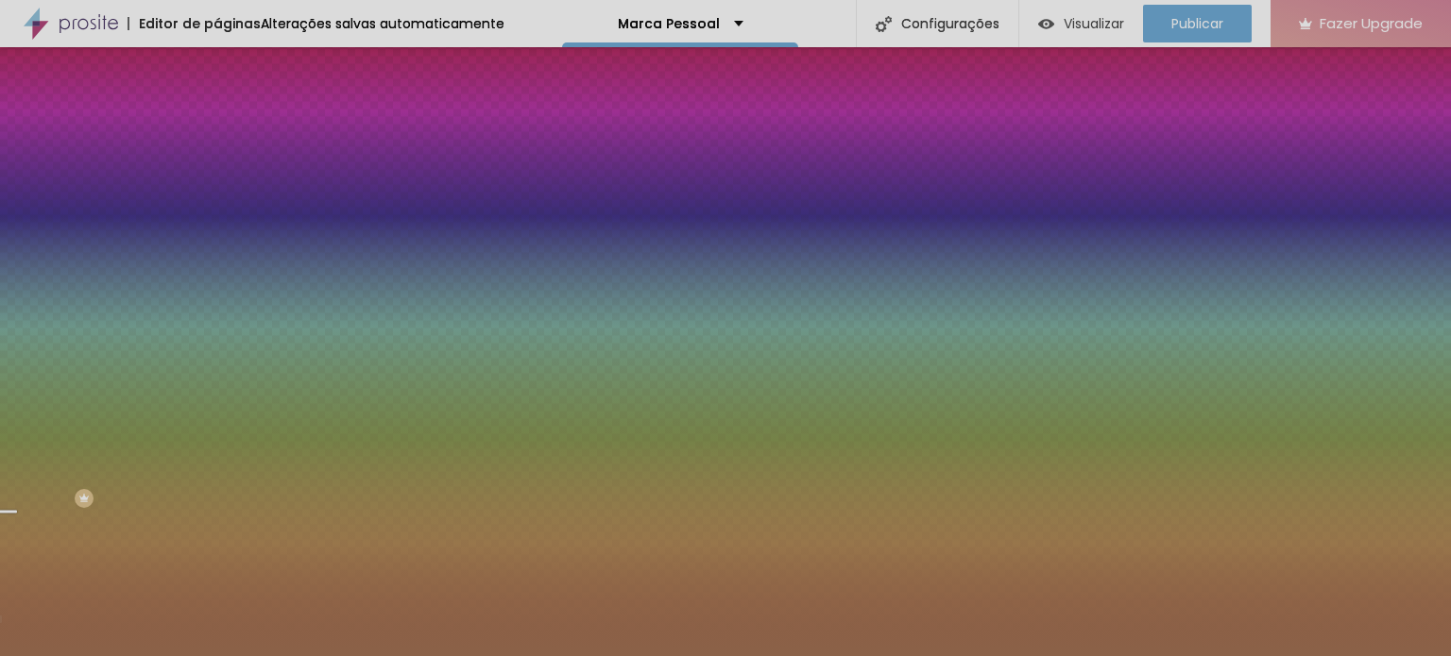
paste input "B86531"
type input "#B86531"
click at [535, 656] on div at bounding box center [725, 656] width 1451 height 0
click at [217, 601] on button "button" at bounding box center [230, 591] width 26 height 20
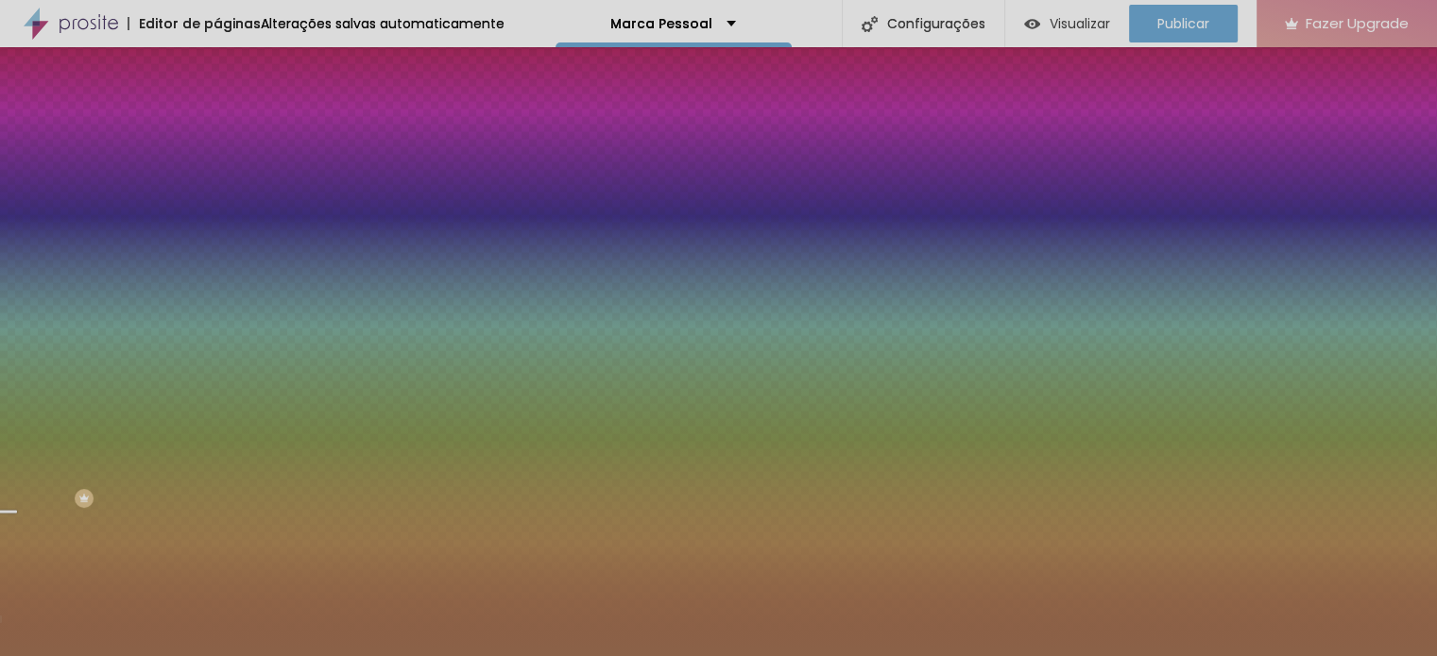
click at [350, 572] on div at bounding box center [718, 572] width 1437 height 0
click at [86, 656] on div at bounding box center [718, 656] width 1437 height 0
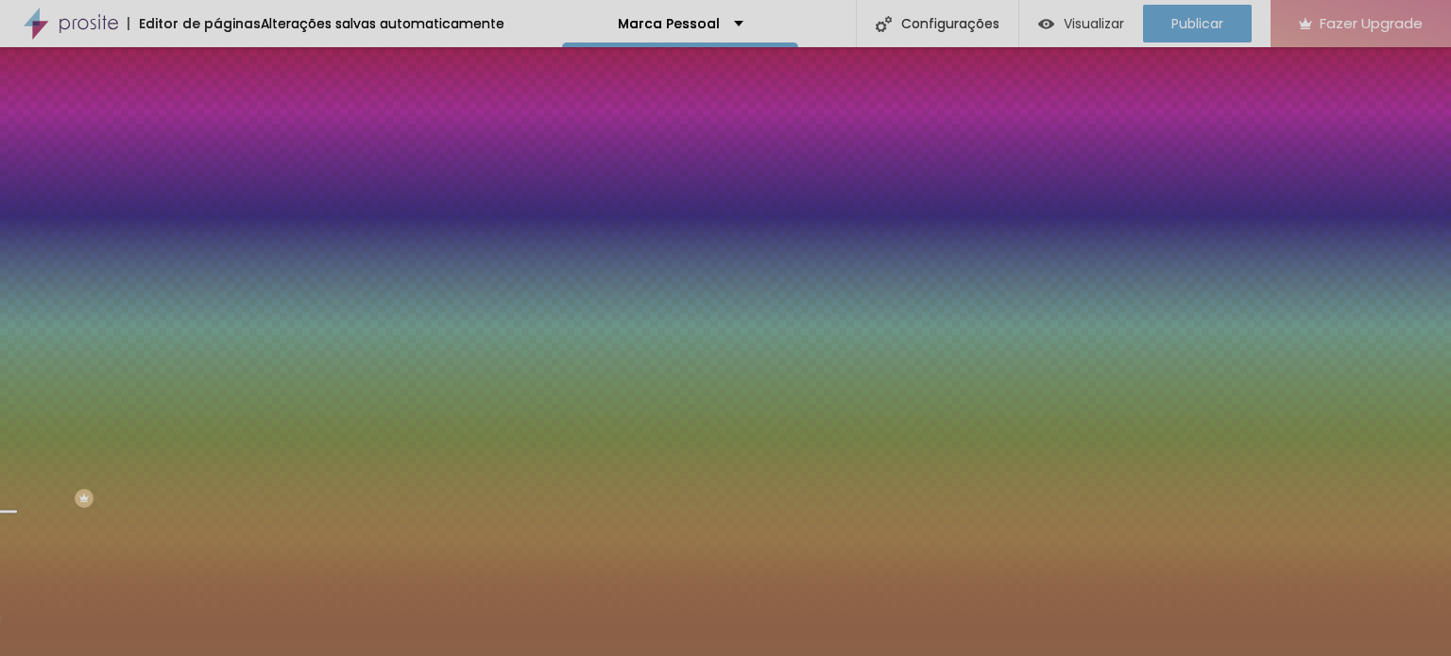
scroll to position [0, 0]
click at [217, 128] on li "Avançado" at bounding box center [325, 137] width 217 height 19
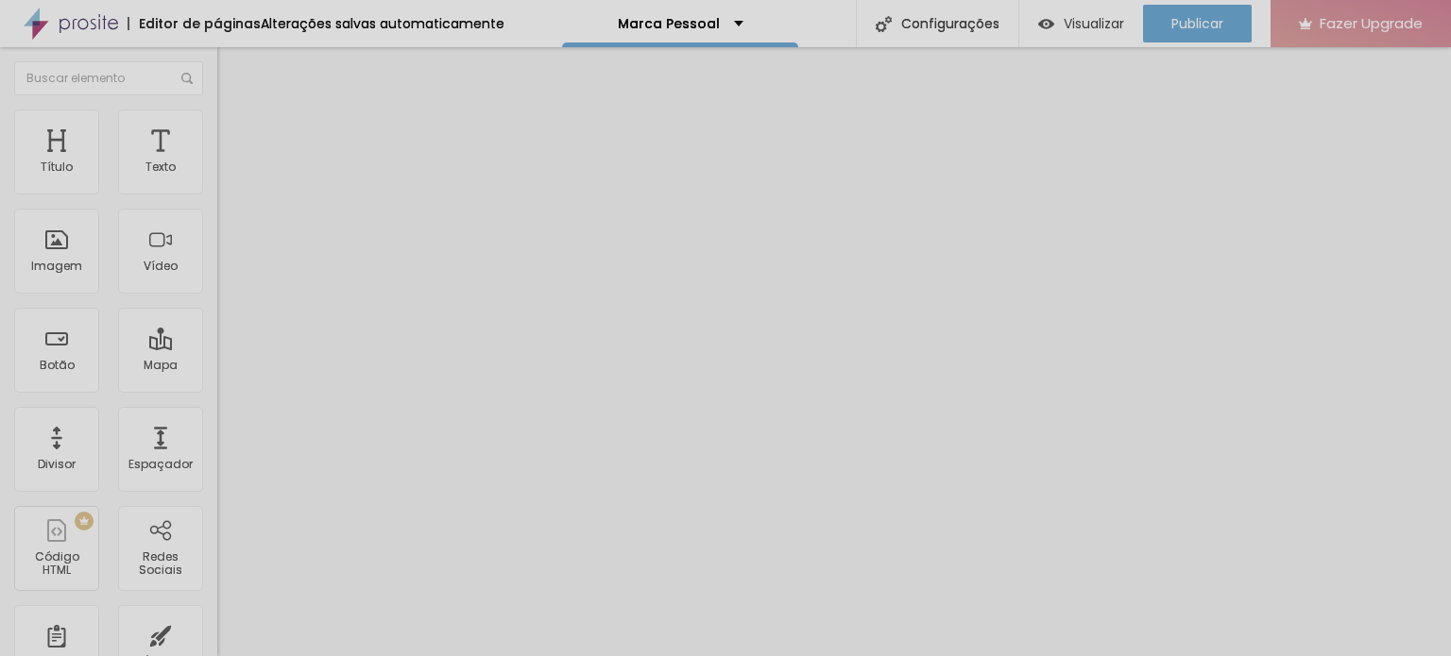
click at [234, 111] on span "Conteúdo" at bounding box center [263, 103] width 59 height 16
click at [217, 77] on button "Editar Formulário" at bounding box center [325, 68] width 217 height 43
click at [217, 60] on button "Editar Coluna" at bounding box center [325, 68] width 217 height 43
click at [217, 162] on span "Adicionar imagem" at bounding box center [278, 154] width 122 height 16
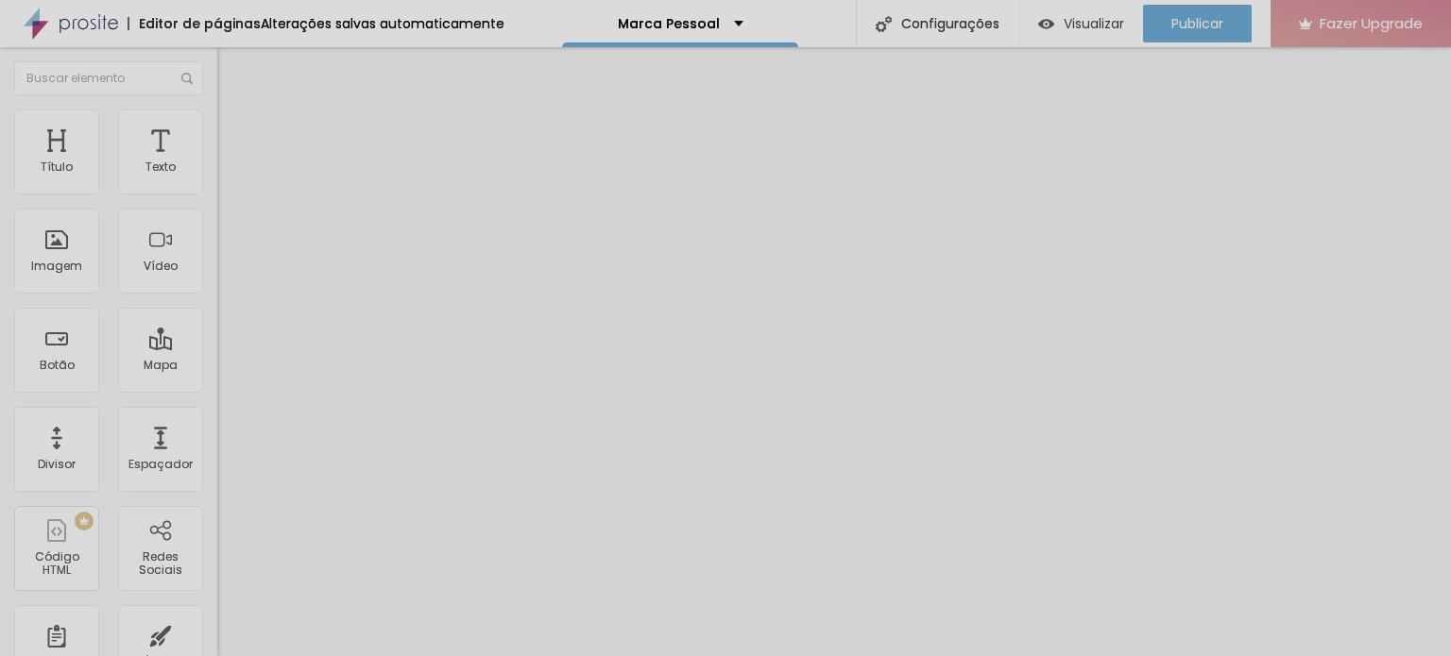
click at [234, 128] on span "Estilo" at bounding box center [248, 122] width 29 height 16
click at [217, 128] on img at bounding box center [225, 136] width 17 height 17
click at [217, 367] on div at bounding box center [325, 375] width 217 height 17
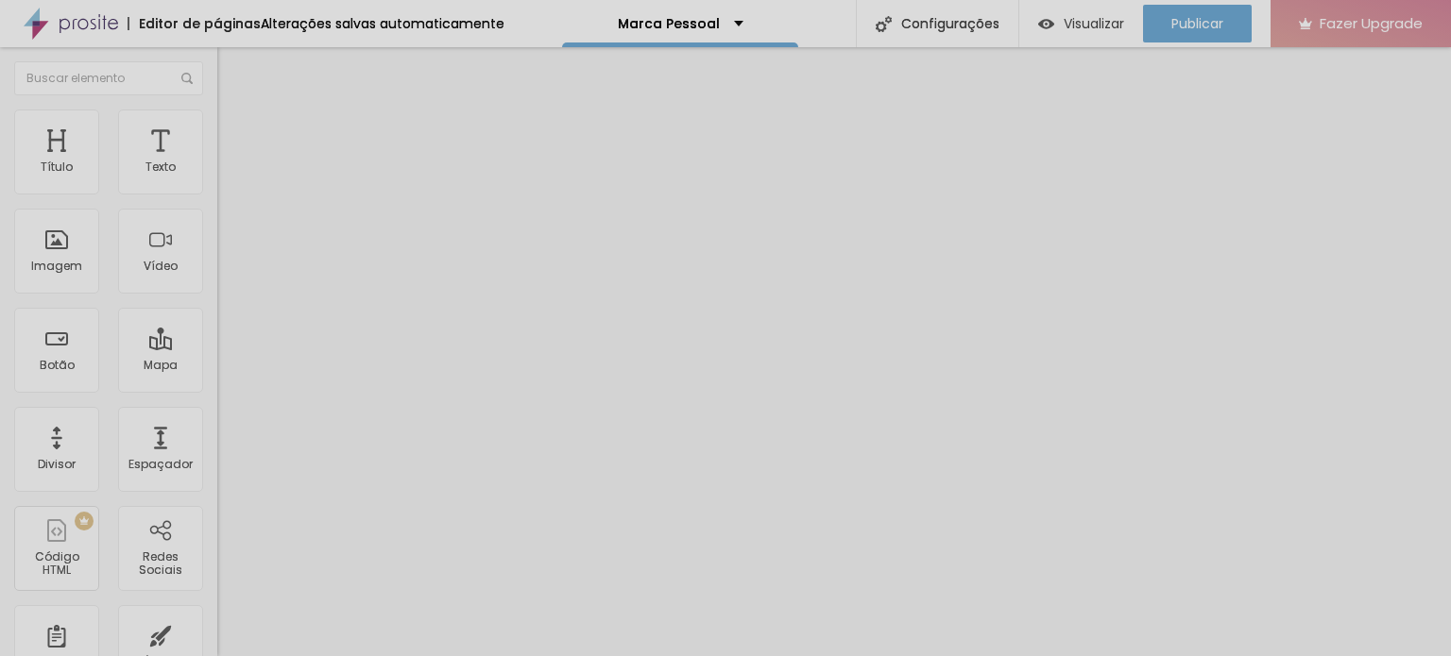
click at [217, 367] on div at bounding box center [325, 375] width 217 height 17
type input "0"
drag, startPoint x: 54, startPoint y: 188, endPoint x: 0, endPoint y: 208, distance: 57.4
type input "0"
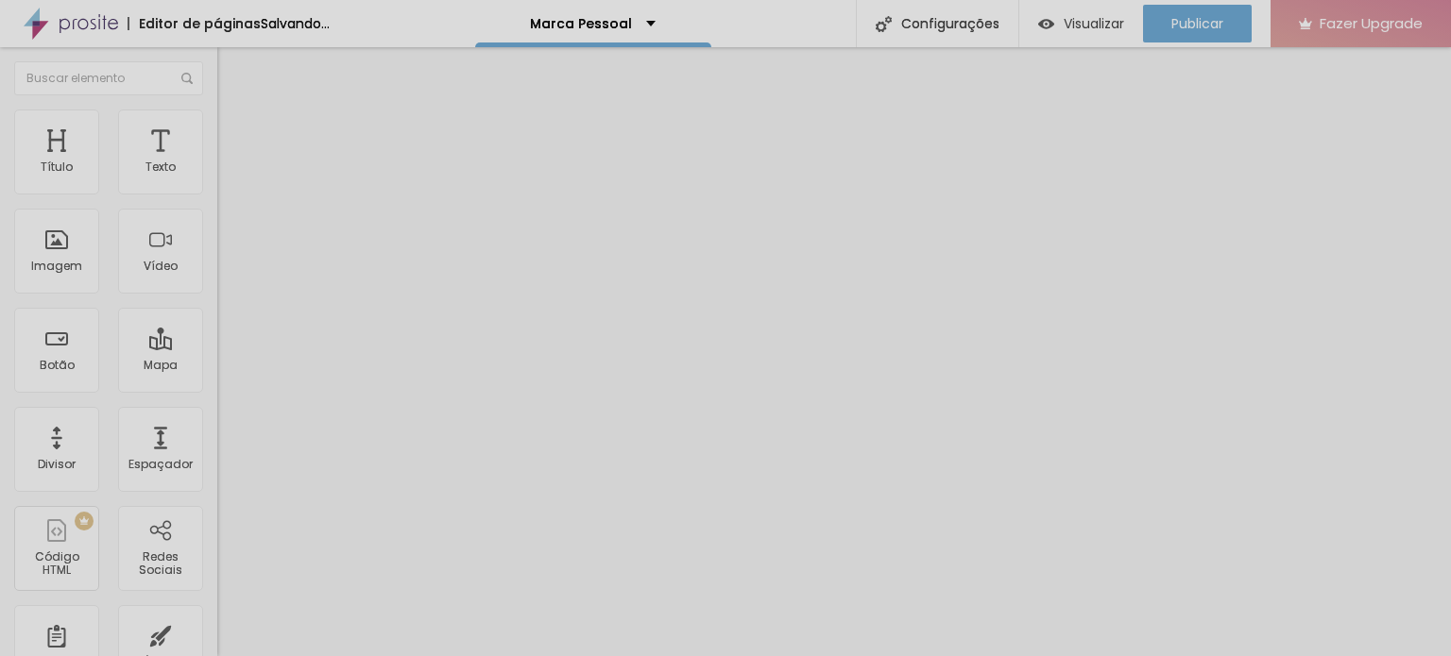
click at [217, 367] on input "range" at bounding box center [278, 374] width 122 height 15
type input "0"
drag, startPoint x: 57, startPoint y: 222, endPoint x: 0, endPoint y: 216, distance: 57.0
type input "0"
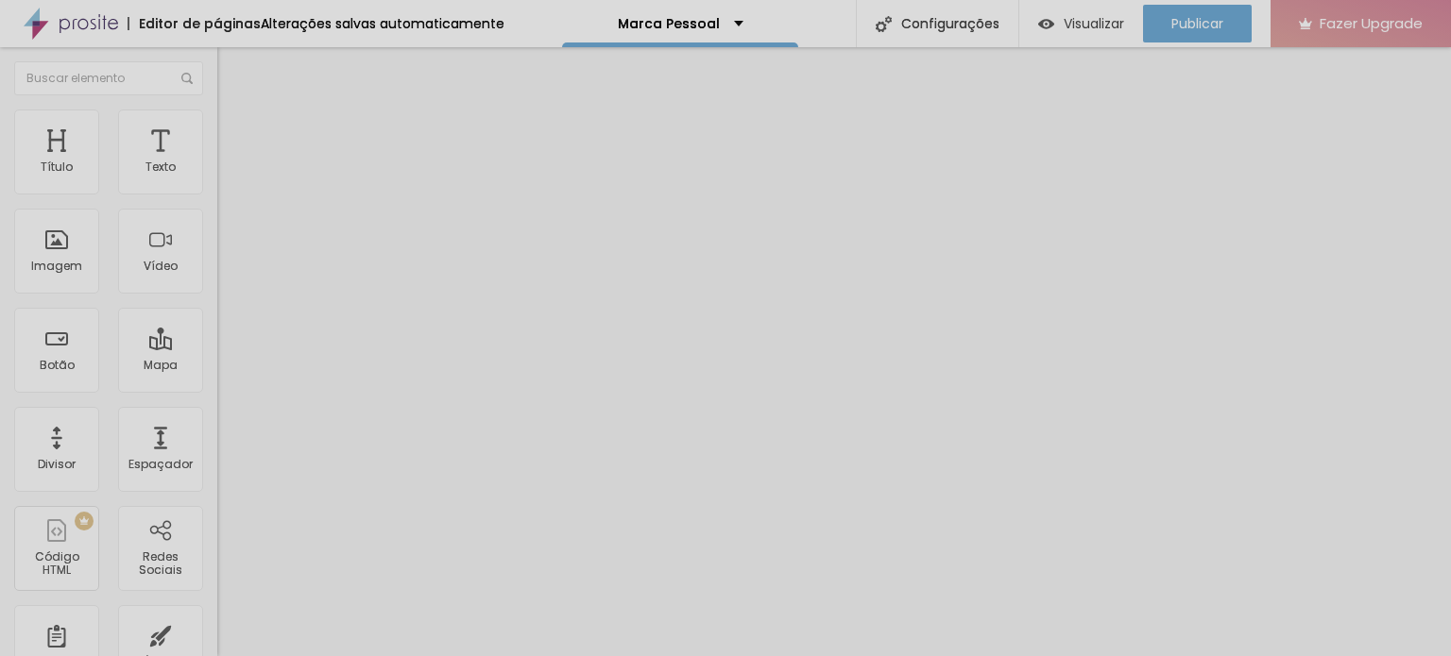
click at [217, 634] on input "range" at bounding box center [278, 641] width 122 height 15
click at [217, 128] on img at bounding box center [225, 136] width 17 height 17
type input "0"
drag, startPoint x: 86, startPoint y: 181, endPoint x: 0, endPoint y: 180, distance: 86.0
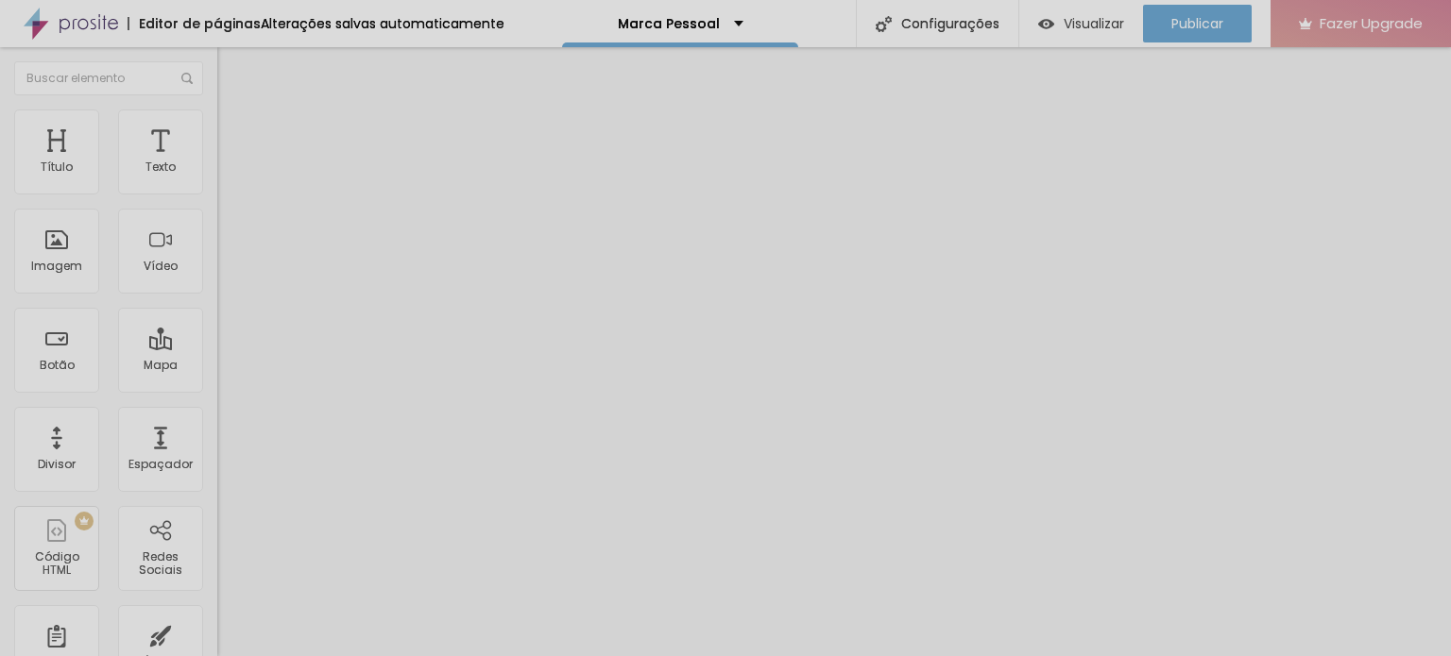
type input "0"
click at [217, 367] on input "range" at bounding box center [278, 374] width 122 height 15
type input "50"
type input "0"
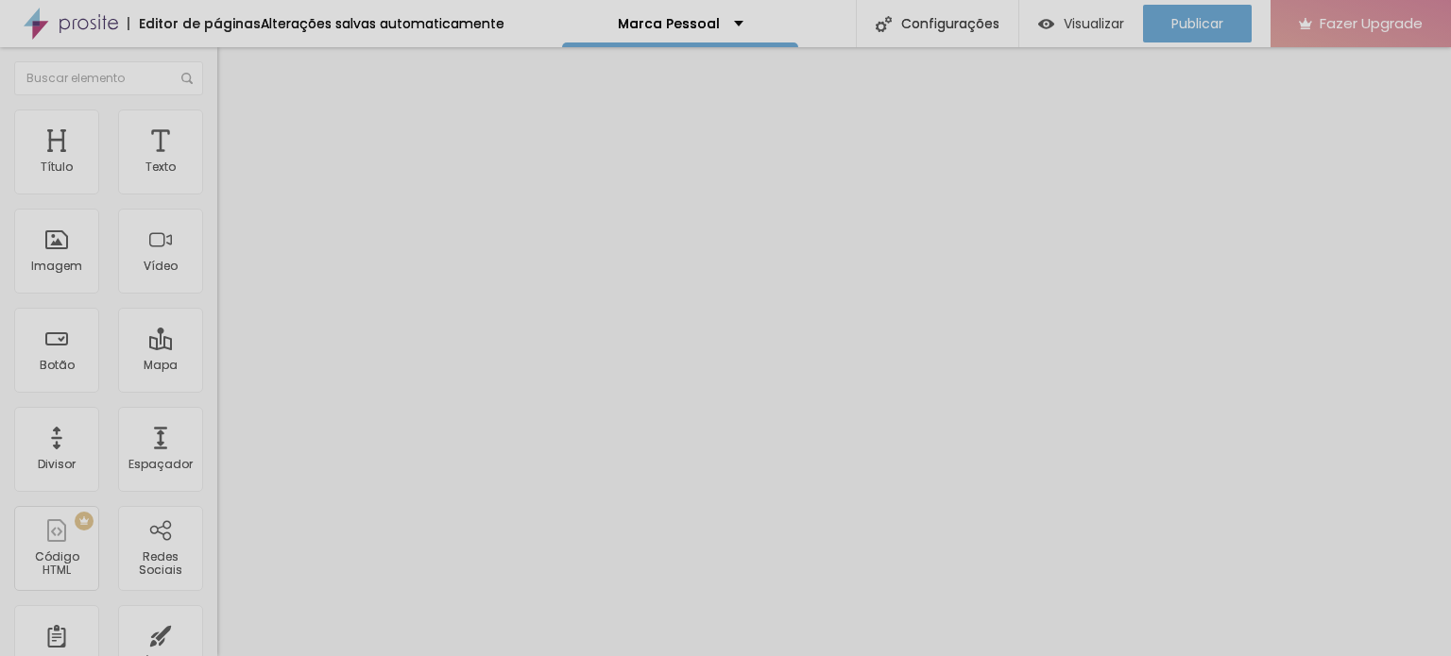
type input "0"
drag, startPoint x: 53, startPoint y: 225, endPoint x: 0, endPoint y: 215, distance: 53.7
type input "0"
click at [217, 634] on input "range" at bounding box center [278, 641] width 122 height 15
click at [1064, 24] on span "Visualizar" at bounding box center [1094, 23] width 60 height 15
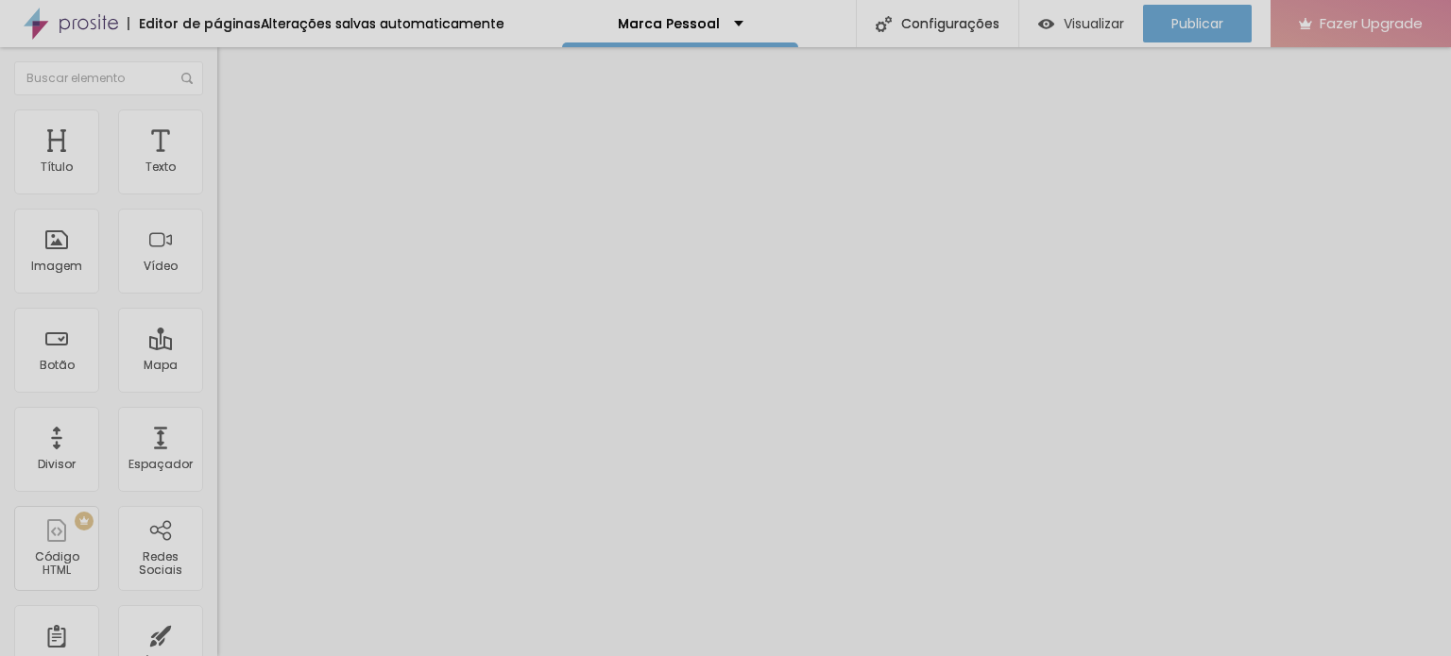
click at [217, 128] on li "Estilo" at bounding box center [325, 119] width 217 height 19
type input "95"
type input "80"
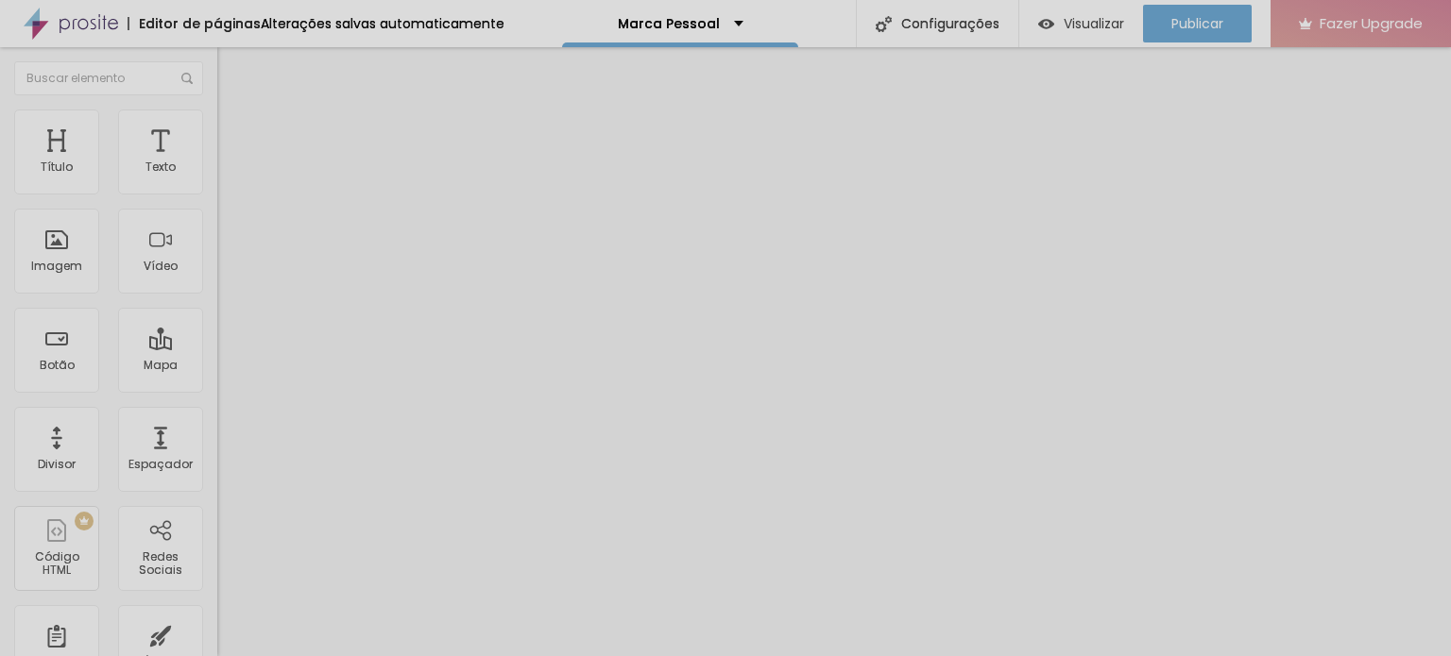
type input "75"
type input "70"
type input "65"
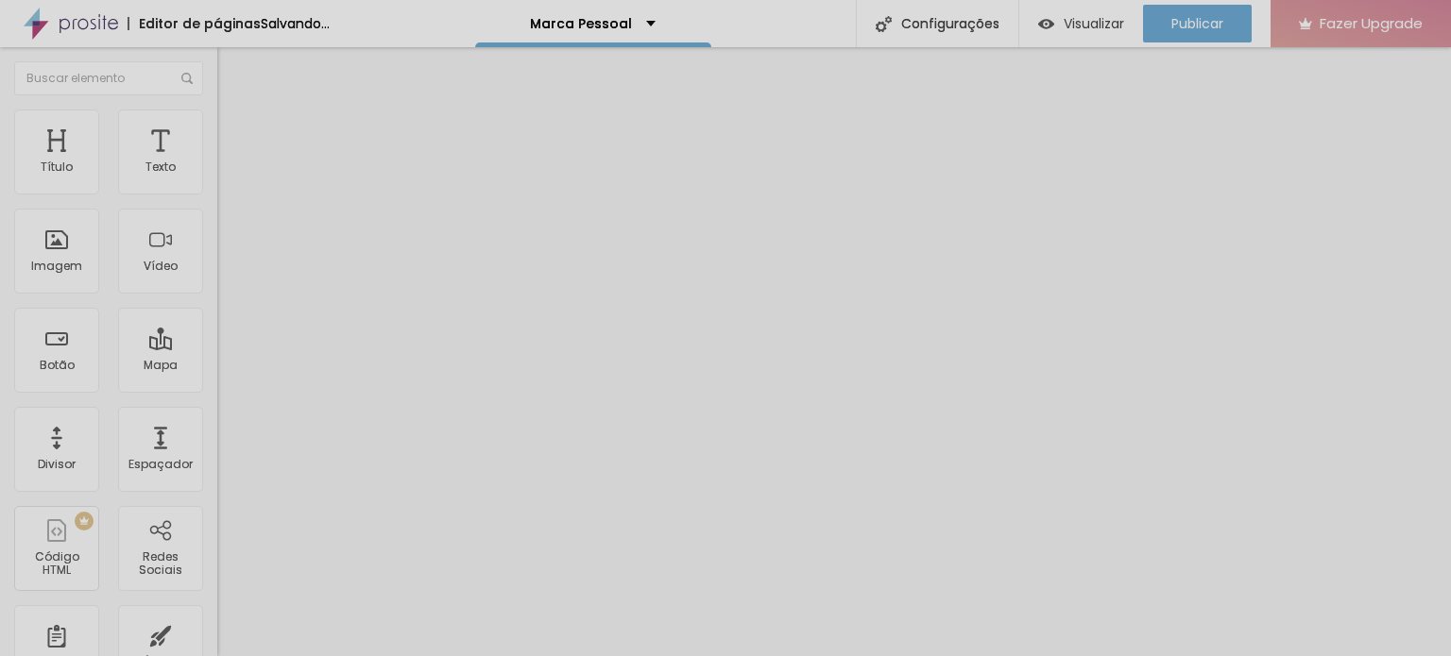
type input "65"
type input "60"
type input "55"
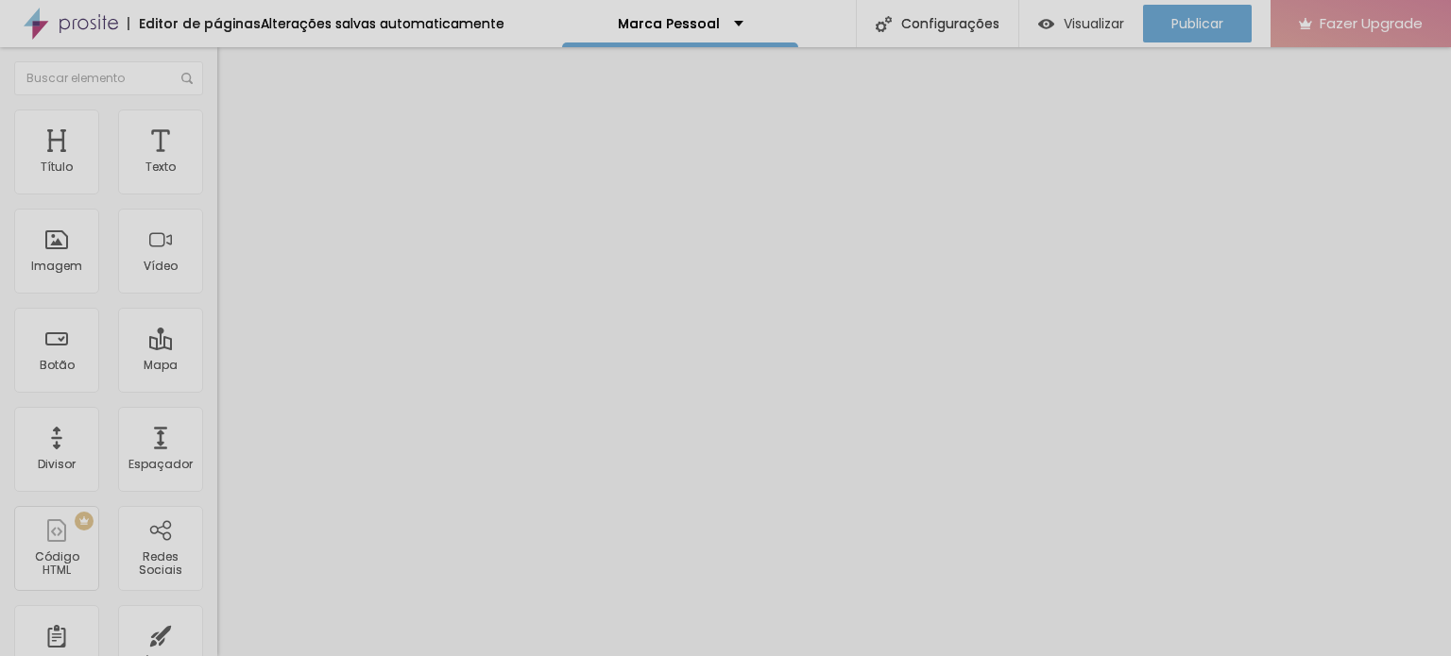
type input "60"
type input "65"
drag, startPoint x: 190, startPoint y: 203, endPoint x: 126, endPoint y: 200, distance: 64.3
type input "65"
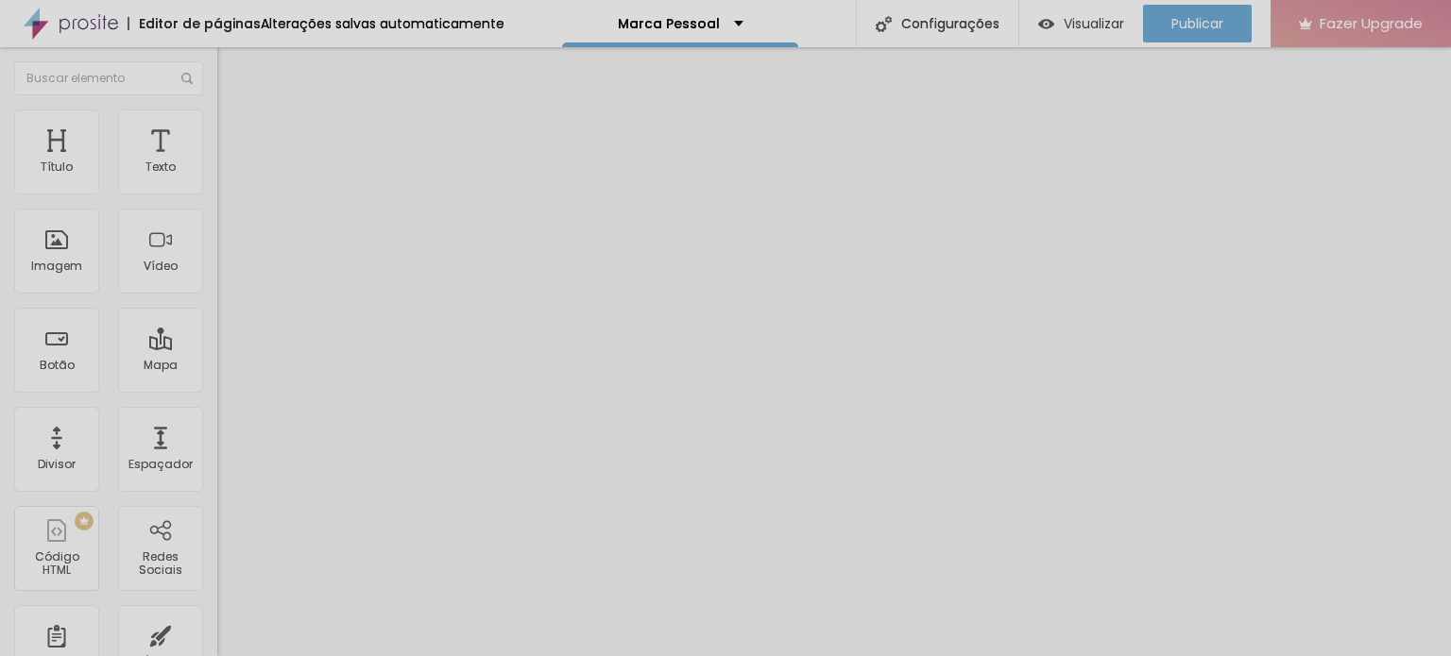
click at [217, 194] on input "range" at bounding box center [278, 186] width 122 height 15
click at [1096, 26] on span "Visualizar" at bounding box center [1094, 23] width 60 height 15
click at [217, 137] on li "Estilo" at bounding box center [325, 134] width 217 height 19
click at [225, 313] on img at bounding box center [230, 318] width 11 height 11
radio input "false"
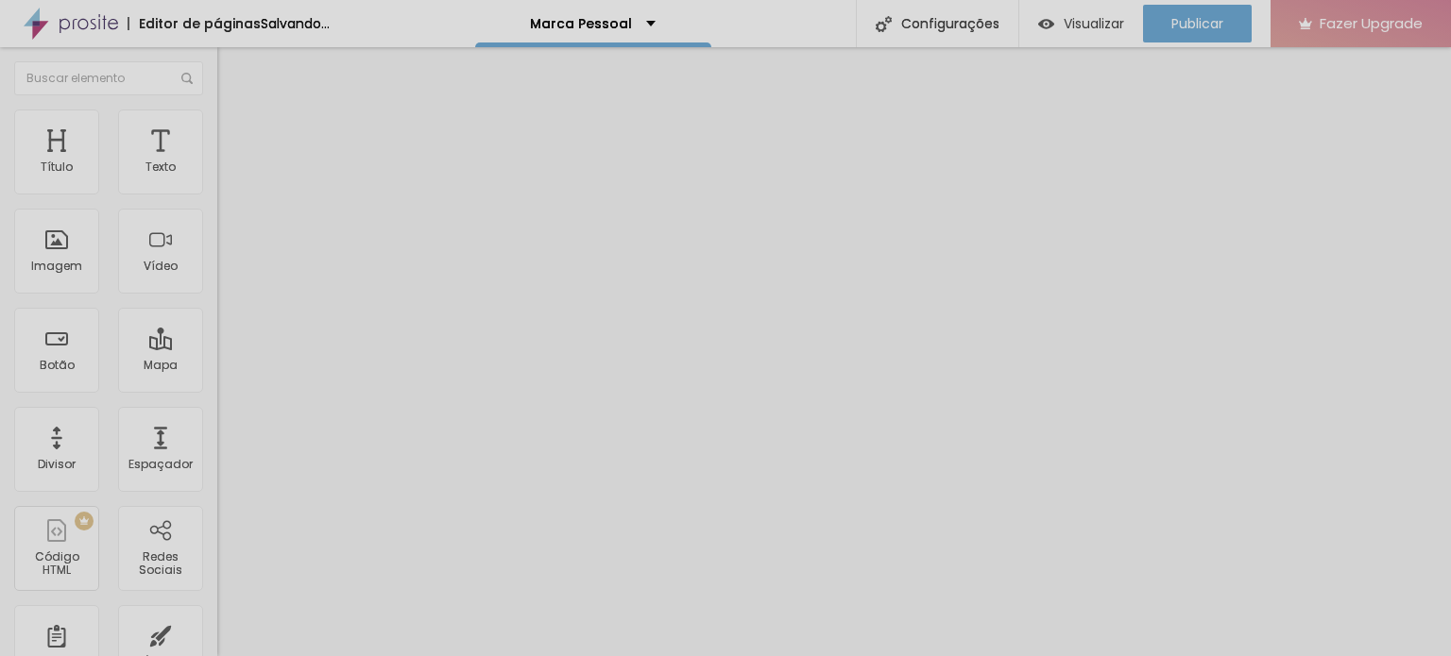
click at [225, 313] on img at bounding box center [230, 318] width 11 height 11
radio input "false"
radio input "true"
click at [217, 194] on button at bounding box center [230, 184] width 26 height 20
radio input "true"
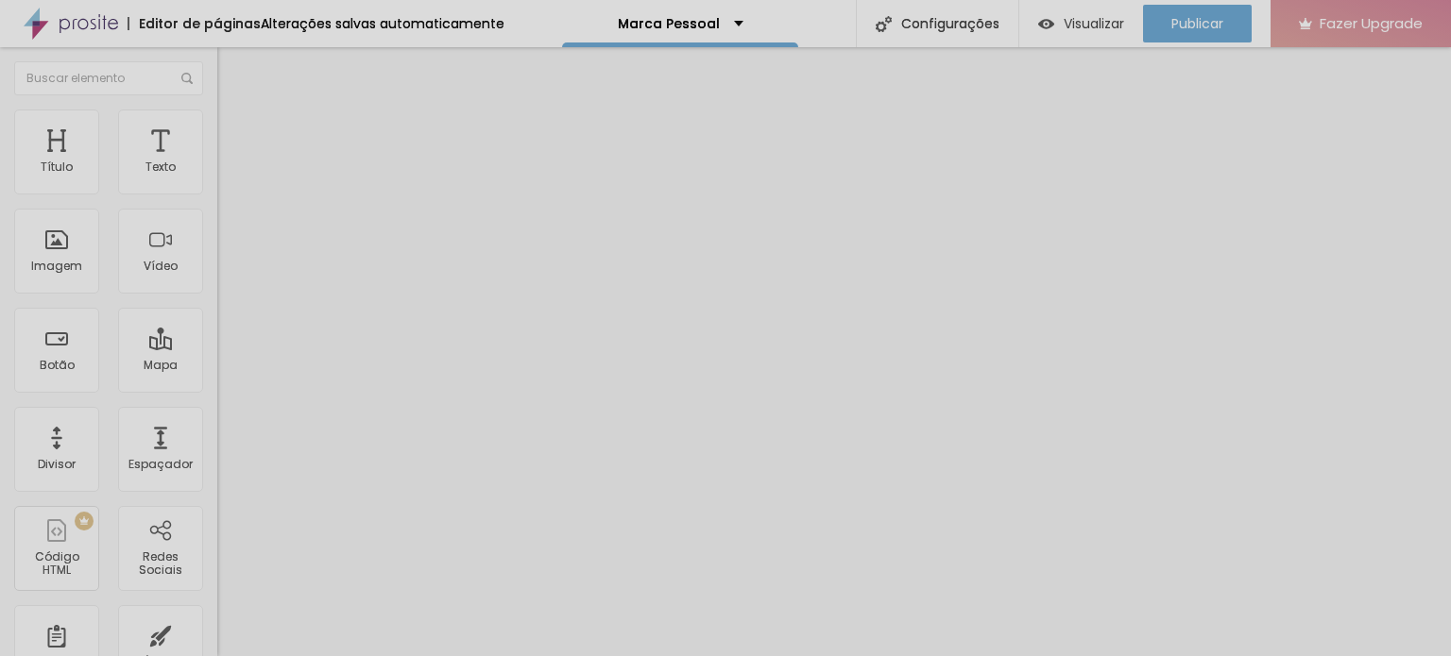
radio input "false"
click at [217, 620] on span "Verde claro" at bounding box center [250, 628] width 66 height 16
click at [217, 649] on span "Verde escuro" at bounding box center [255, 657] width 76 height 16
click at [217, 631] on span "Verde claro" at bounding box center [250, 639] width 66 height 16
click at [234, 145] on span "Estilo" at bounding box center [248, 137] width 29 height 16
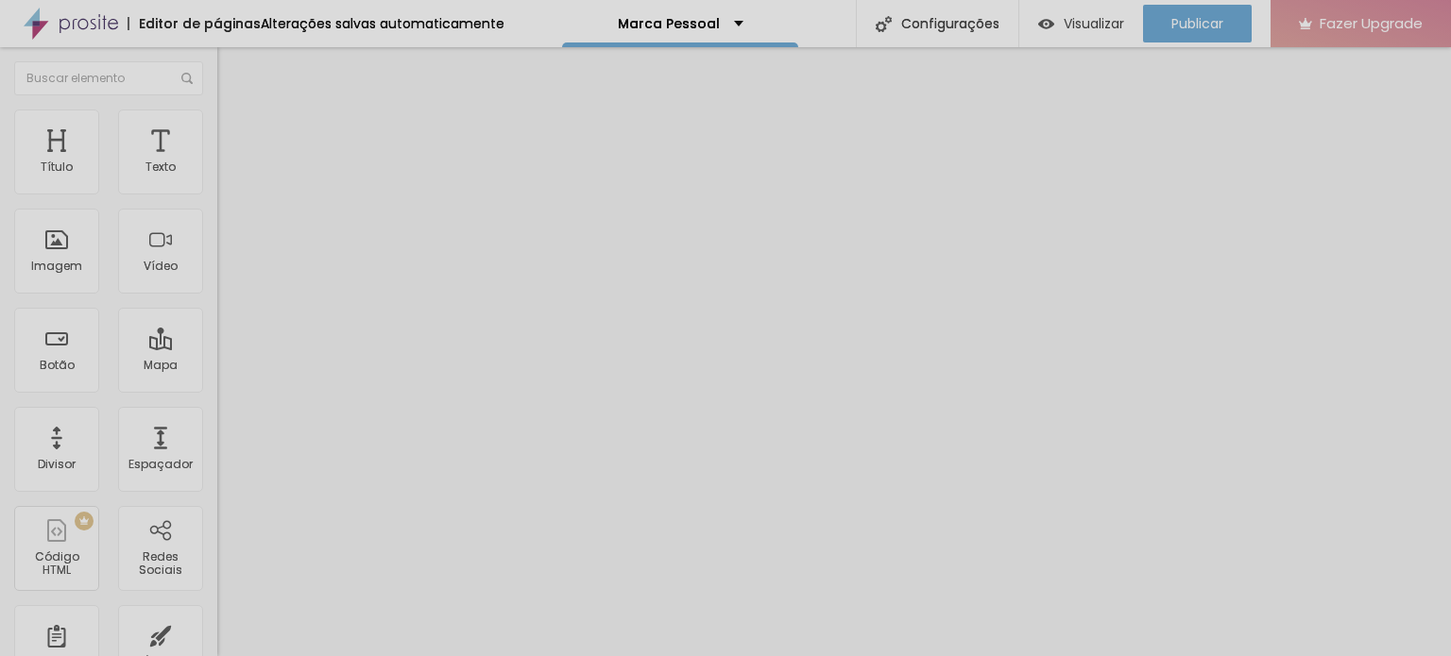
click at [217, 620] on span "Verde escuro" at bounding box center [255, 628] width 76 height 16
click at [217, 631] on span "Verde claro" at bounding box center [250, 639] width 66 height 16
click at [217, 123] on img at bounding box center [225, 114] width 17 height 17
click at [217, 193] on input "text" at bounding box center [330, 183] width 227 height 19
paste input "[PHONE_NUMBER]"
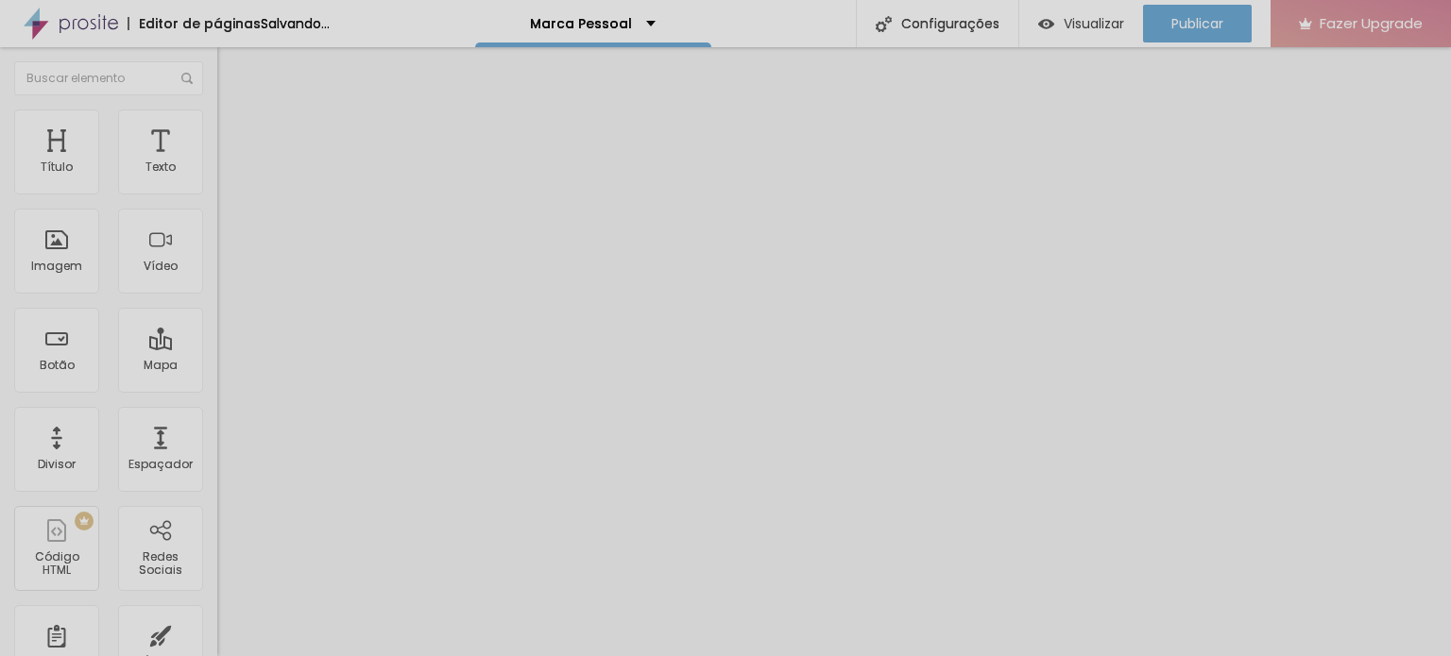
click at [217, 193] on input "[PHONE_NUMBER]" at bounding box center [330, 183] width 227 height 19
drag, startPoint x: 115, startPoint y: 214, endPoint x: 201, endPoint y: 215, distance: 86.0
click at [217, 193] on input "[PHONE_NUMBER]" at bounding box center [330, 183] width 227 height 19
paste input "96384-0892"
type input "[PHONE_NUMBER]"
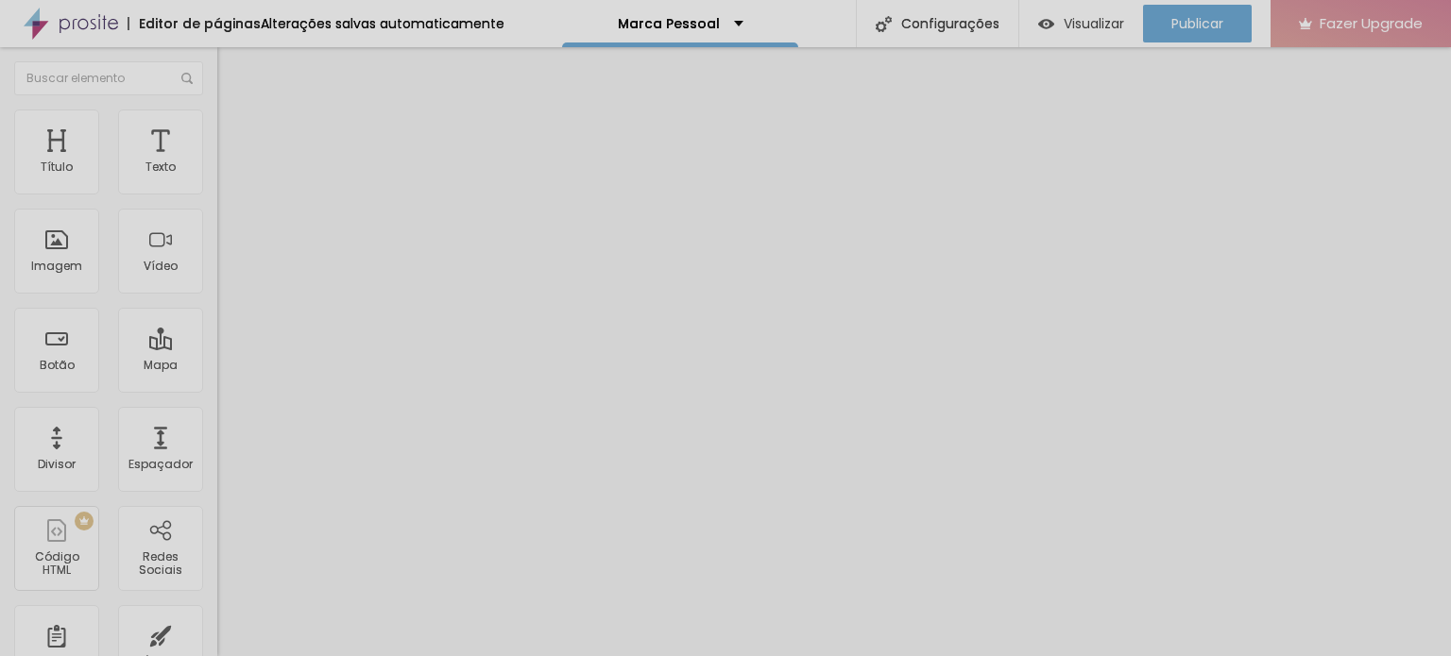
click at [217, 653] on textarea "Olá, cheguei até você pela página {page_title} e gostaria de mais informações" at bounding box center [323, 669] width 213 height 32
drag, startPoint x: 142, startPoint y: 346, endPoint x: 19, endPoint y: 345, distance: 122.8
click at [217, 653] on textarea "Olá, cheguei até você pela página {page_title} e gostaria de mais informações" at bounding box center [323, 669] width 213 height 32
click at [217, 653] on textarea "Olá, cheguei até você pela sua página e gostaria de mais informações" at bounding box center [323, 669] width 213 height 32
type textarea "Olá, cheguei até você pela sua página e gostaria de mais informações sobre a Jo…"
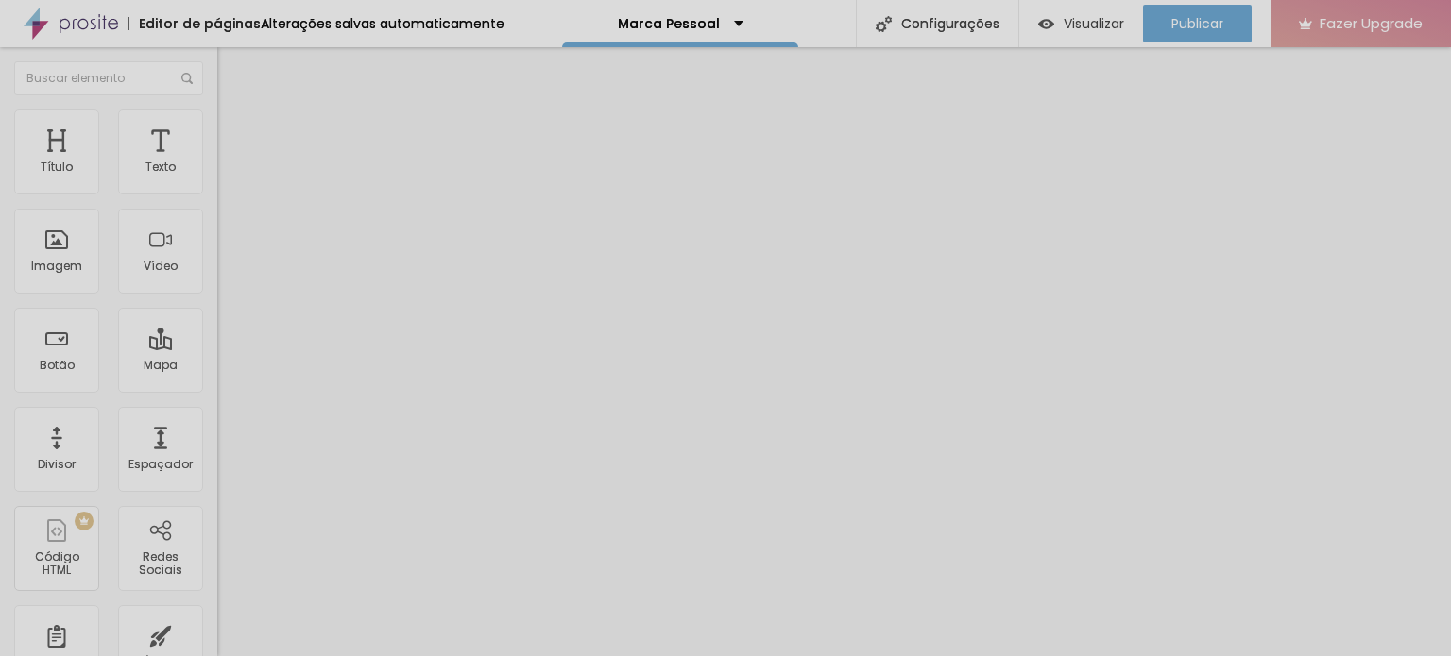
click at [217, 121] on img at bounding box center [225, 118] width 17 height 17
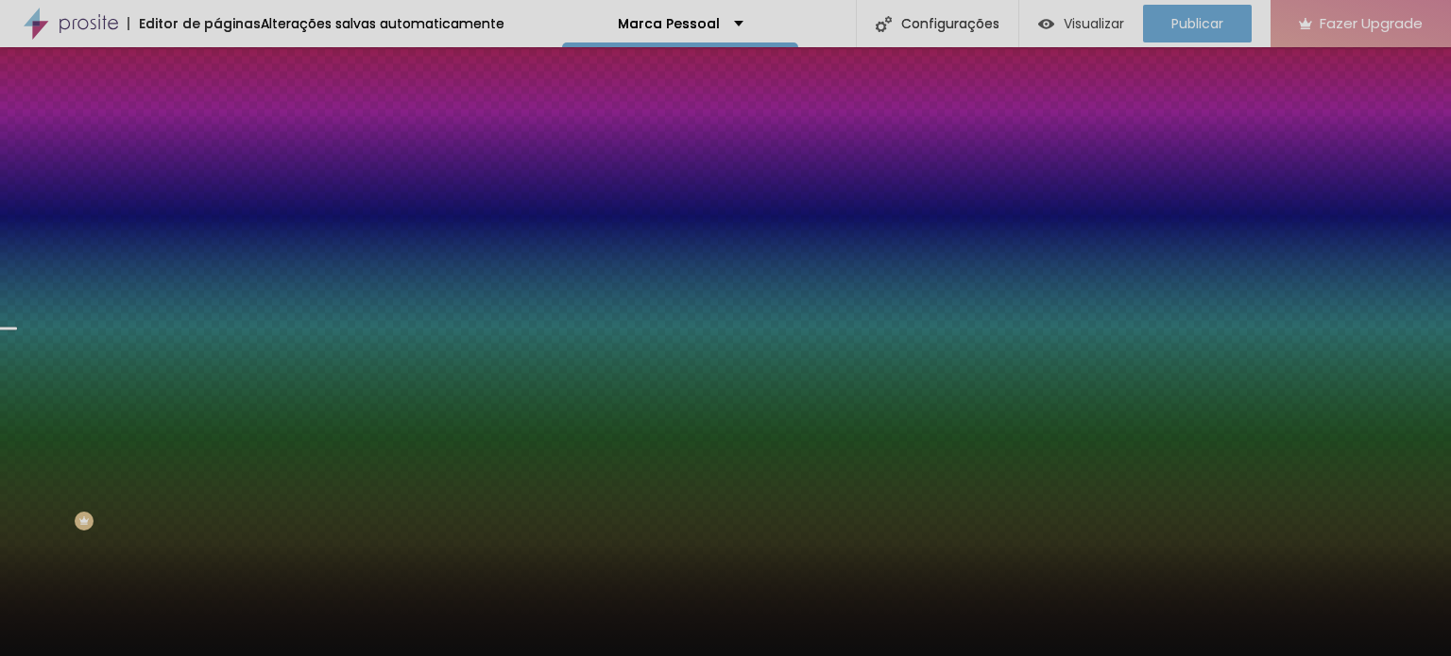
click at [234, 133] on span "Avançado" at bounding box center [265, 141] width 62 height 16
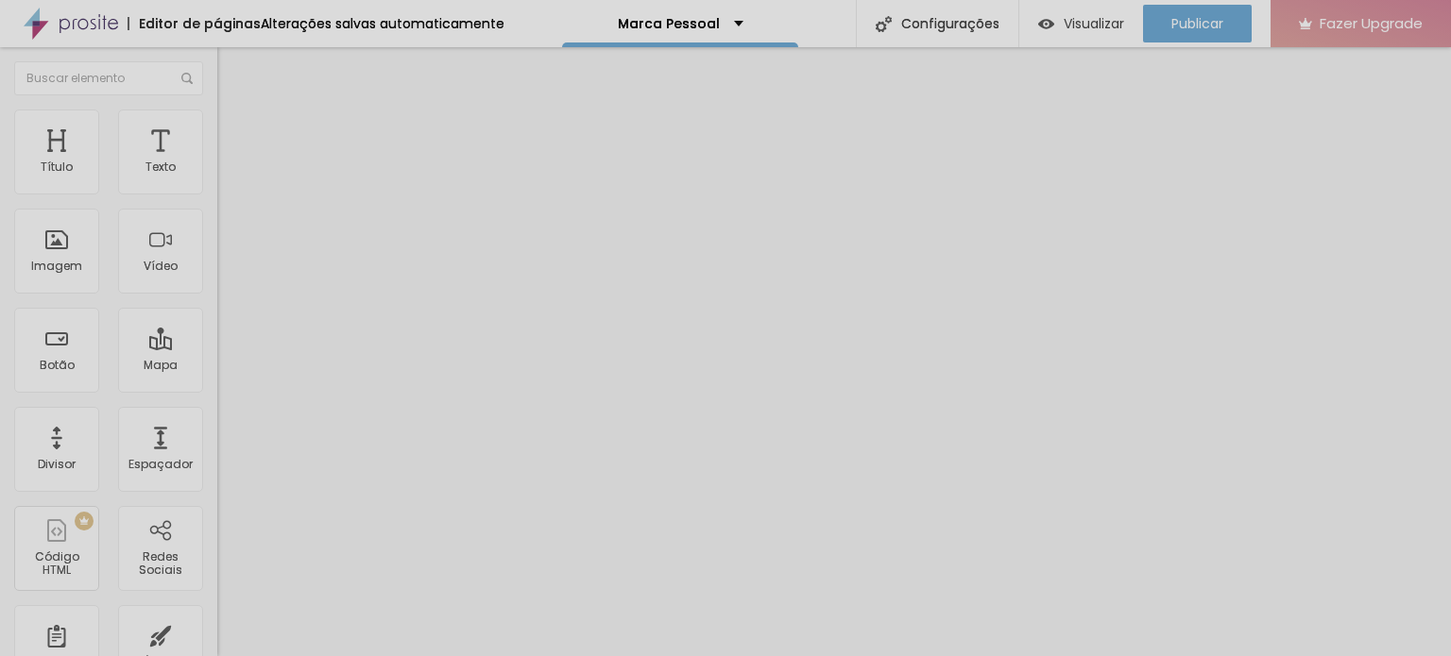
type input "10"
type input "15"
drag, startPoint x: 107, startPoint y: 181, endPoint x: 91, endPoint y: 175, distance: 17.4
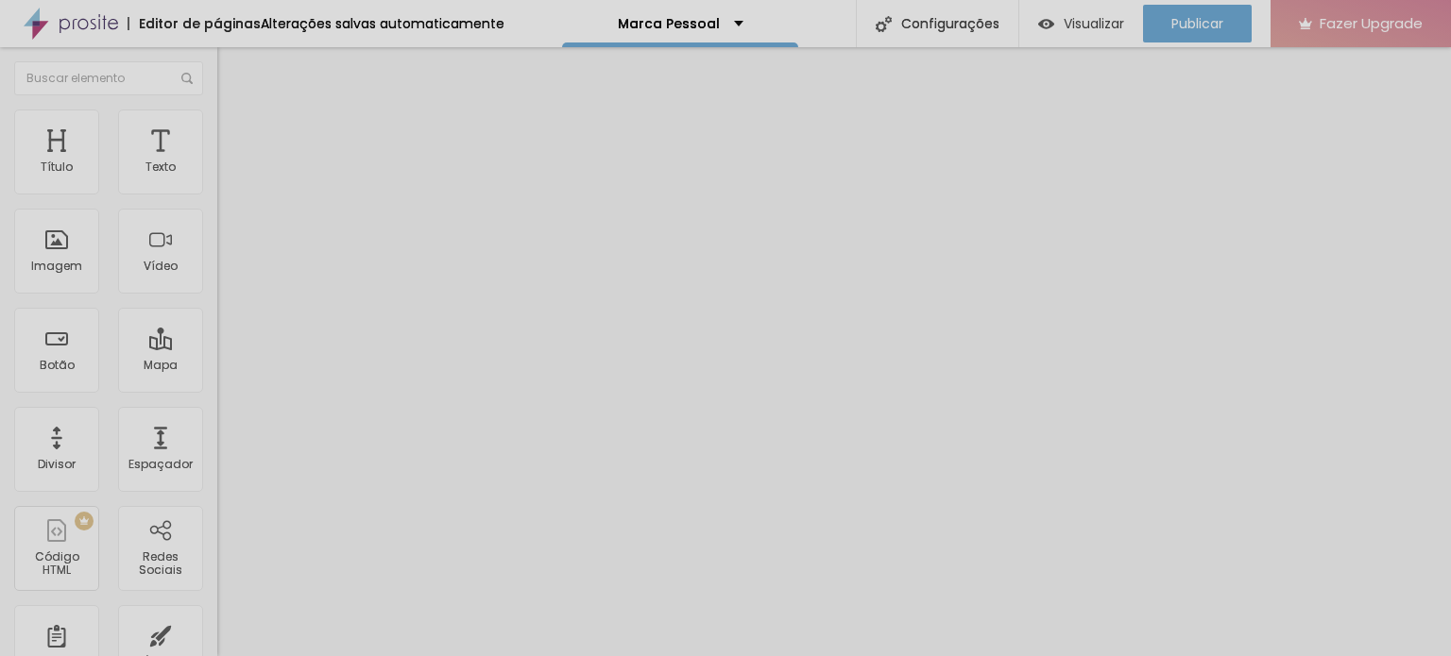
type input "15"
click at [217, 367] on input "range" at bounding box center [278, 374] width 122 height 15
type input "130"
type input "90"
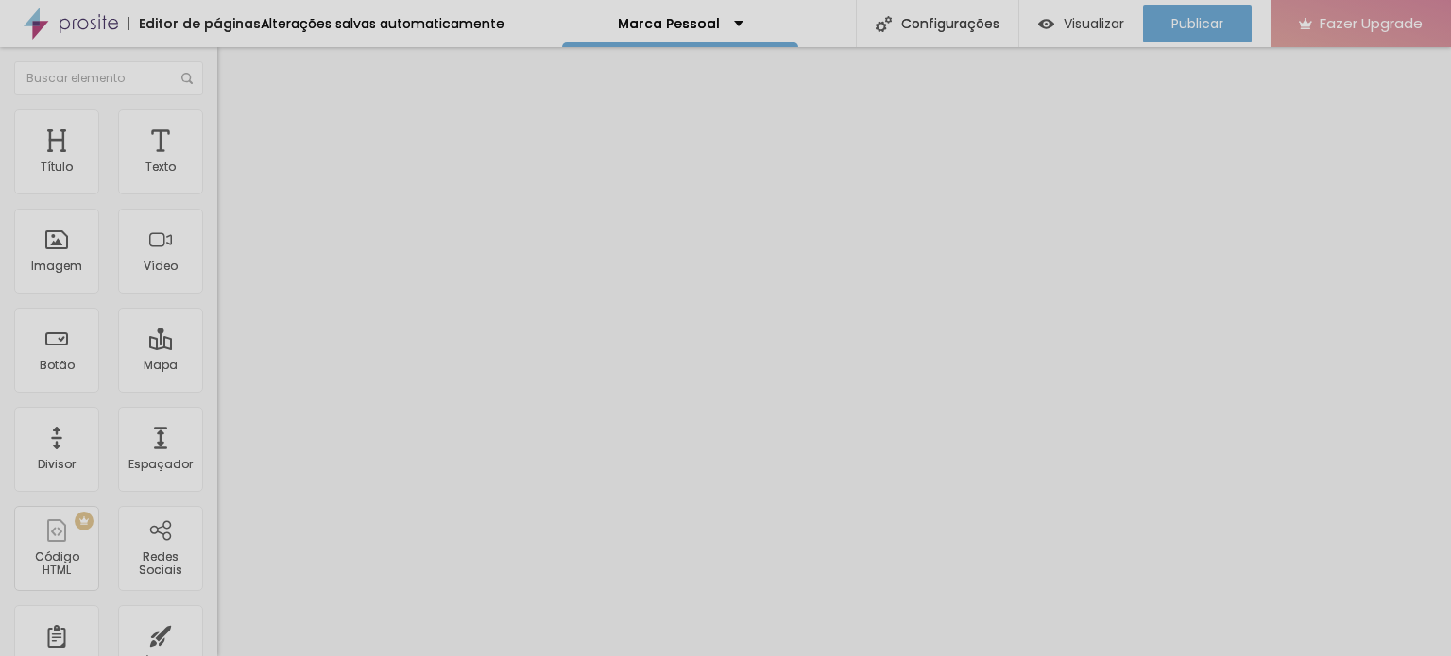
type input "90"
type input "75"
type input "35"
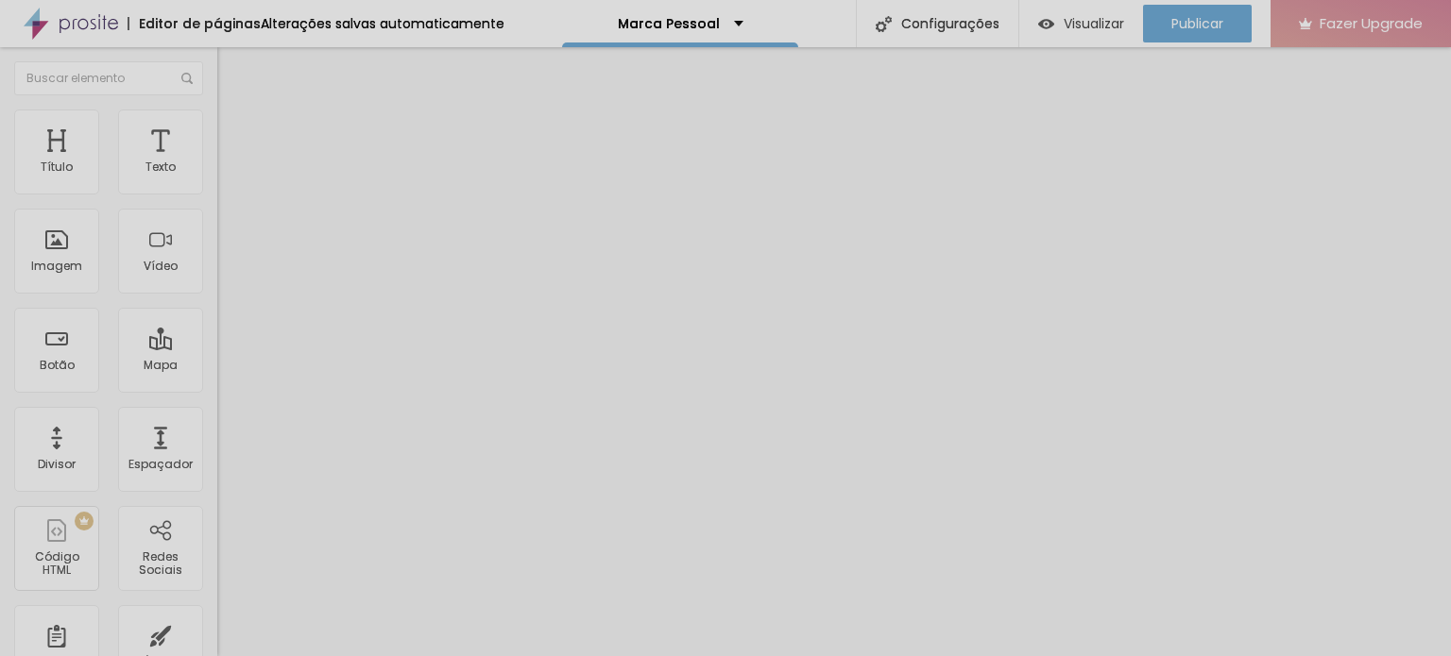
type input "25"
type input "15"
type input "10"
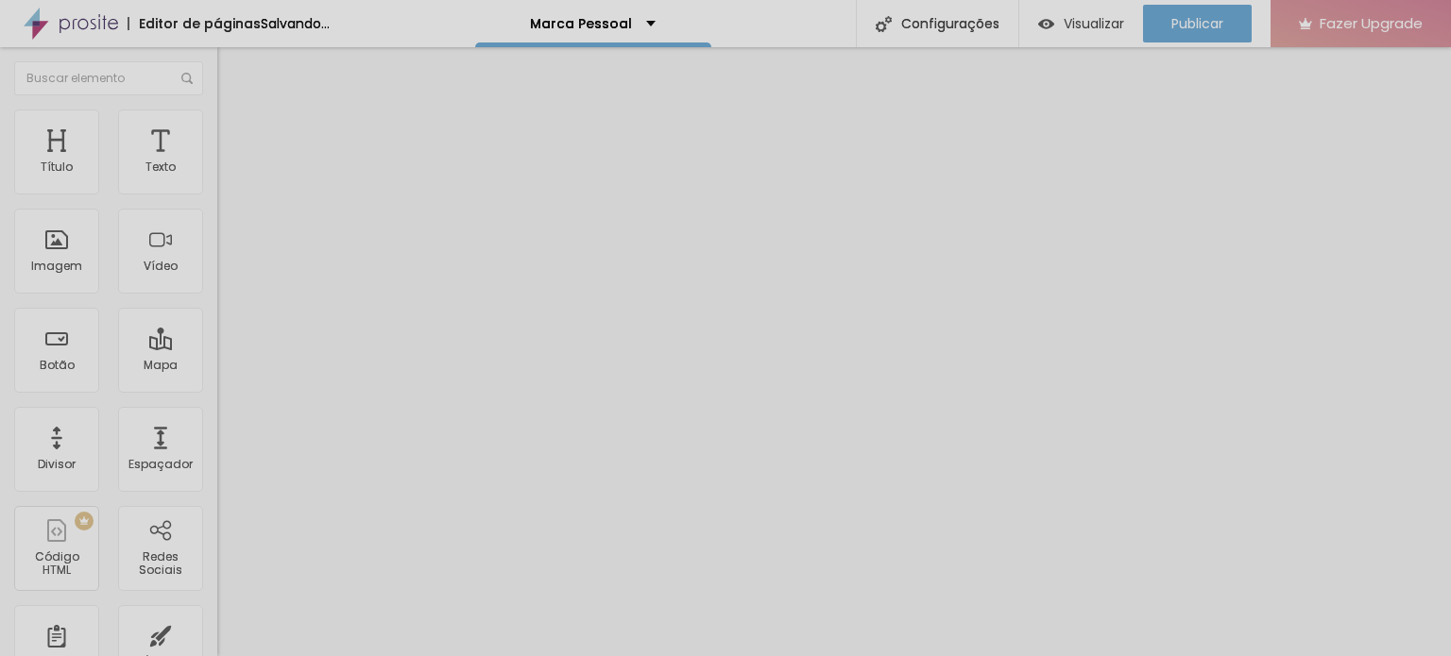
type input "10"
type input "0"
type input "5"
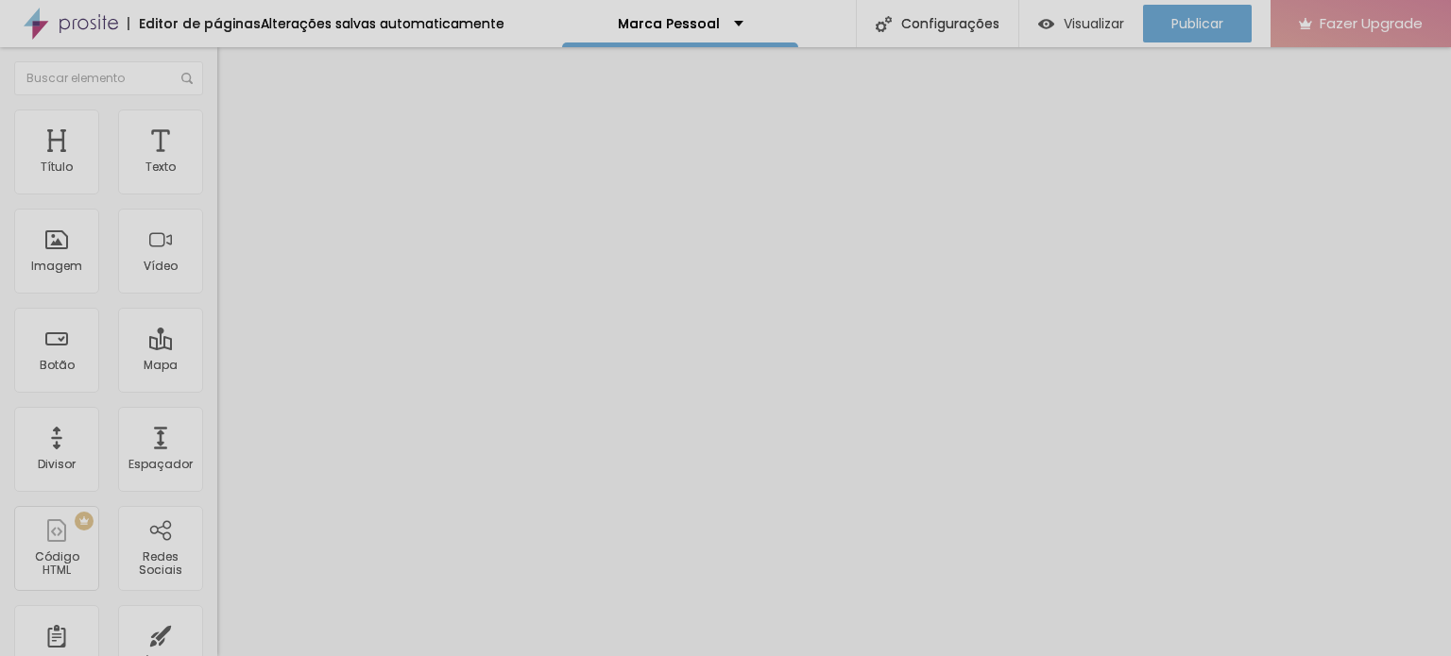
type input "70"
type input "60"
drag, startPoint x: 76, startPoint y: 222, endPoint x: 50, endPoint y: 218, distance: 25.8
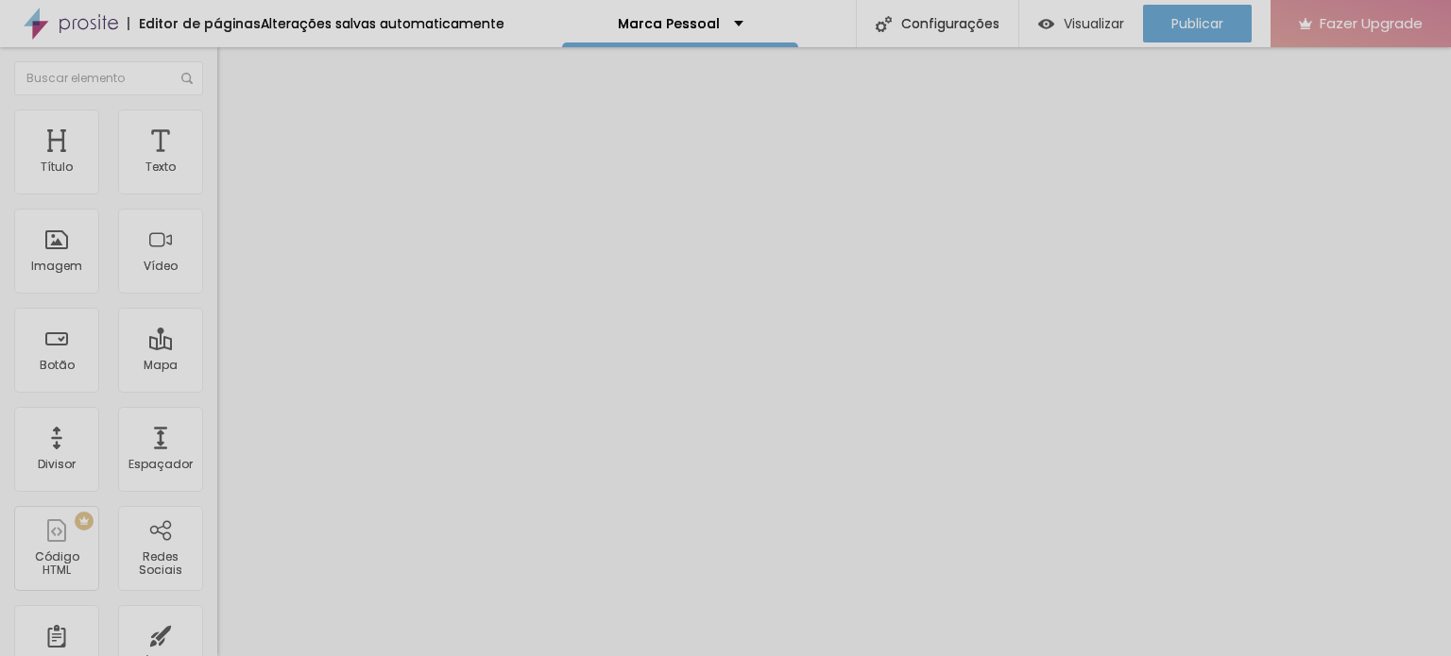
type input "60"
click at [217, 634] on input "range" at bounding box center [278, 641] width 122 height 15
click at [1199, 27] on span "Publicar" at bounding box center [1197, 23] width 52 height 15
click at [1083, 22] on span "Visualizar" at bounding box center [1094, 23] width 60 height 15
